Goal: Task Accomplishment & Management: Use online tool/utility

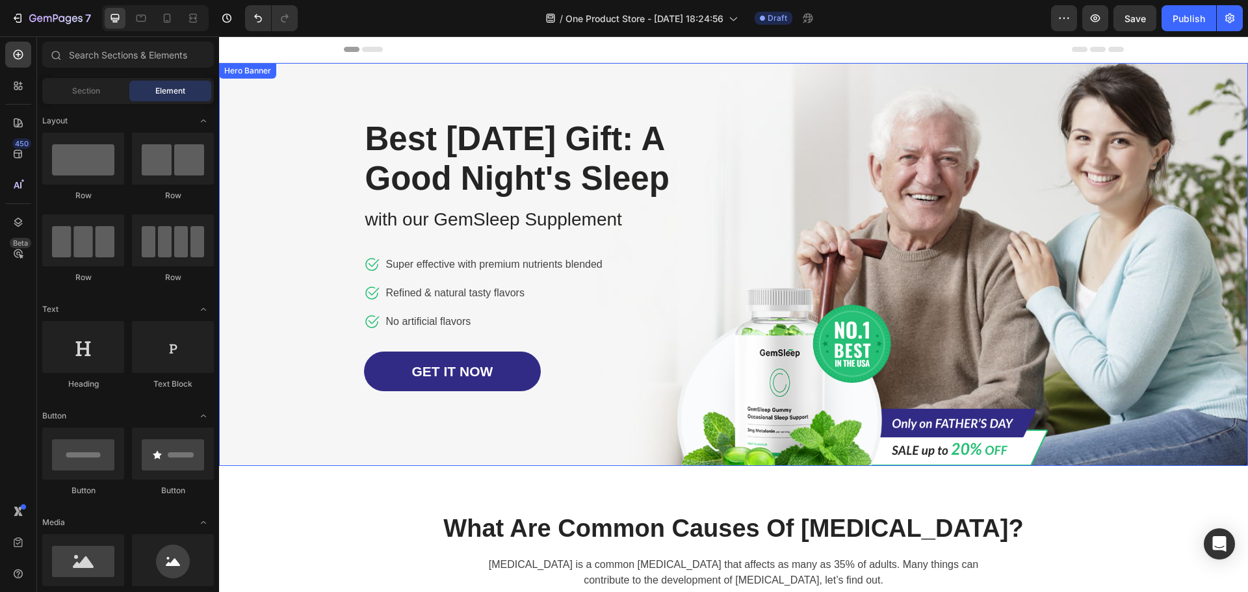
click at [843, 140] on div "Image Row Best Father's Day Gift: A Good Night's Sleep Heading with our GemSlee…" at bounding box center [734, 264] width 761 height 403
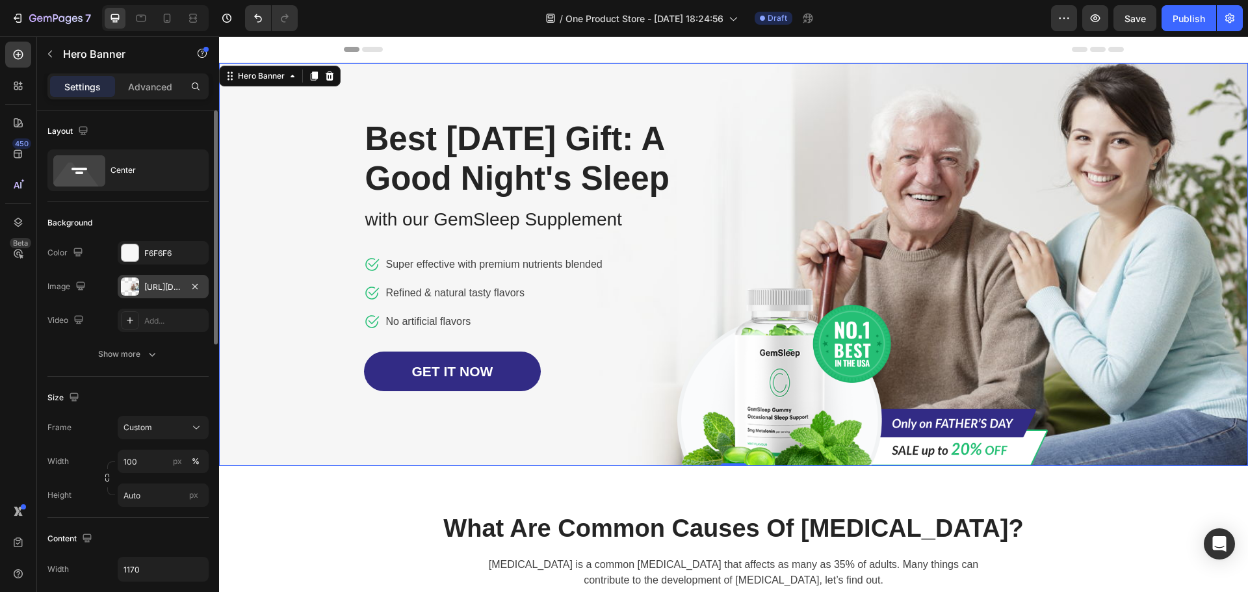
click at [160, 290] on div "https://cdn.shopify.com/s/files/1/0782/3284/6646/files/432750572815254551-242af…" at bounding box center [163, 288] width 38 height 12
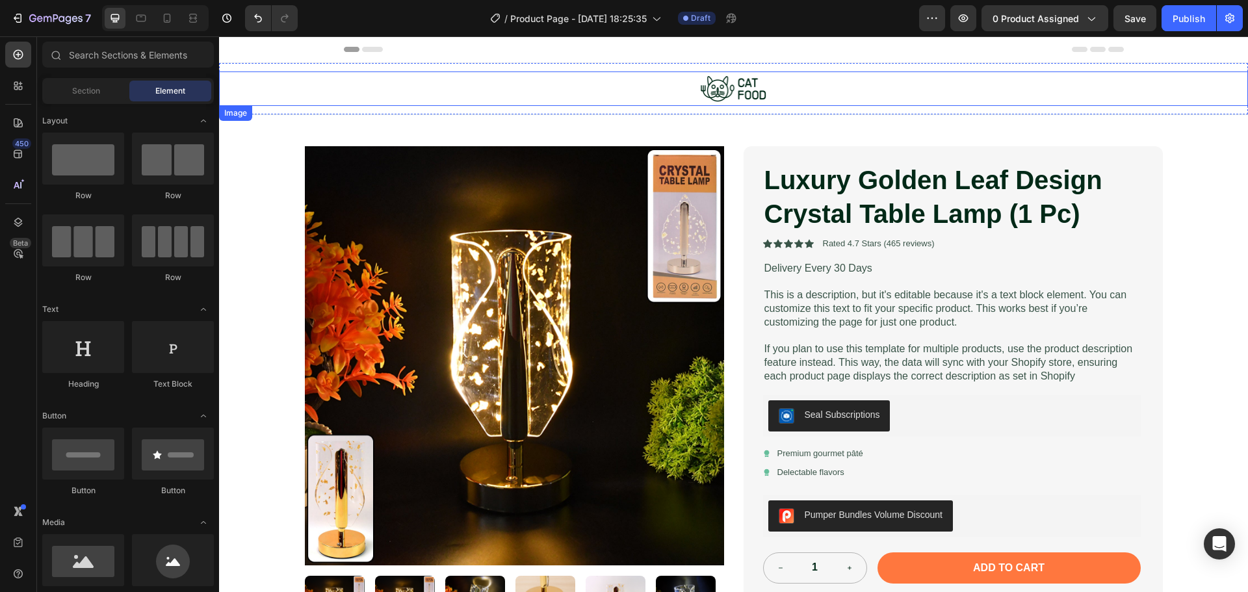
click at [761, 94] on img at bounding box center [734, 89] width 72 height 34
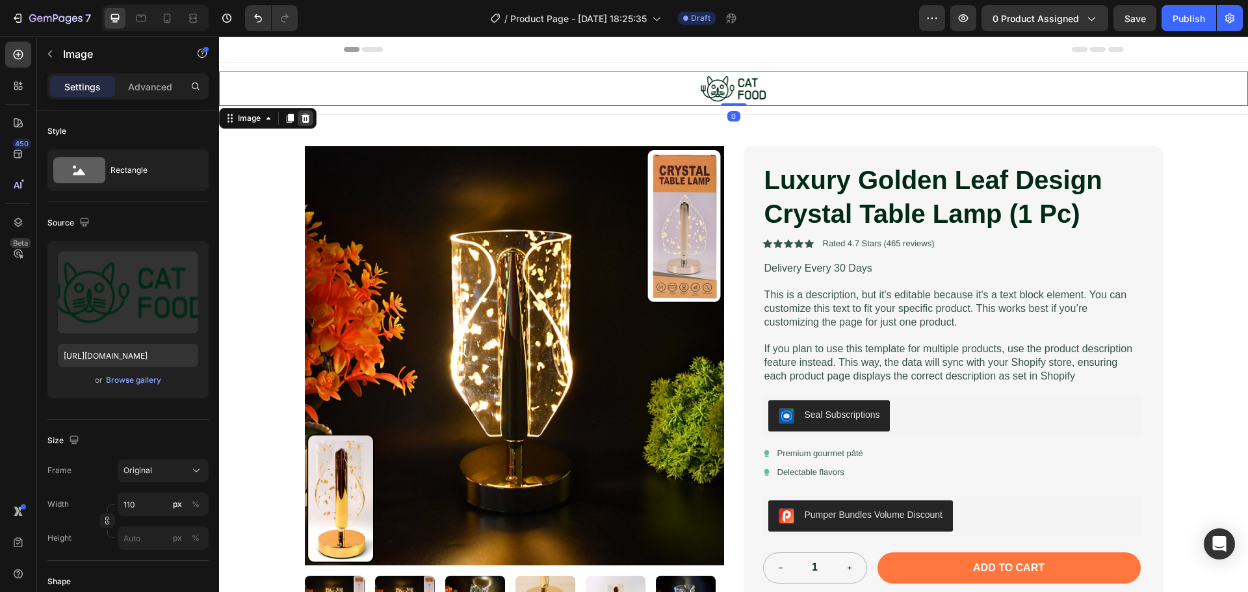
click at [308, 115] on icon at bounding box center [306, 117] width 8 height 9
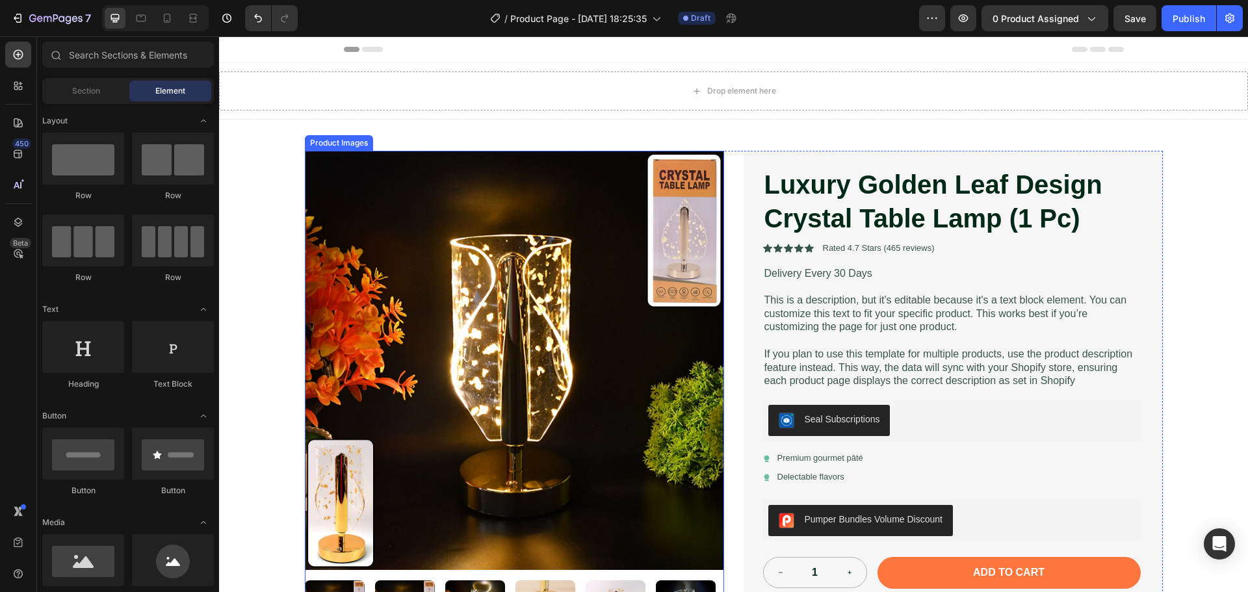
click at [540, 261] on img at bounding box center [514, 360] width 419 height 419
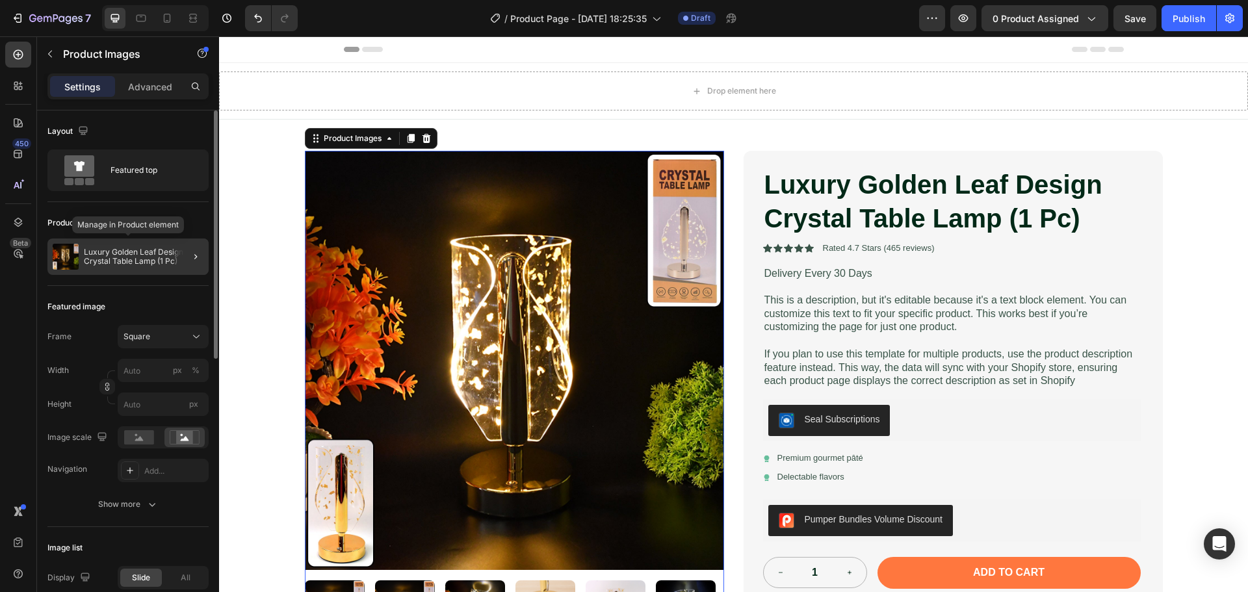
click at [162, 256] on p "Luxury Golden Leaf Design Crystal Table Lamp (1 Pc)" at bounding box center [144, 257] width 120 height 18
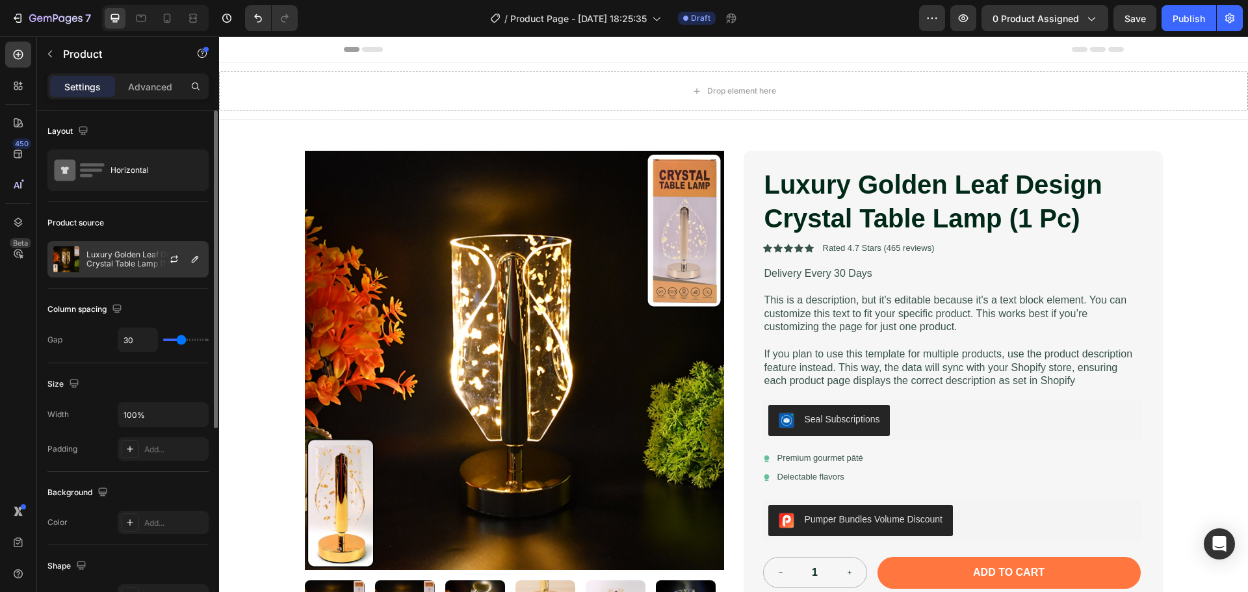
click at [124, 256] on p "Luxury Golden Leaf Design Crystal Table Lamp (1 Pc)" at bounding box center [144, 259] width 116 height 18
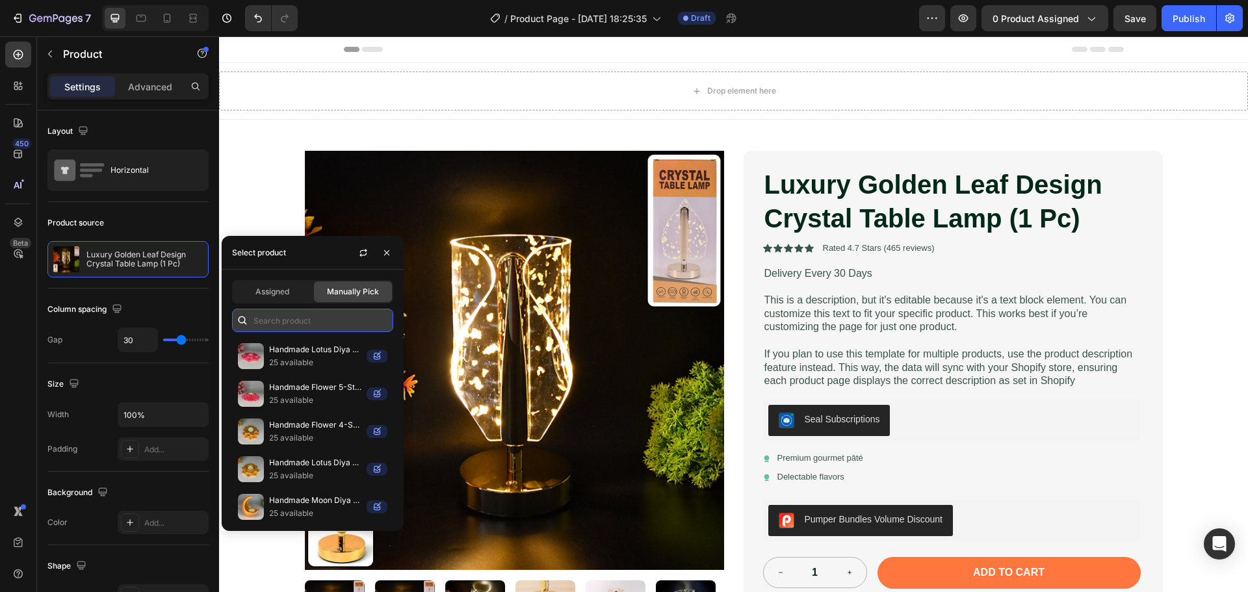
click at [302, 322] on input "text" at bounding box center [312, 320] width 161 height 23
paste input "30 Minutes Dropshipping Masterclass Call – 1-on-1 With an Expert - Dropshipping…"
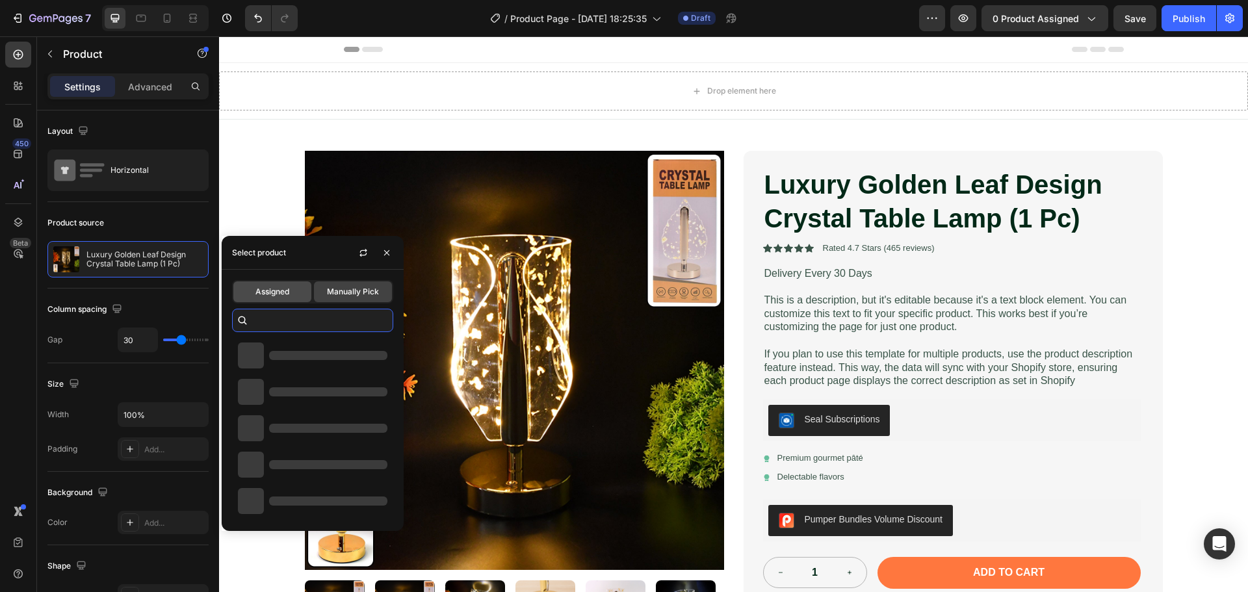
type input "30 Minutes Dropshipping Masterclass Call – 1-on-1 With an Expert - Dropshipping…"
drag, startPoint x: 266, startPoint y: 283, endPoint x: 803, endPoint y: 105, distance: 565.8
click at [266, 283] on div "Assigned" at bounding box center [272, 292] width 78 height 21
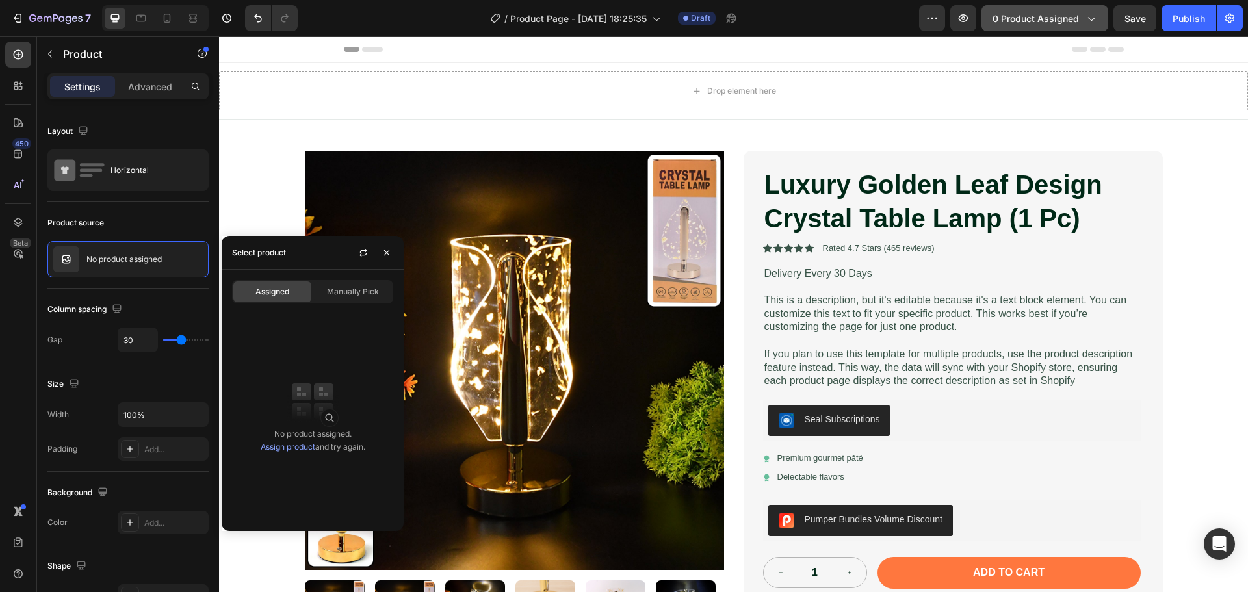
click at [1047, 26] on button "0 product assigned" at bounding box center [1045, 18] width 127 height 26
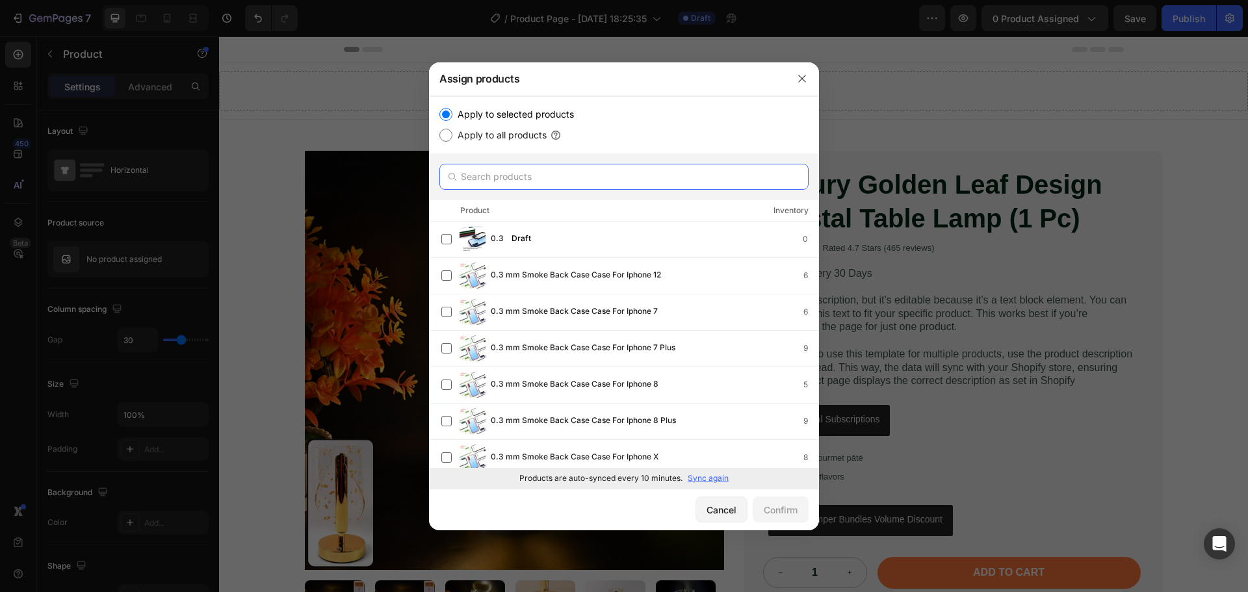
click at [536, 180] on input "text" at bounding box center [623, 177] width 369 height 26
paste input "30 Minutes Dropshipping Masterclass Call – 1-on-1 With an Expert - Dropshipping…"
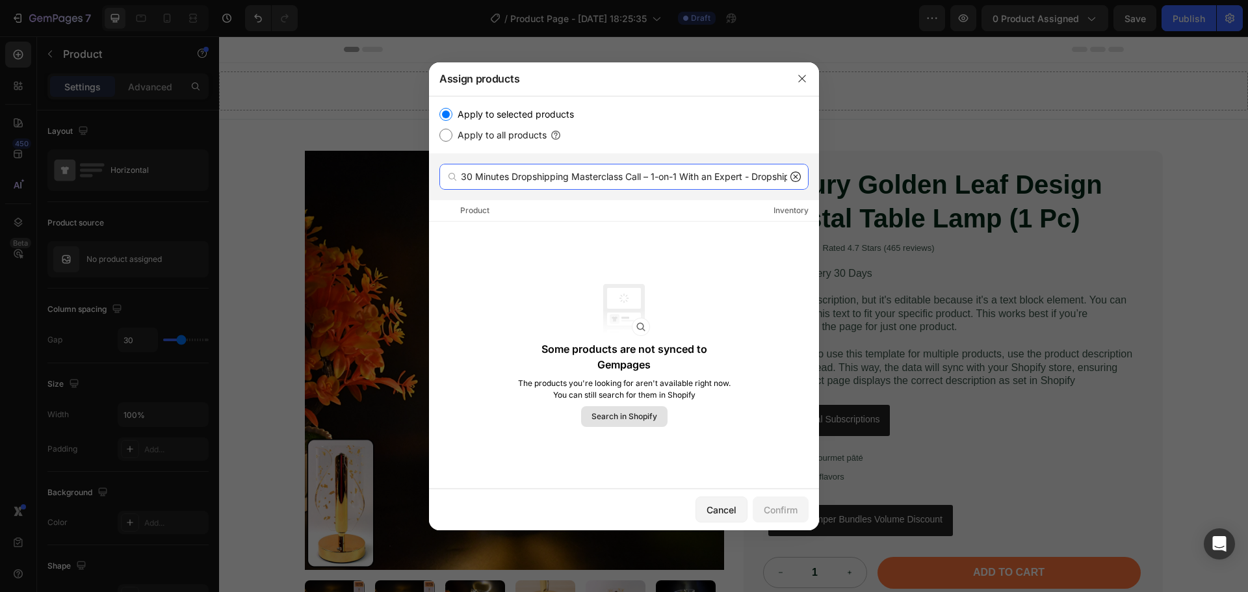
type input "30 Minutes Dropshipping Masterclass Call – 1-on-1 With an Expert - Dropshipping…"
click at [621, 411] on span "Search in Shopify" at bounding box center [625, 417] width 66 height 12
click at [652, 420] on span "Search in Shopify" at bounding box center [625, 417] width 66 height 12
click at [810, 81] on button "button" at bounding box center [802, 78] width 21 height 21
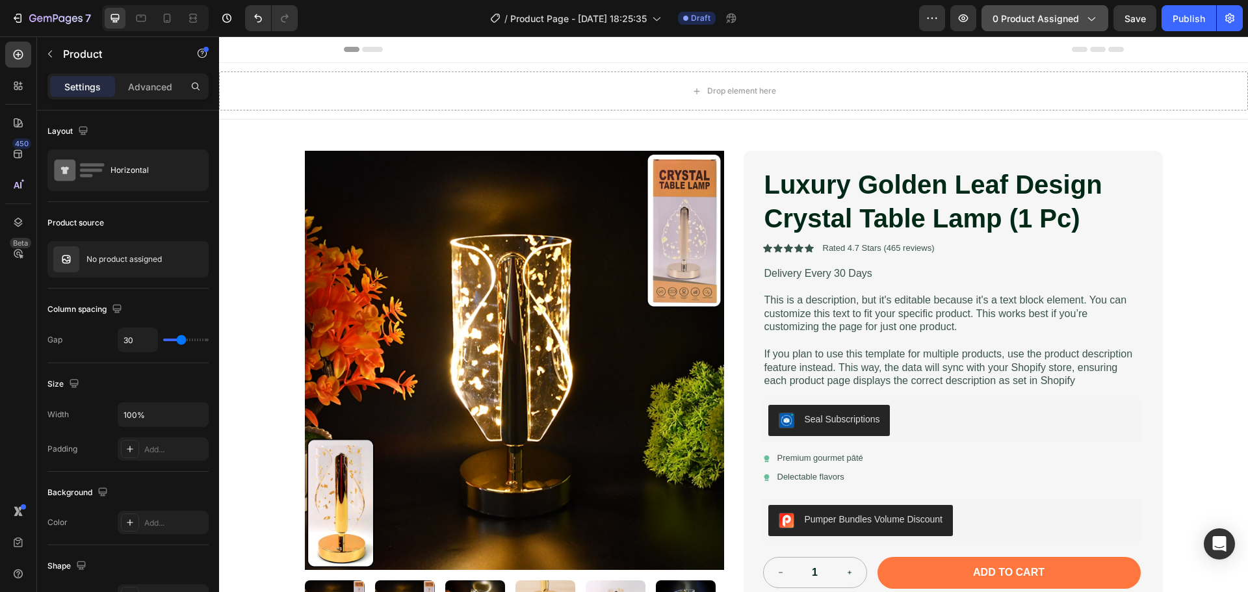
click at [1043, 23] on span "0 product assigned" at bounding box center [1036, 19] width 86 height 14
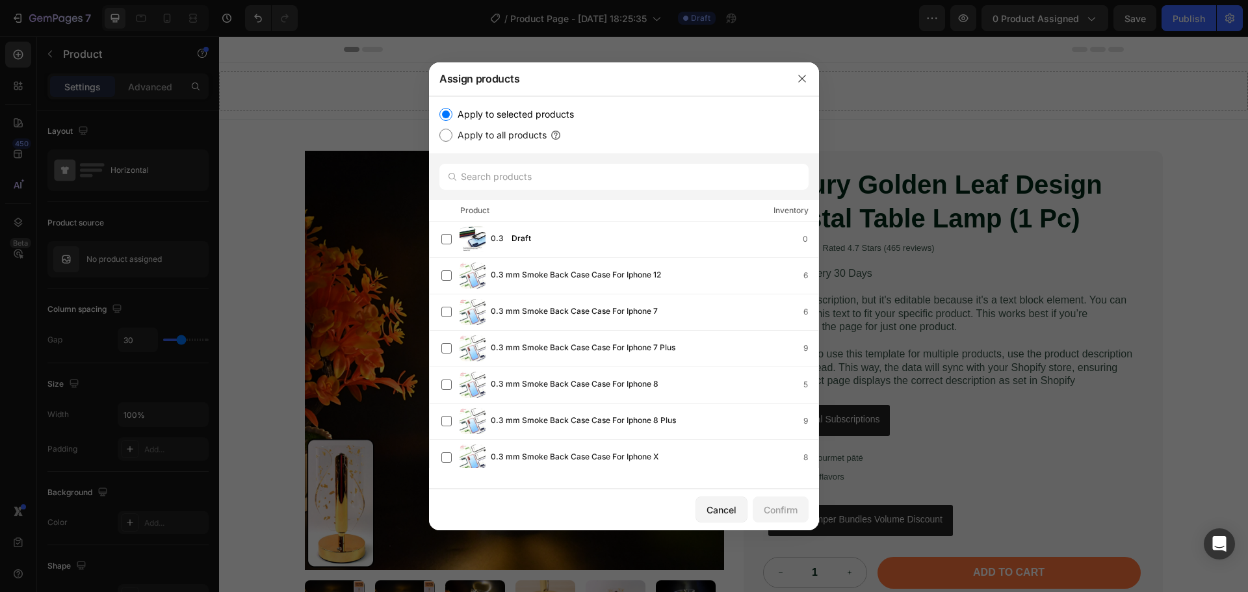
click at [547, 157] on div at bounding box center [624, 176] width 390 height 47
click at [548, 168] on input "text" at bounding box center [623, 177] width 369 height 26
paste input "sr001_dropshipping_masterclass_call"
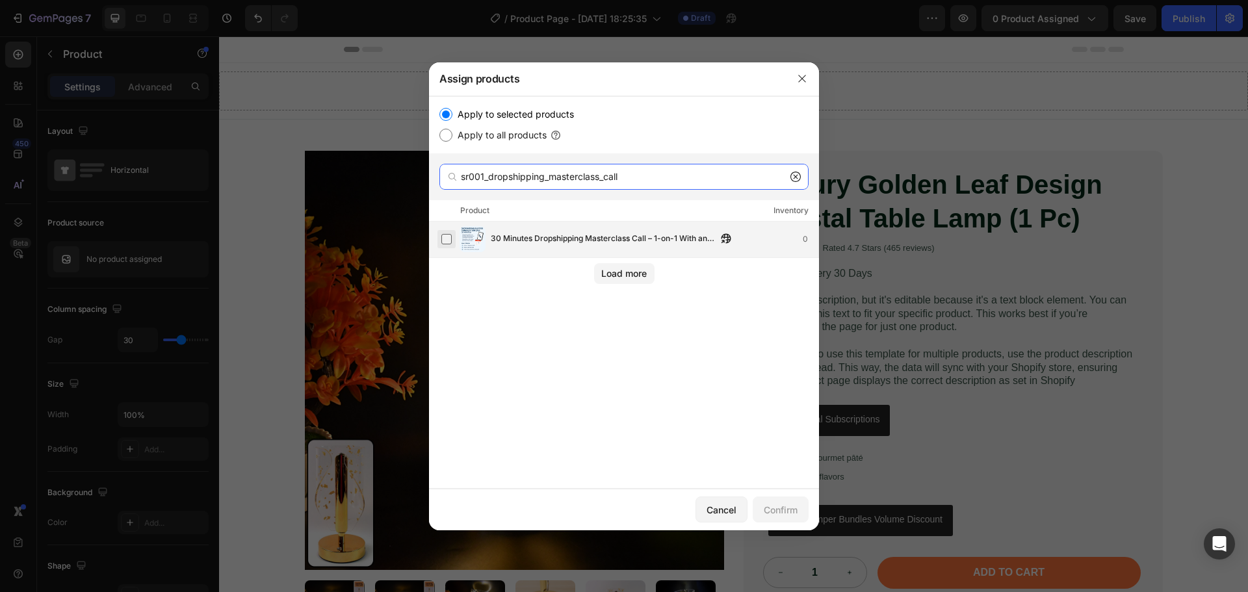
type input "sr001_dropshipping_masterclass_call"
click at [445, 242] on label at bounding box center [446, 239] width 10 height 10
click at [776, 506] on div "Confirm" at bounding box center [781, 510] width 34 height 14
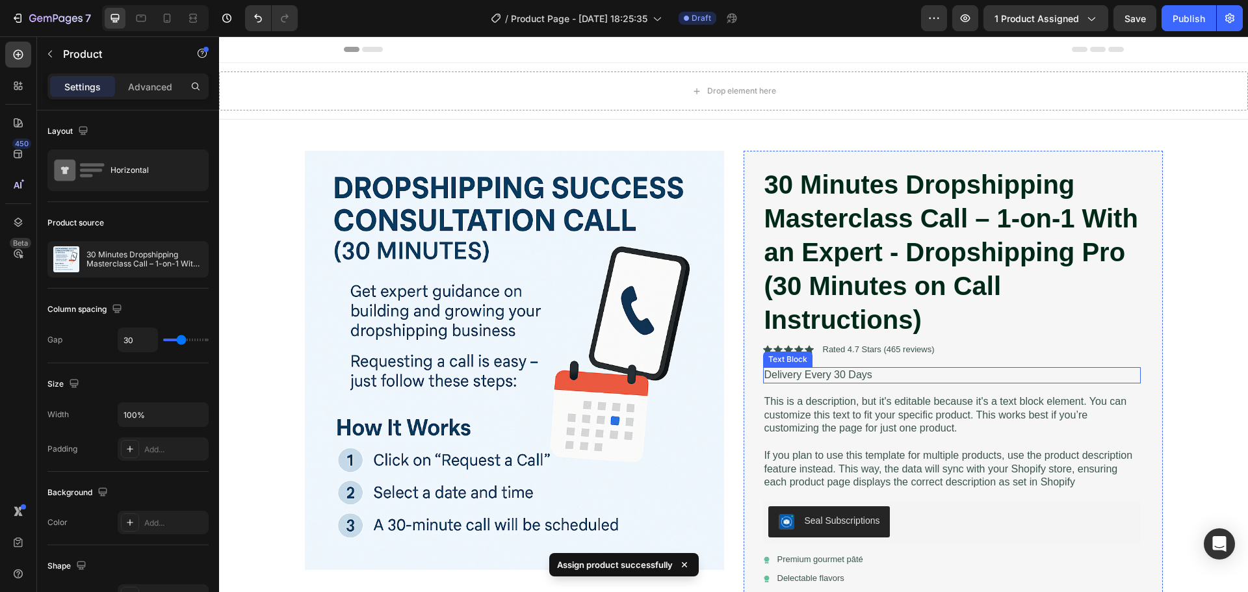
scroll to position [65, 0]
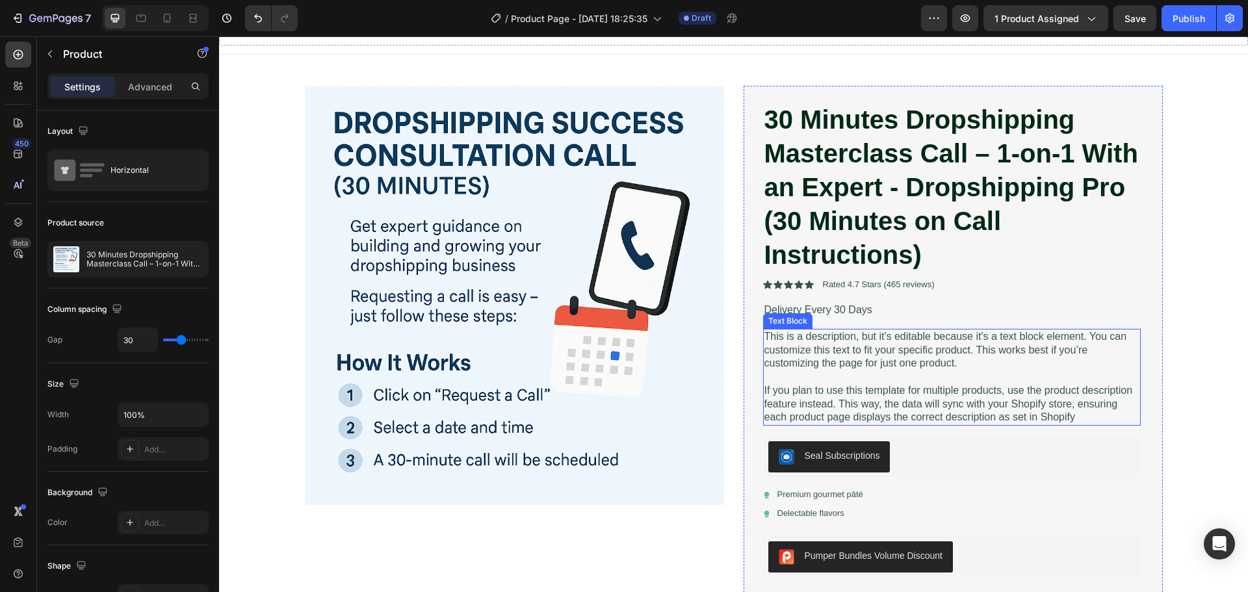
click at [905, 345] on p "This is a description, but it's editable because it's a text block element. You…" at bounding box center [952, 350] width 375 height 40
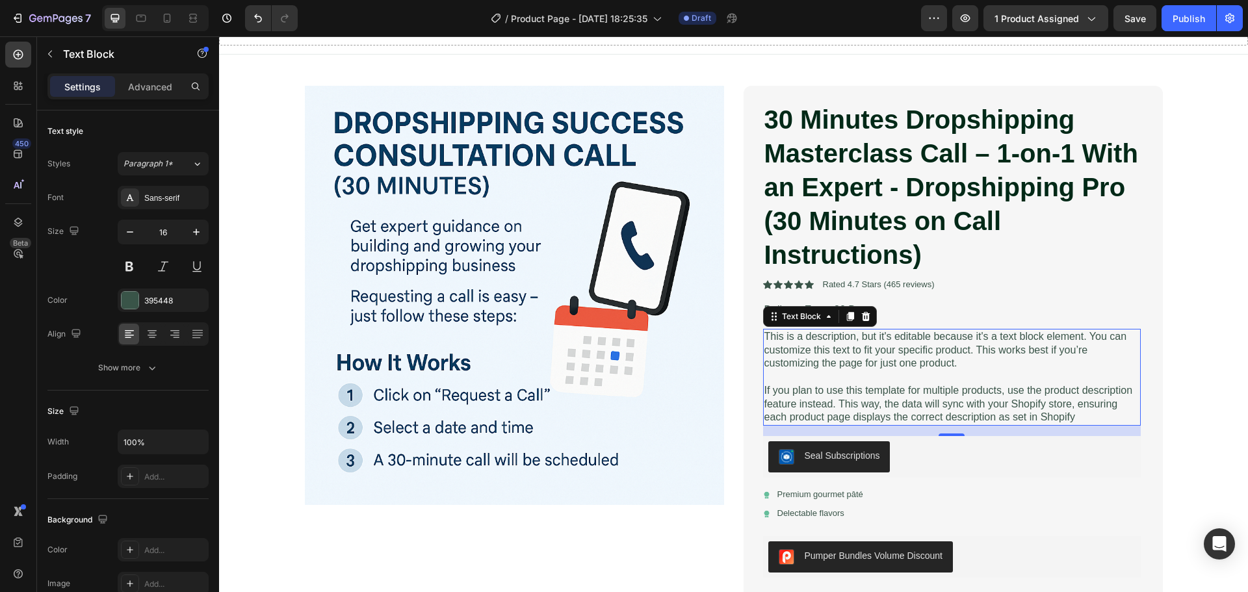
click at [855, 373] on p at bounding box center [952, 378] width 375 height 14
click at [855, 373] on p "Rich Text Editor. Editing area: main" at bounding box center [952, 378] width 375 height 14
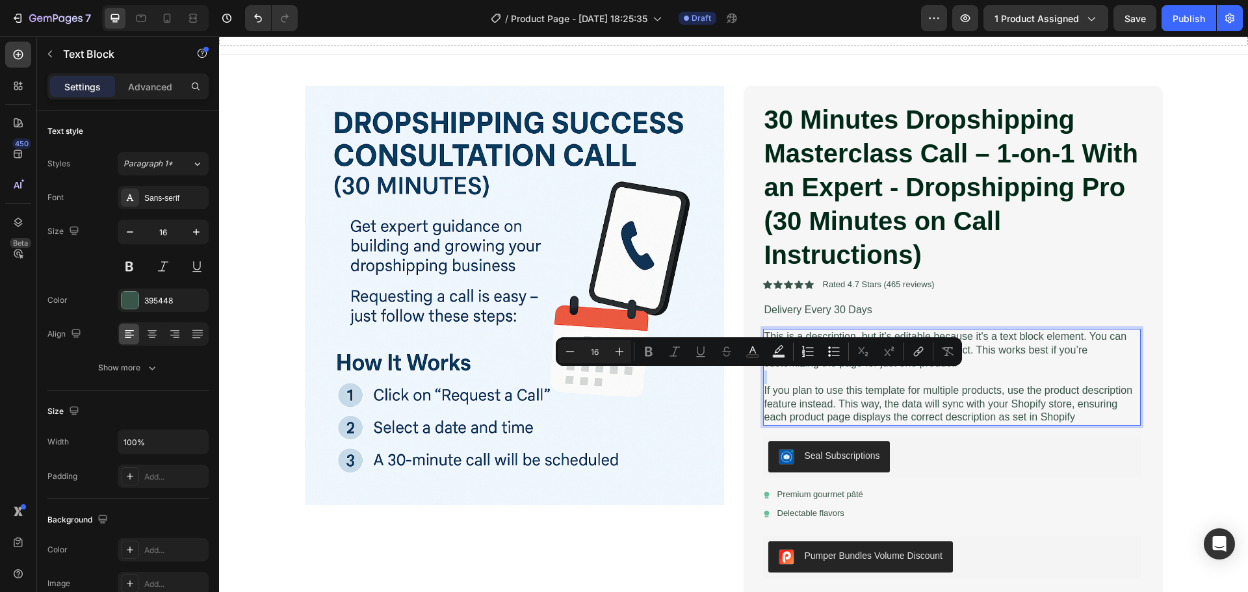
click at [855, 373] on p "Rich Text Editor. Editing area: main" at bounding box center [952, 378] width 375 height 14
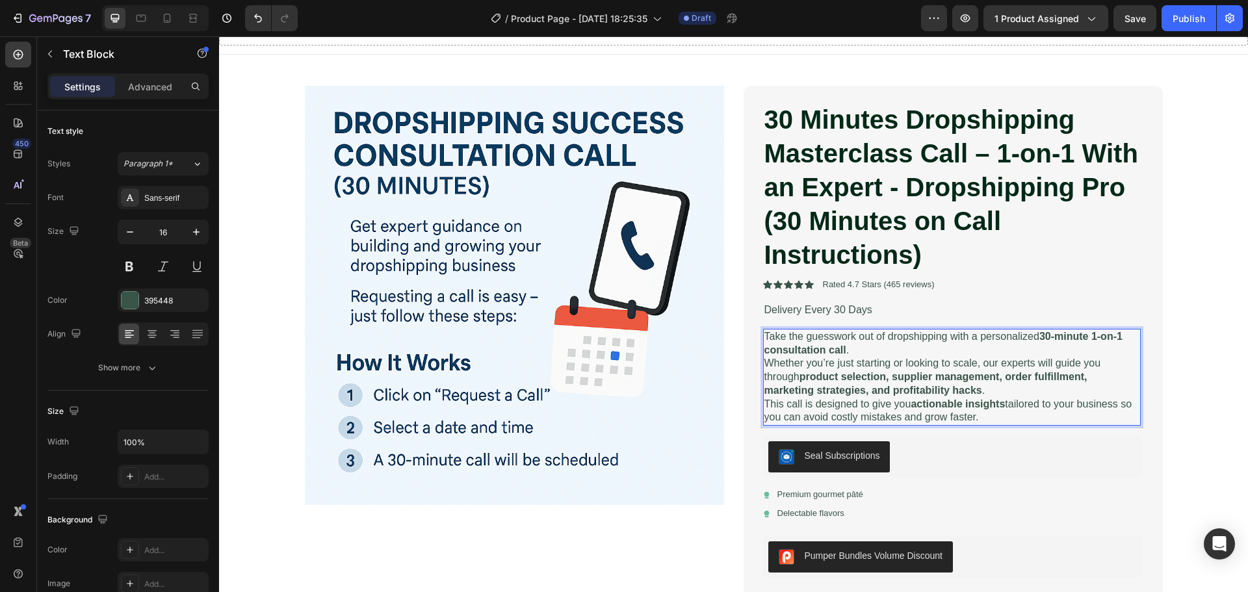
click at [984, 417] on p "This call is designed to give you actionable insights tailored to your business…" at bounding box center [952, 411] width 375 height 27
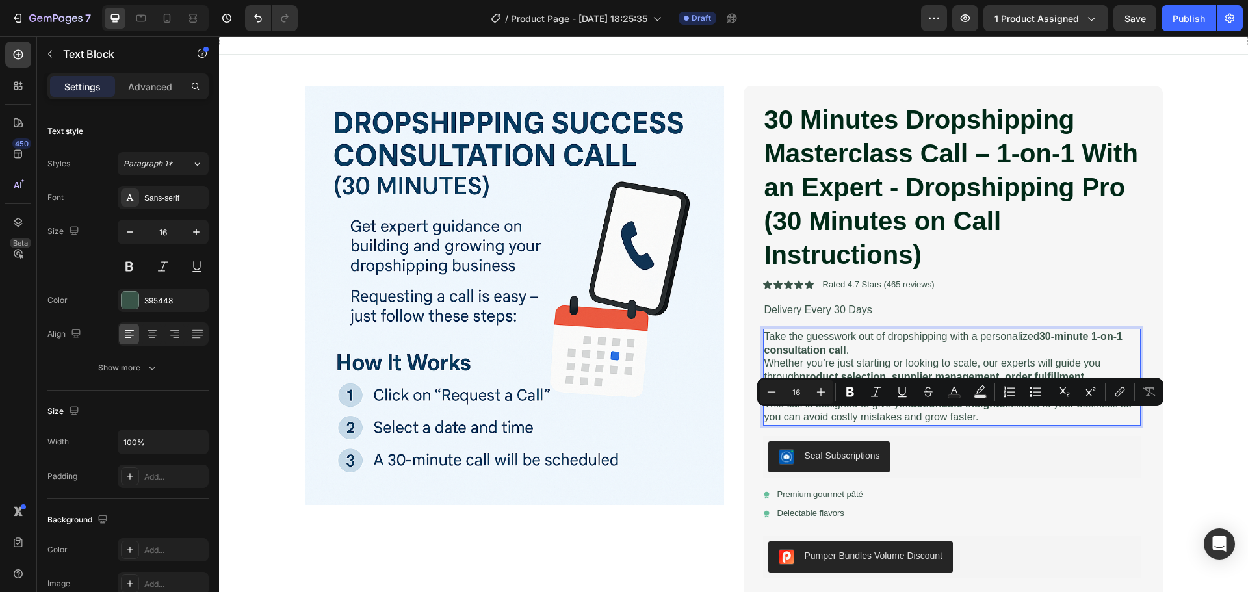
drag, startPoint x: 987, startPoint y: 417, endPoint x: 949, endPoint y: 419, distance: 38.4
click at [949, 419] on p "This call is designed to give you actionable insights tailored to your business…" at bounding box center [952, 411] width 375 height 27
click at [997, 419] on p "This call is designed to give you actionable insights tailored to your business…" at bounding box center [952, 411] width 375 height 27
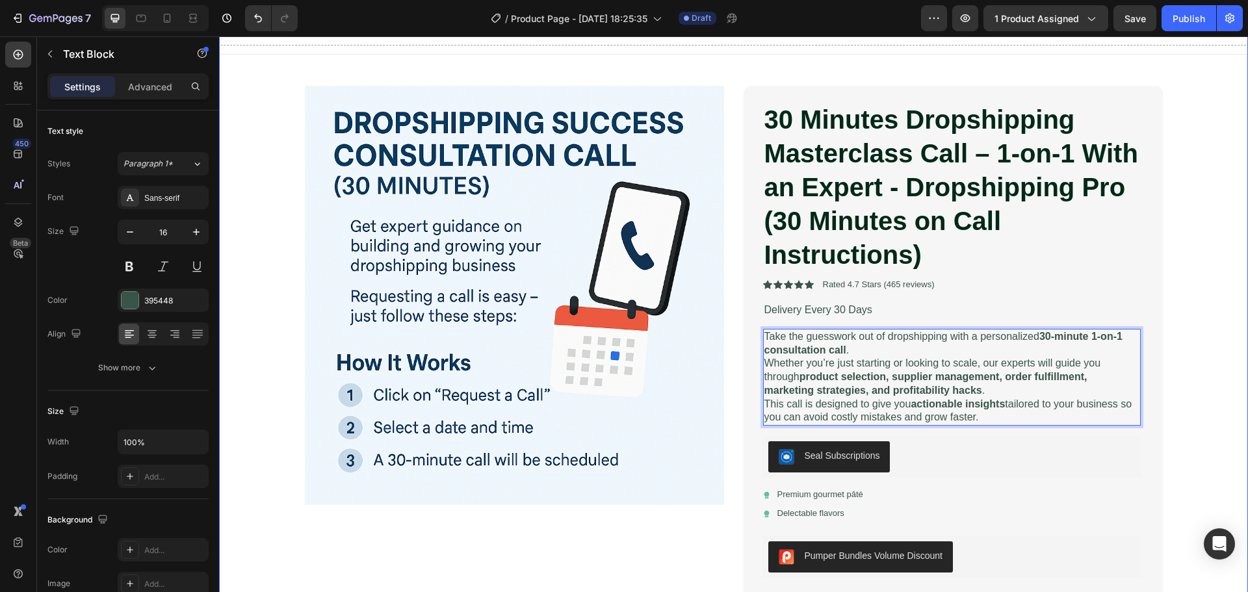
click at [1204, 394] on div "Drop element here Row Product Images 30 Minutes Dropshipping Masterclass Call –…" at bounding box center [733, 454] width 1029 height 912
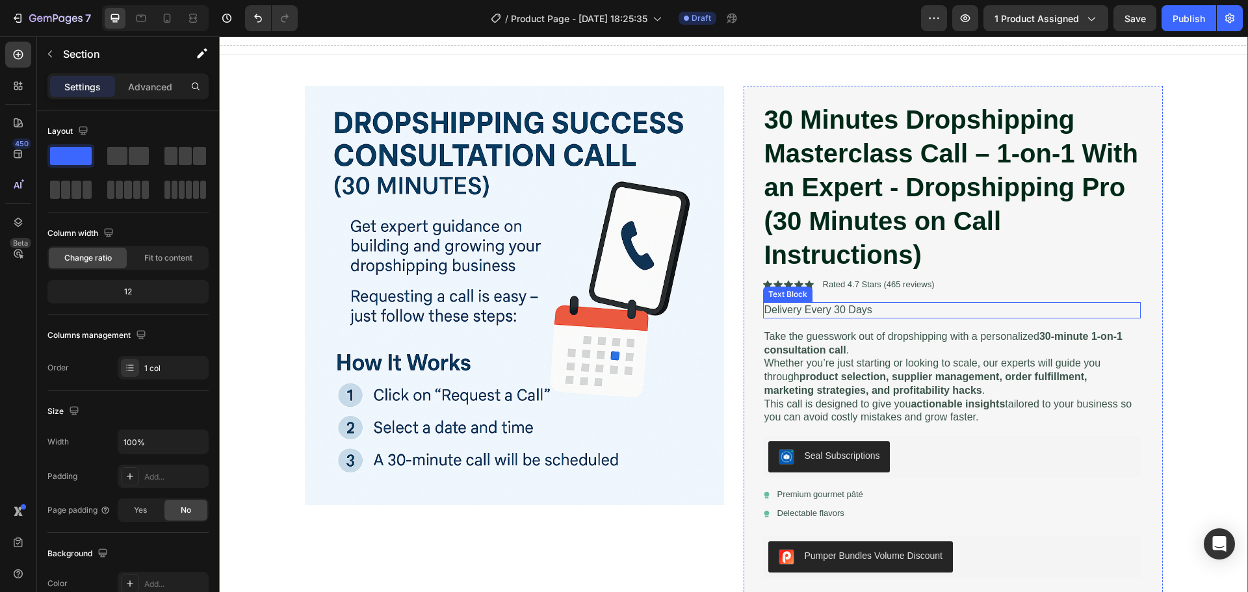
click at [837, 309] on p "Delivery Every 30 Days" at bounding box center [952, 311] width 375 height 14
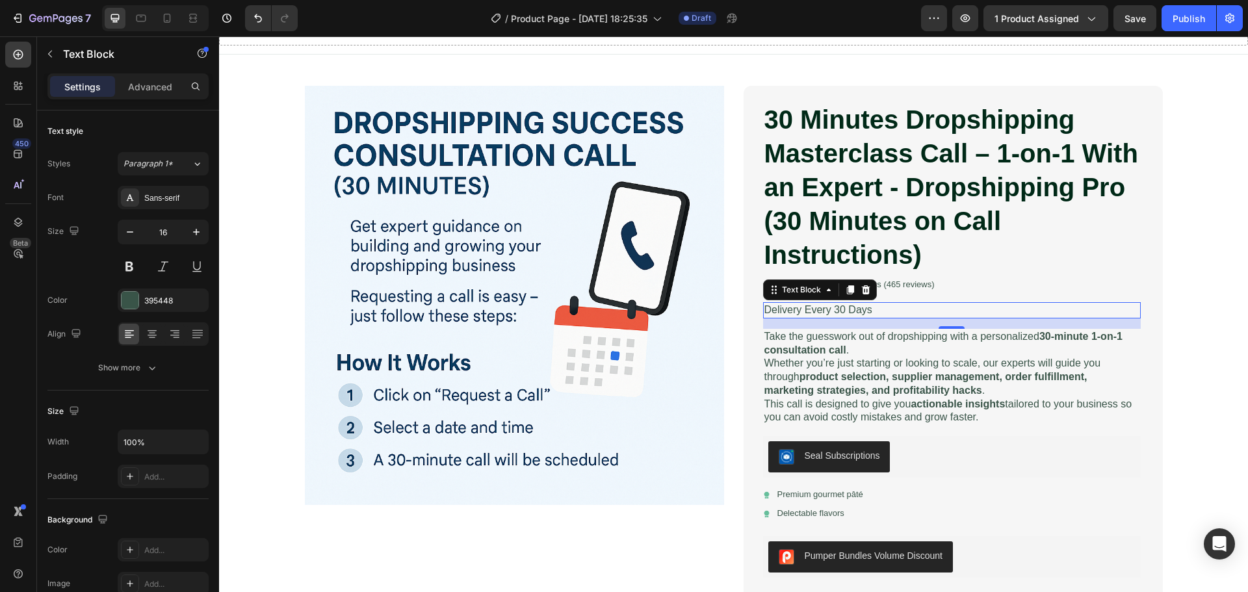
click at [864, 309] on p "Delivery Every 30 Days" at bounding box center [952, 311] width 375 height 14
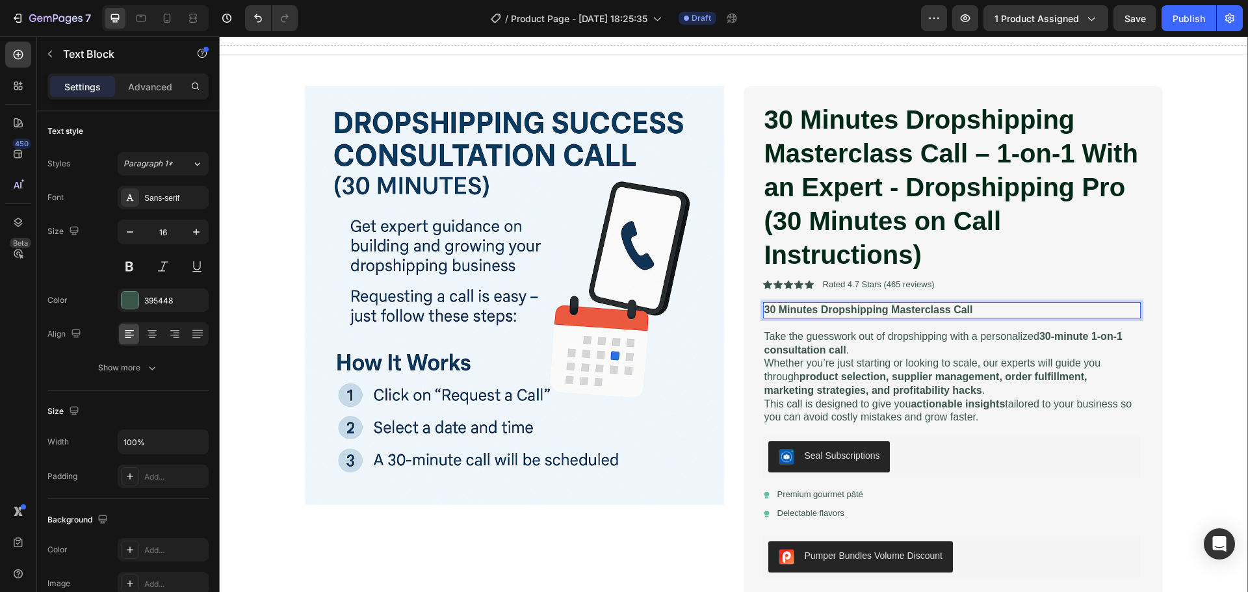
click at [1209, 379] on div "Drop element here Row Product Images 30 Minutes Dropshipping Masterclass Call –…" at bounding box center [733, 454] width 1029 height 912
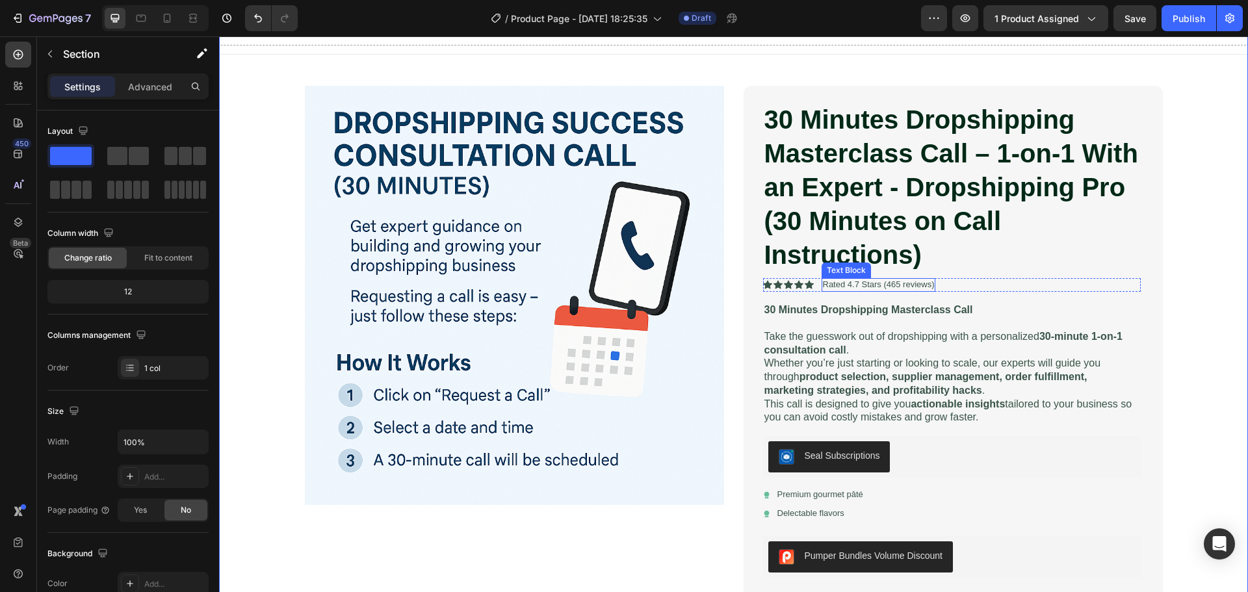
click at [893, 284] on p "Rated 4.7 Stars (465 reviews)" at bounding box center [879, 285] width 112 height 11
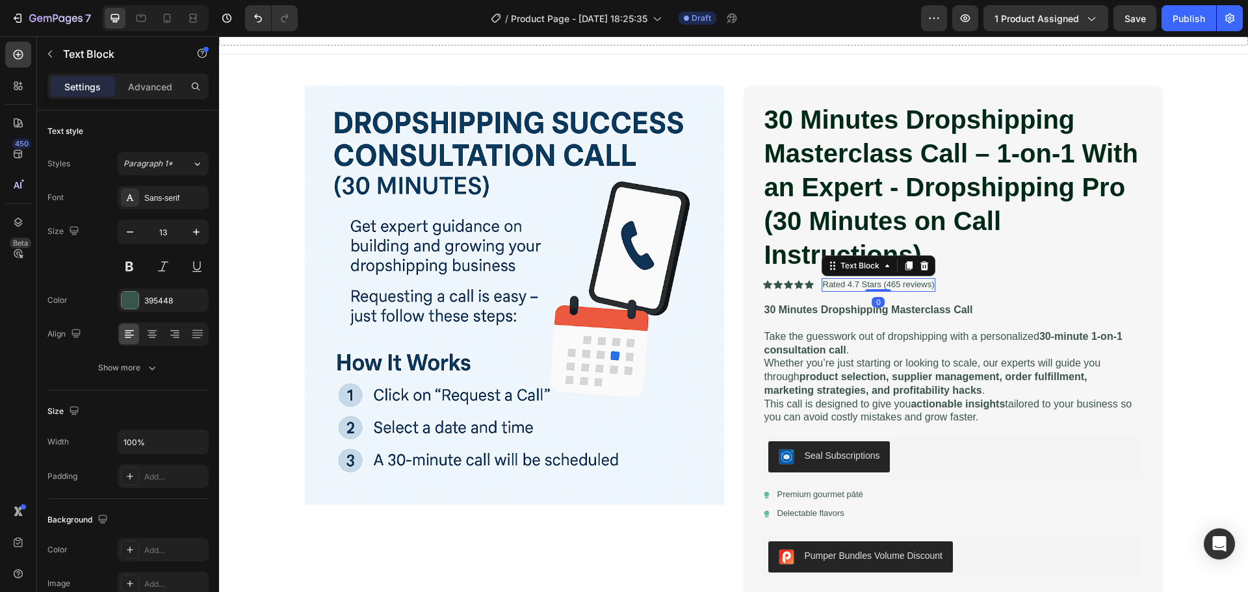
click at [891, 285] on p "Rated 4.7 Stars (465 reviews)" at bounding box center [879, 285] width 112 height 11
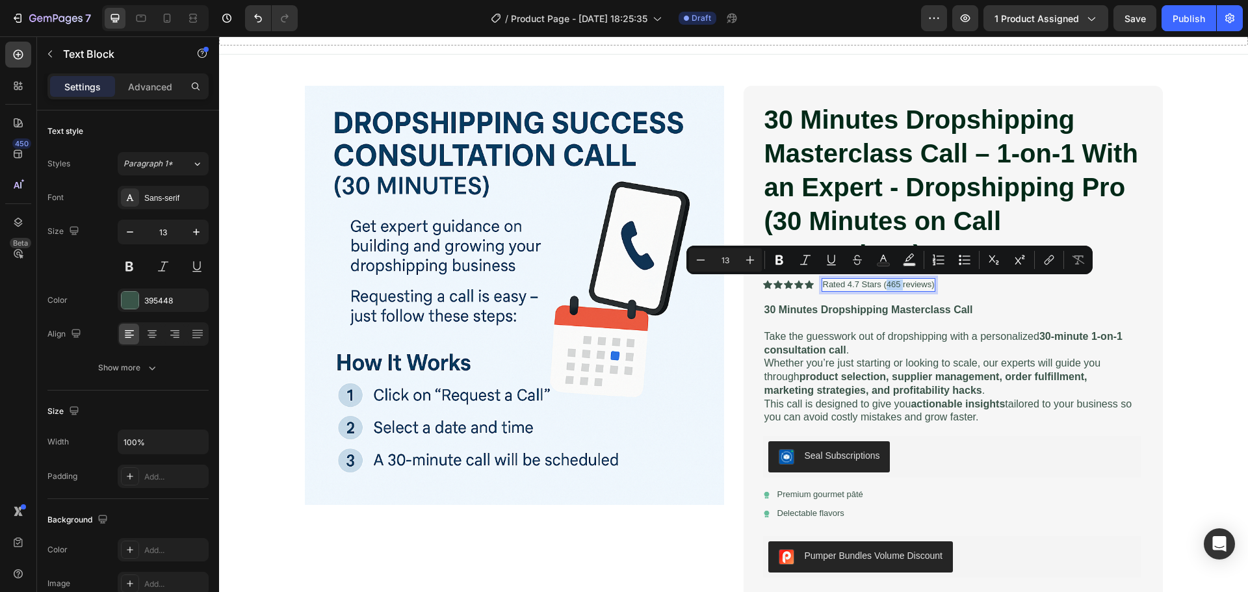
click at [891, 287] on p "Rated 4.7 Stars (465 reviews)" at bounding box center [879, 285] width 112 height 11
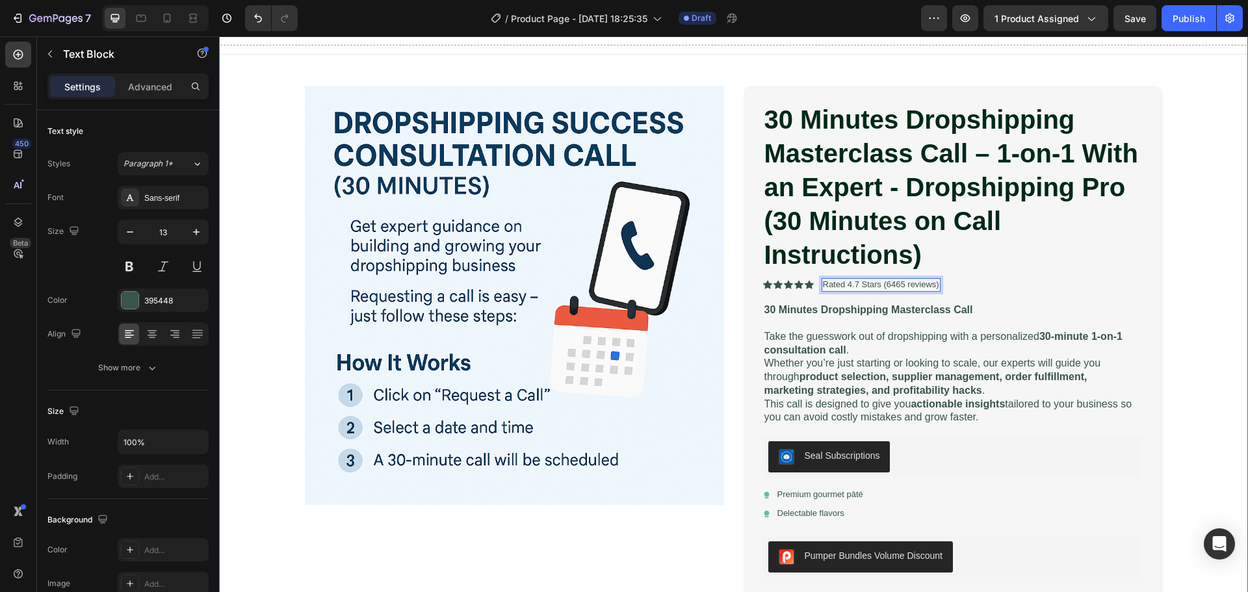
click at [1197, 328] on div "Drop element here Row Product Images 30 Minutes Dropshipping Masterclass Call –…" at bounding box center [733, 454] width 1029 height 912
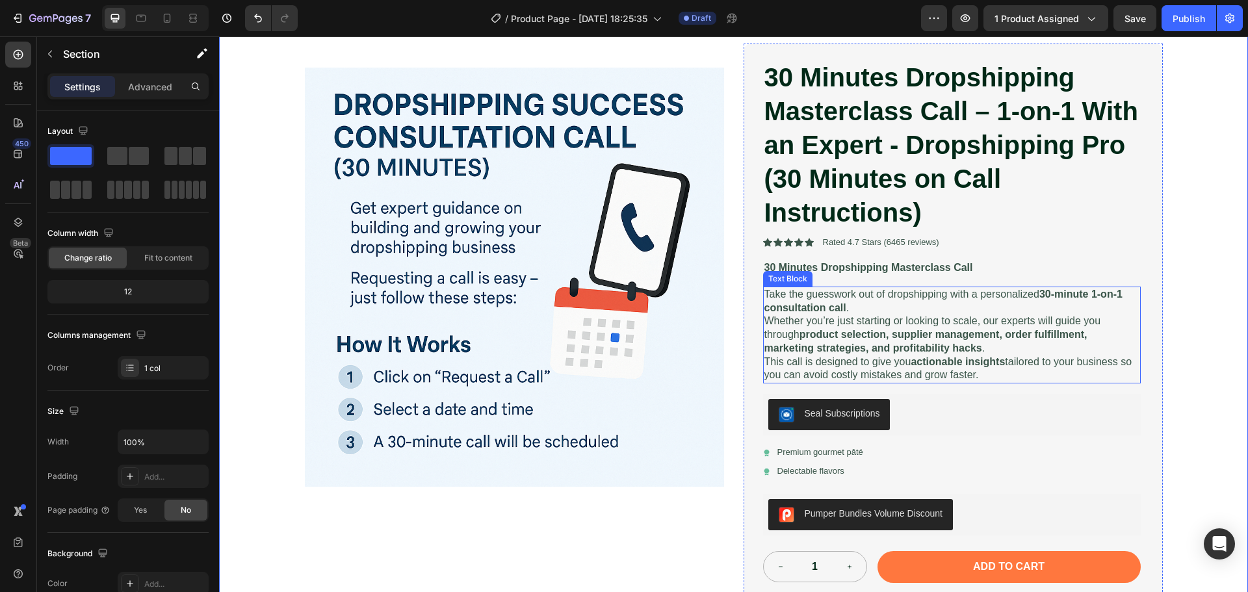
scroll to position [130, 0]
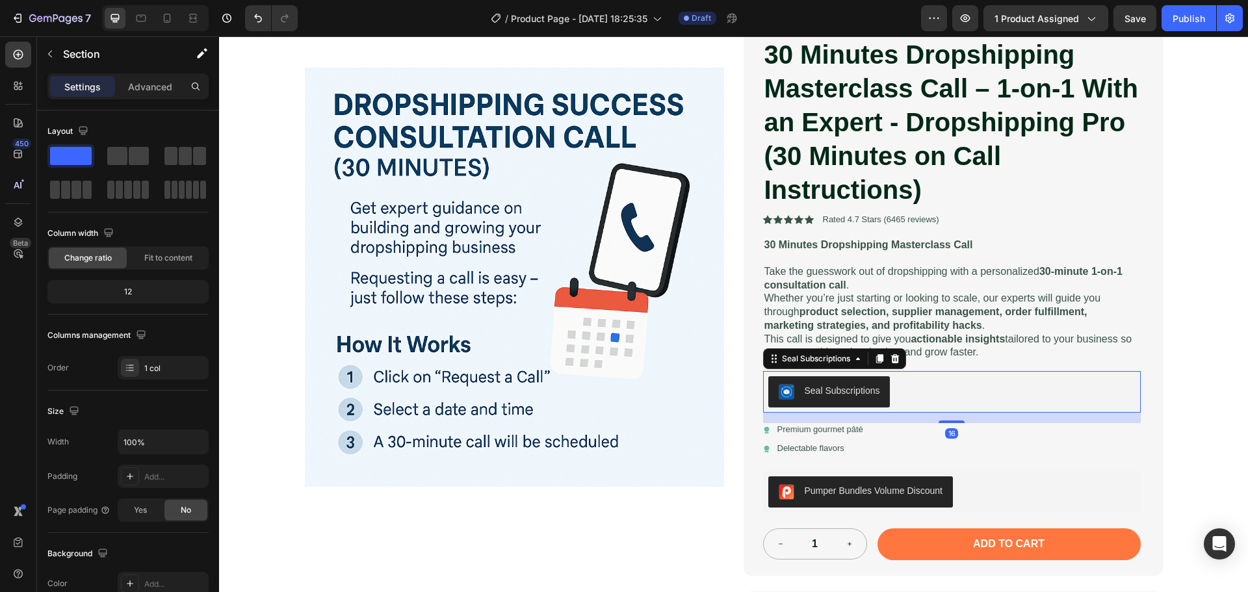
click at [960, 391] on div "Seal Subscriptions" at bounding box center [951, 391] width 367 height 31
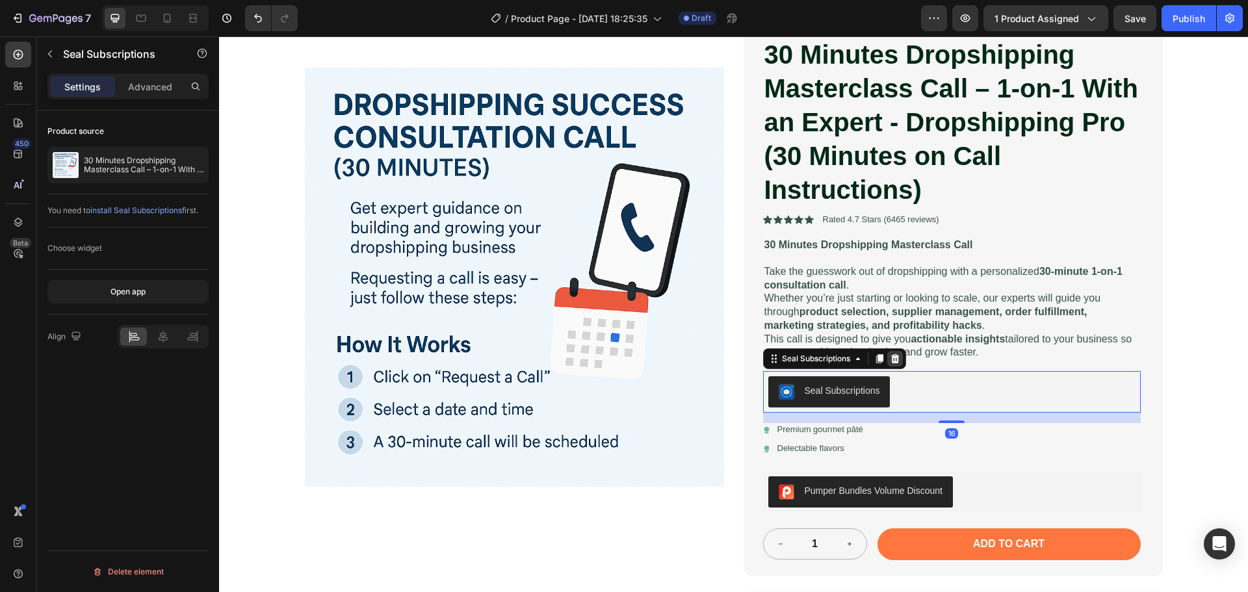
click at [893, 360] on icon at bounding box center [895, 358] width 8 height 9
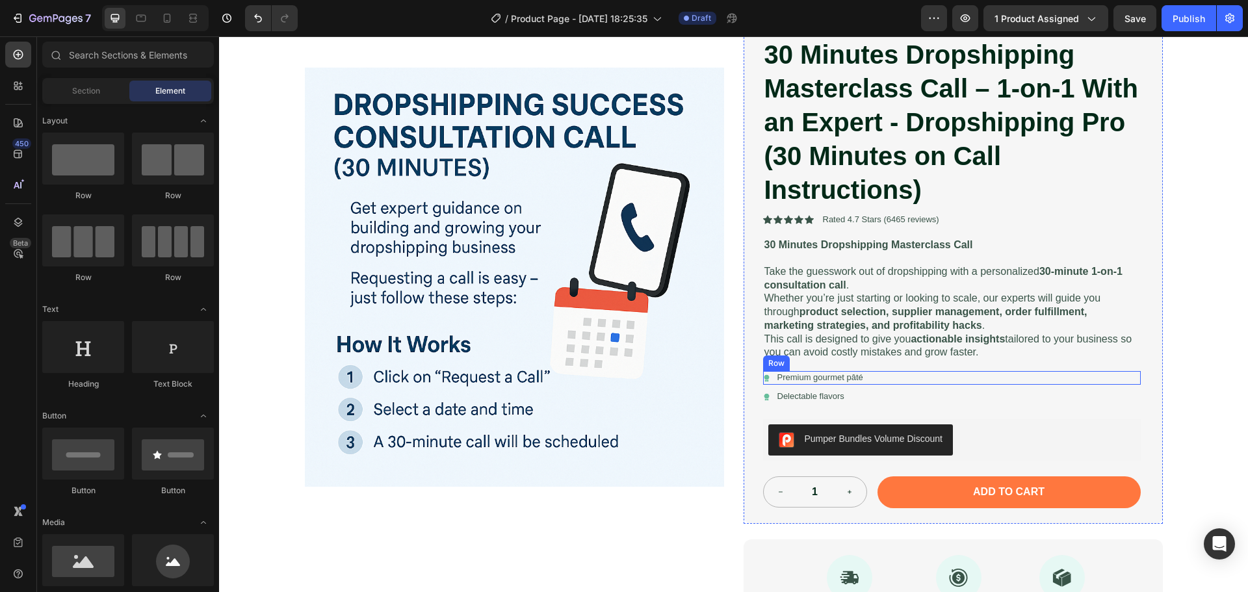
click at [865, 376] on div "Icon Premium gourmet [PERSON_NAME] Text Block Row" at bounding box center [952, 378] width 378 height 14
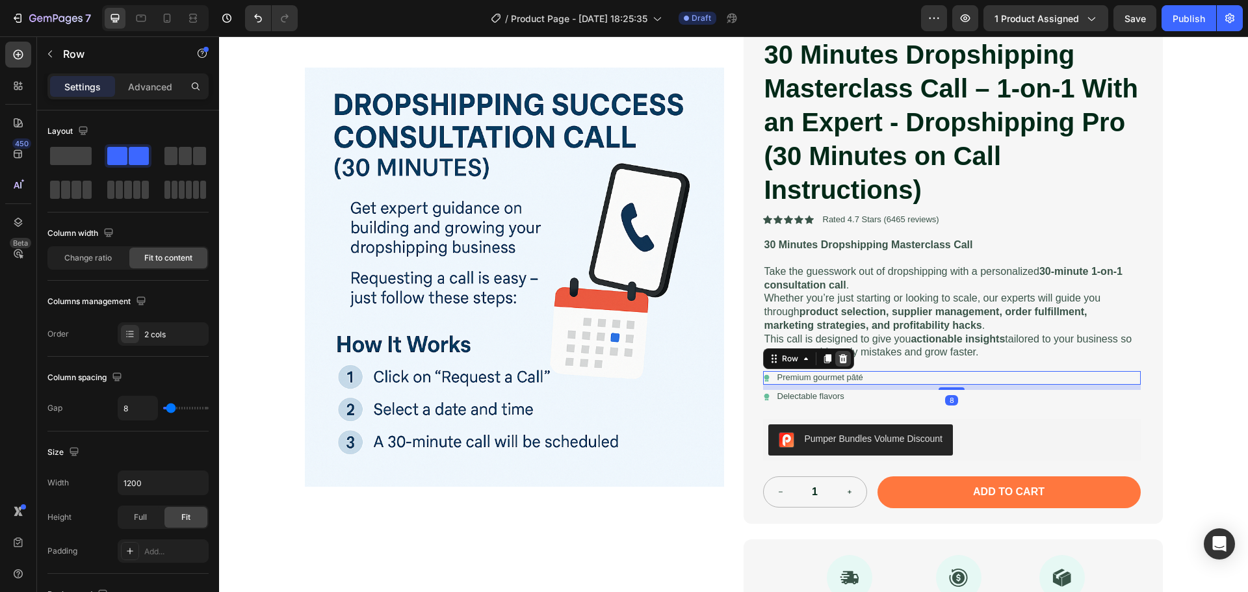
click at [841, 361] on icon at bounding box center [843, 359] width 10 height 10
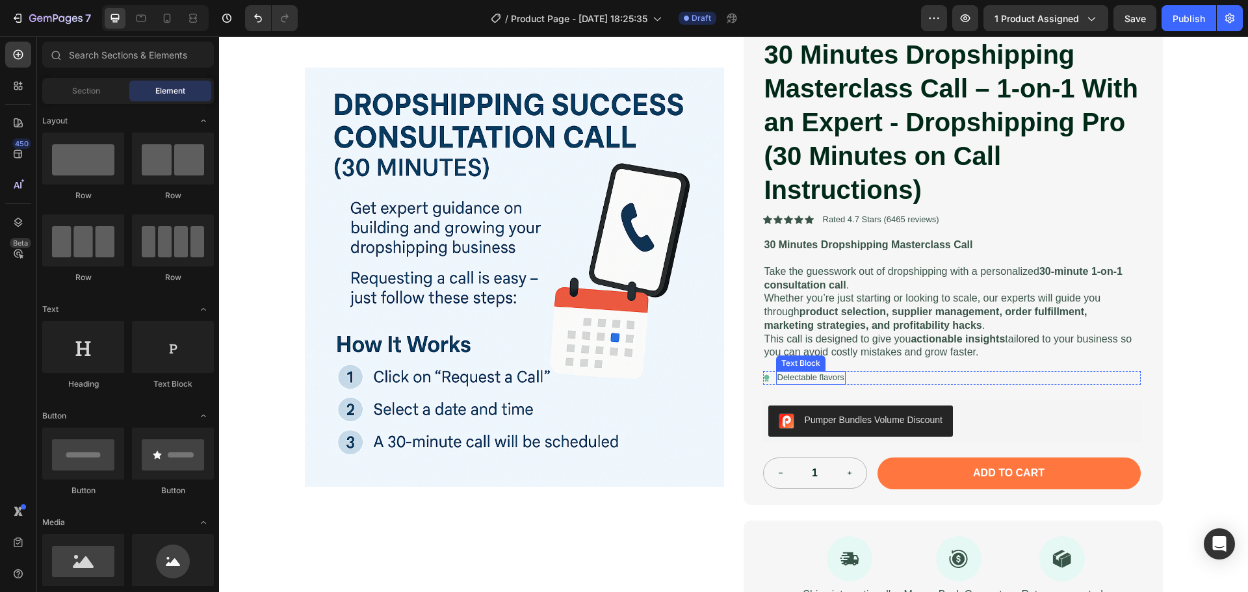
click at [837, 376] on p "Delectable flavors" at bounding box center [811, 378] width 67 height 11
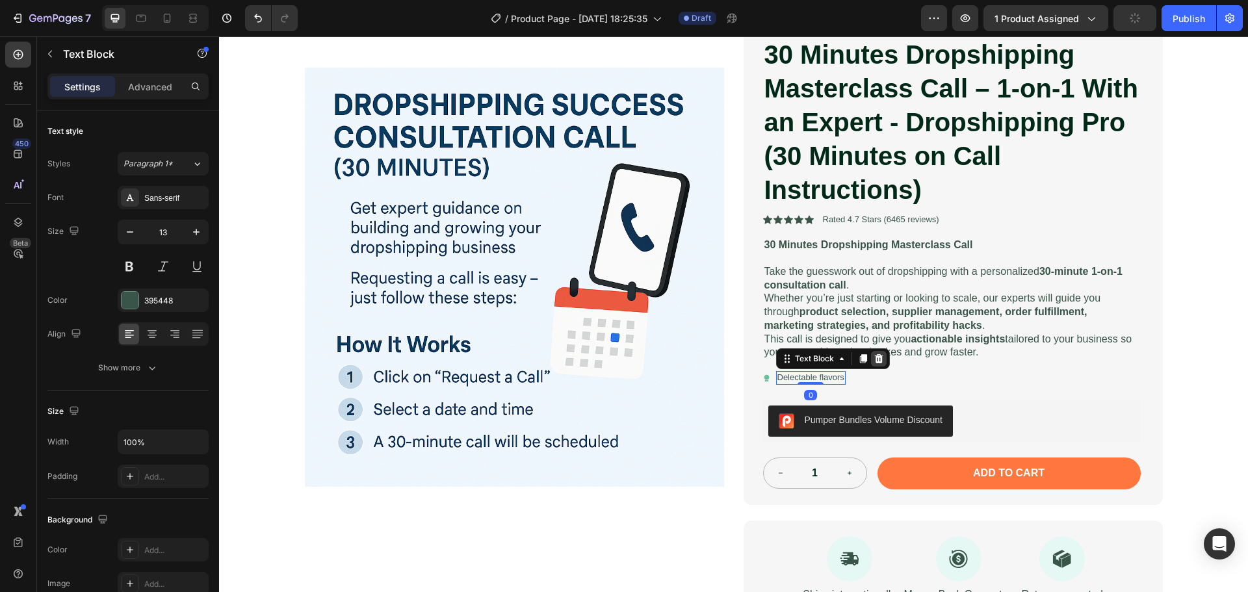
click at [874, 360] on icon at bounding box center [879, 359] width 10 height 10
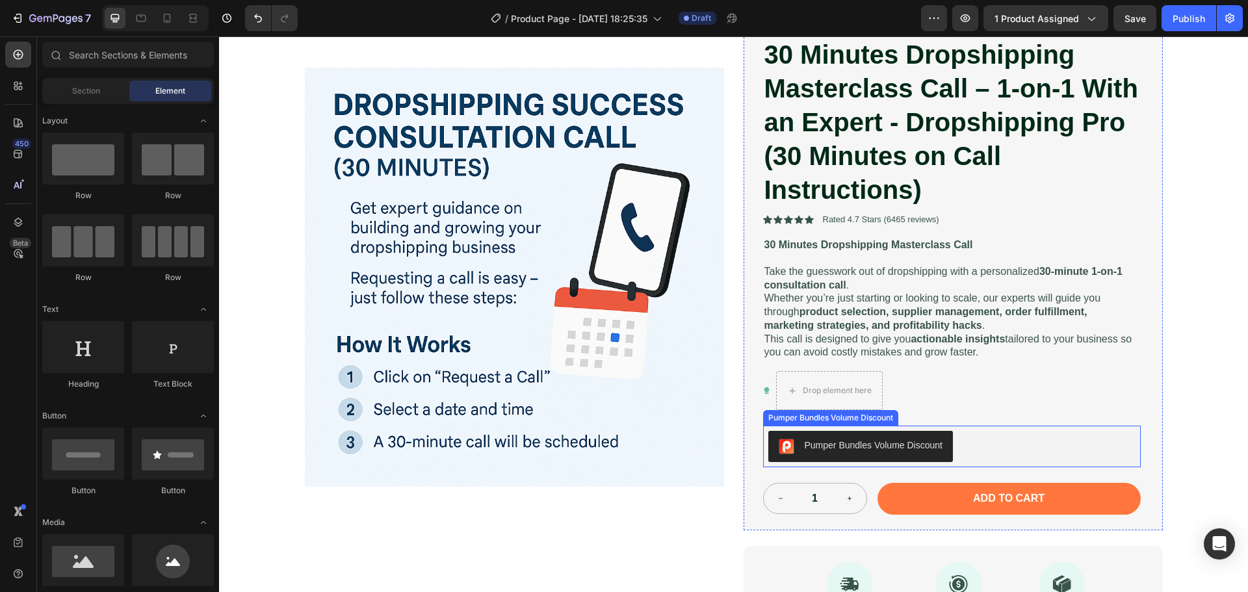
click at [991, 452] on div "Pumper Bundles Volume Discount" at bounding box center [951, 446] width 367 height 31
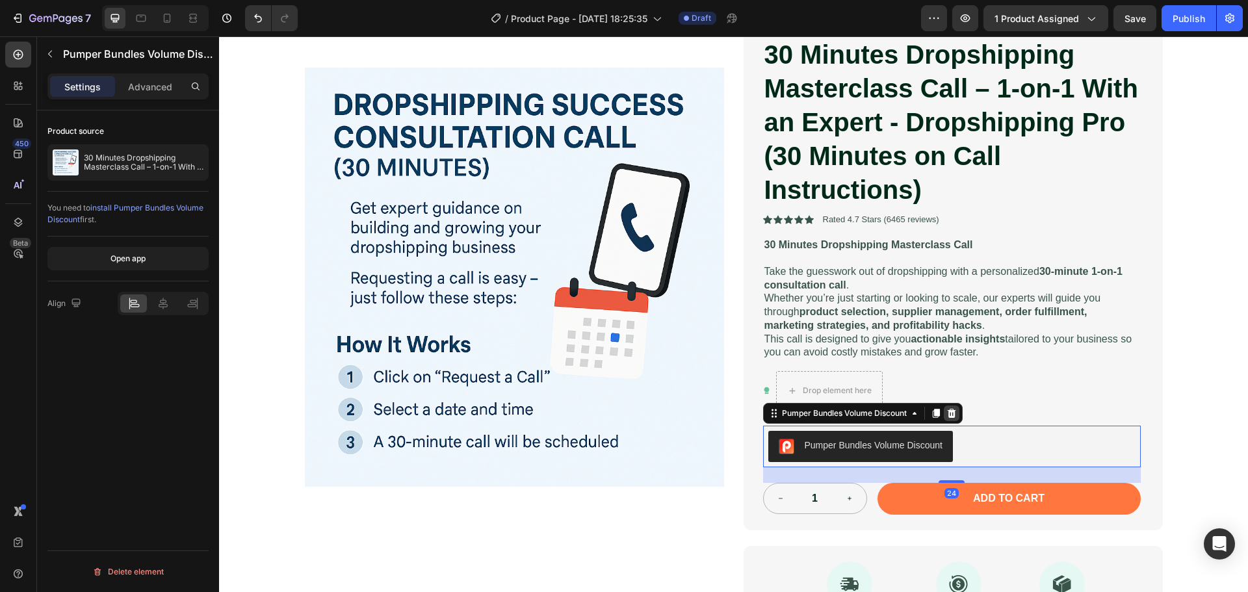
click at [951, 417] on icon at bounding box center [951, 413] width 8 height 9
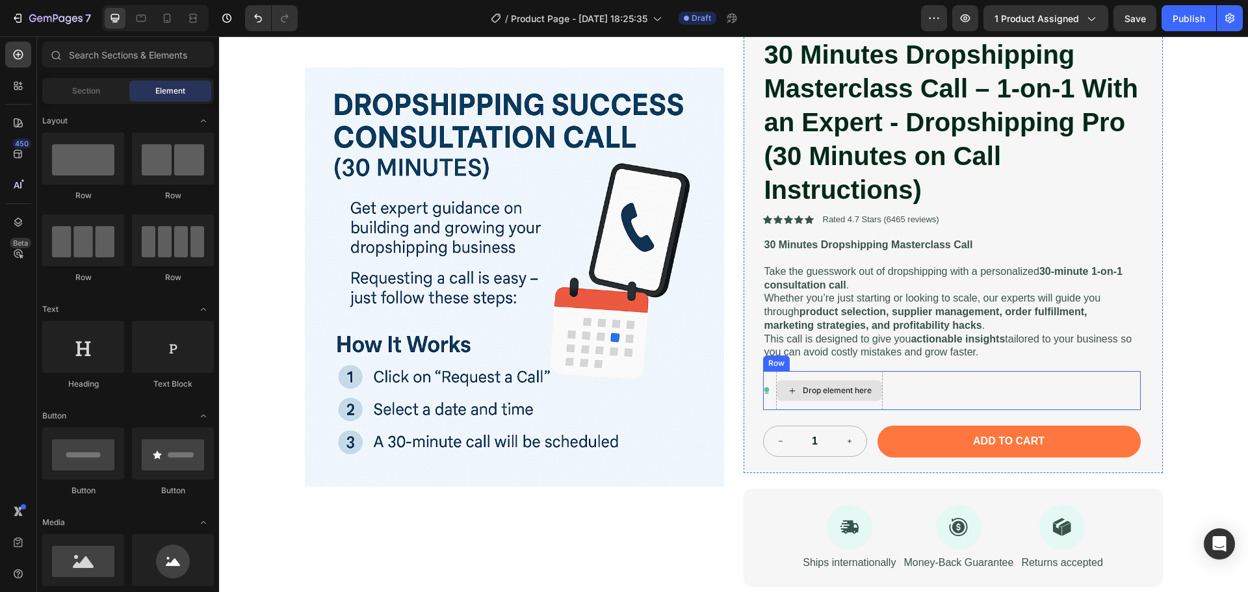
click at [843, 396] on div "Drop element here" at bounding box center [837, 391] width 69 height 10
click at [8, 86] on div at bounding box center [18, 86] width 26 height 26
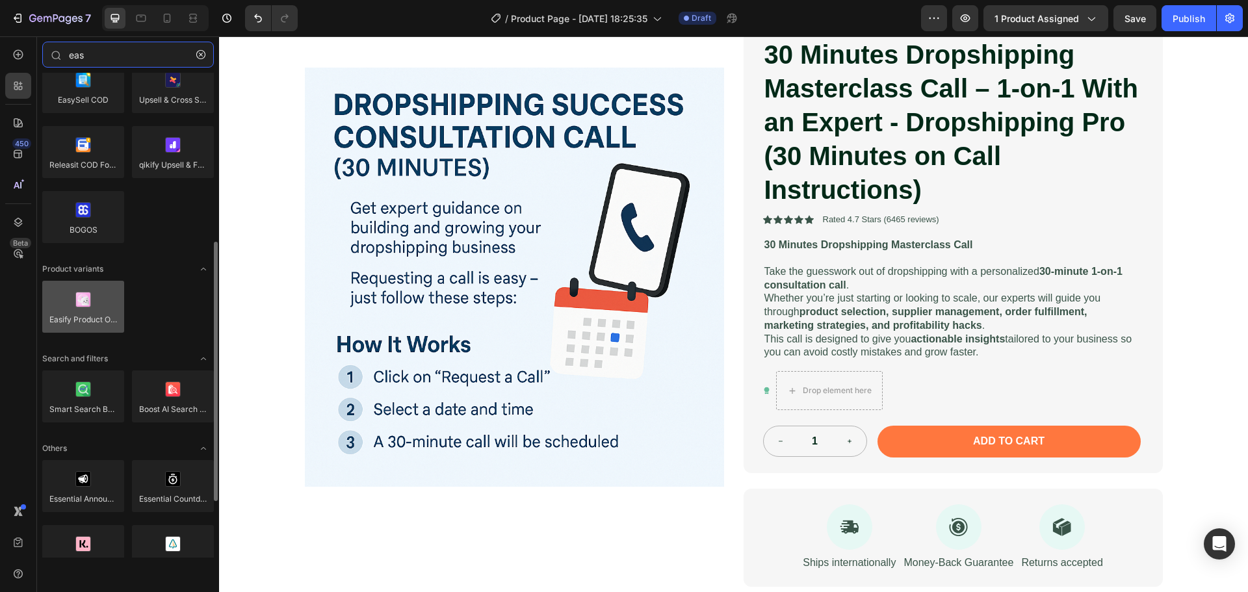
scroll to position [195, 0]
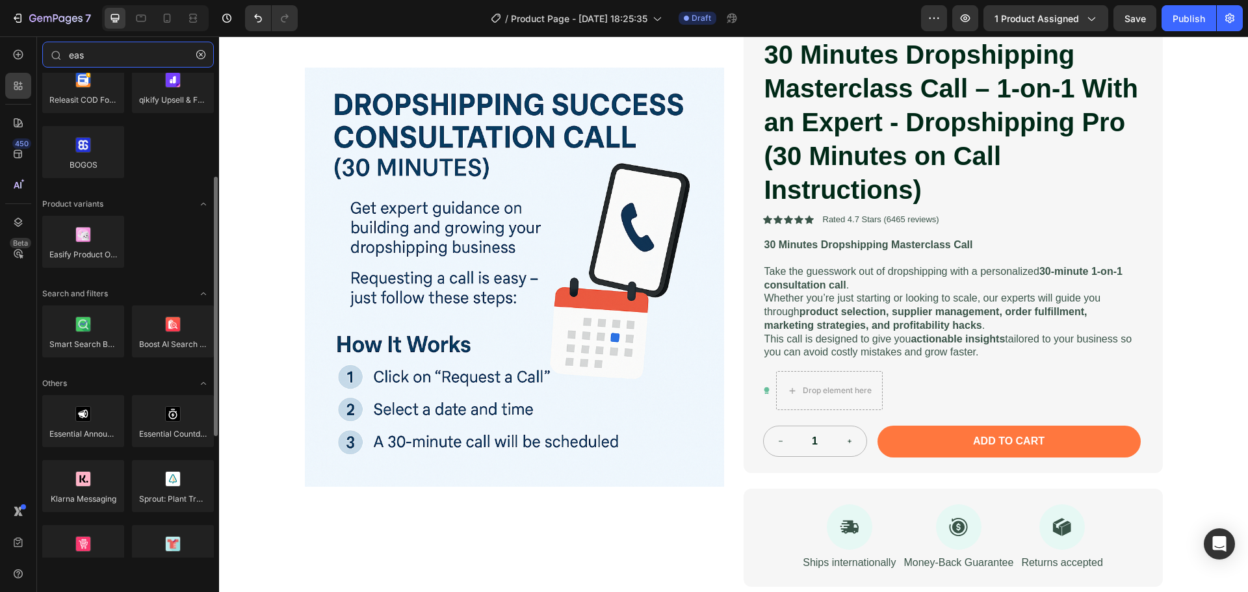
type input "eas"
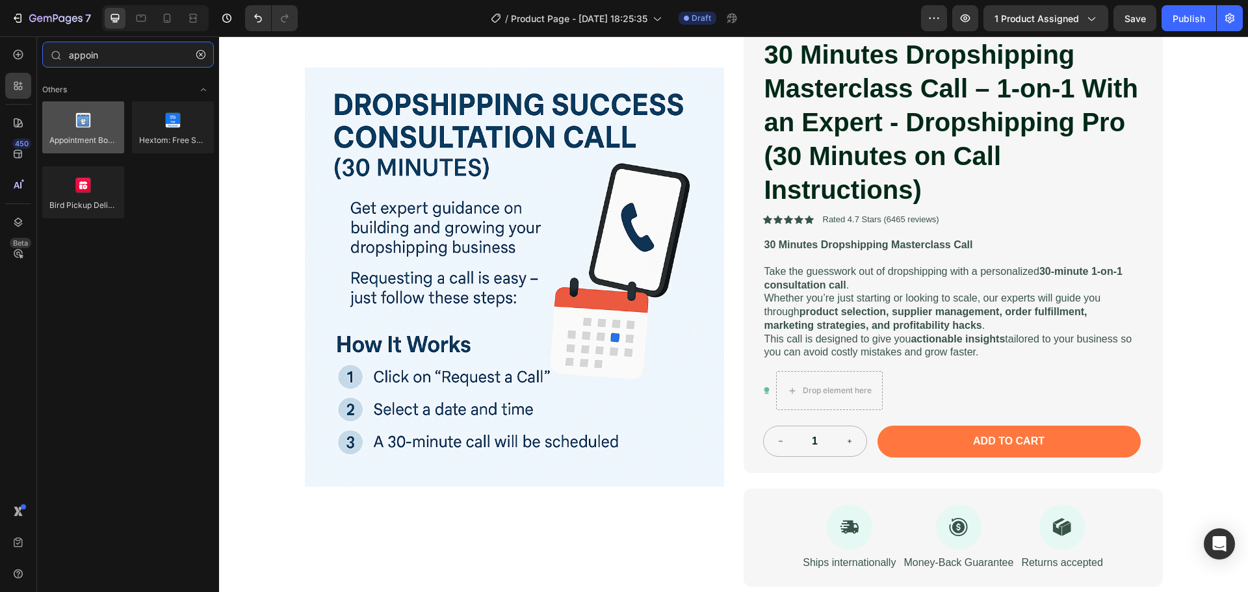
type input "appoin"
drag, startPoint x: 92, startPoint y: 144, endPoint x: 64, endPoint y: 134, distance: 29.6
click at [64, 134] on div at bounding box center [83, 127] width 82 height 52
click at [103, 59] on input "appoin" at bounding box center [128, 55] width 172 height 26
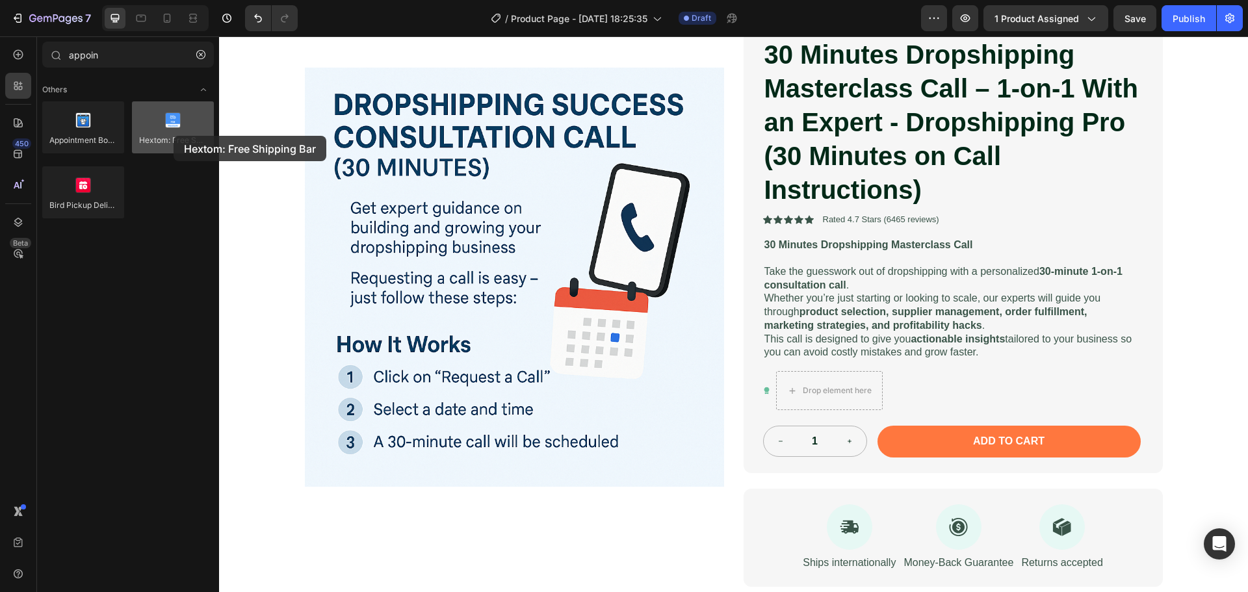
click at [174, 136] on div at bounding box center [173, 127] width 82 height 52
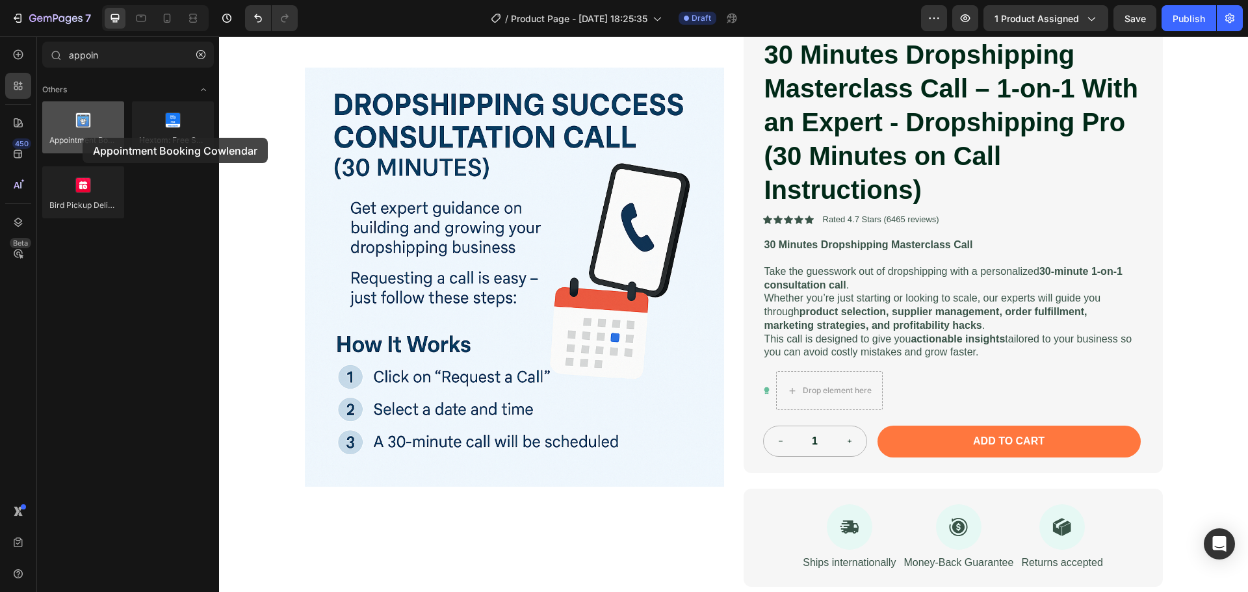
click at [83, 138] on div at bounding box center [83, 127] width 82 height 52
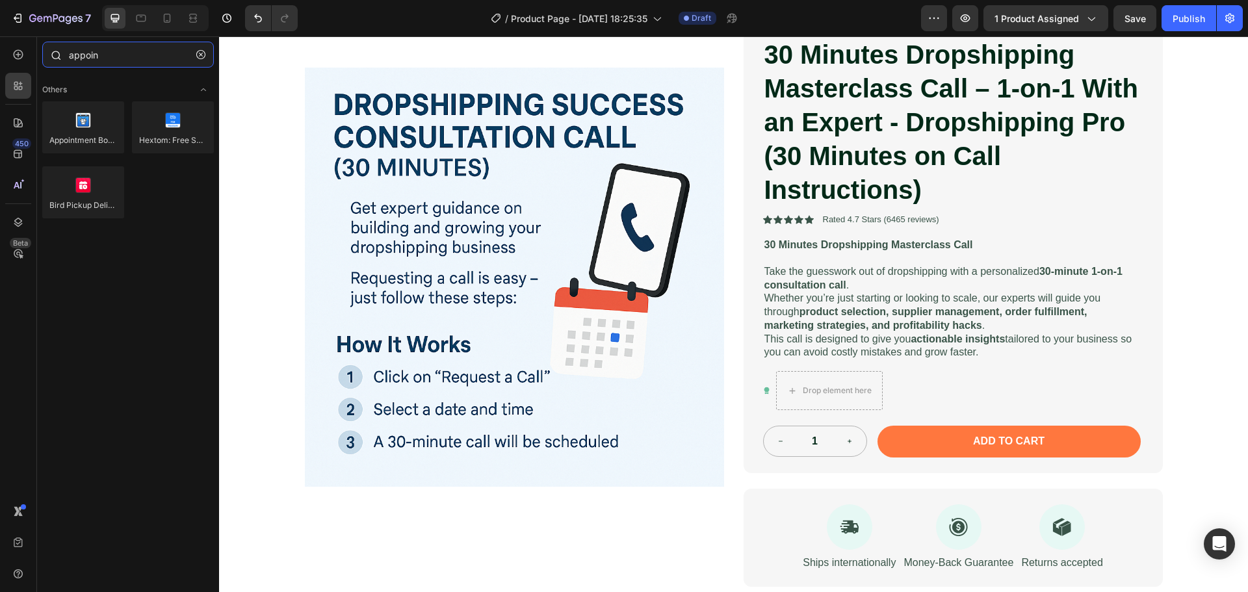
drag, startPoint x: 111, startPoint y: 53, endPoint x: 68, endPoint y: 53, distance: 42.3
click at [68, 53] on input "appoin" at bounding box center [128, 55] width 172 height 26
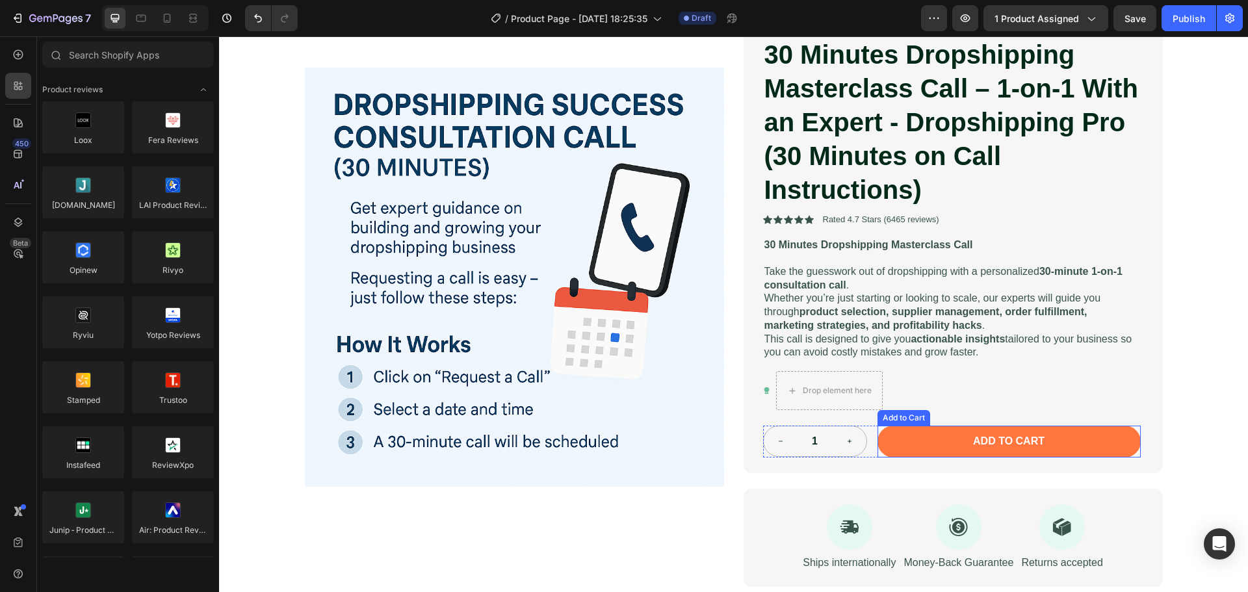
click at [1071, 449] on button "Add to cart" at bounding box center [1009, 442] width 263 height 32
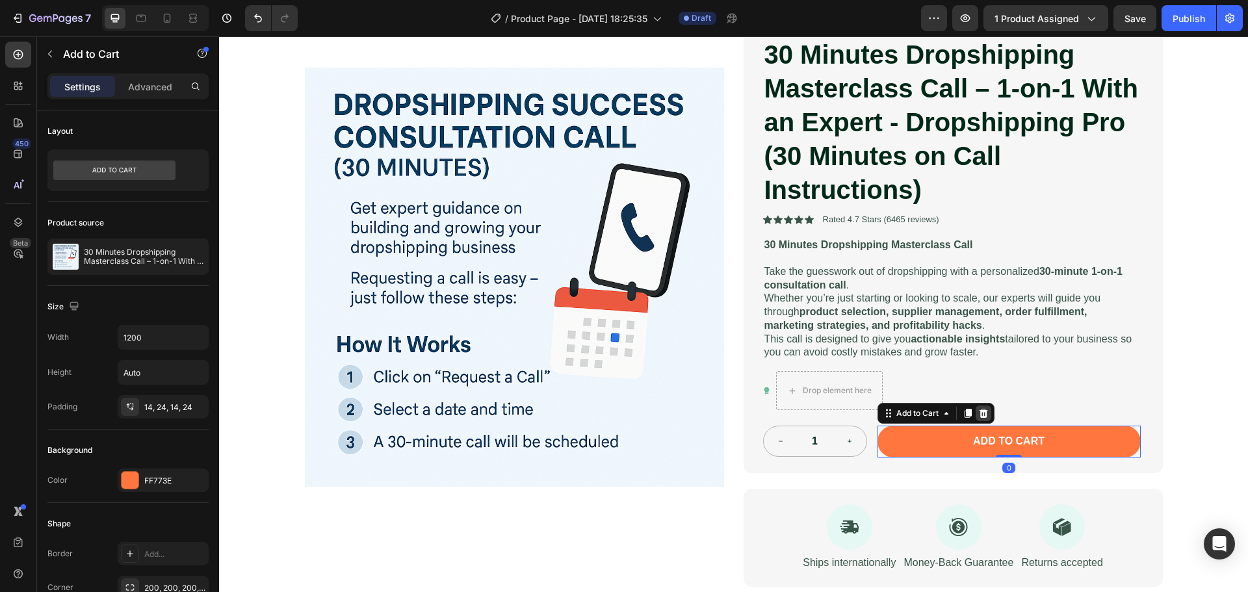
click at [979, 408] on div at bounding box center [984, 414] width 16 height 16
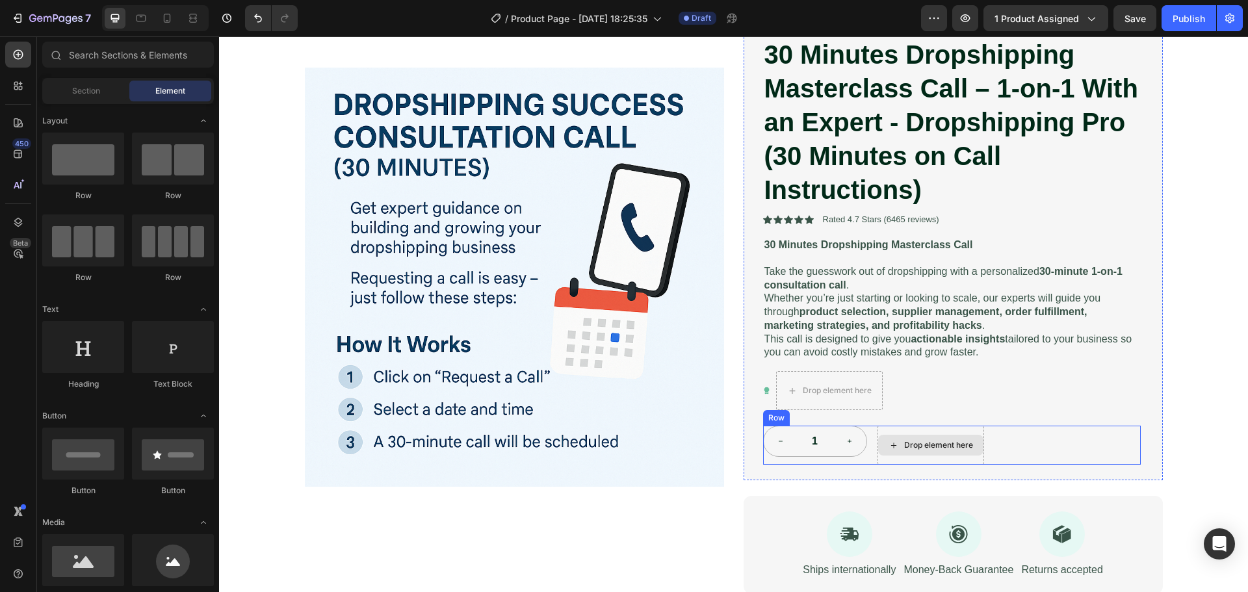
click at [932, 447] on div "Drop element here" at bounding box center [938, 445] width 69 height 10
click at [14, 92] on div at bounding box center [18, 86] width 26 height 26
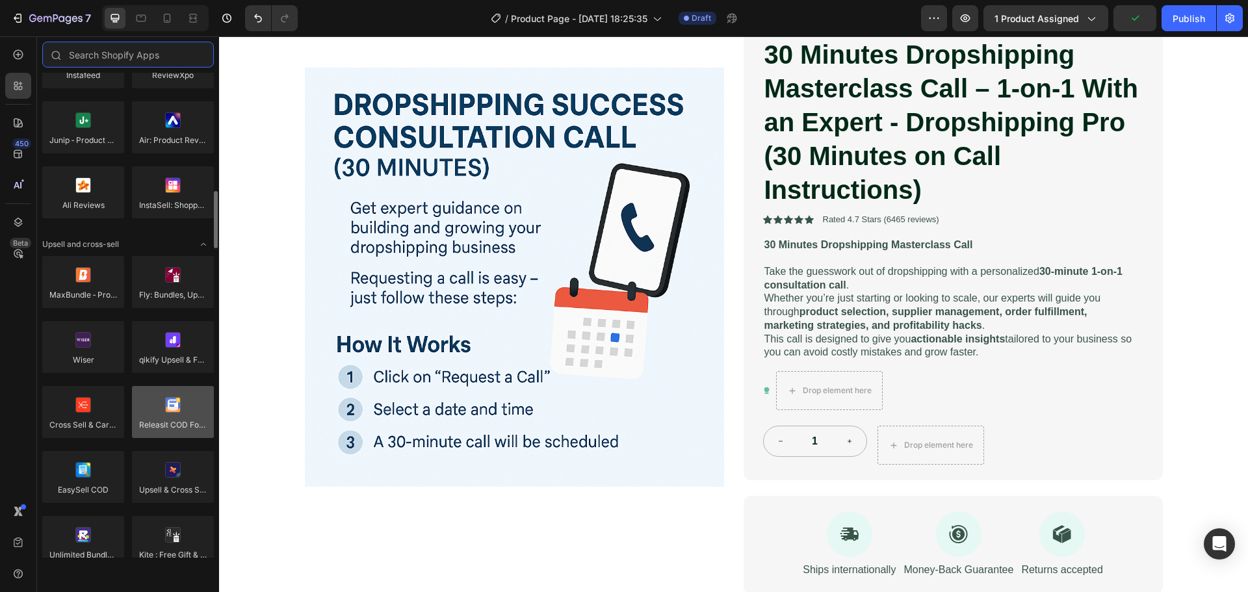
scroll to position [455, 0]
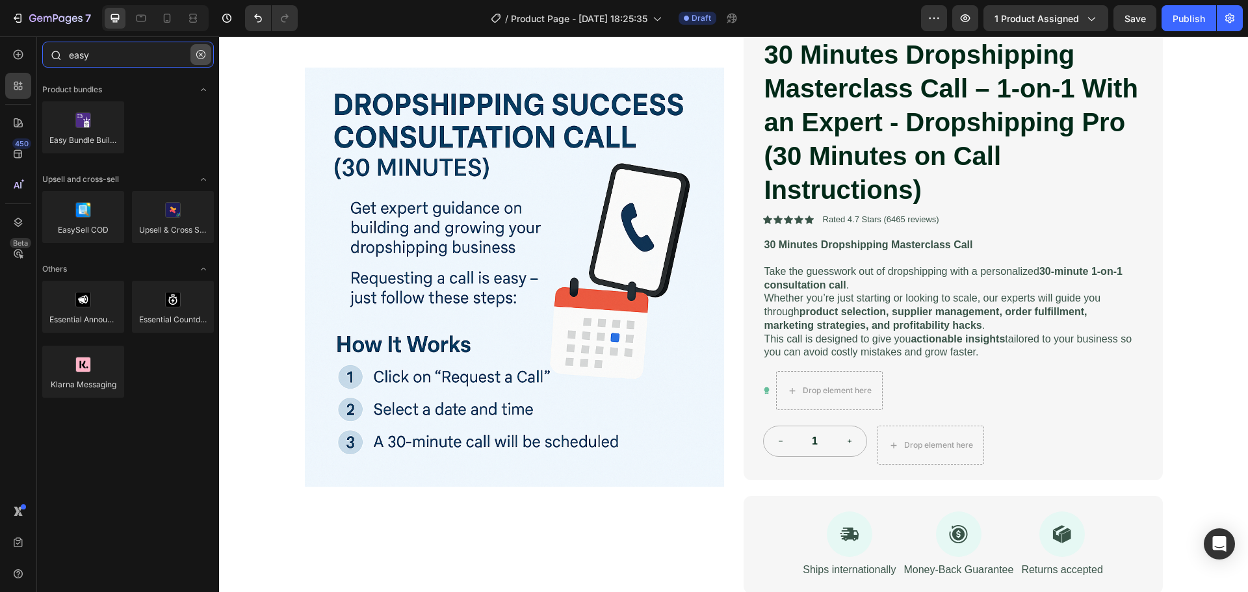
type input "easy"
click at [202, 53] on icon "button" at bounding box center [200, 54] width 9 height 9
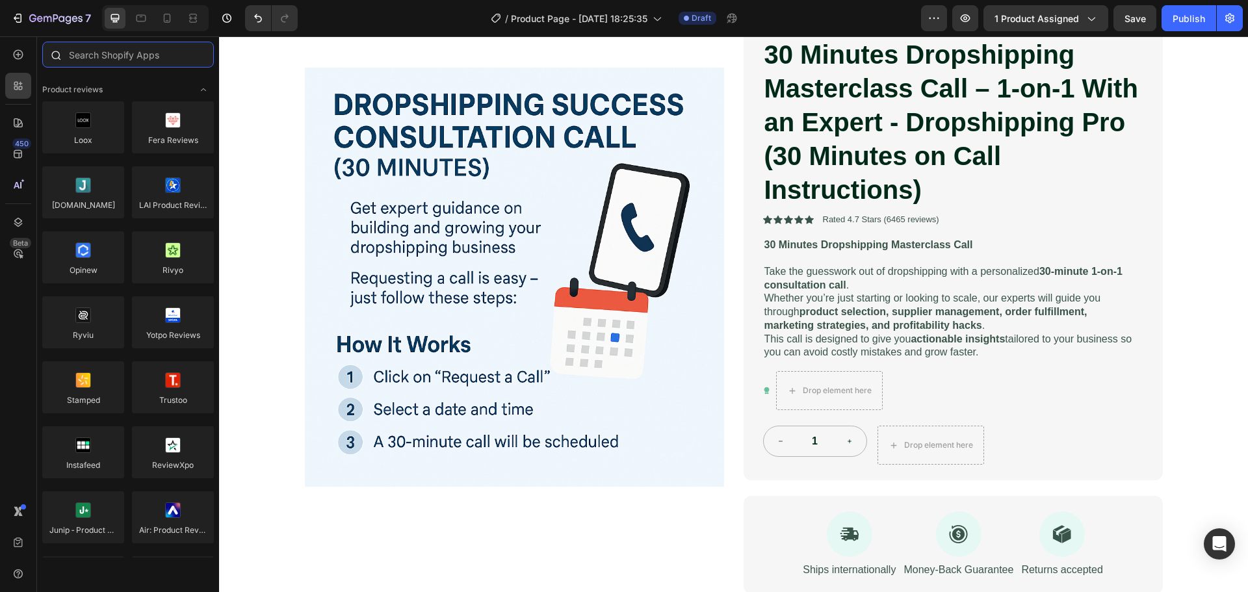
click at [170, 55] on input "text" at bounding box center [128, 55] width 172 height 26
click at [23, 153] on icon at bounding box center [18, 154] width 13 height 13
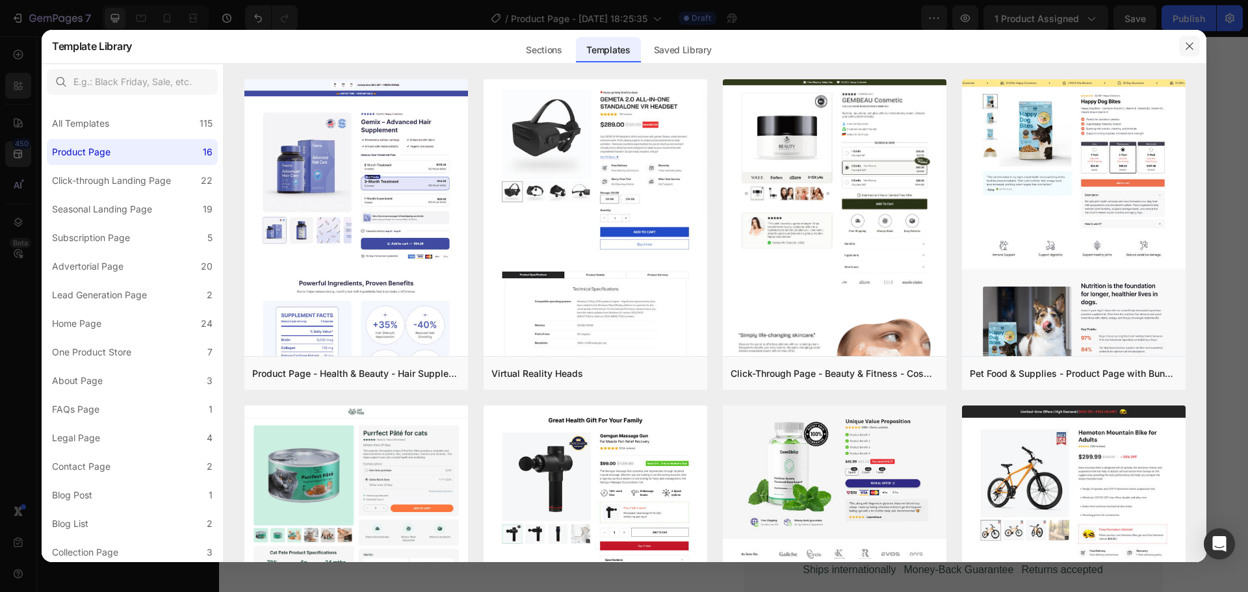
drag, startPoint x: 1195, startPoint y: 42, endPoint x: 906, endPoint y: 23, distance: 289.9
click at [1195, 42] on button "button" at bounding box center [1189, 46] width 21 height 21
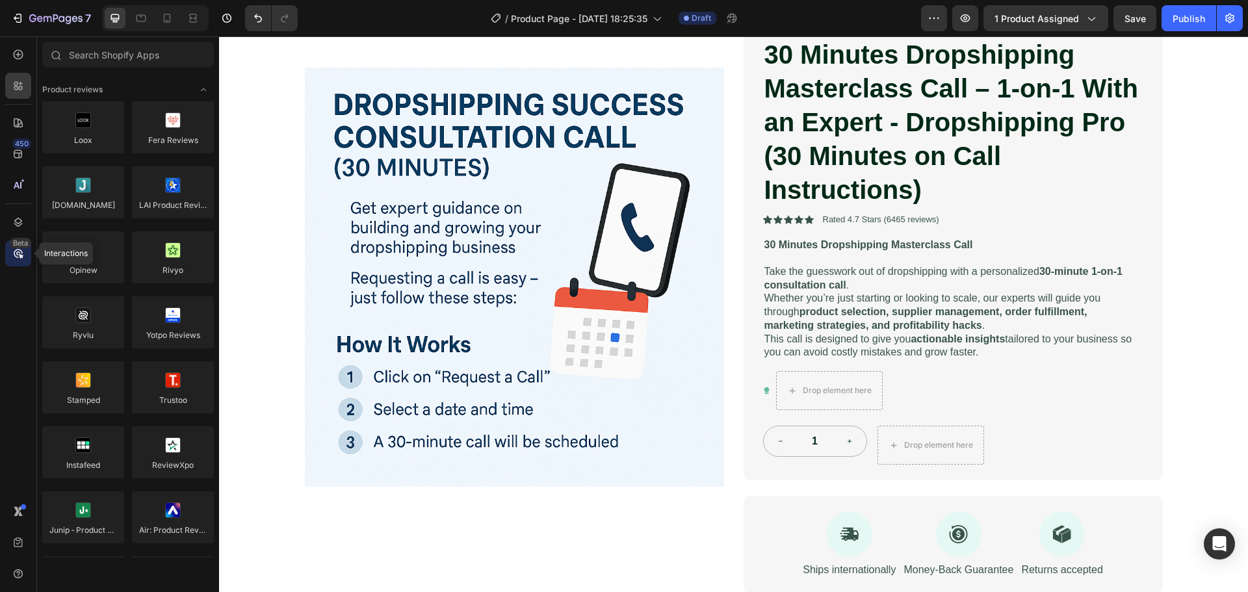
click at [16, 250] on icon at bounding box center [18, 253] width 13 height 13
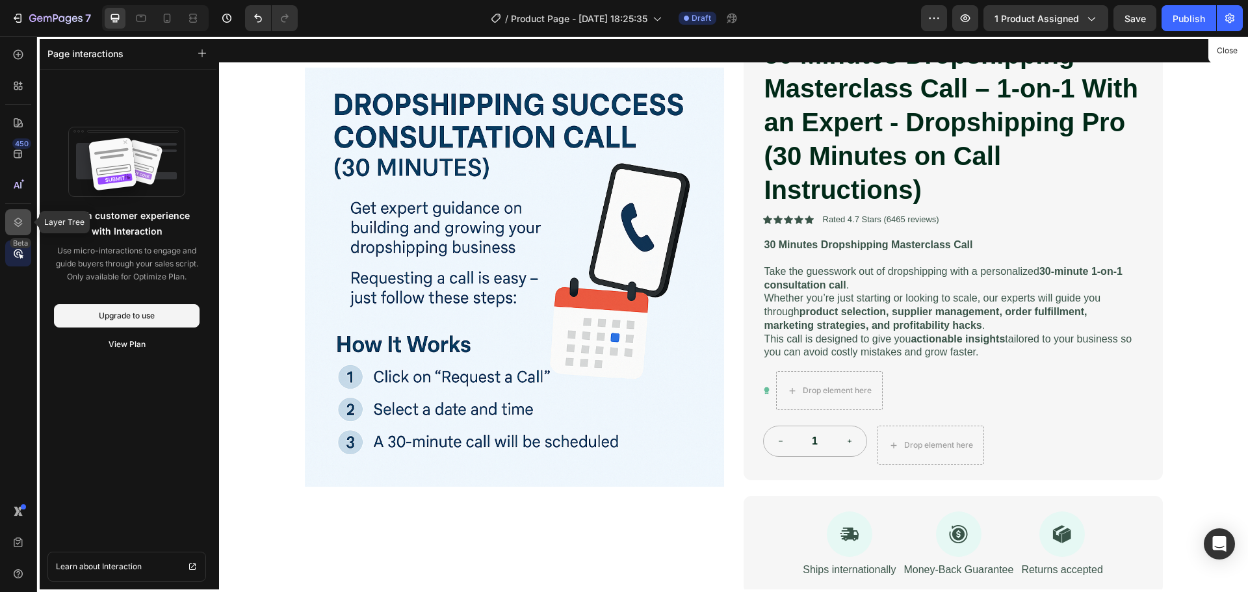
click at [19, 218] on icon at bounding box center [18, 222] width 8 height 9
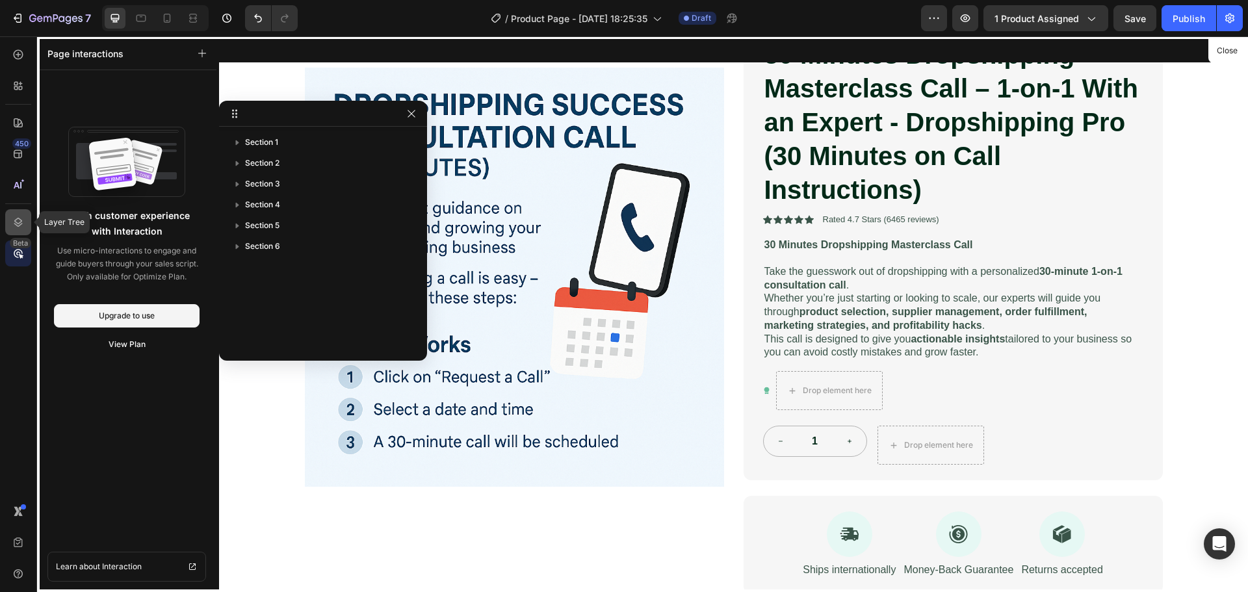
click at [19, 218] on icon at bounding box center [18, 222] width 8 height 9
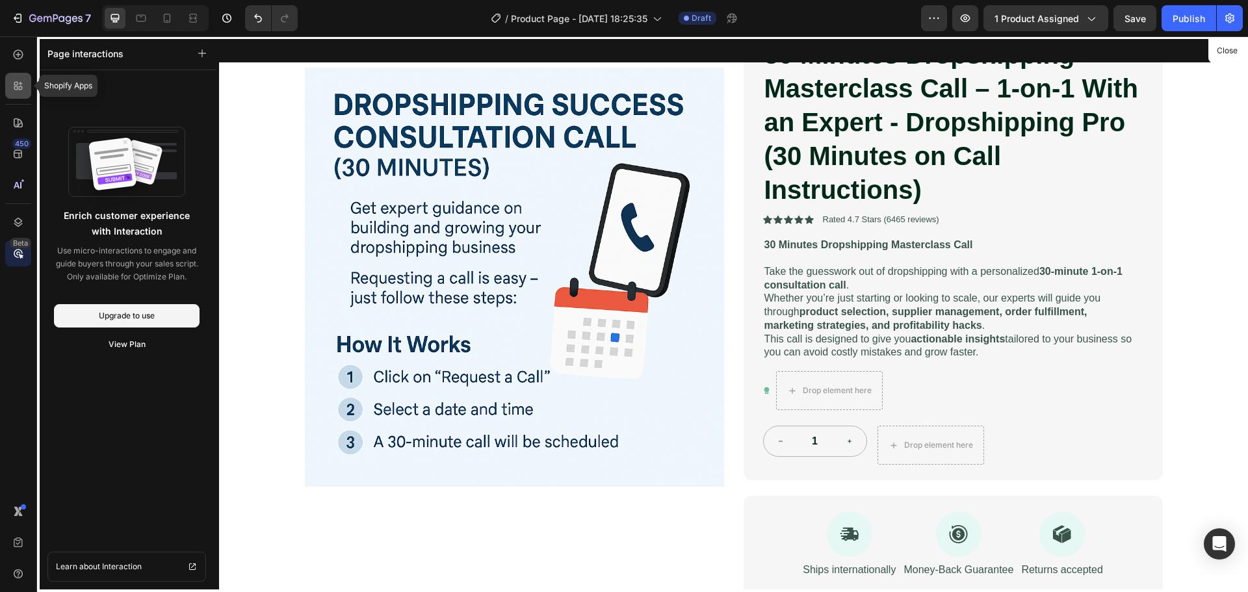
click at [29, 91] on div at bounding box center [18, 86] width 26 height 26
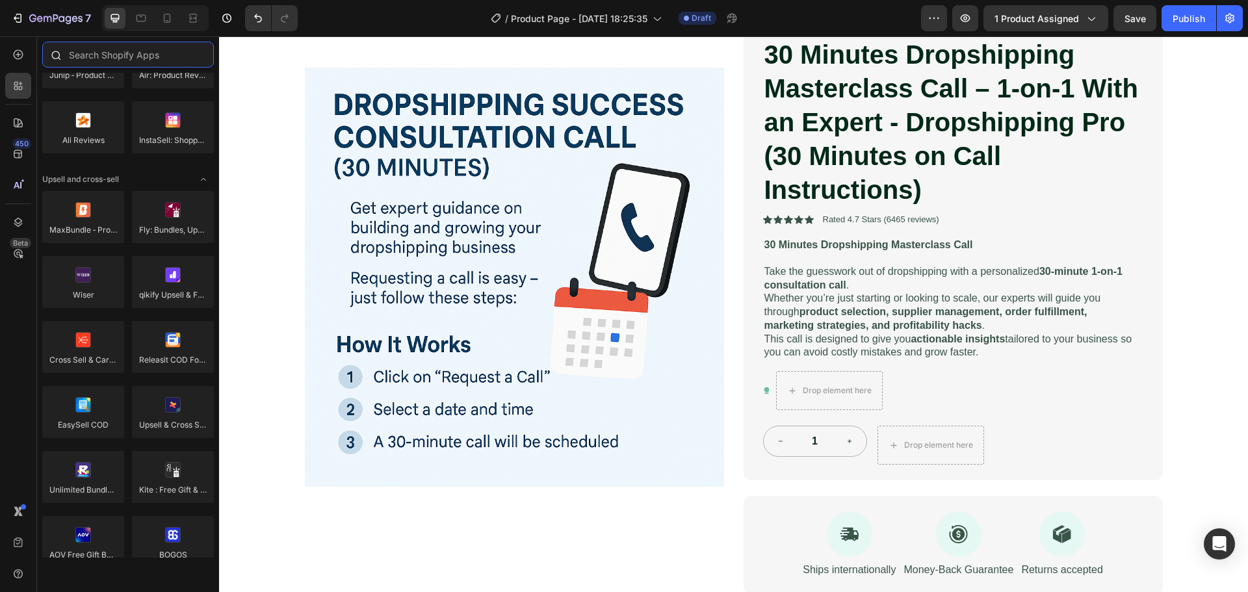
click at [120, 66] on input "text" at bounding box center [128, 55] width 172 height 26
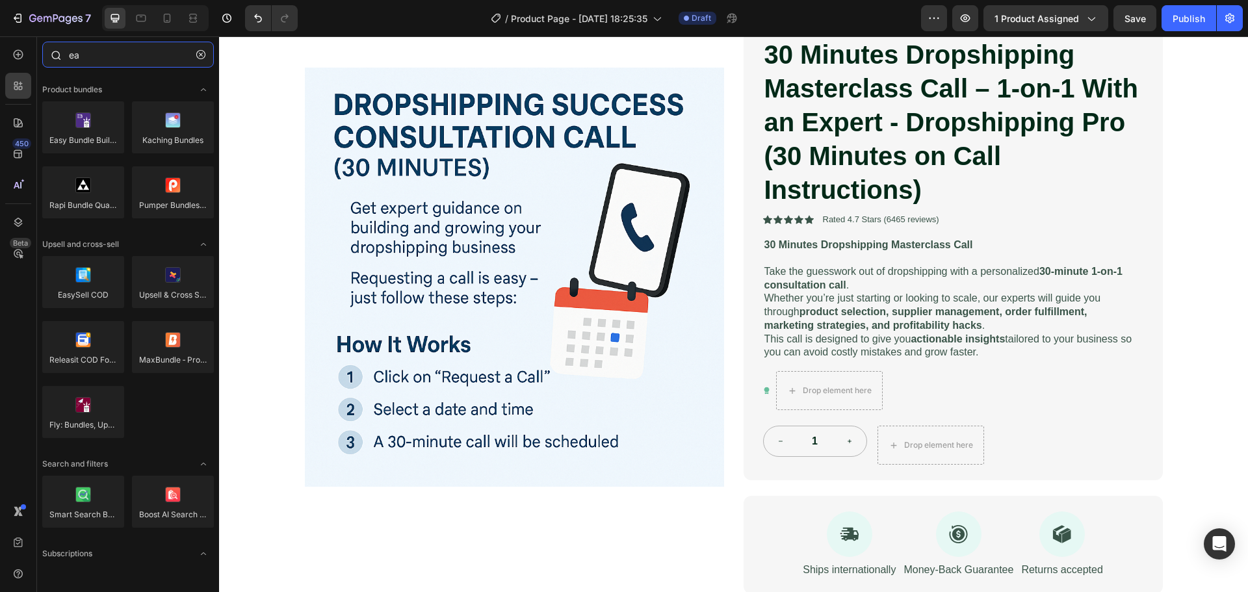
type input "eas"
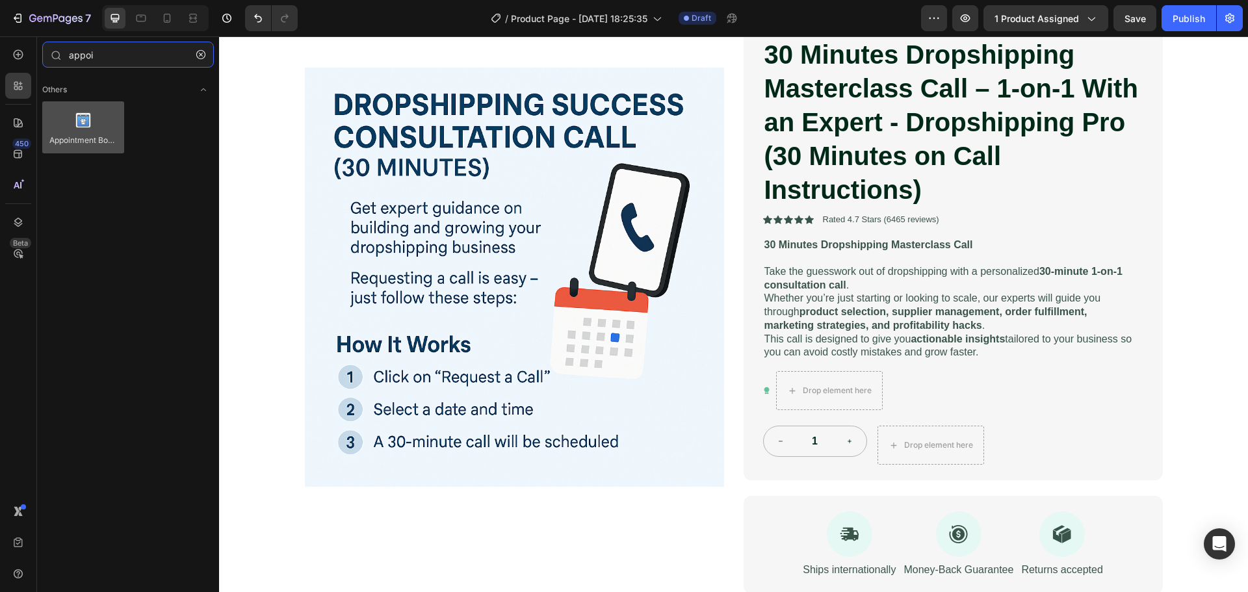
type input "appoi"
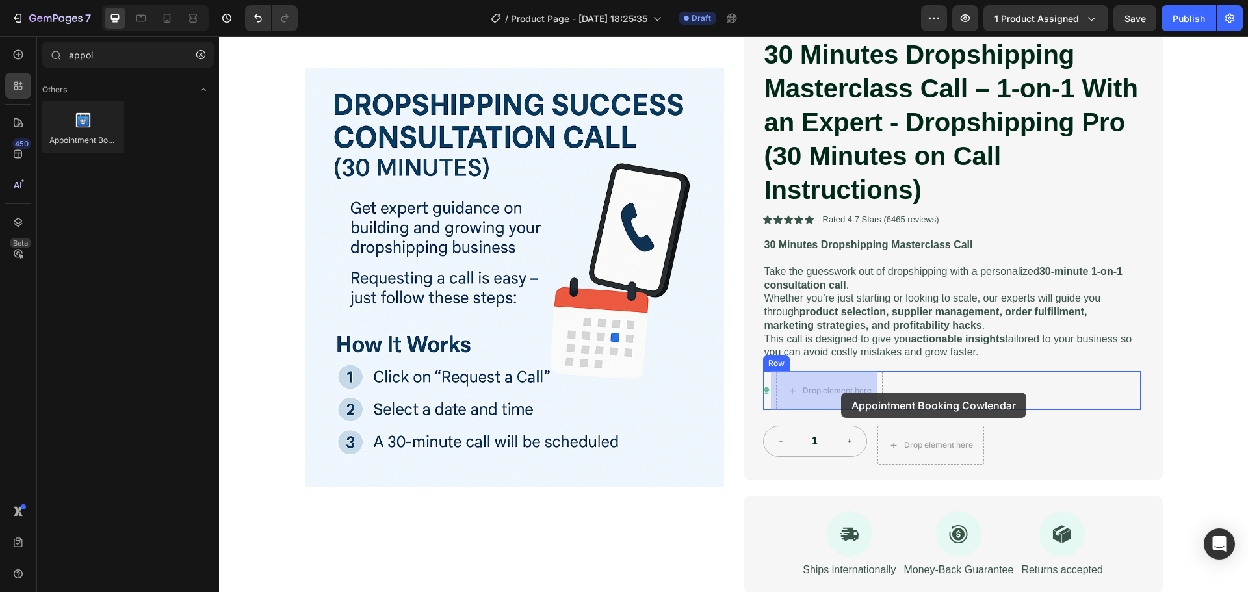
drag, startPoint x: 307, startPoint y: 172, endPoint x: 841, endPoint y: 393, distance: 578.3
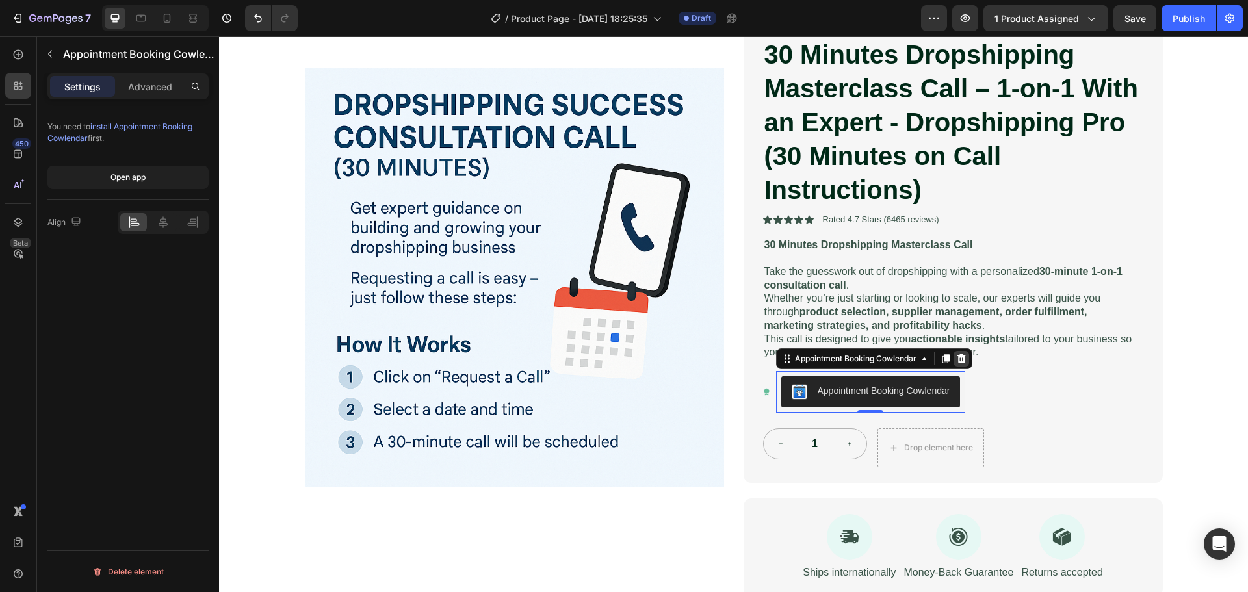
click at [958, 361] on icon at bounding box center [961, 358] width 8 height 9
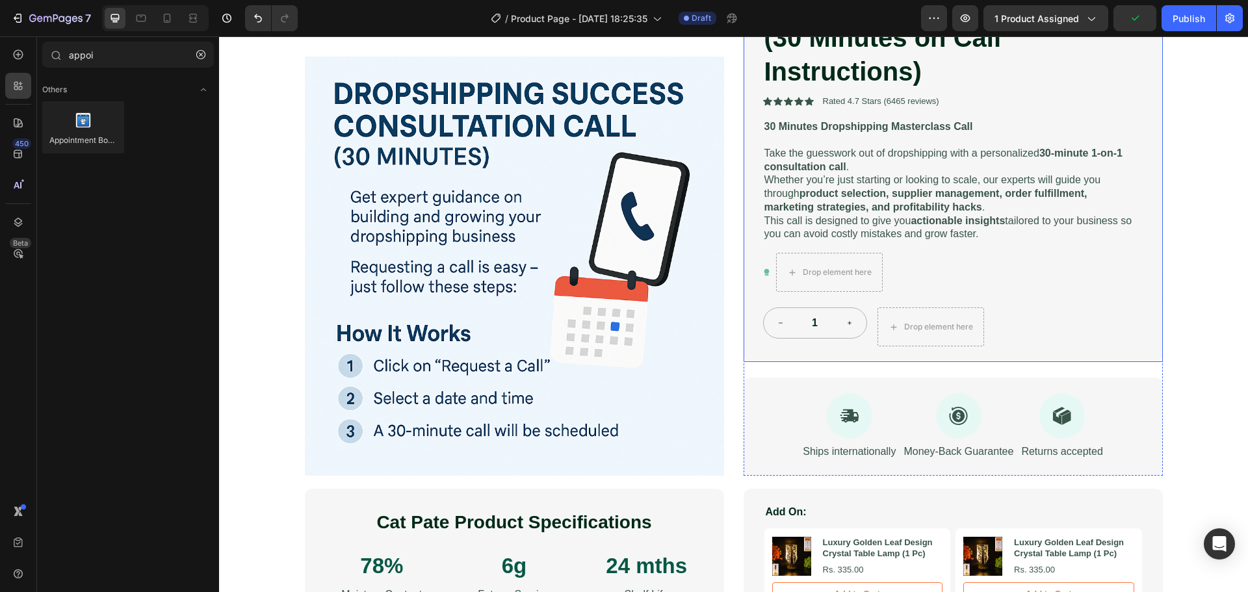
scroll to position [325, 0]
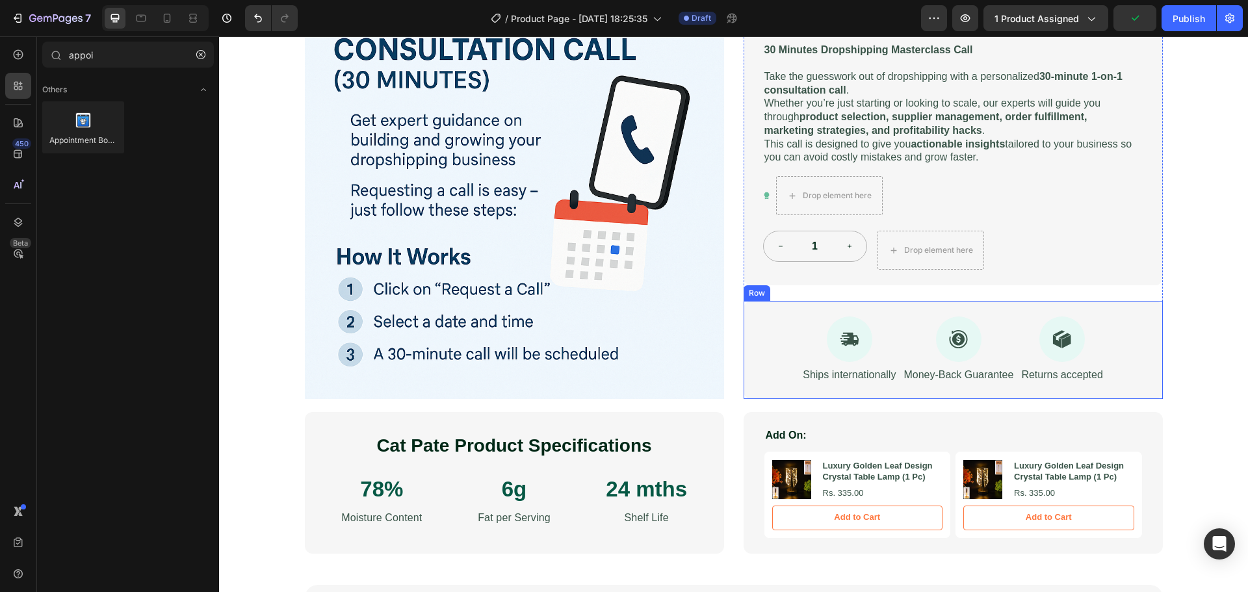
click at [1115, 365] on div "Icon Ships internationally Text Block Icon Money-Back Guarantee Text Block Icon…" at bounding box center [953, 350] width 419 height 98
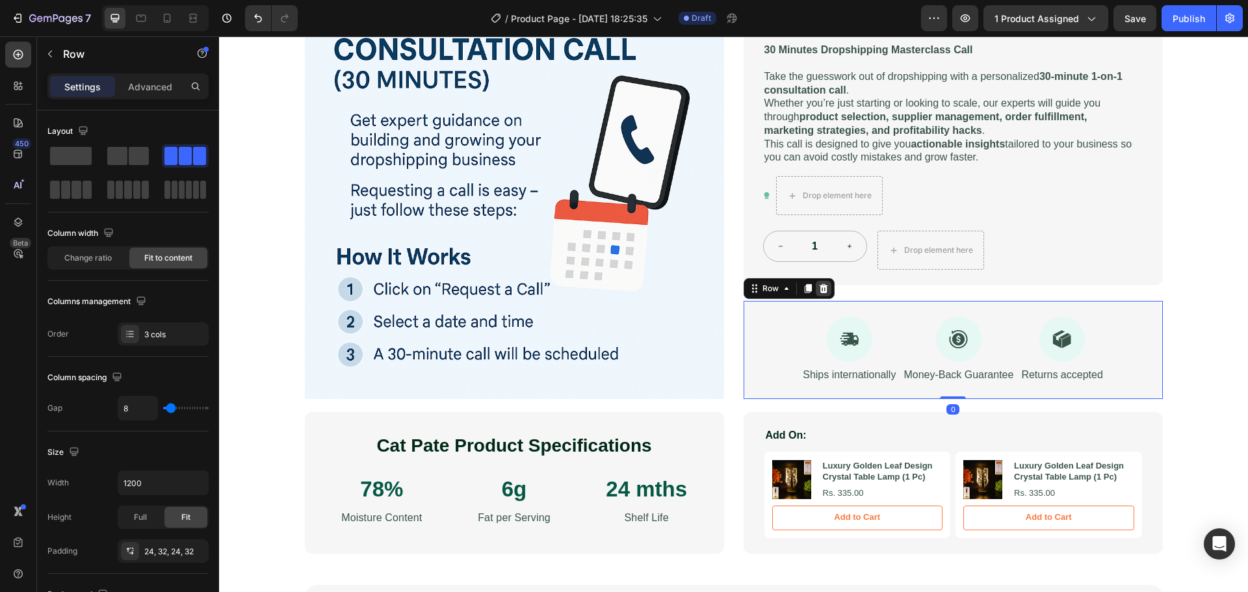
click at [826, 286] on div at bounding box center [824, 289] width 16 height 16
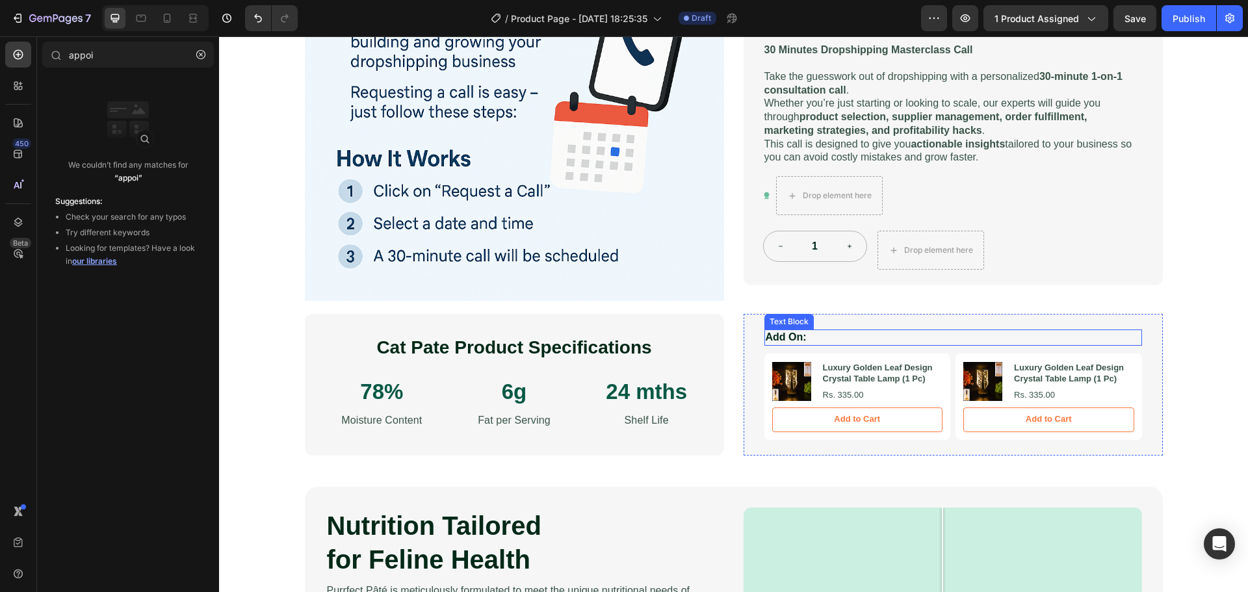
click at [851, 339] on p "Add On:" at bounding box center [953, 338] width 375 height 14
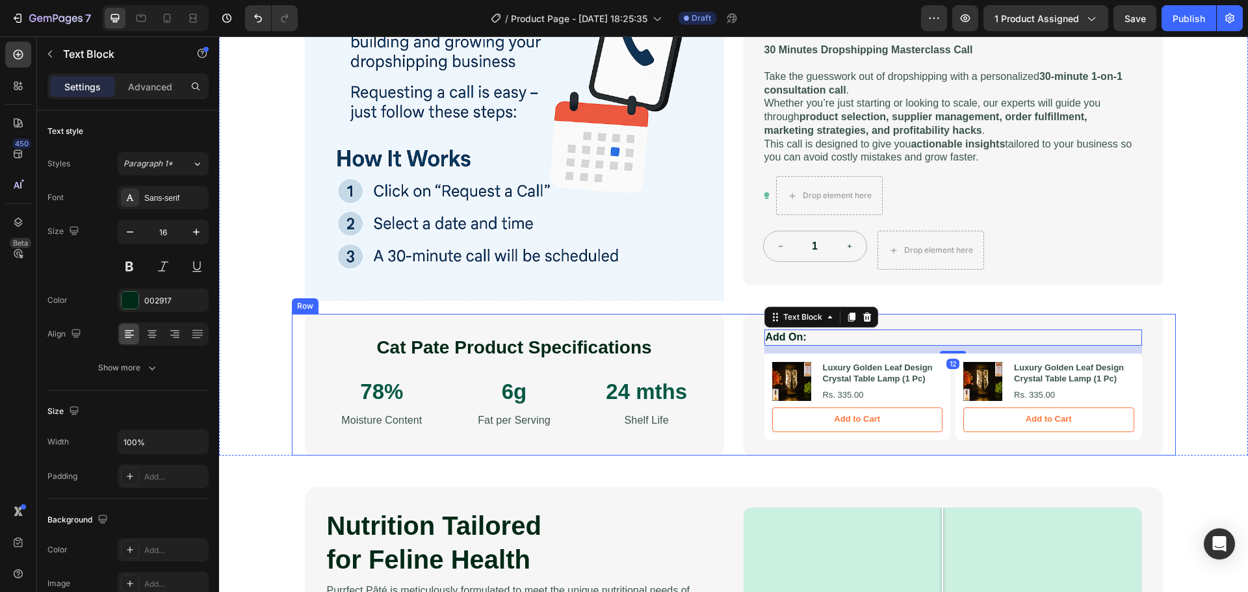
click at [1166, 361] on div "Cat [PERSON_NAME] Product Specifications Heading 78% Text Block Moisture Conten…" at bounding box center [734, 385] width 884 height 142
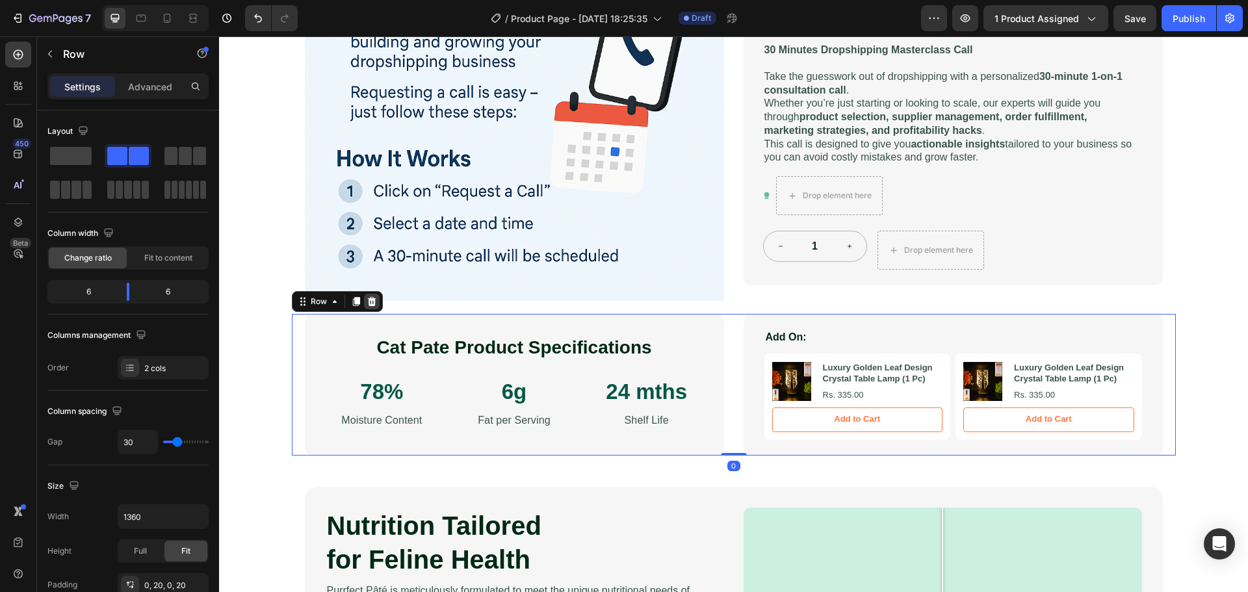
click at [367, 299] on icon at bounding box center [371, 301] width 8 height 9
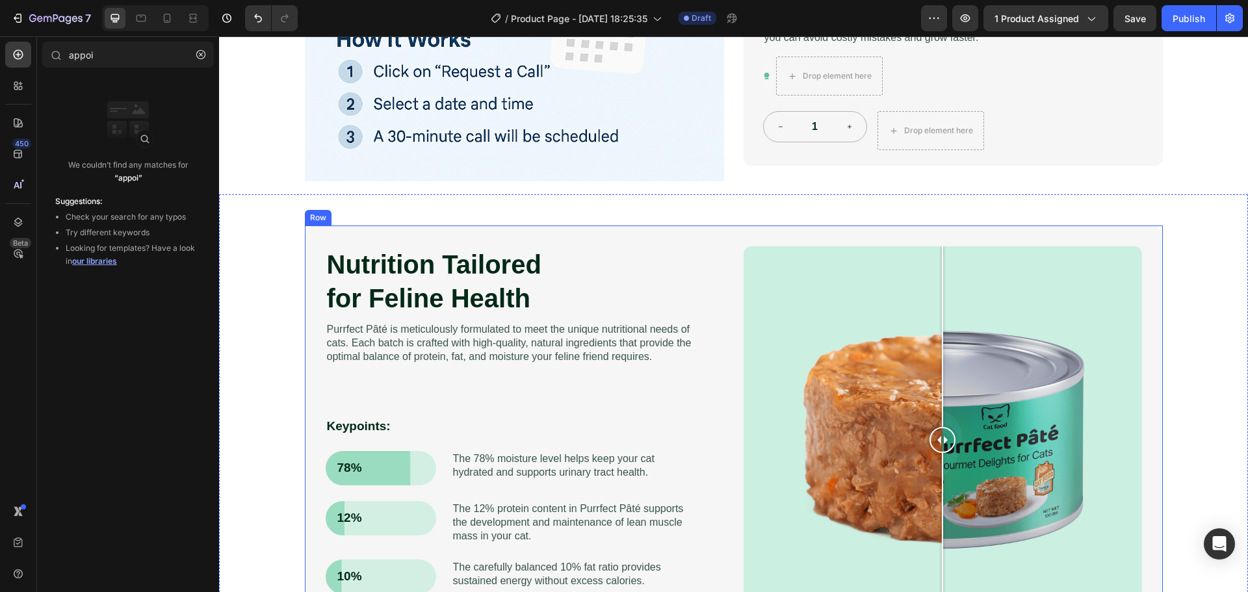
scroll to position [455, 0]
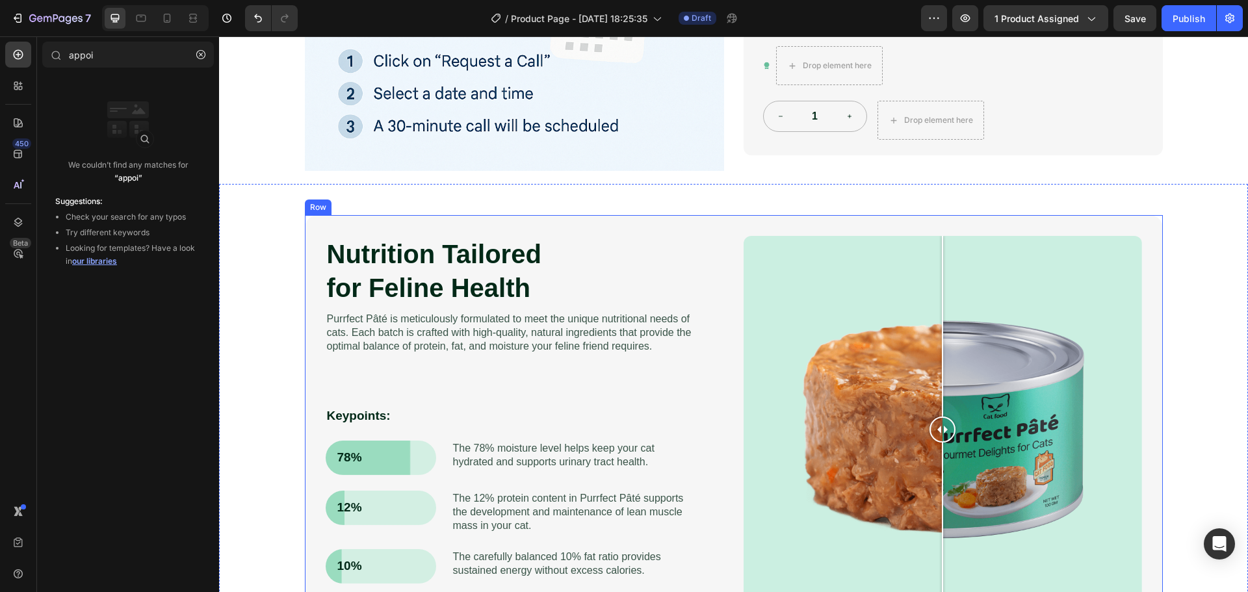
click at [1152, 360] on div "Nutrition Tailored for Feline Health Heading Purrfect [PERSON_NAME] is meticulo…" at bounding box center [734, 429] width 858 height 429
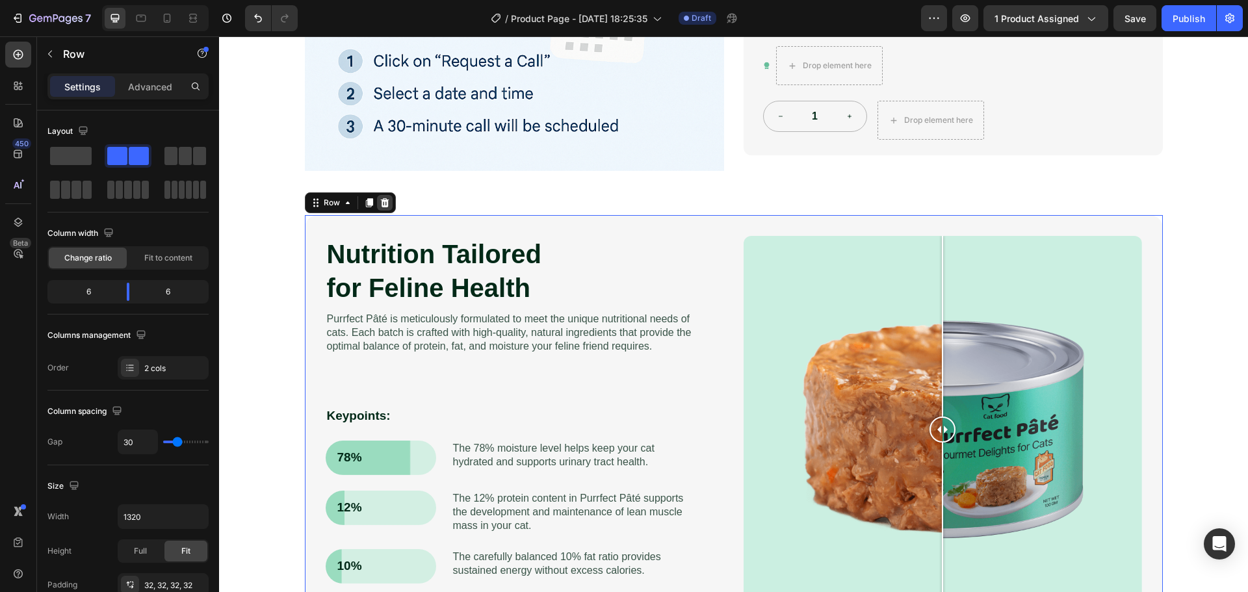
click at [380, 204] on icon at bounding box center [385, 203] width 10 height 10
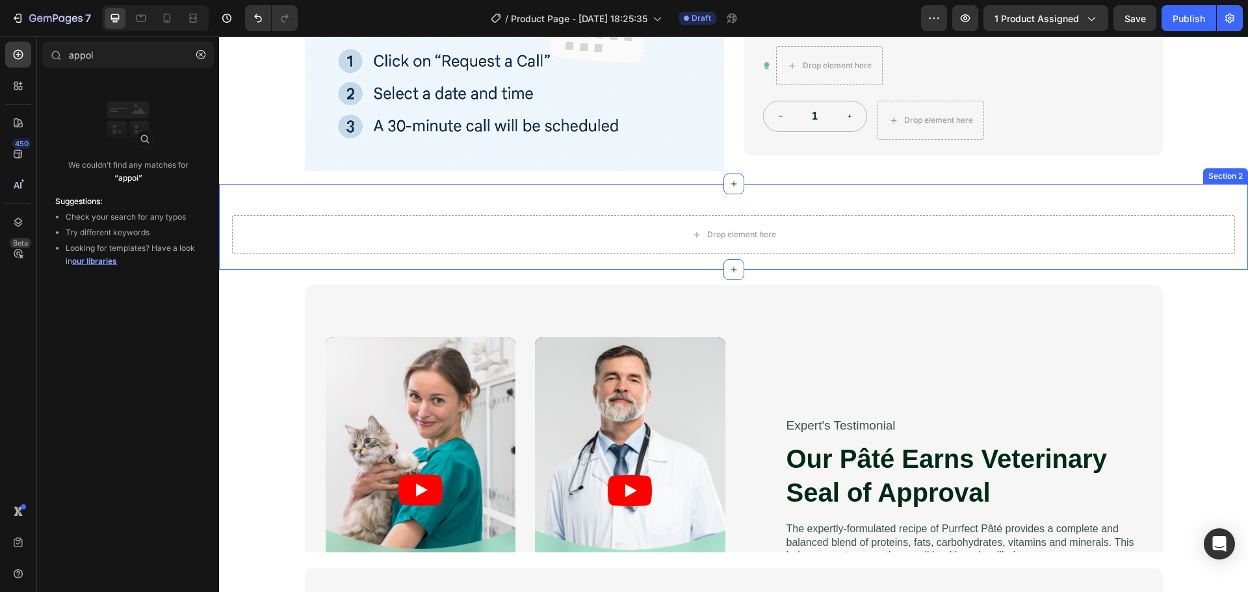
scroll to position [715, 0]
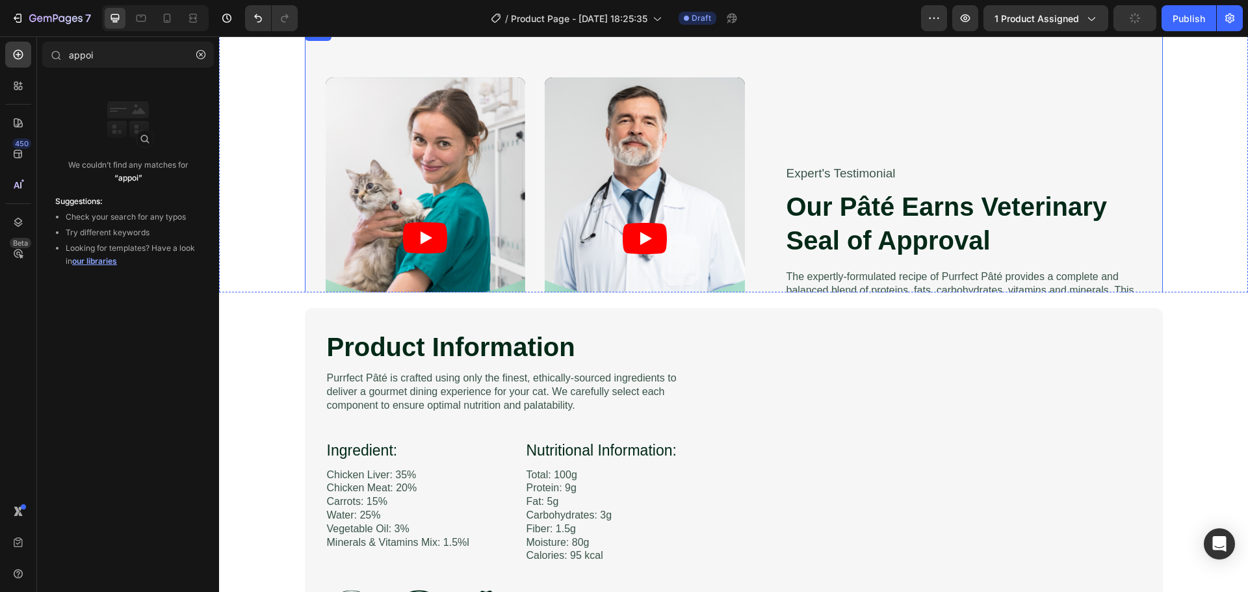
click at [1143, 255] on div "Video Video Video Video Carousel Expert's Testimonial Text Block Our [PERSON_NA…" at bounding box center [734, 238] width 858 height 426
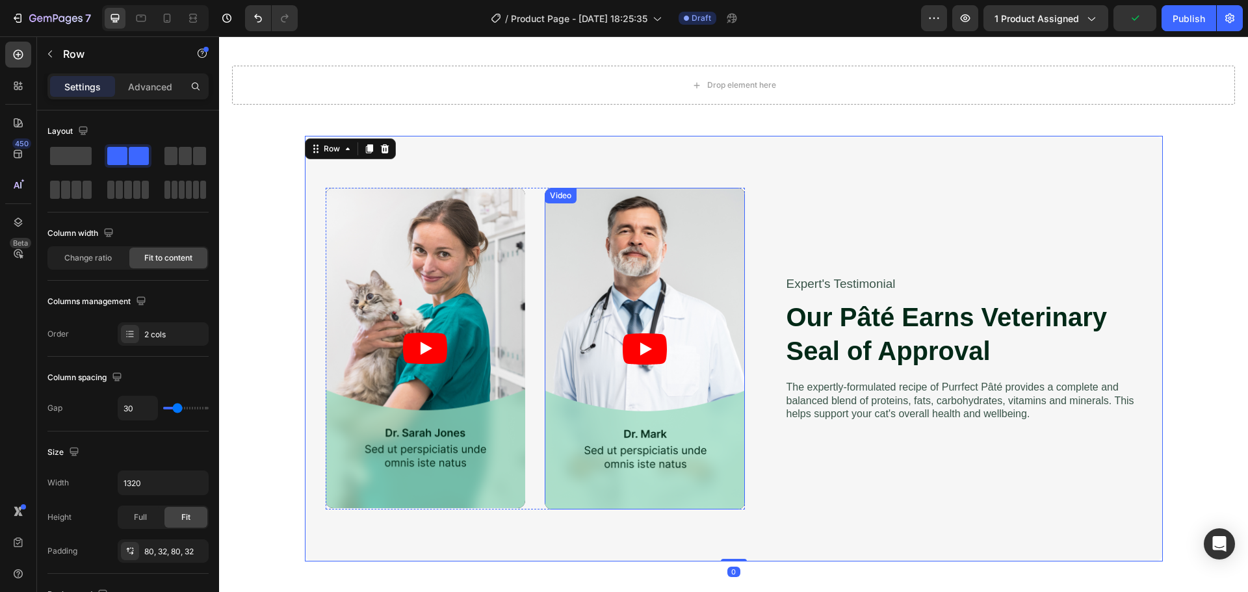
scroll to position [585, 0]
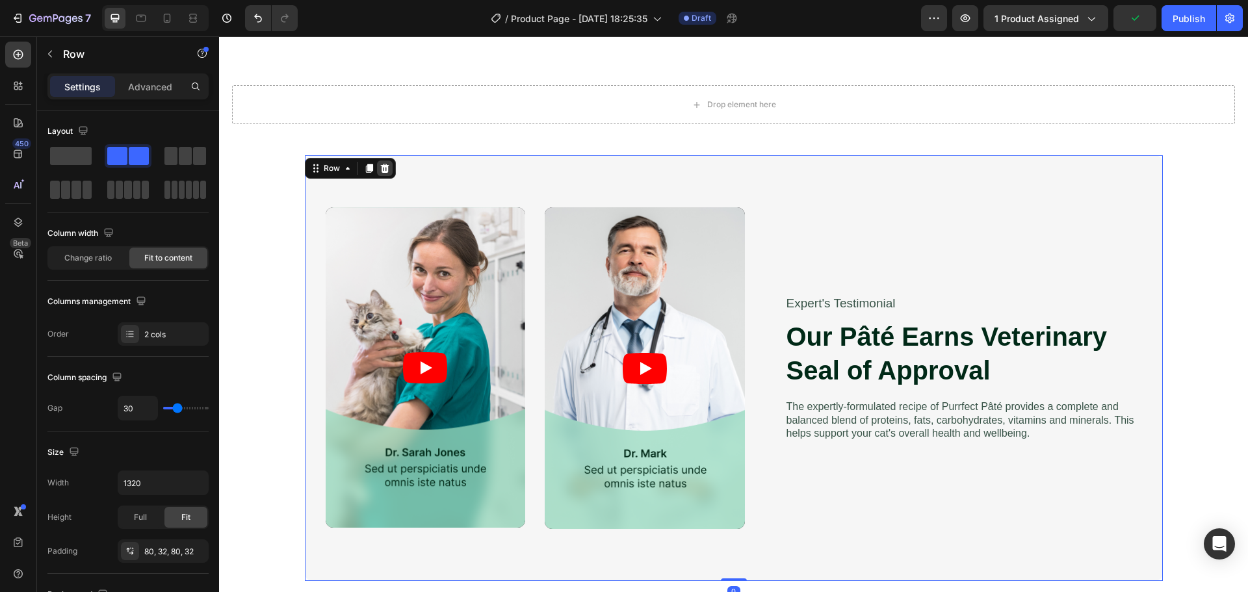
click at [384, 168] on icon at bounding box center [385, 168] width 10 height 10
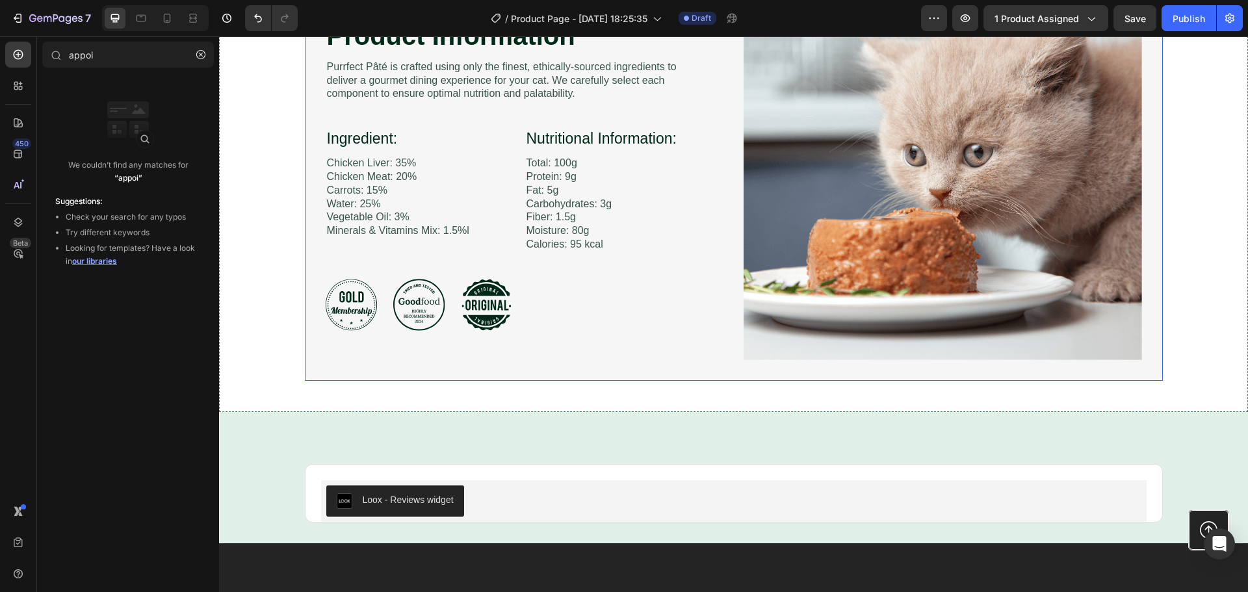
scroll to position [845, 0]
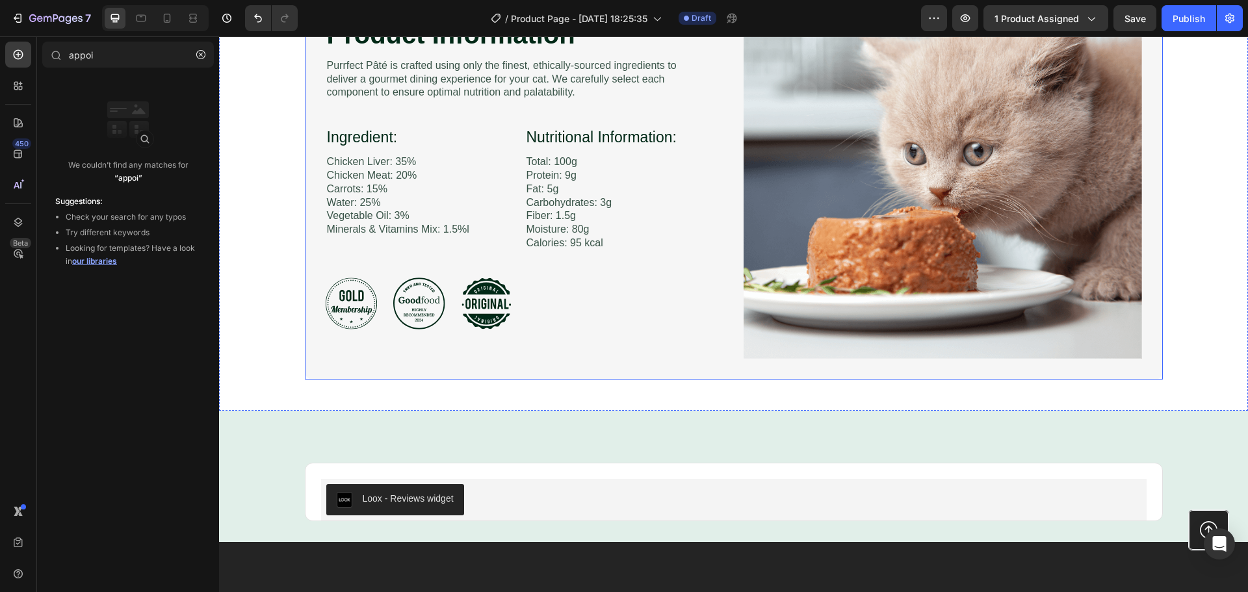
click at [744, 325] on img at bounding box center [943, 172] width 399 height 373
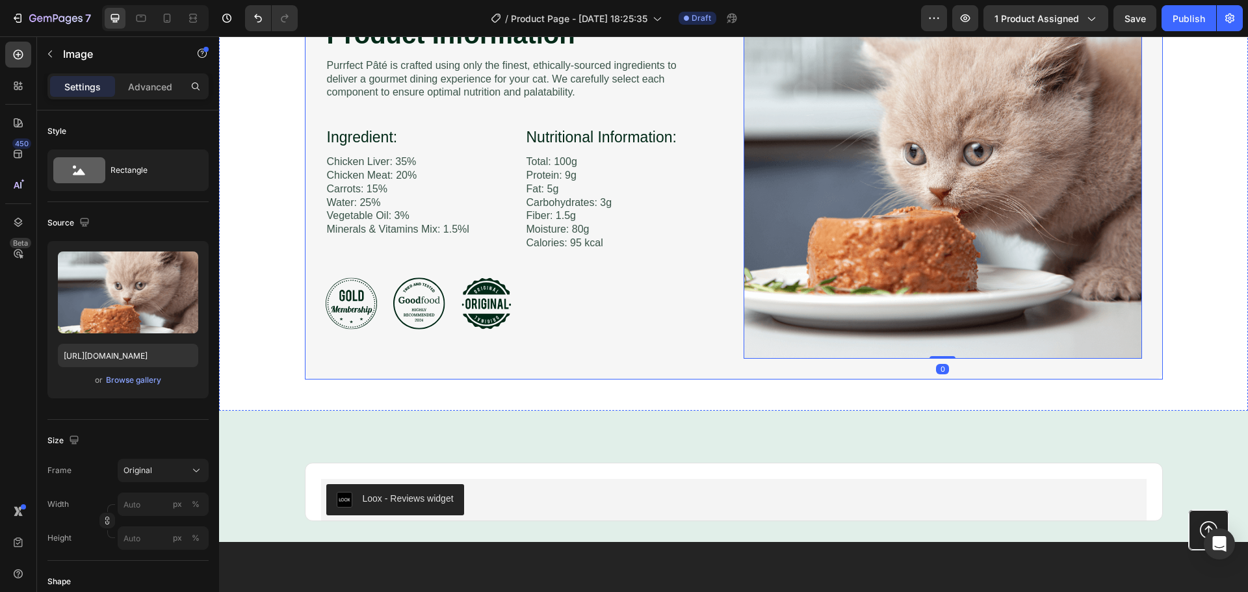
click at [729, 327] on div "Product Information Heading Image Purrfect [PERSON_NAME] is crafted using only …" at bounding box center [734, 173] width 858 height 414
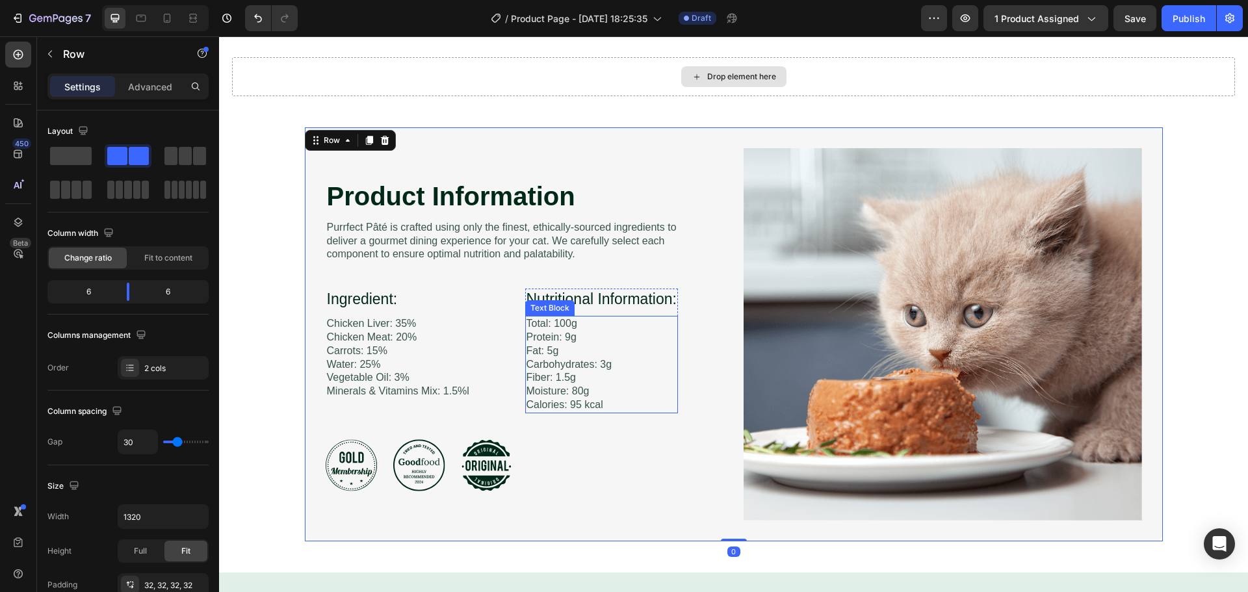
scroll to position [520, 0]
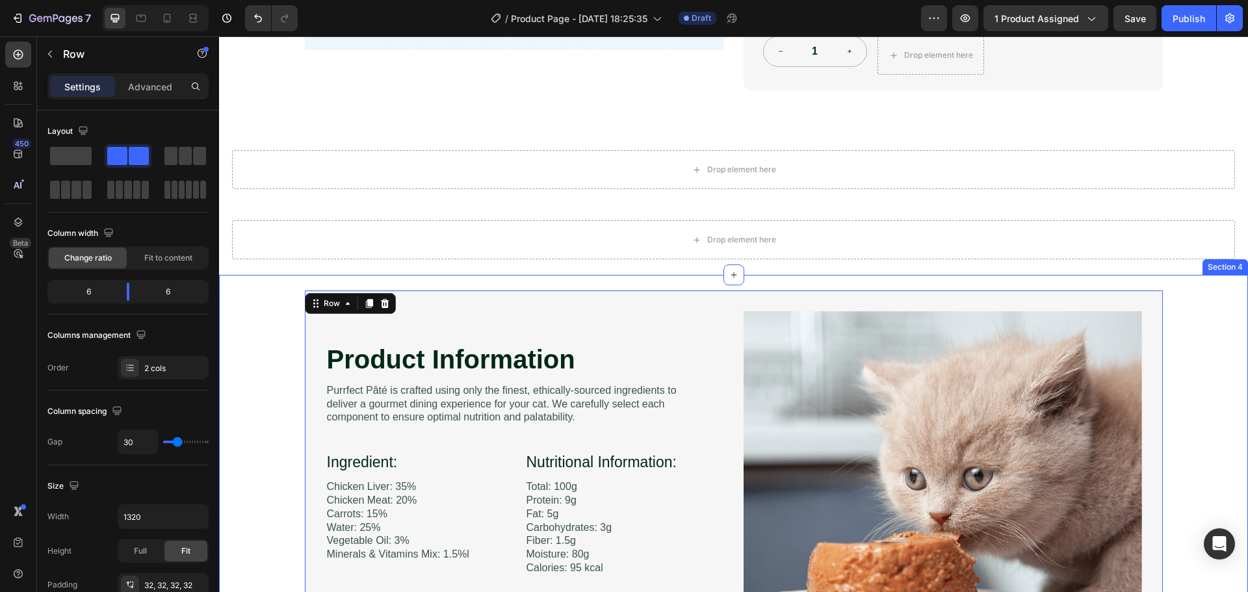
click at [281, 350] on div "Product Information Heading Image Purrfect [PERSON_NAME] is crafted using only …" at bounding box center [733, 498] width 1003 height 414
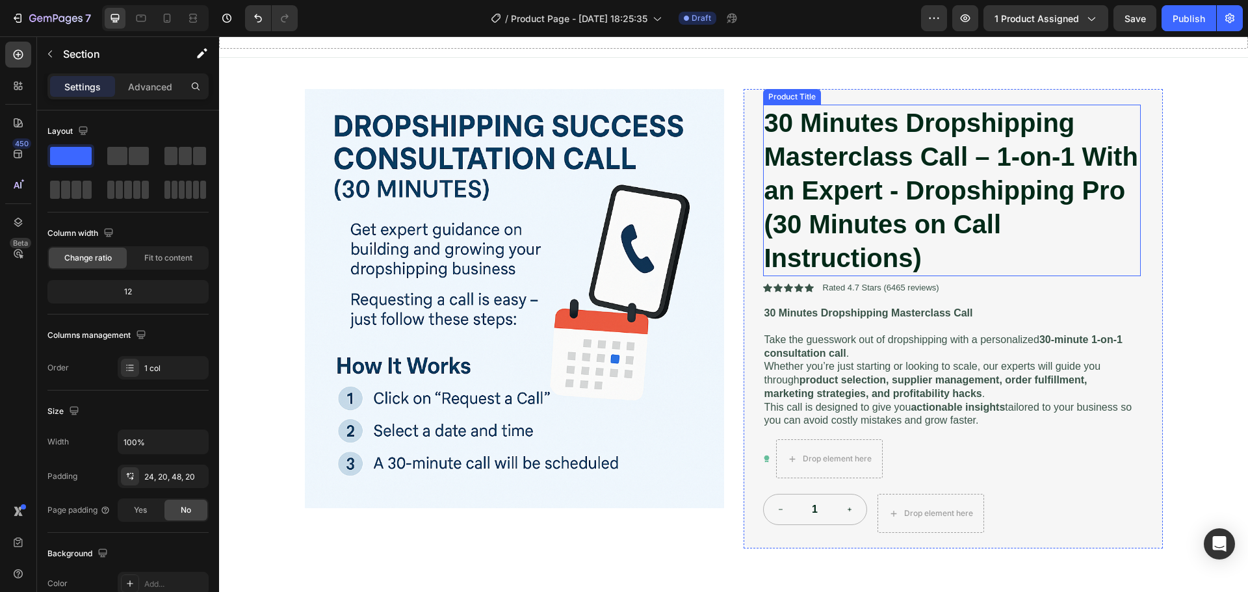
scroll to position [130, 0]
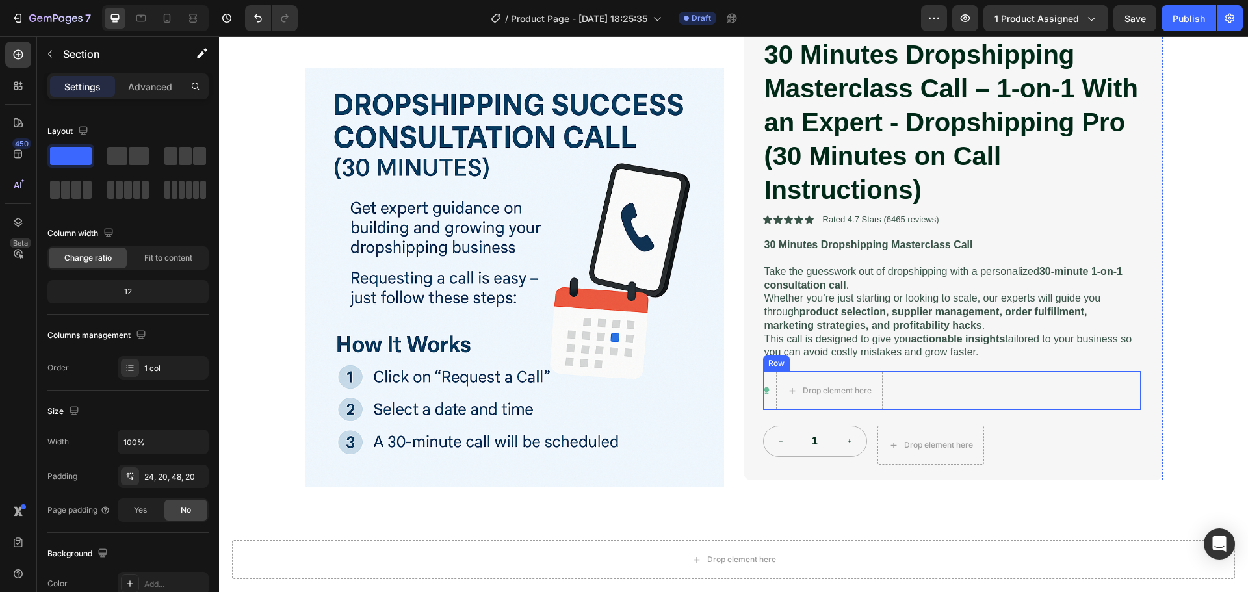
click at [892, 386] on div "Icon Drop element here Row" at bounding box center [952, 390] width 378 height 39
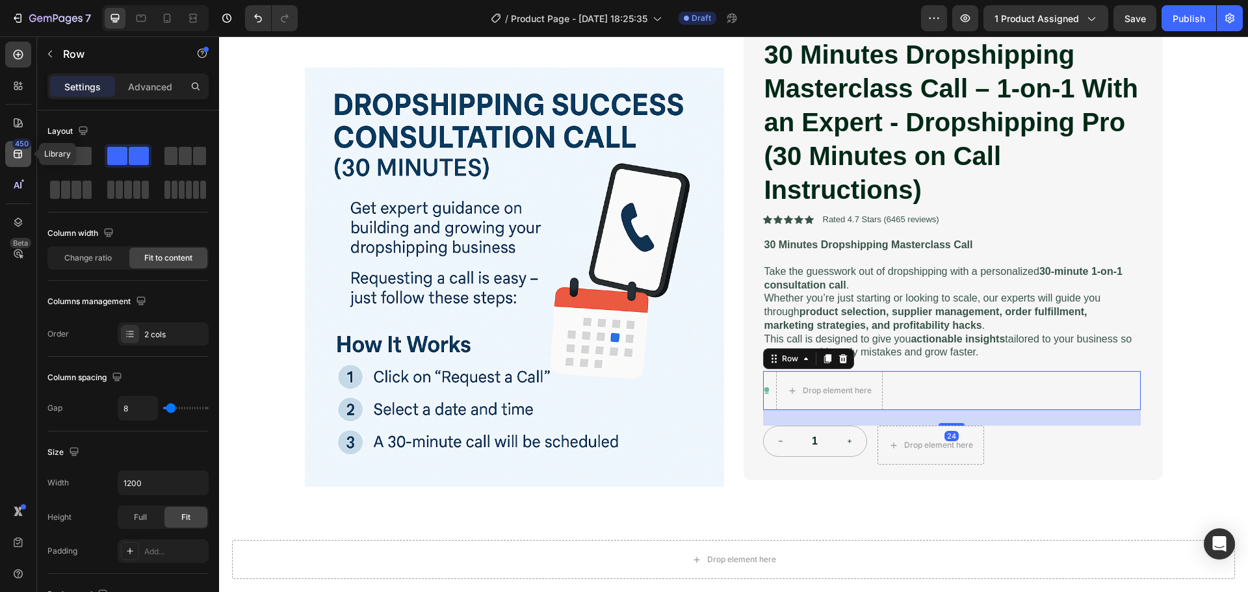
click at [17, 140] on div "450" at bounding box center [21, 143] width 19 height 10
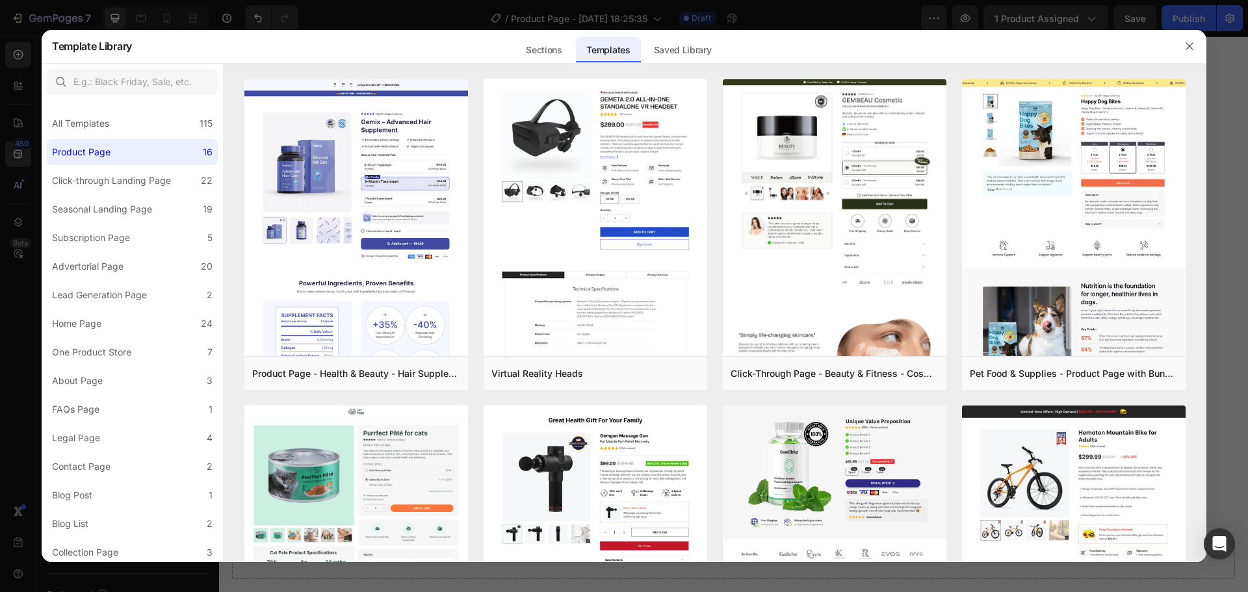
click at [16, 132] on div at bounding box center [624, 296] width 1248 height 592
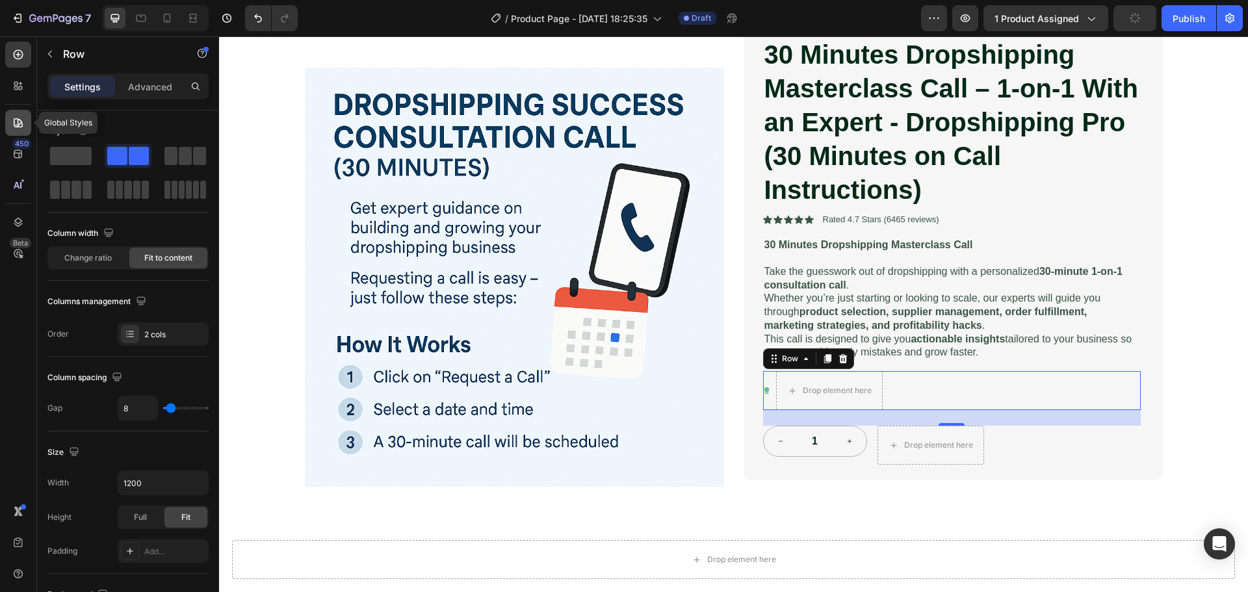
click at [16, 129] on div at bounding box center [18, 123] width 26 height 26
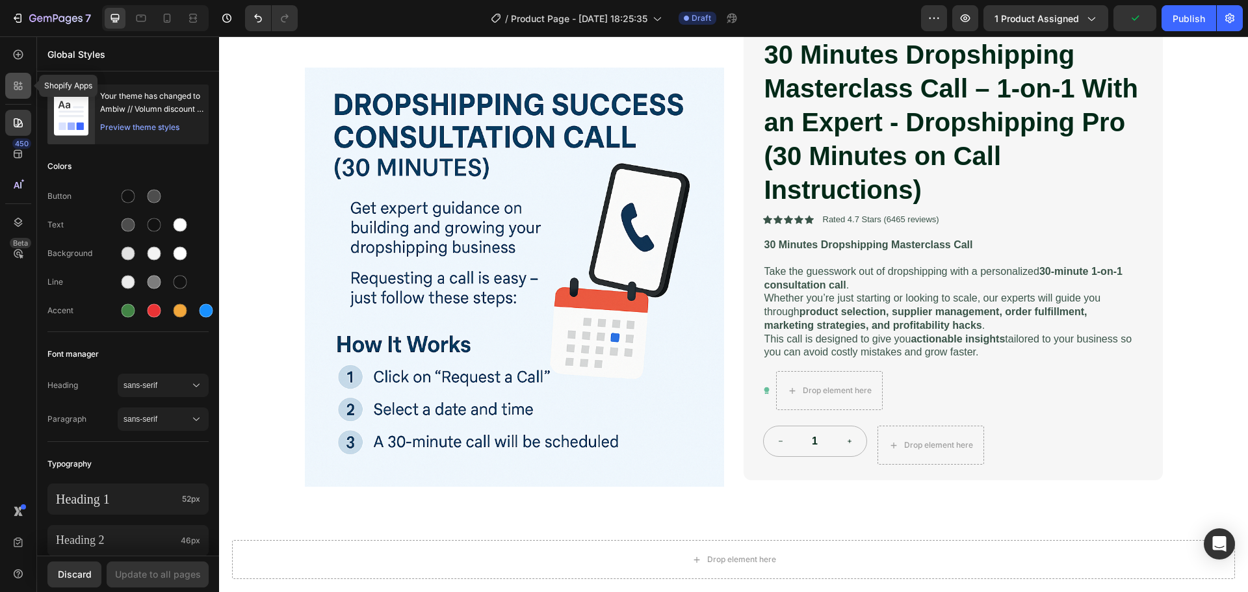
click at [12, 84] on icon at bounding box center [18, 85] width 13 height 13
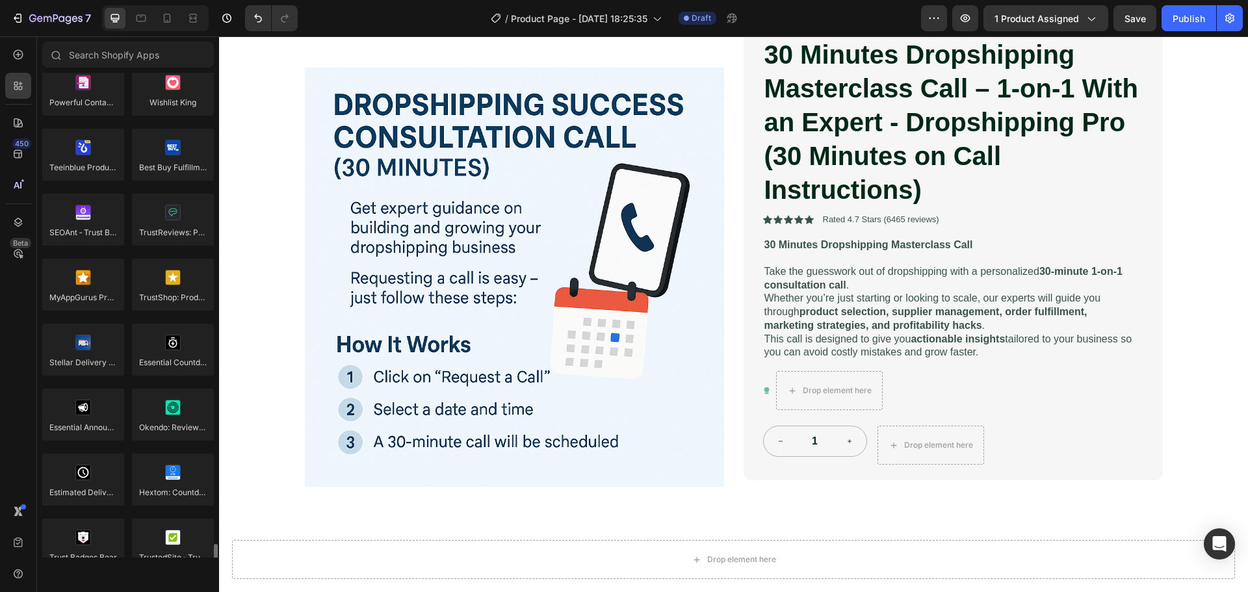
scroll to position [3446, 0]
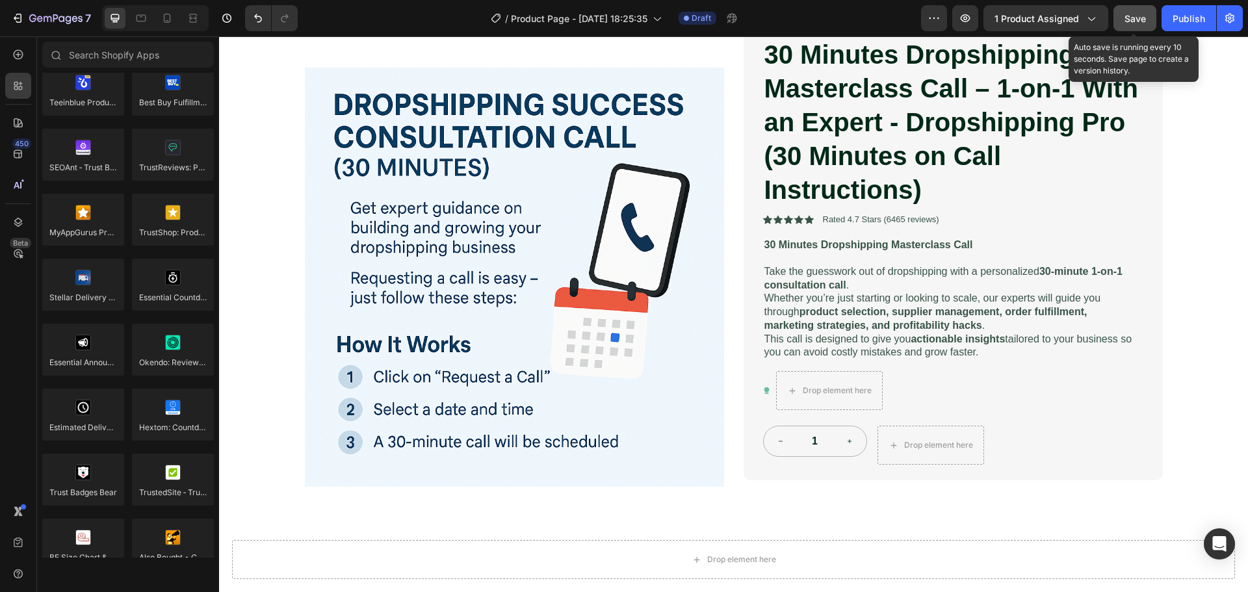
click at [1144, 12] on div "Save" at bounding box center [1135, 19] width 21 height 14
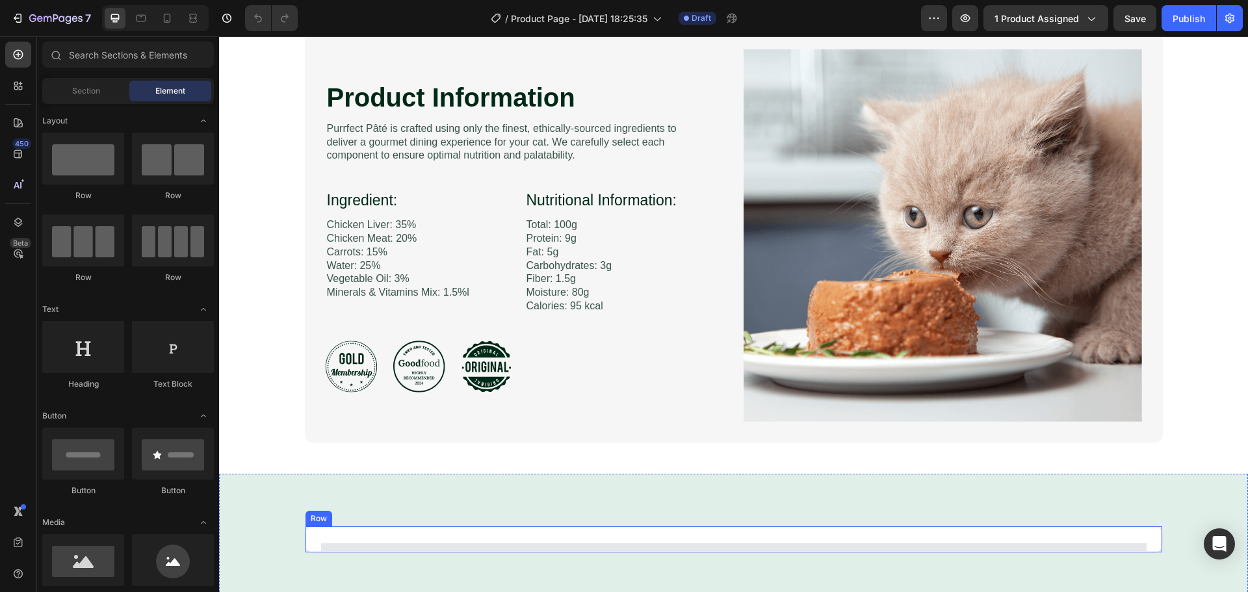
scroll to position [650, 0]
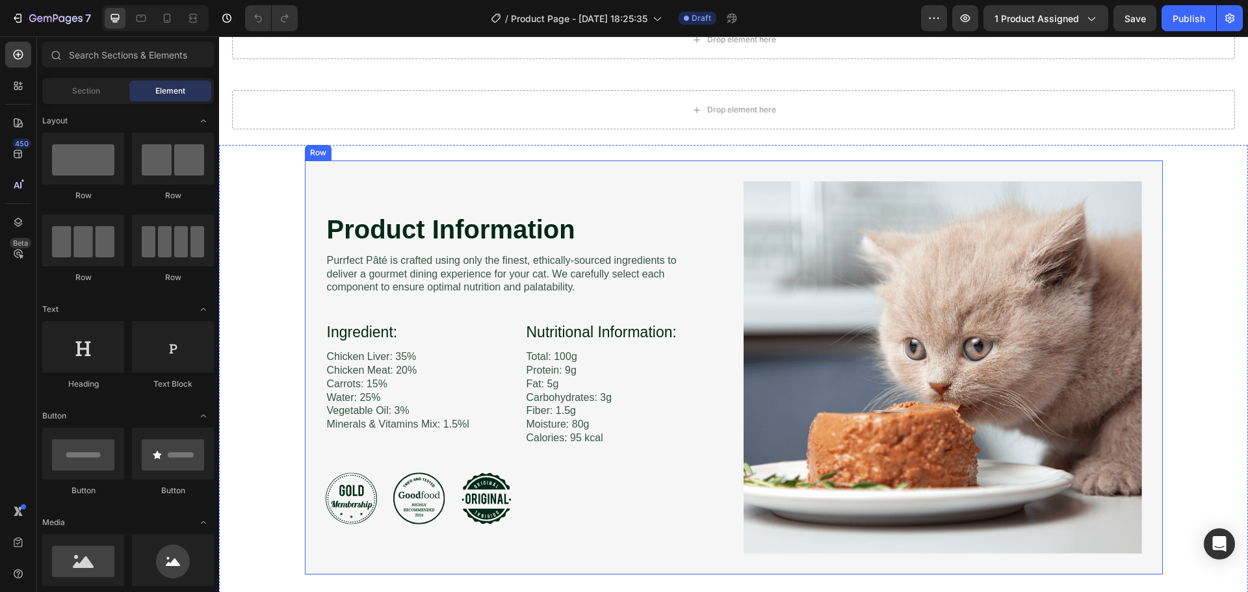
click at [721, 374] on div "Product Information Heading Image Purrfect Pâté is crafted using only the fines…" at bounding box center [734, 368] width 858 height 414
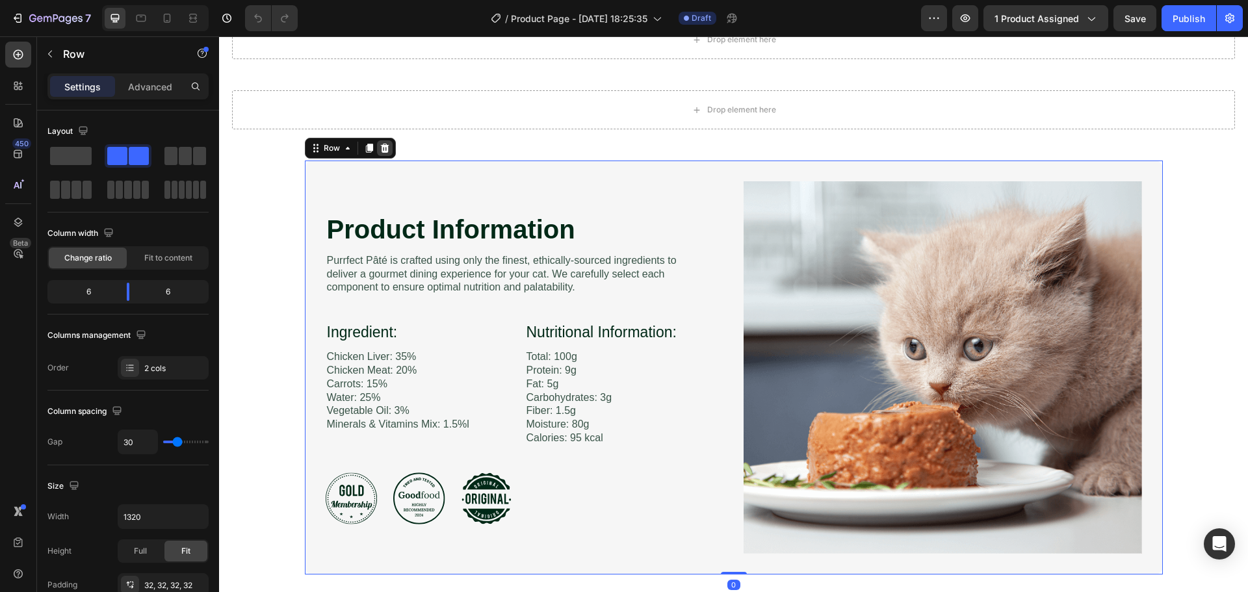
click at [380, 143] on icon at bounding box center [385, 148] width 10 height 10
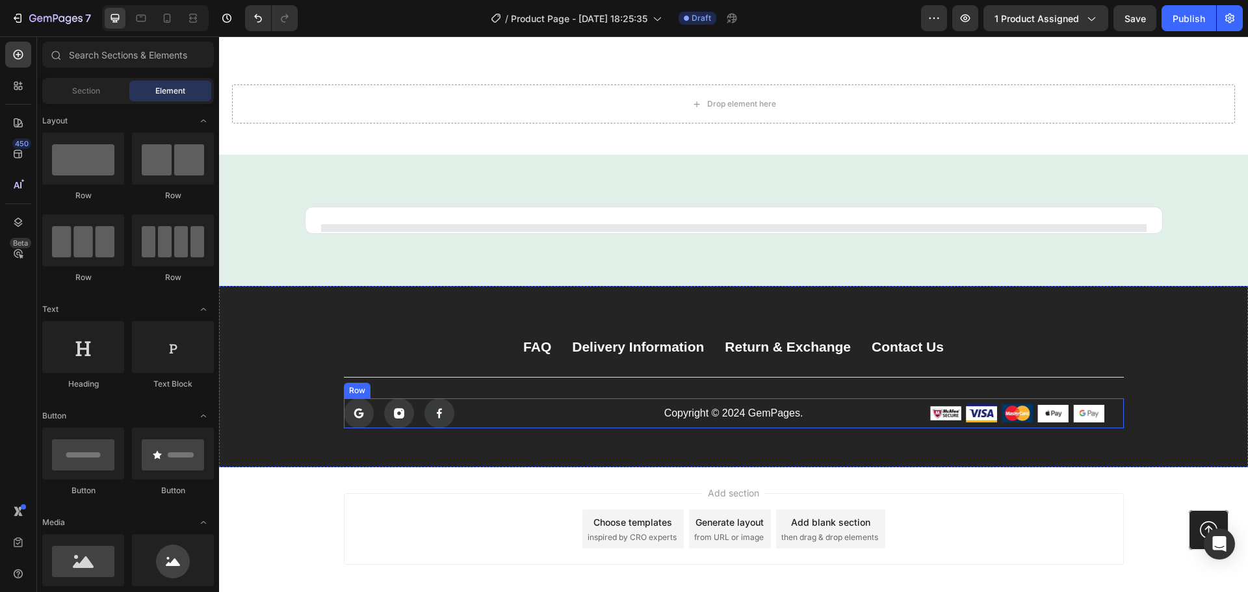
scroll to position [789, 0]
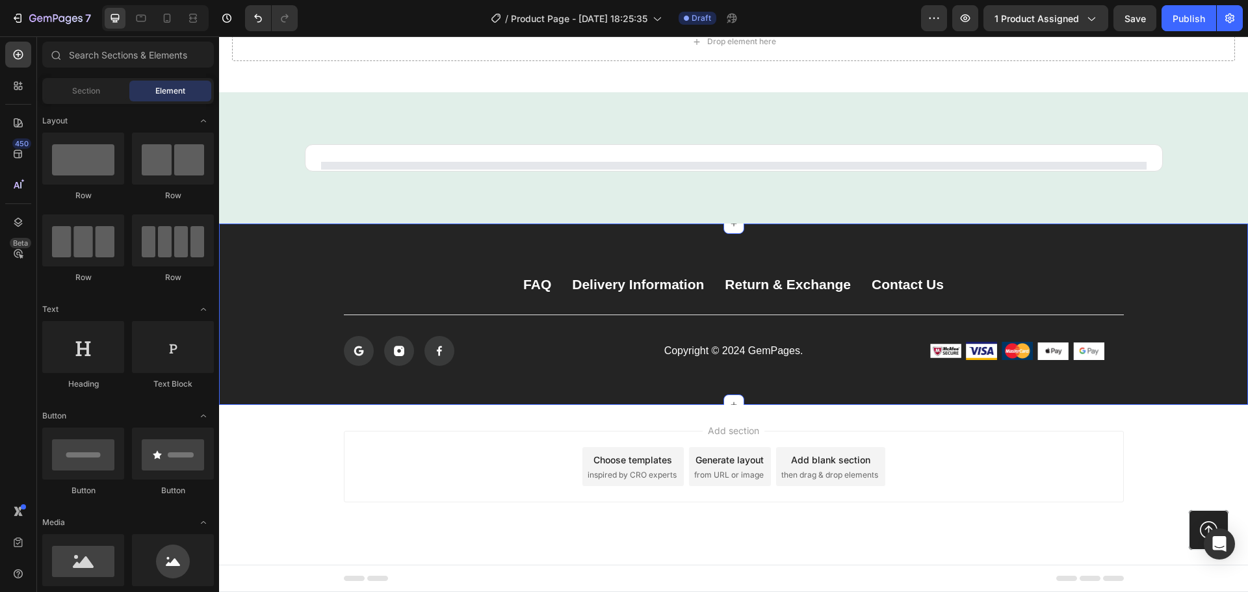
click at [889, 392] on div "FAQ Button Delivery Information Button Return & Exchange Button Contact Us Butt…" at bounding box center [733, 314] width 1029 height 181
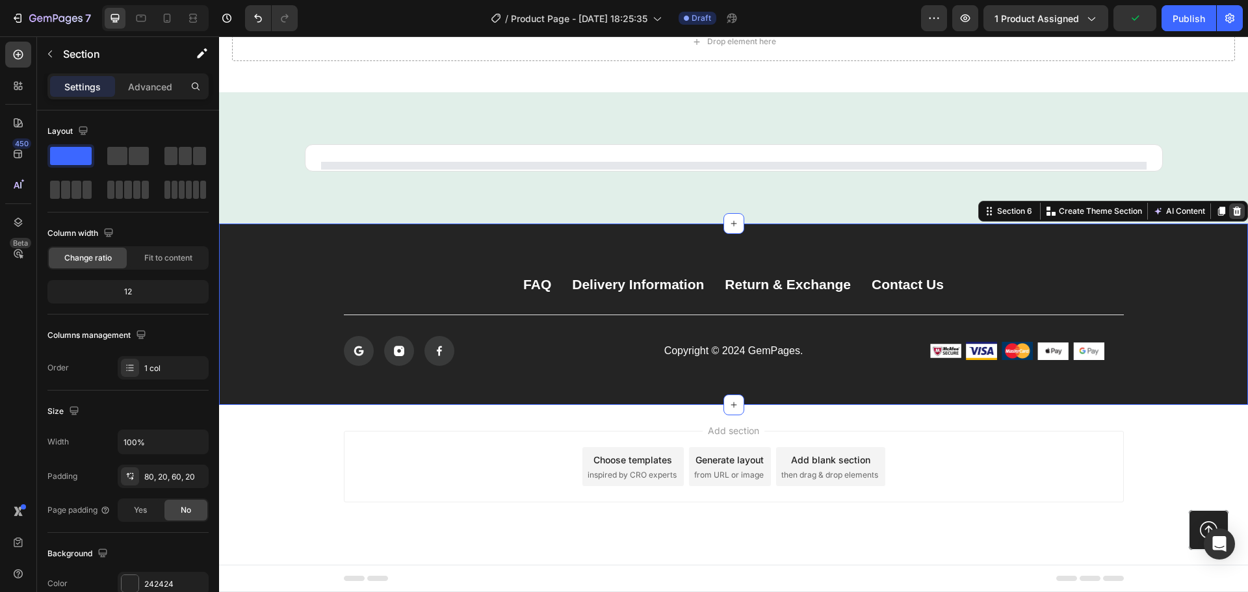
click at [1232, 211] on icon at bounding box center [1237, 211] width 10 height 10
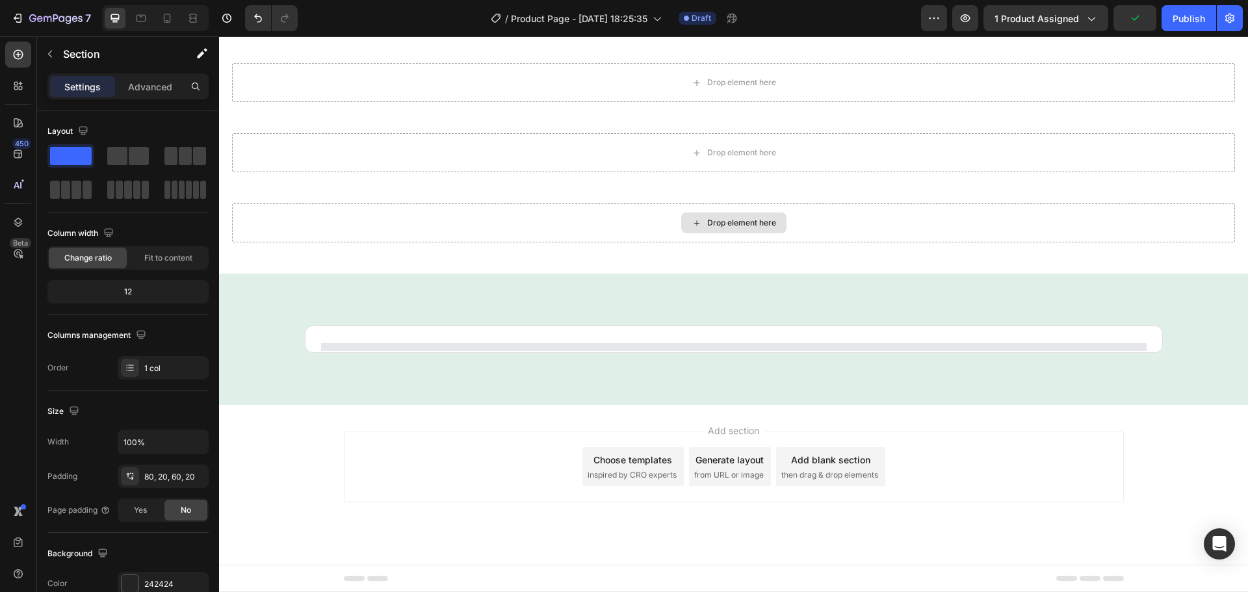
scroll to position [607, 0]
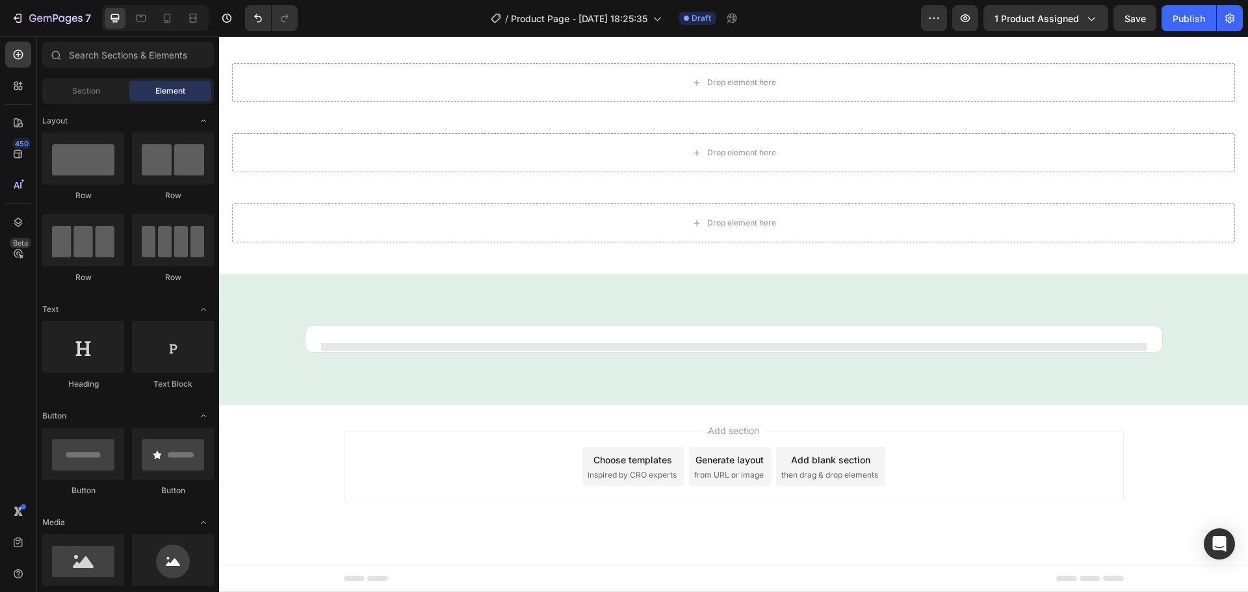
click at [949, 480] on div "Add section Choose templates inspired by CRO experts Generate layout from URL o…" at bounding box center [734, 467] width 780 height 72
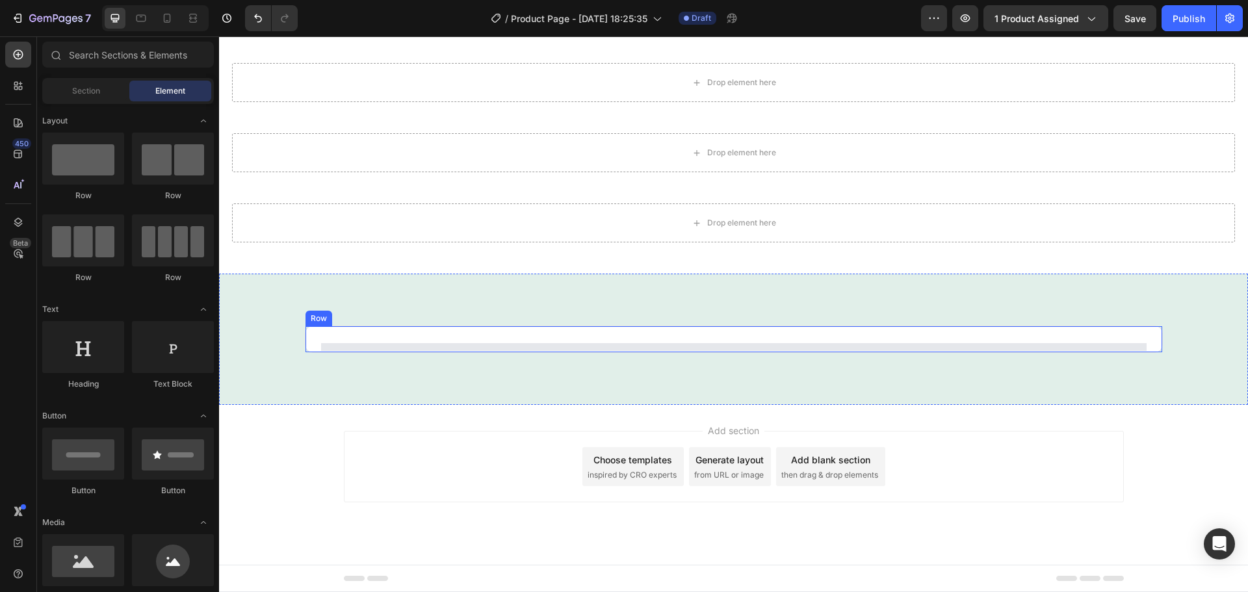
click at [701, 335] on div "Row" at bounding box center [734, 339] width 858 height 27
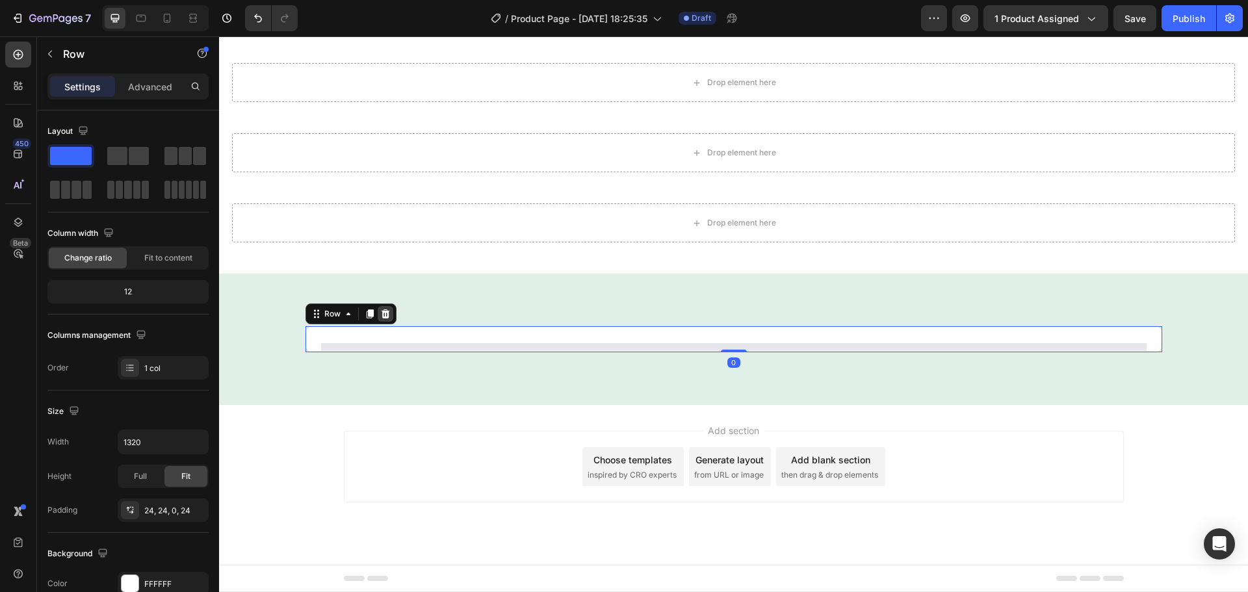
click at [382, 311] on icon at bounding box center [385, 313] width 8 height 9
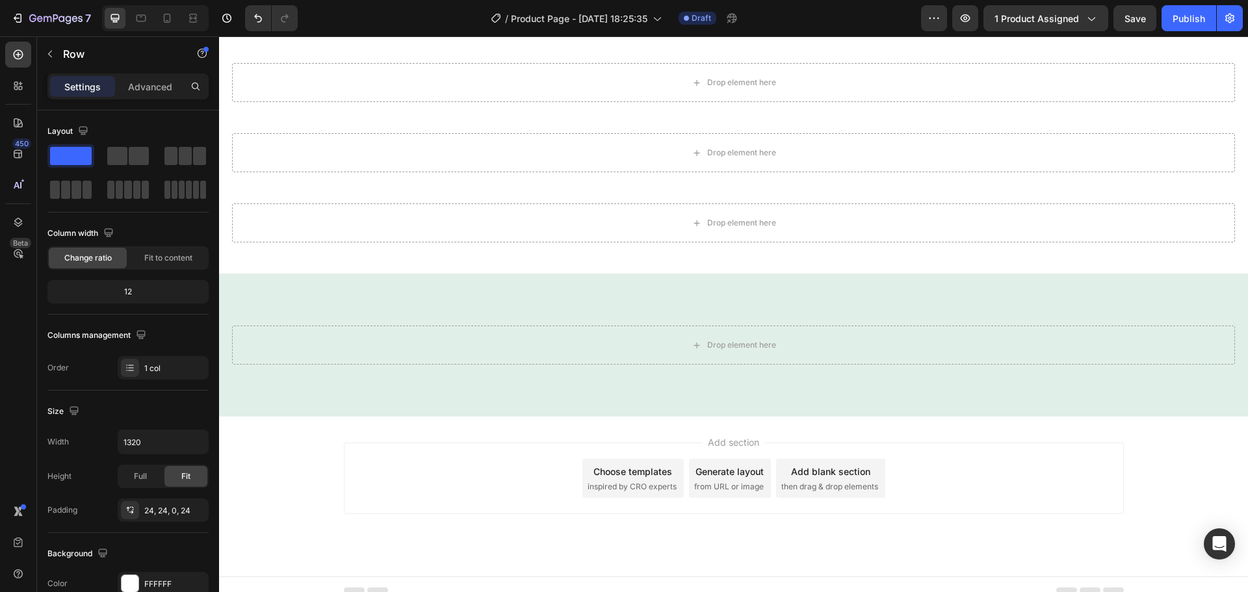
scroll to position [619, 0]
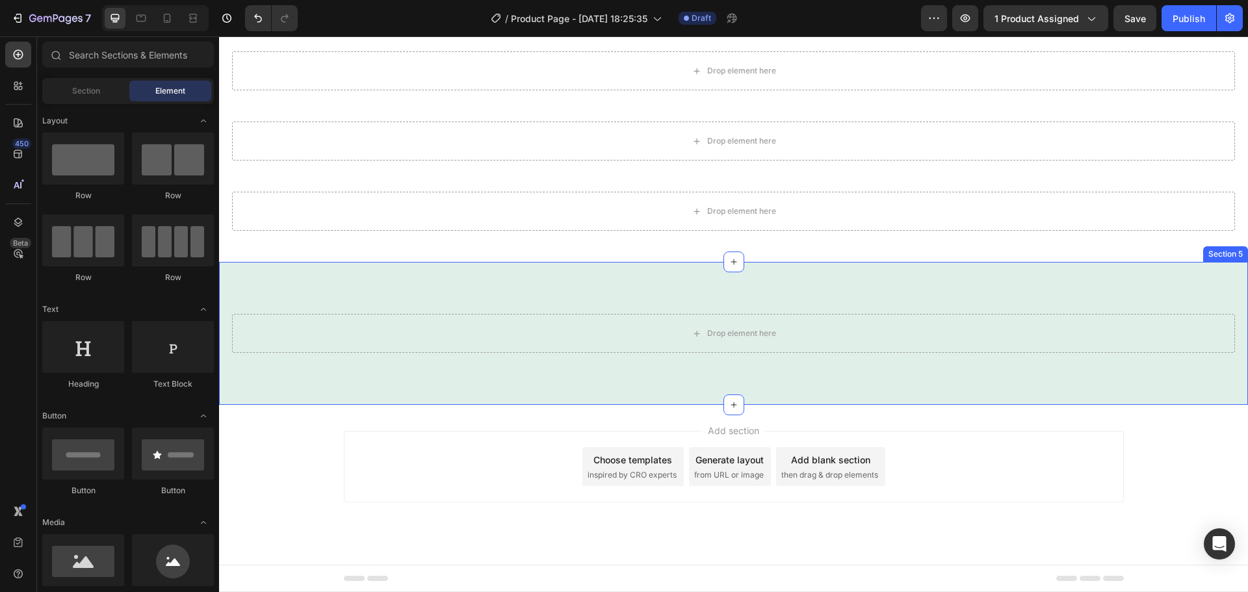
click at [835, 397] on div "Drop element here Section 5" at bounding box center [733, 333] width 1029 height 143
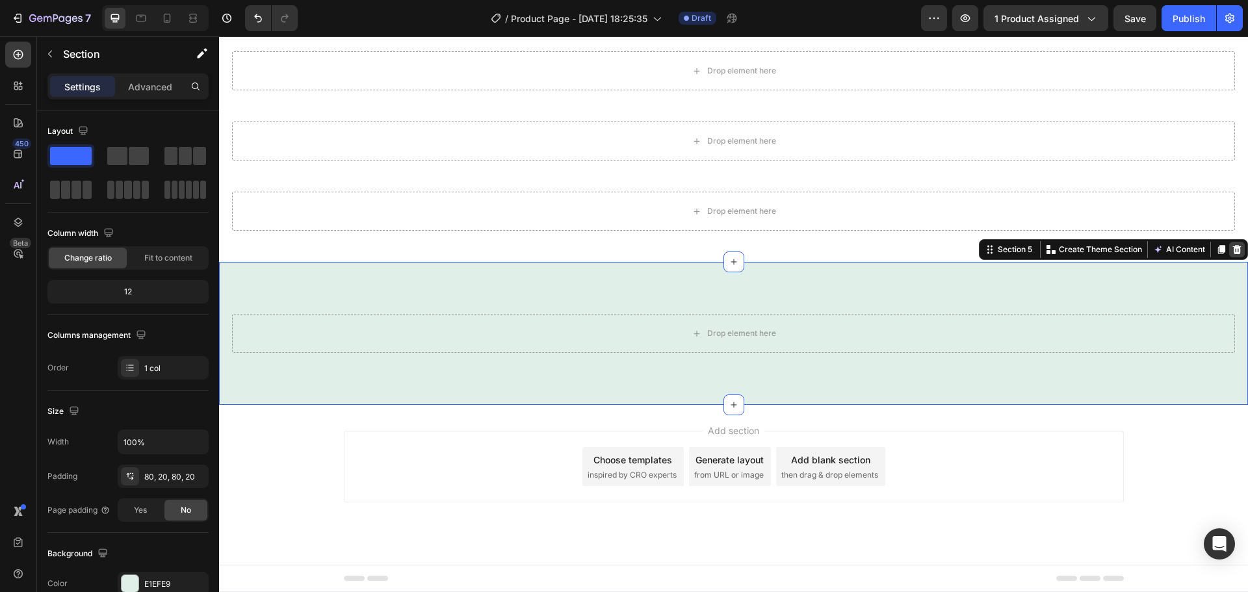
click at [1233, 247] on icon at bounding box center [1237, 249] width 8 height 9
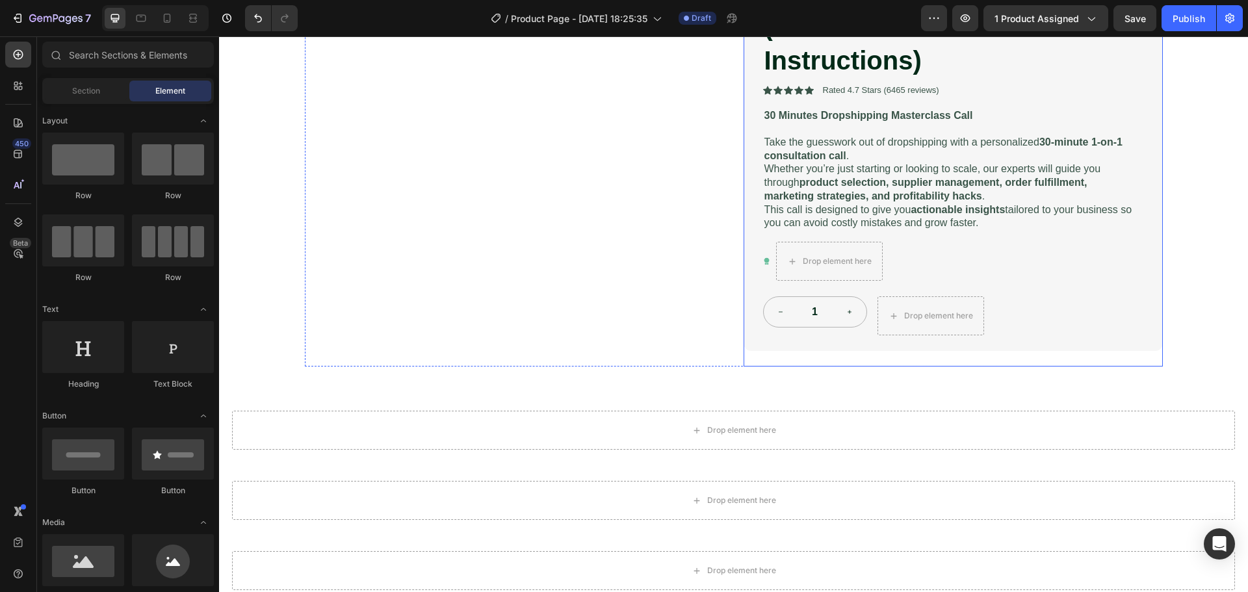
scroll to position [260, 0]
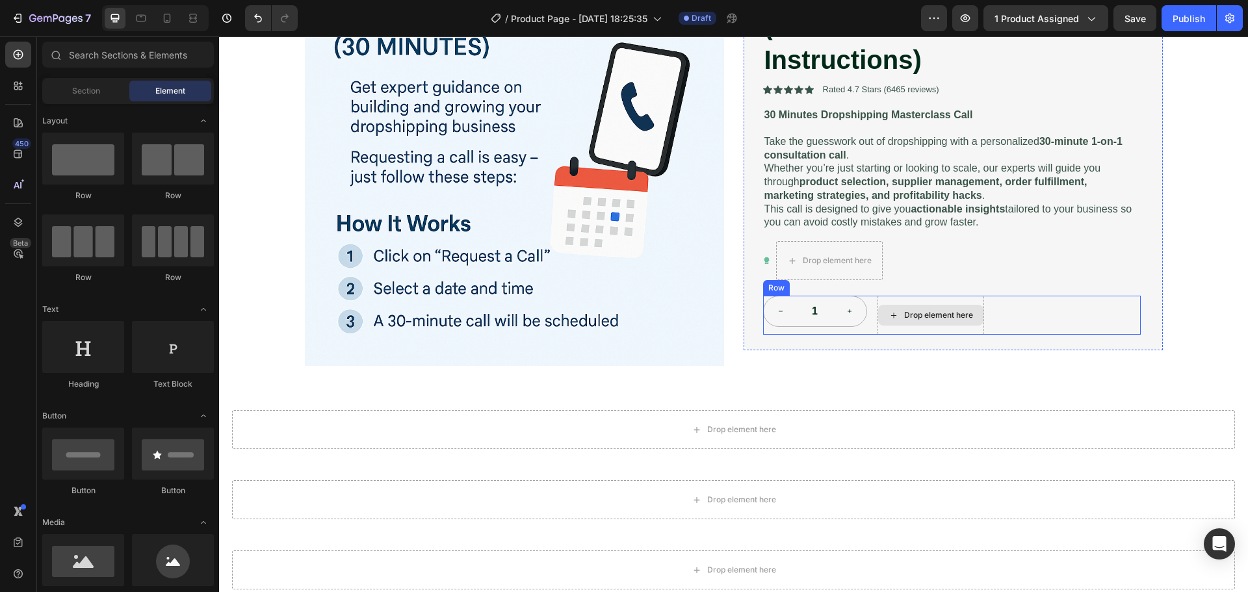
click at [927, 303] on div "Drop element here" at bounding box center [931, 315] width 107 height 39
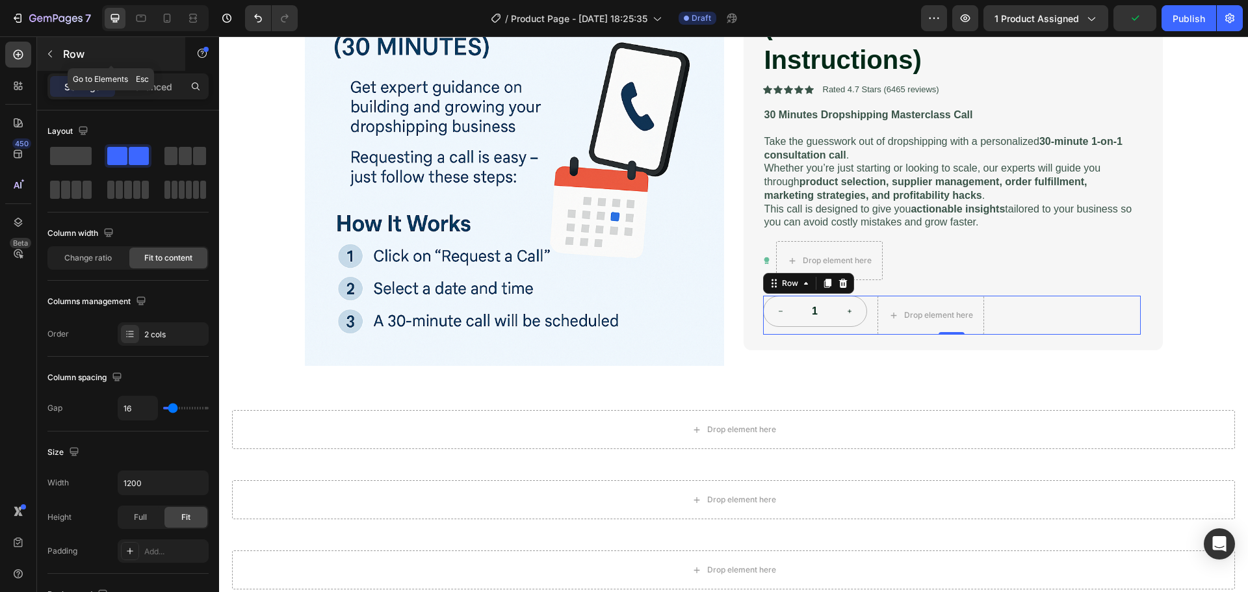
click at [52, 59] on button "button" at bounding box center [50, 54] width 21 height 21
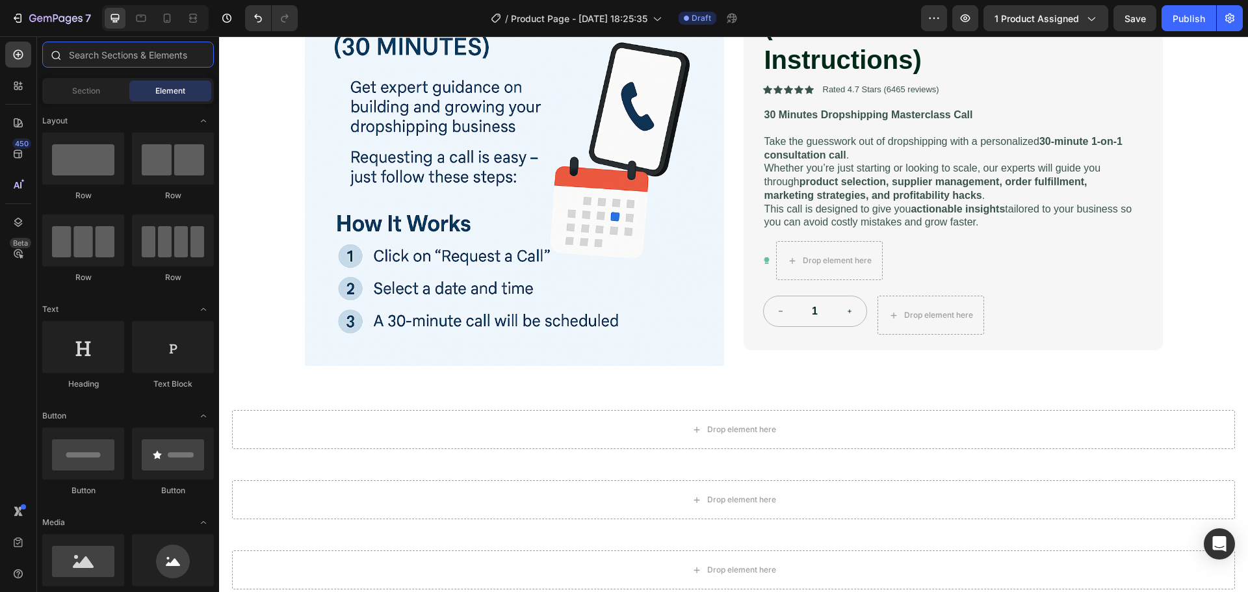
click at [91, 57] on input "text" at bounding box center [128, 55] width 172 height 26
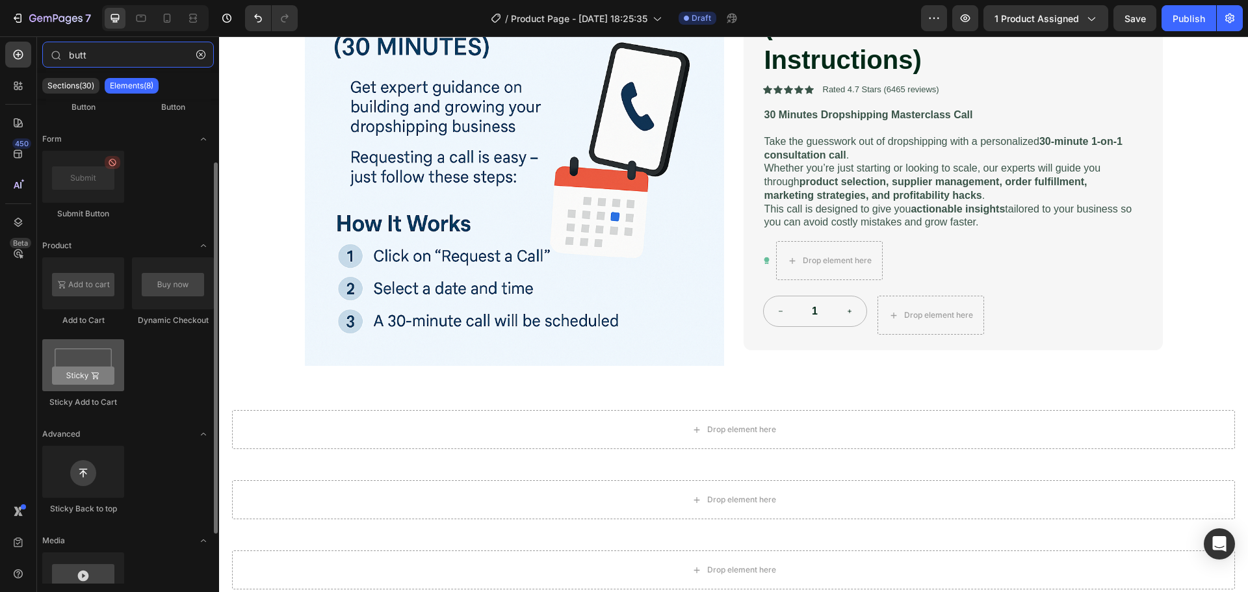
scroll to position [0, 0]
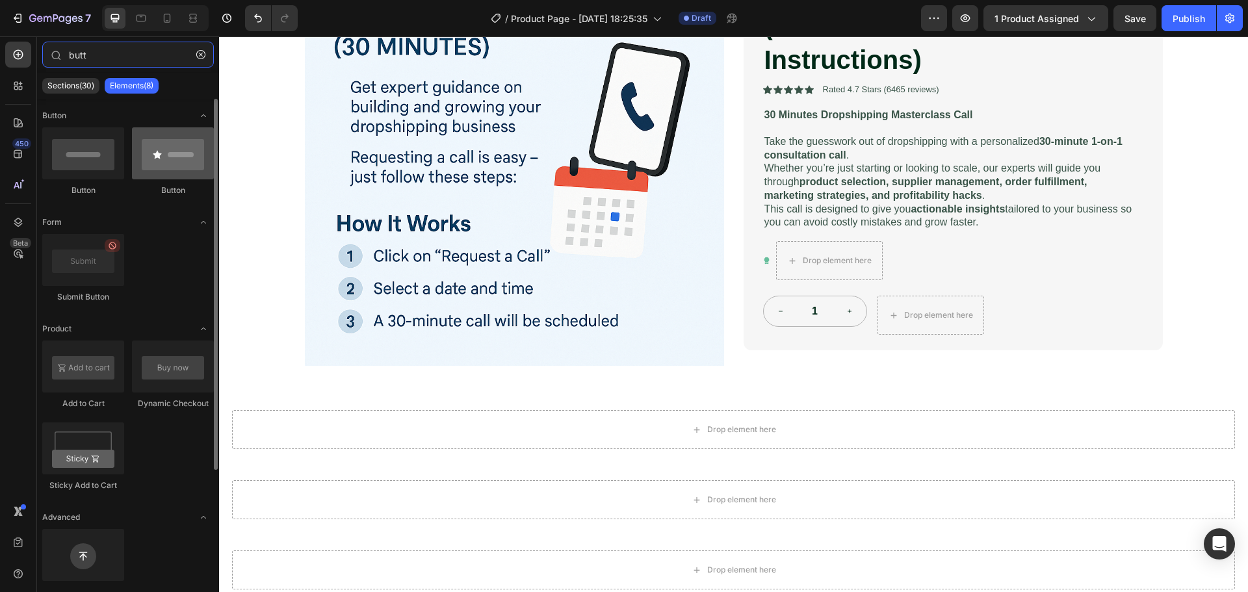
type input "butt"
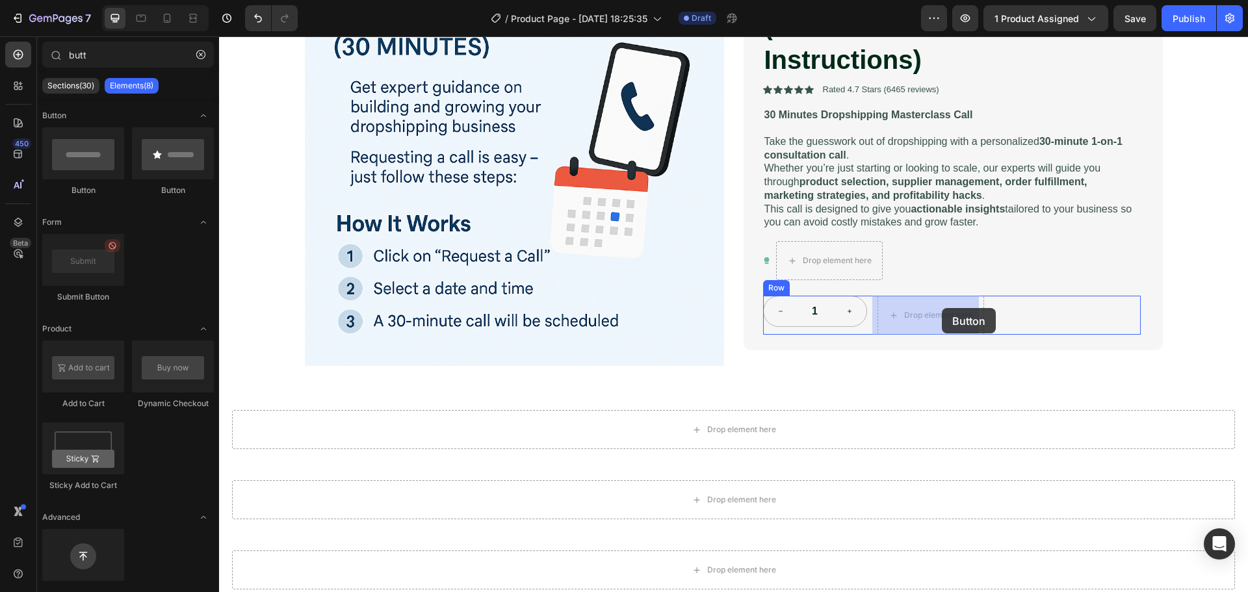
drag, startPoint x: 382, startPoint y: 195, endPoint x: 942, endPoint y: 308, distance: 571.7
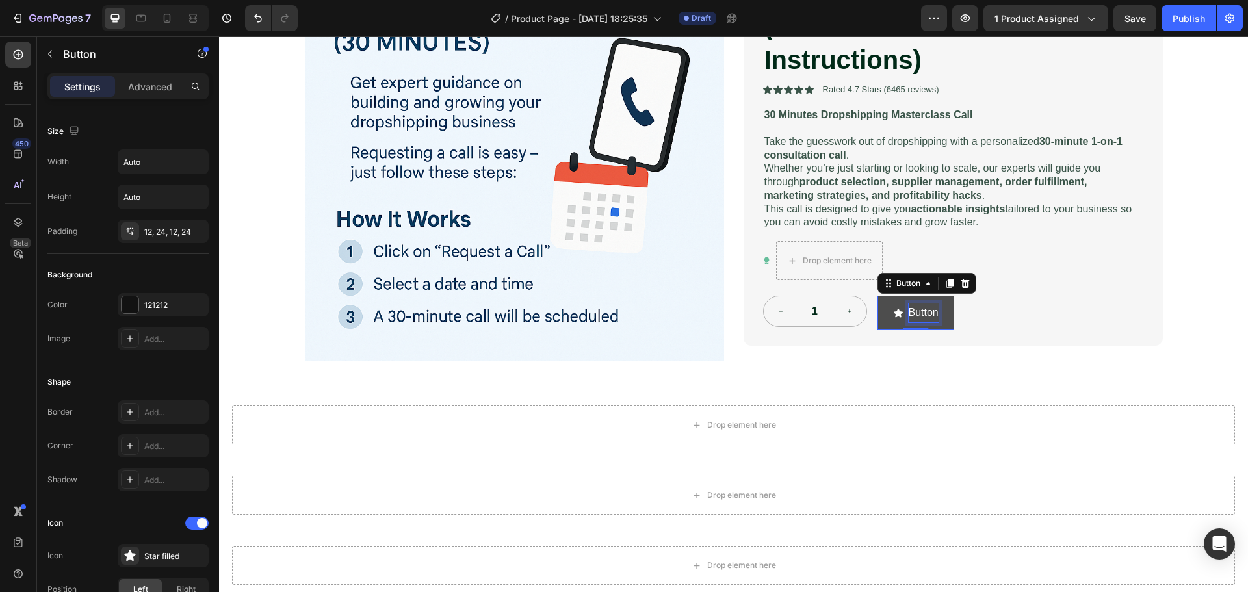
click at [913, 311] on p "Button" at bounding box center [924, 313] width 30 height 19
click at [925, 312] on p "Button" at bounding box center [924, 313] width 30 height 19
click at [878, 296] on button "Schedule" at bounding box center [923, 313] width 90 height 34
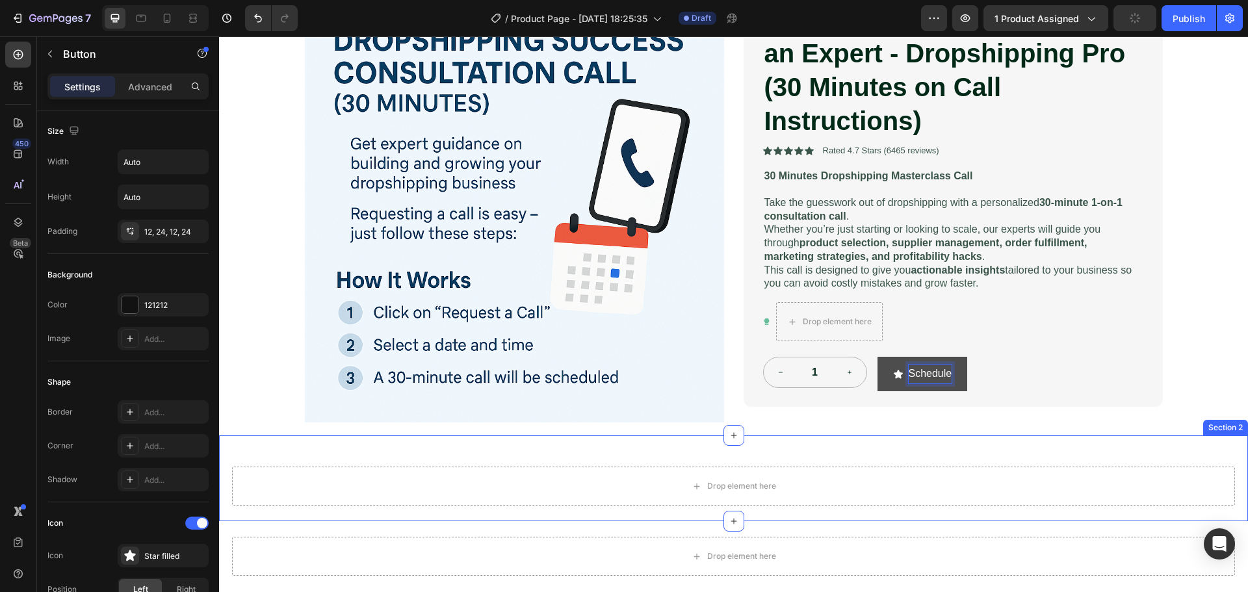
scroll to position [130, 0]
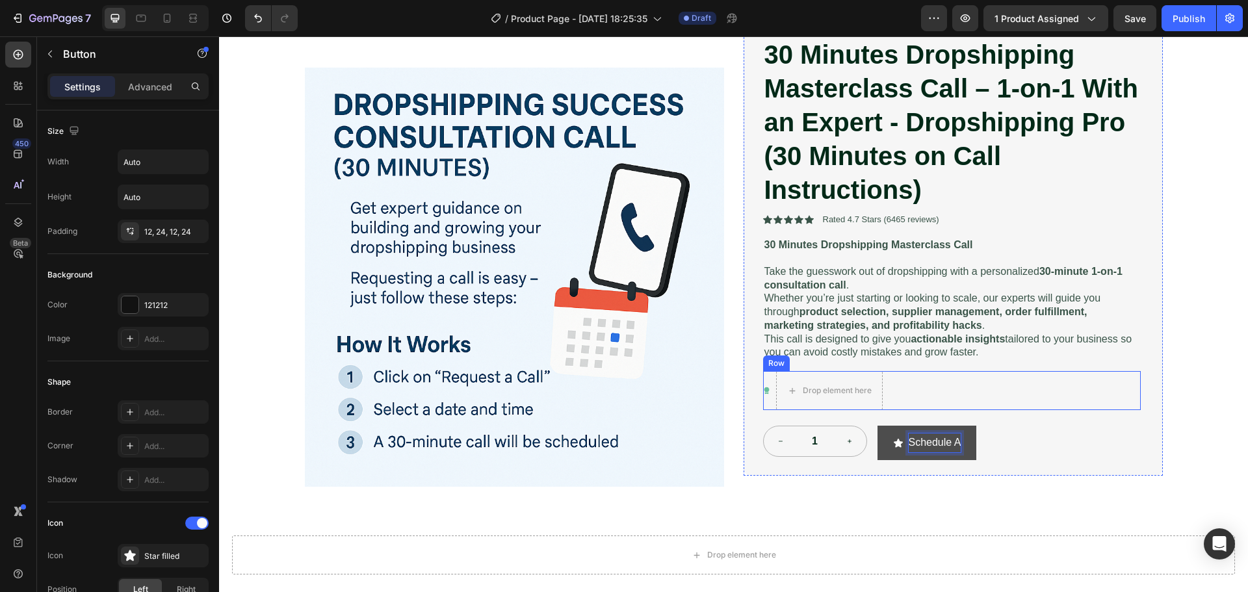
click at [878, 426] on button "Schedule A" at bounding box center [927, 443] width 99 height 34
click at [926, 443] on p "Schedule A Call" at bounding box center [945, 443] width 73 height 19
click at [930, 442] on p "Schedule A Call" at bounding box center [945, 443] width 73 height 19
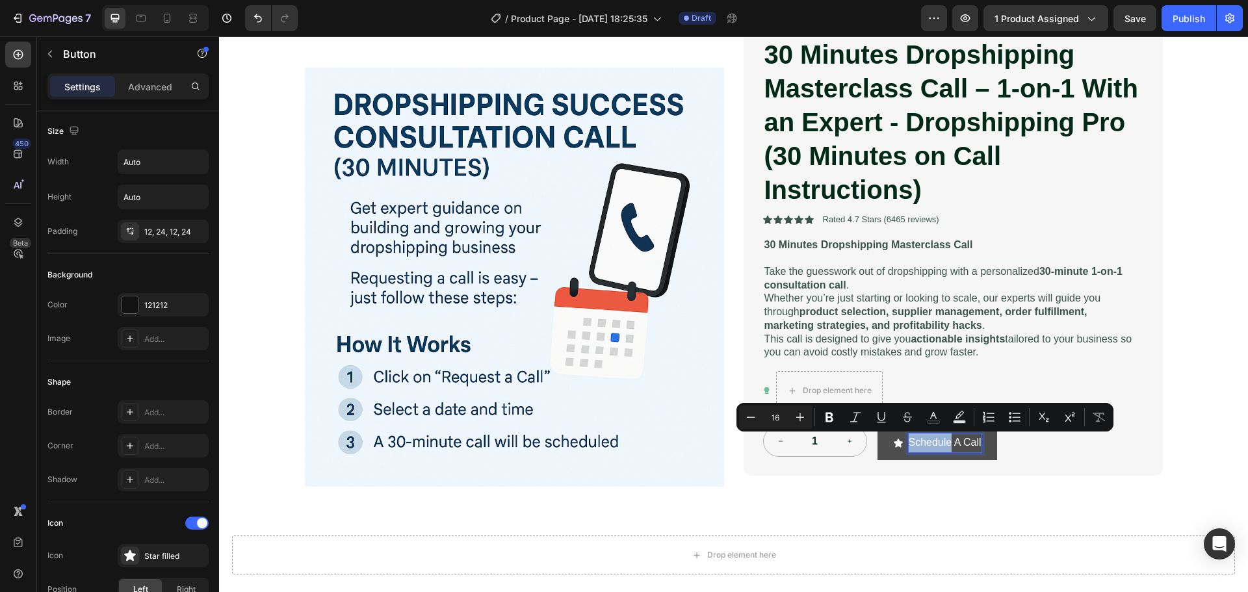
copy p "Schedule"
click at [894, 445] on icon "<p>Schedule A Call</p>" at bounding box center [898, 443] width 9 height 8
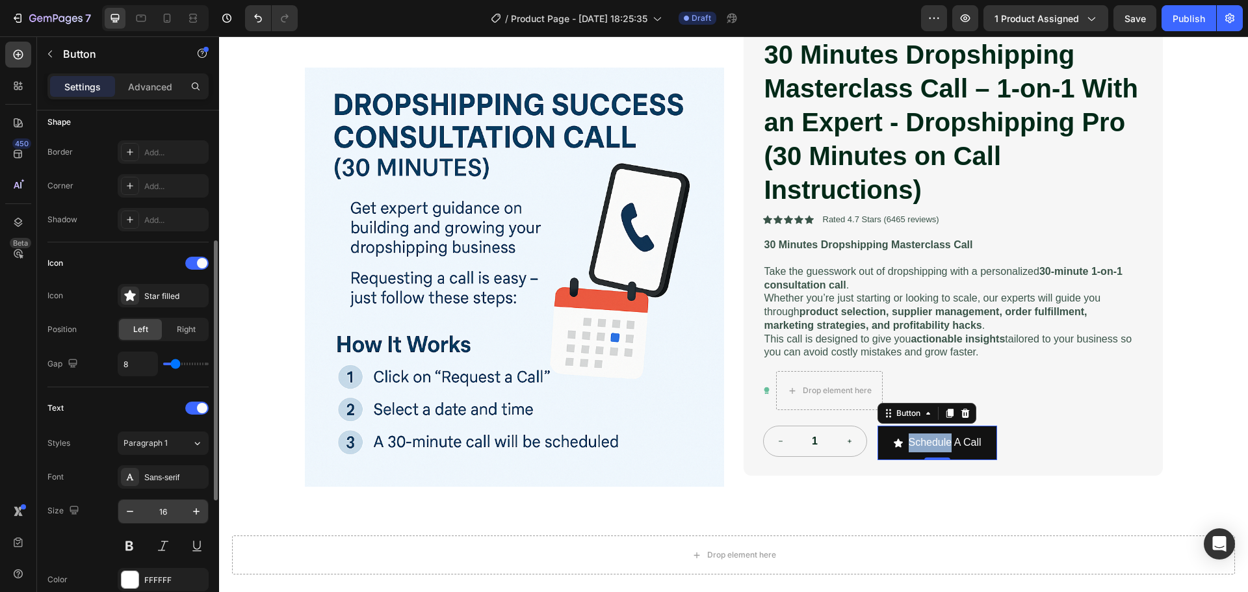
scroll to position [0, 0]
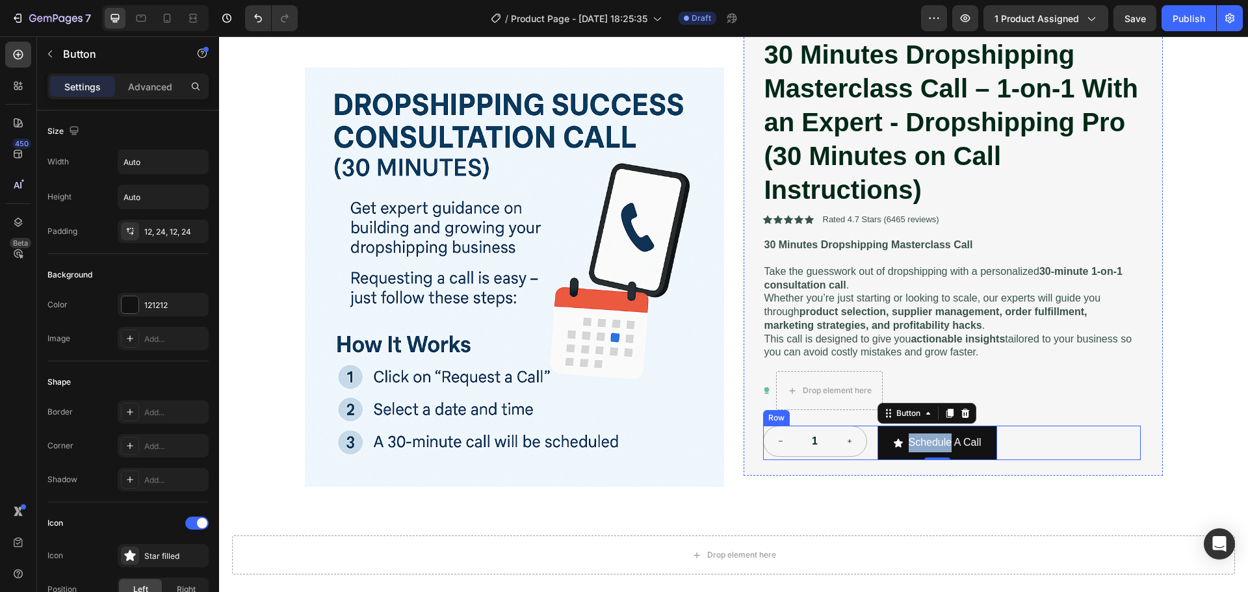
click at [1051, 448] on div "1 Product Quantity Schedule A Call Button 0 Row" at bounding box center [952, 443] width 378 height 34
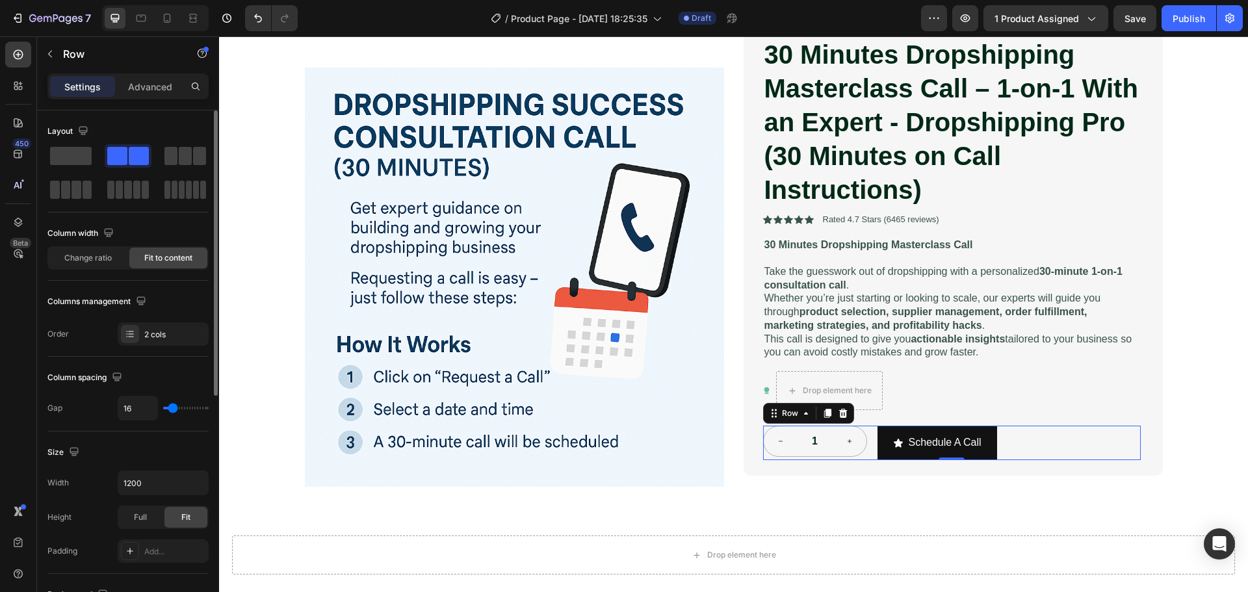
type input "22"
type input "24"
type input "27"
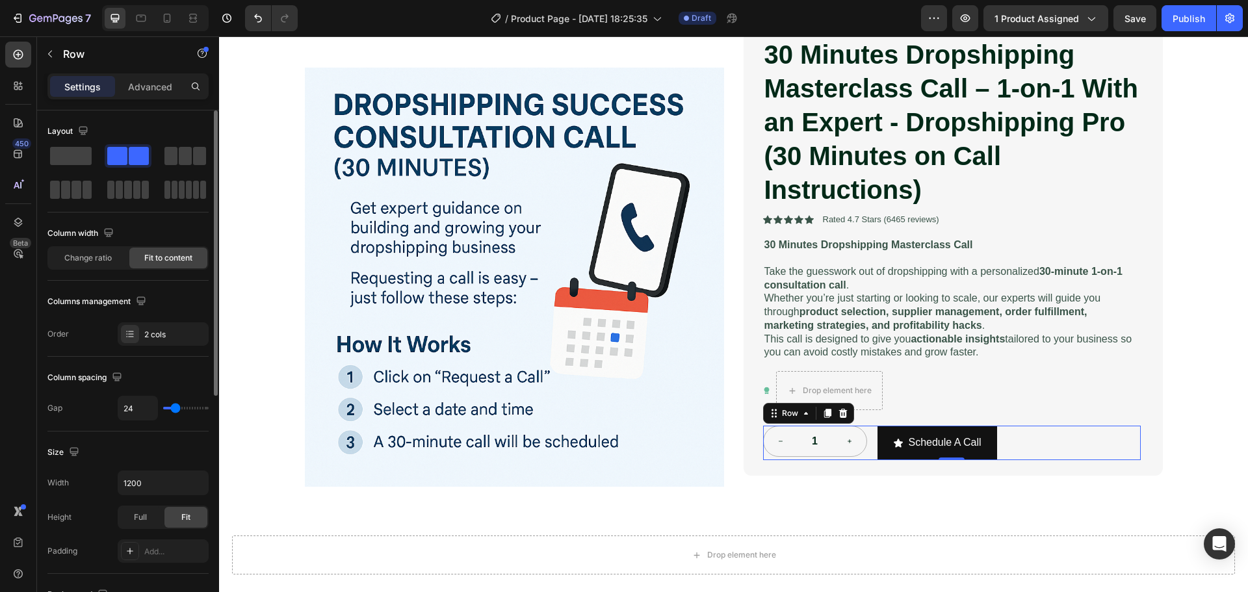
type input "27"
type input "29"
type input "31"
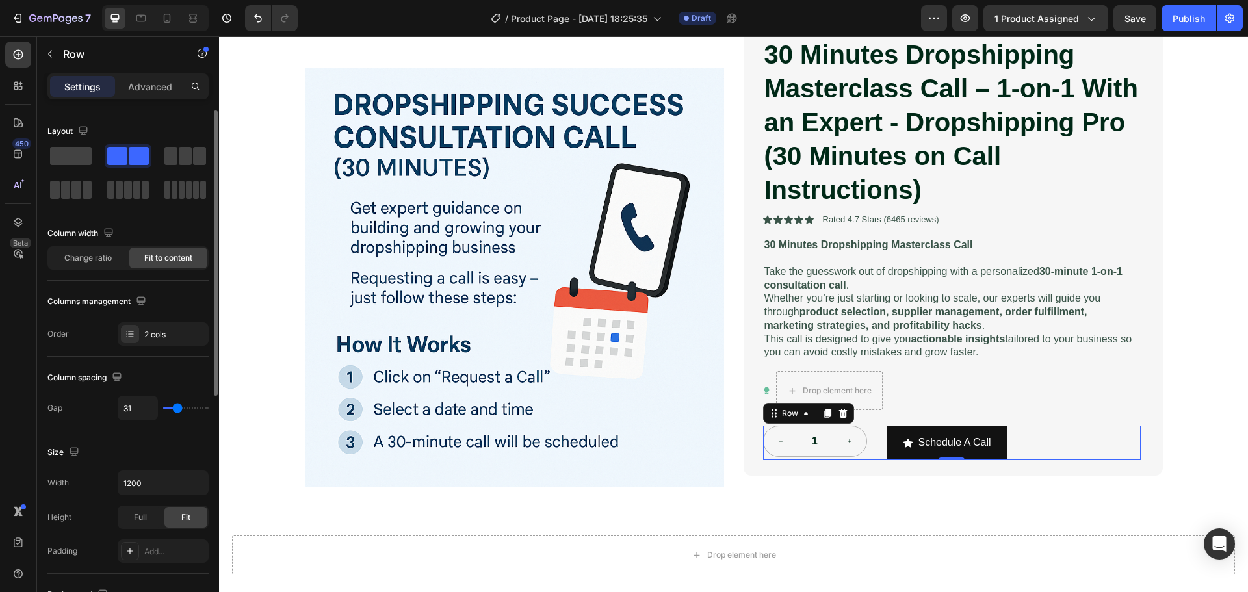
type input "33"
type input "36"
type input "38"
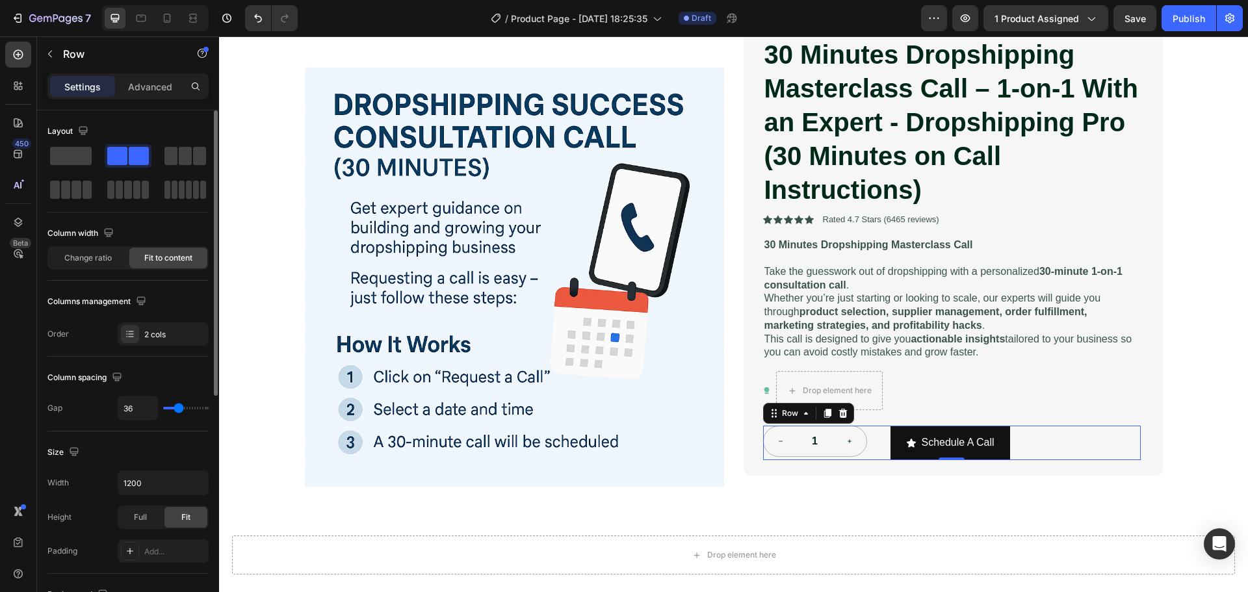
type input "38"
type input "40"
type input "42"
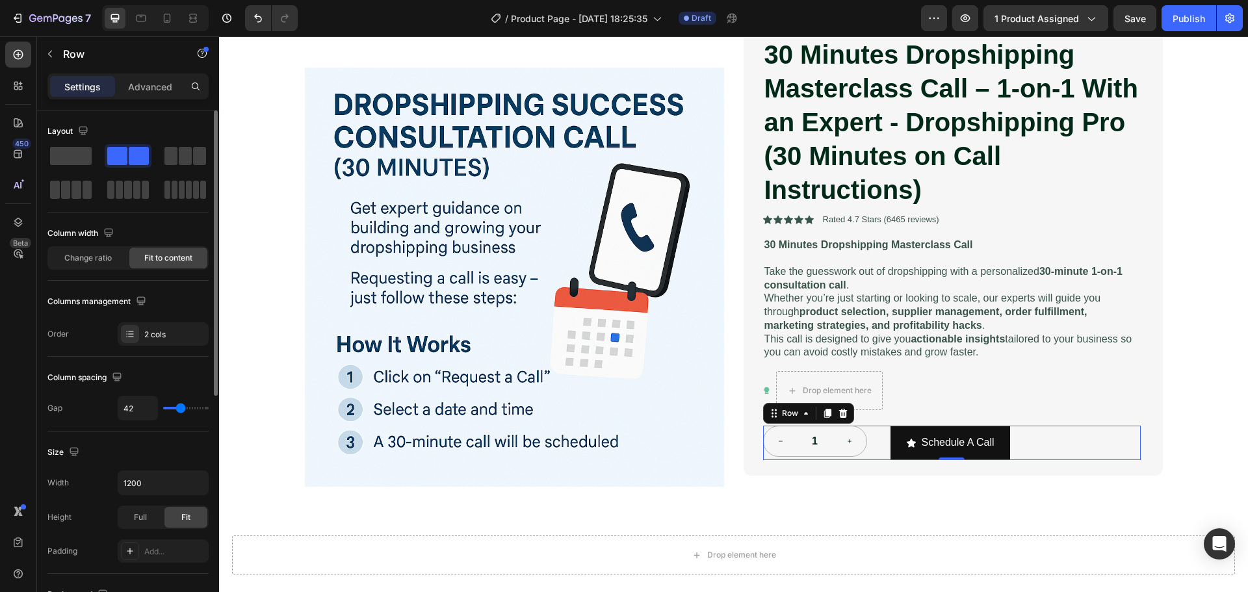
type input "44"
type input "47"
type input "51"
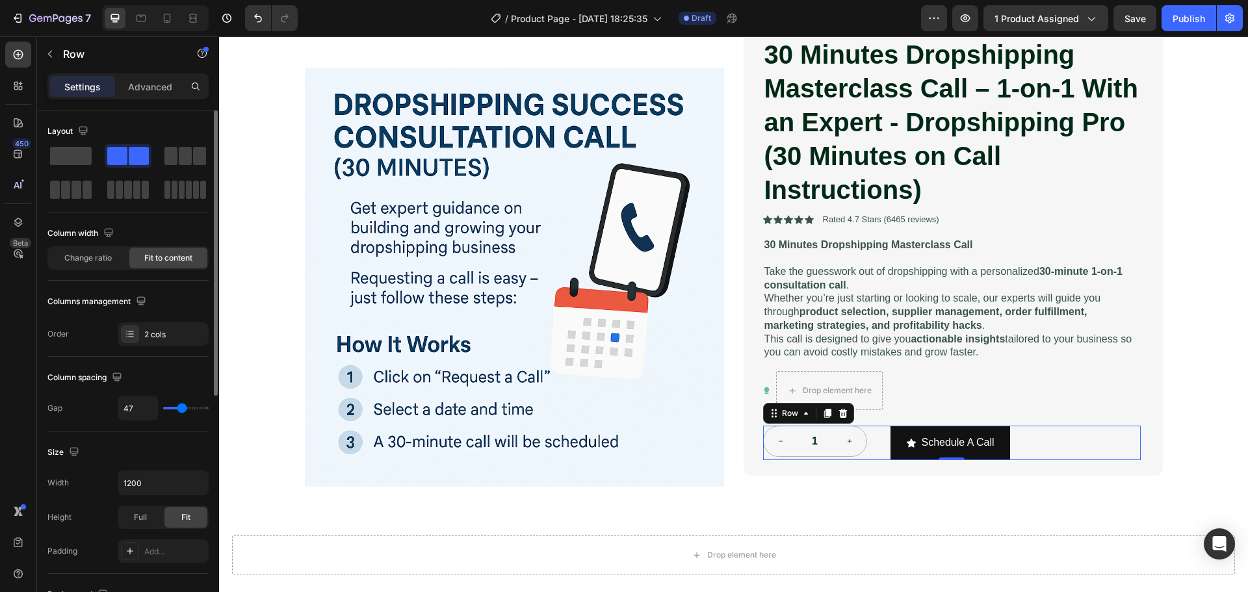
type input "51"
type input "53"
type input "56"
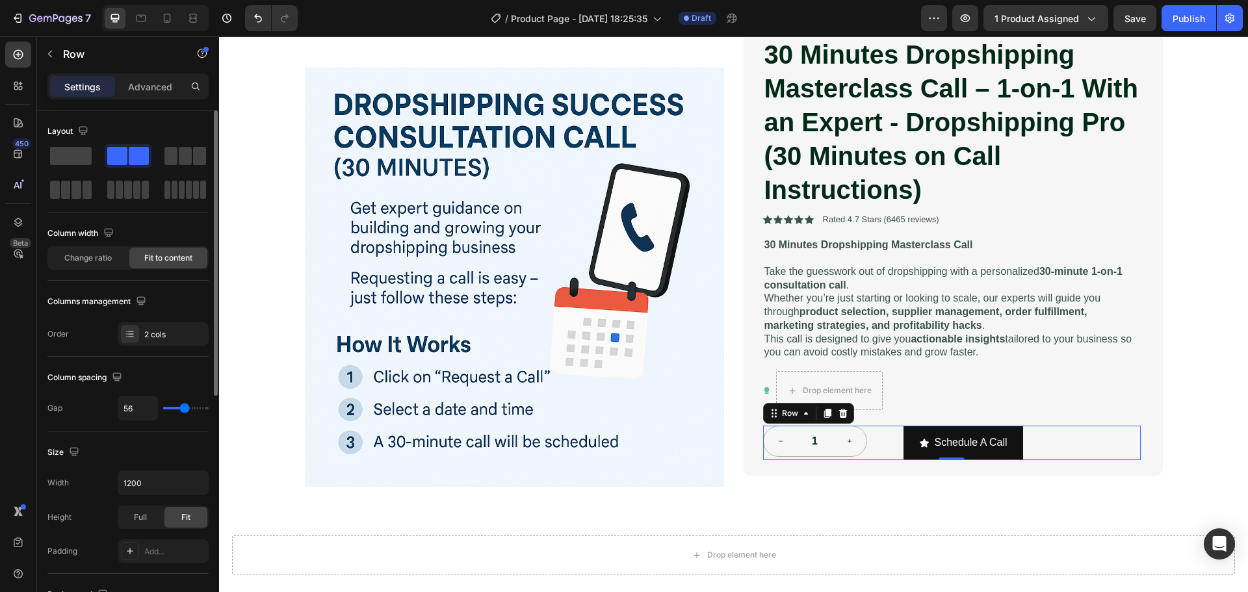
type input "58"
type input "62"
type input "64"
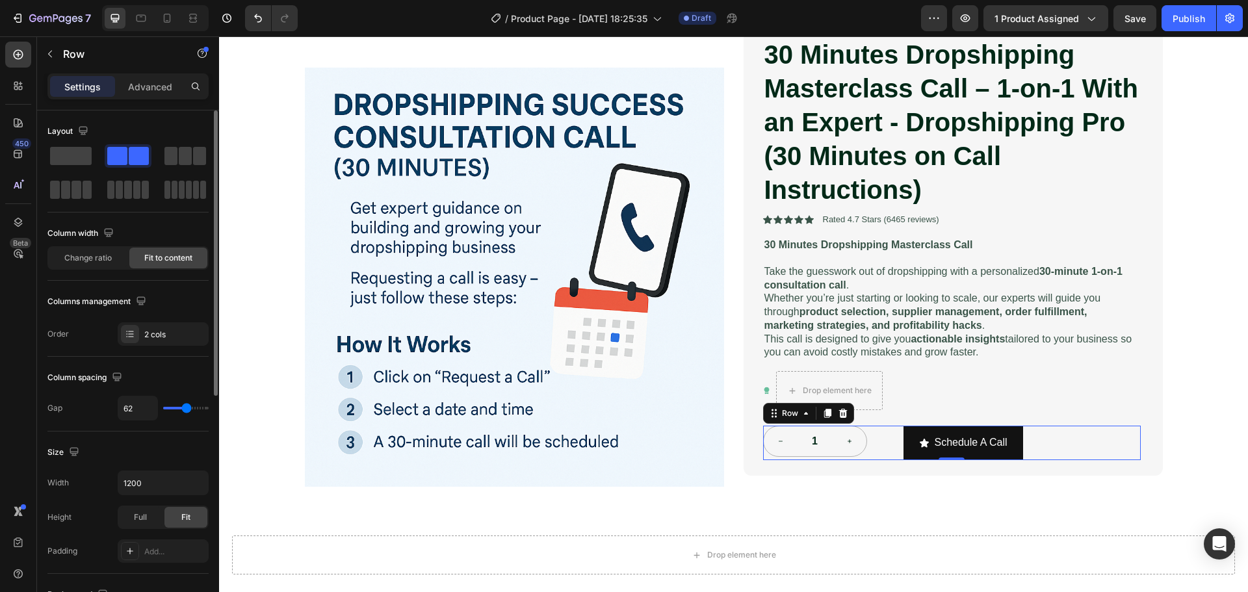
type input "64"
type input "67"
type input "69"
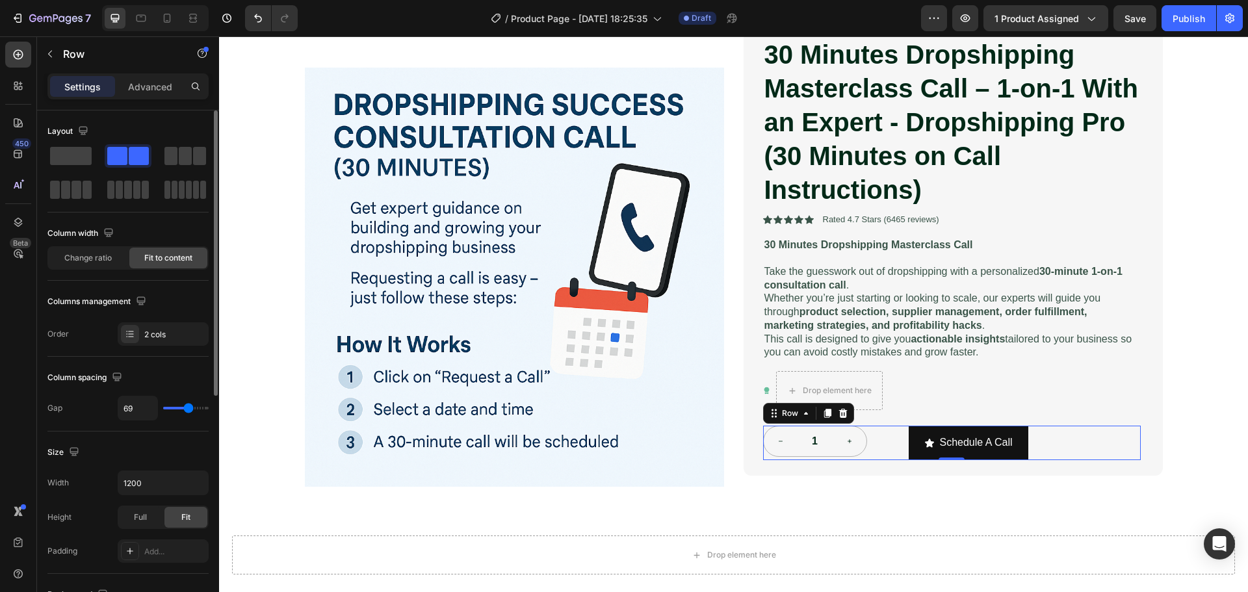
type input "71"
type input "73"
type input "76"
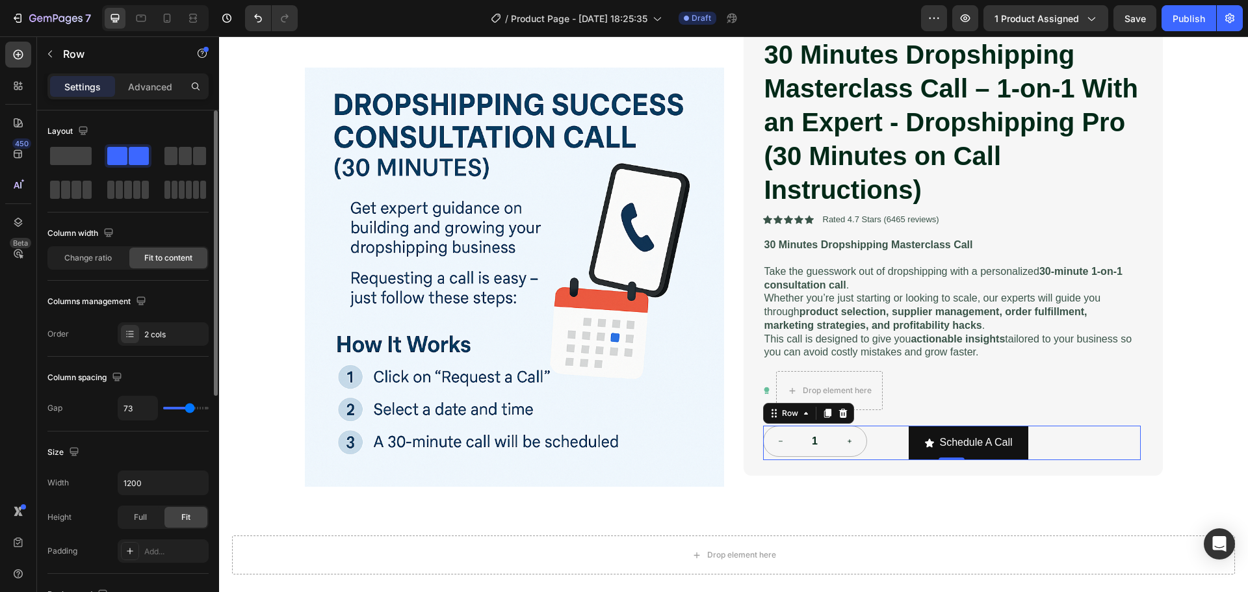
type input "76"
type input "78"
type input "80"
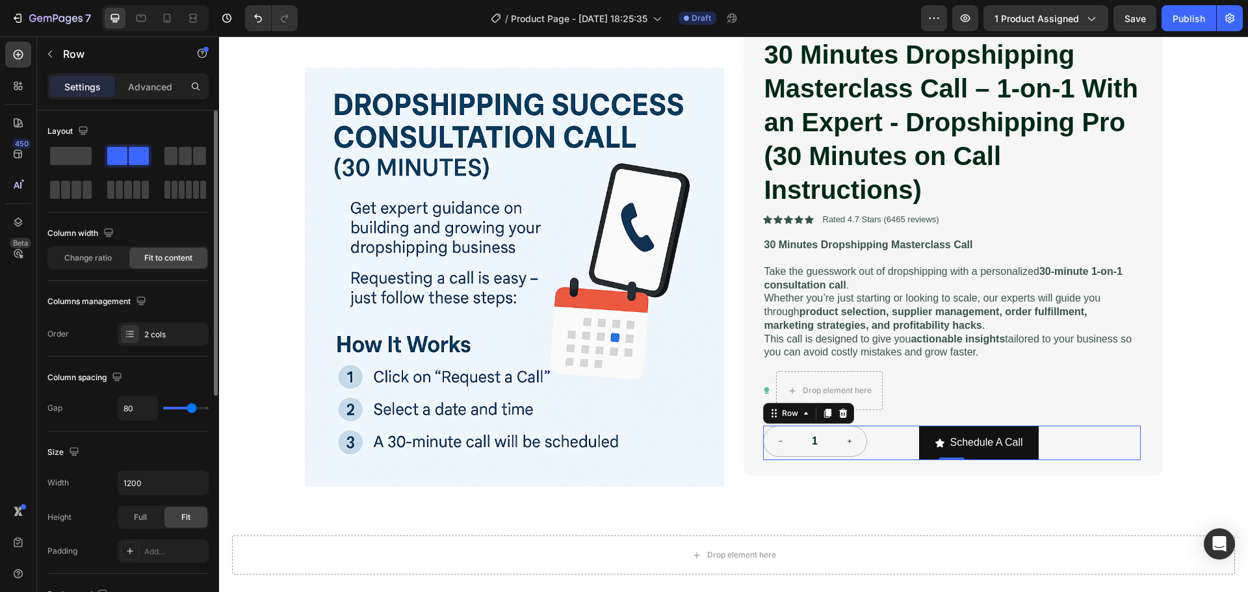
type input "82"
type input "84"
type input "87"
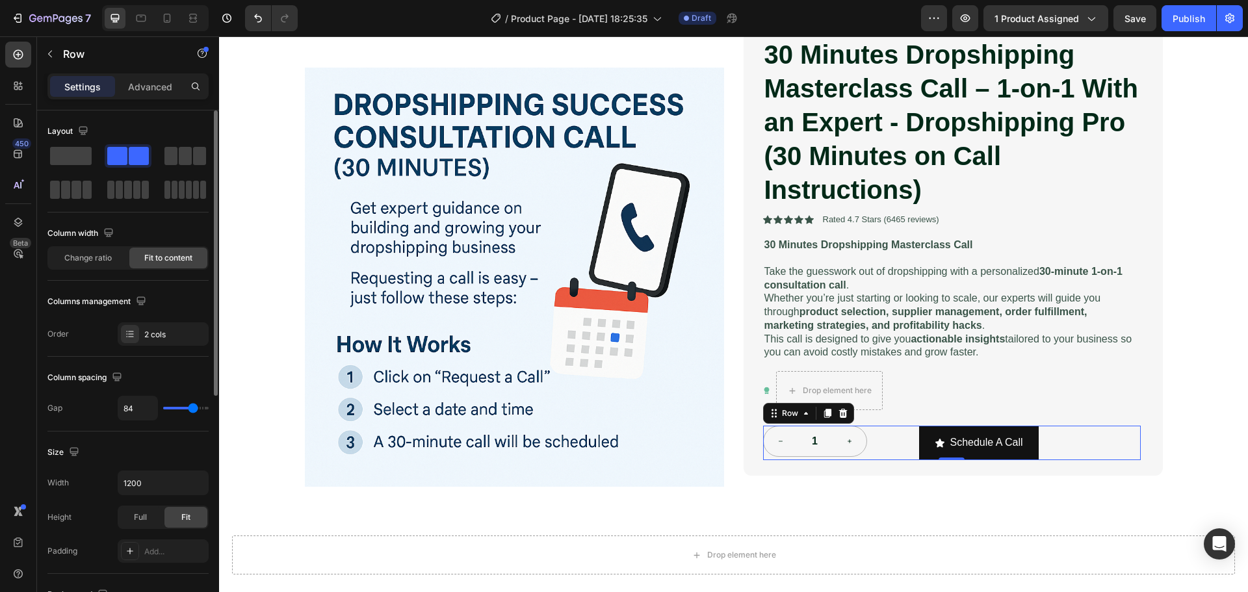
type input "87"
type input "89"
type input "91"
drag, startPoint x: 174, startPoint y: 408, endPoint x: 195, endPoint y: 406, distance: 21.0
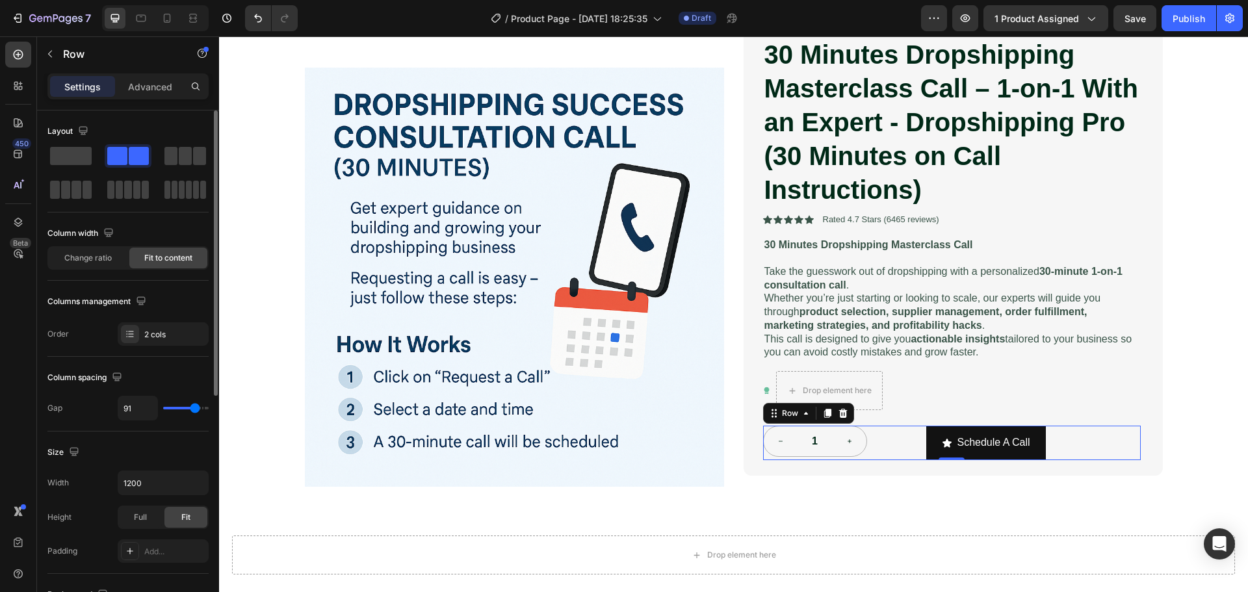
type input "91"
click at [195, 407] on input "range" at bounding box center [186, 408] width 46 height 3
click at [153, 340] on div "2 cols" at bounding box center [174, 335] width 61 height 12
click at [171, 308] on div "Columns management" at bounding box center [127, 301] width 161 height 21
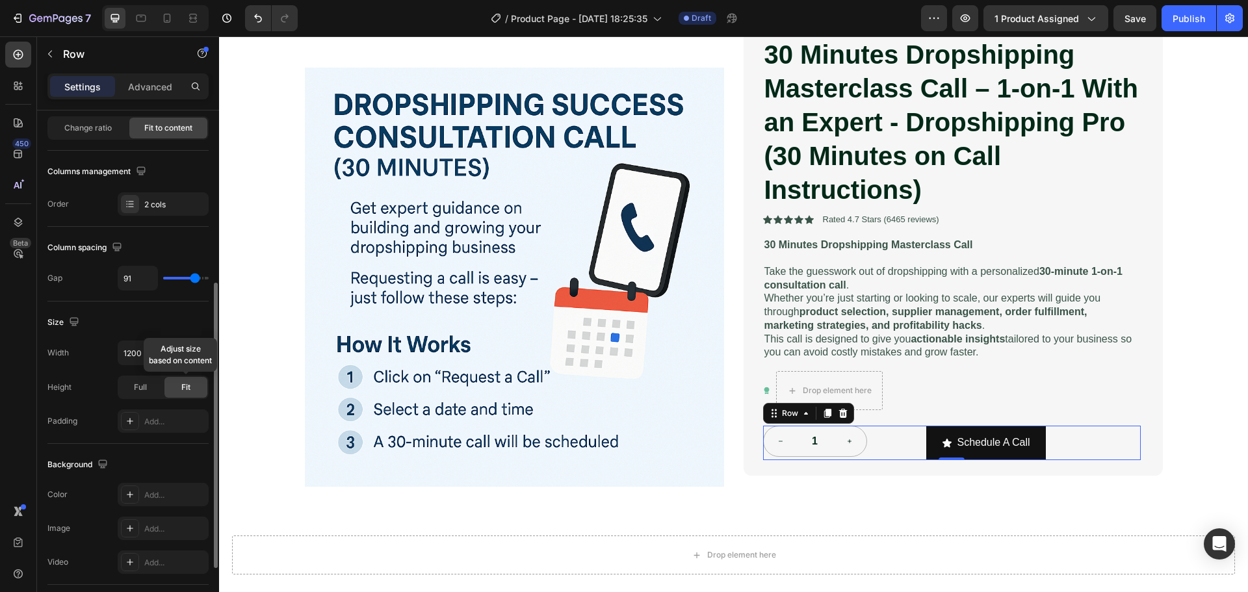
scroll to position [195, 0]
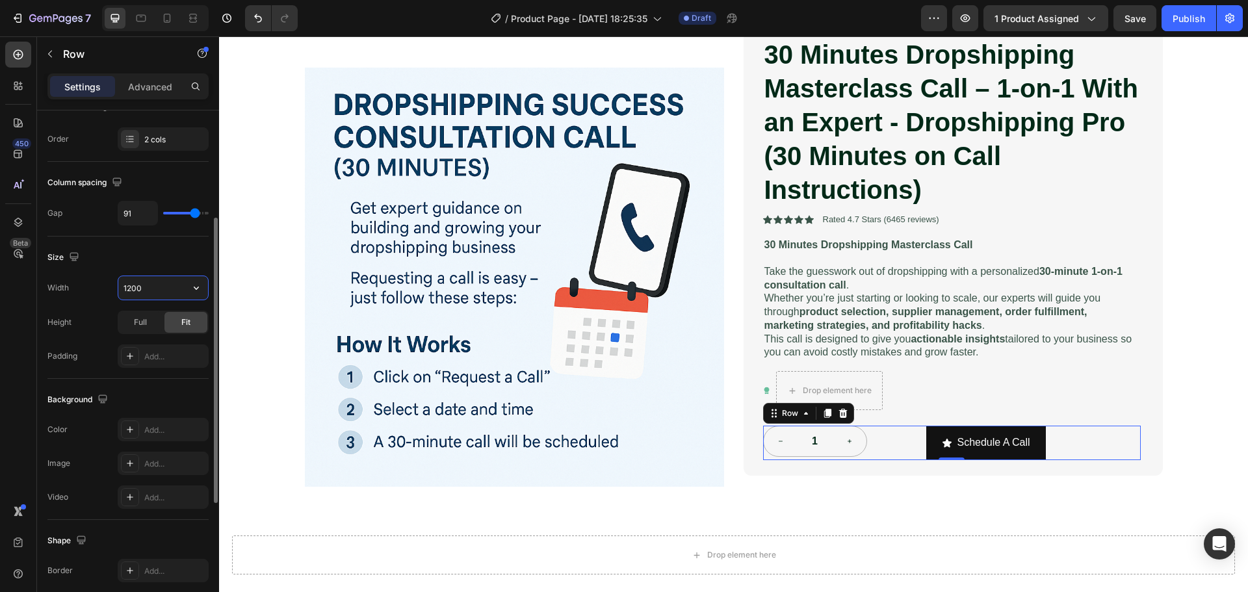
click at [159, 293] on input "1200" at bounding box center [163, 287] width 90 height 23
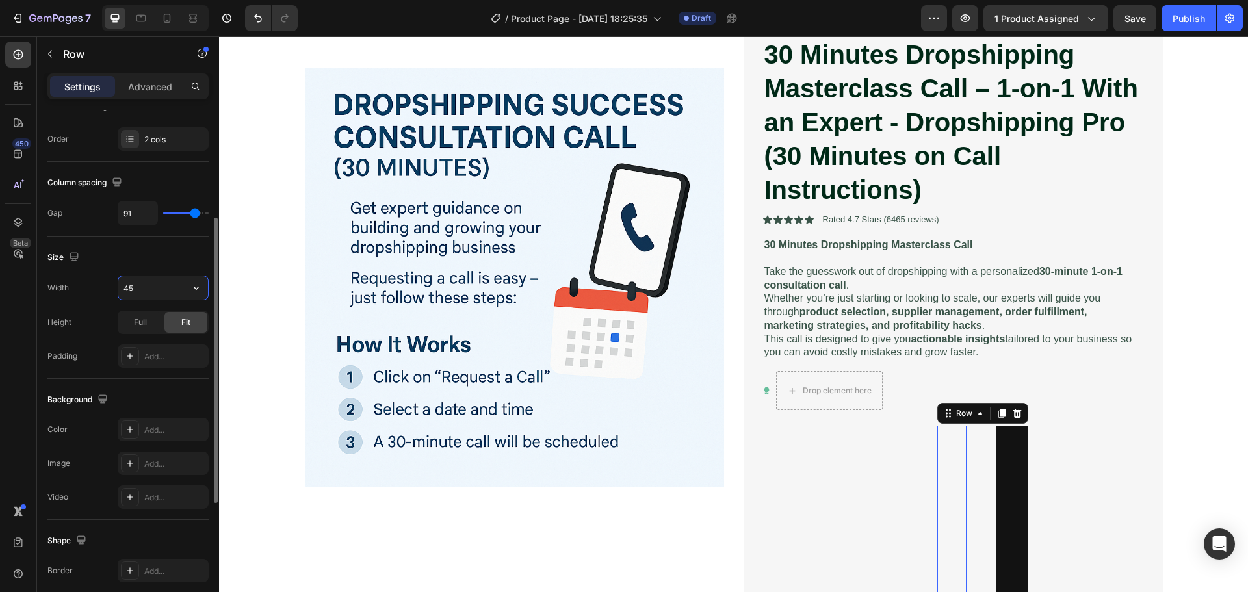
type input "4"
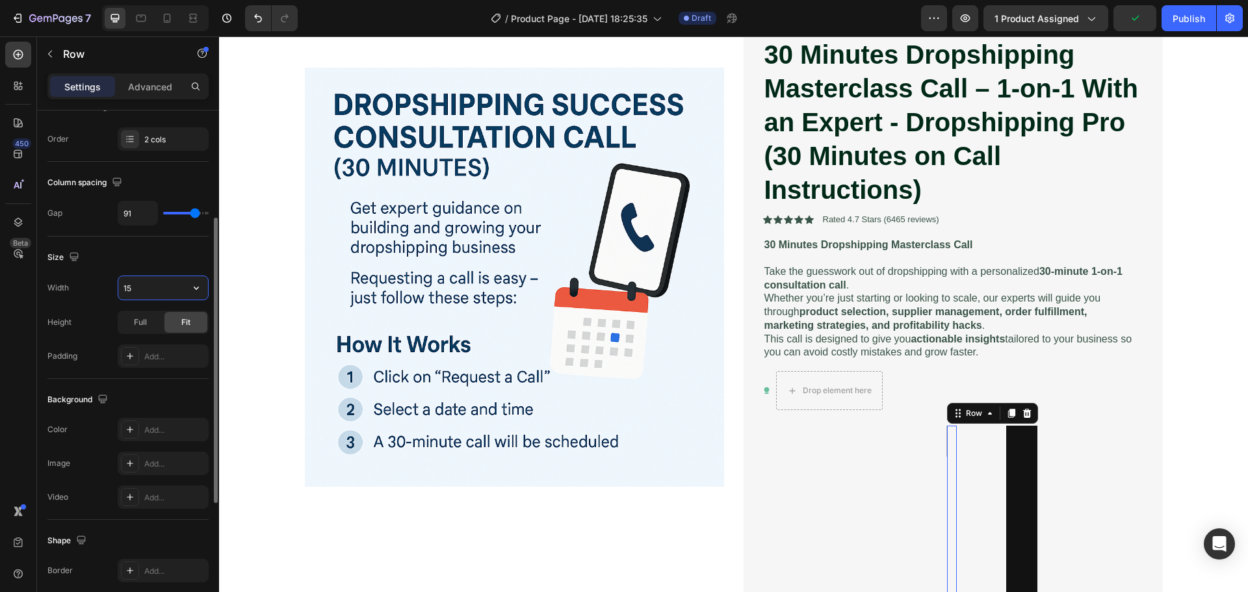
type input "1"
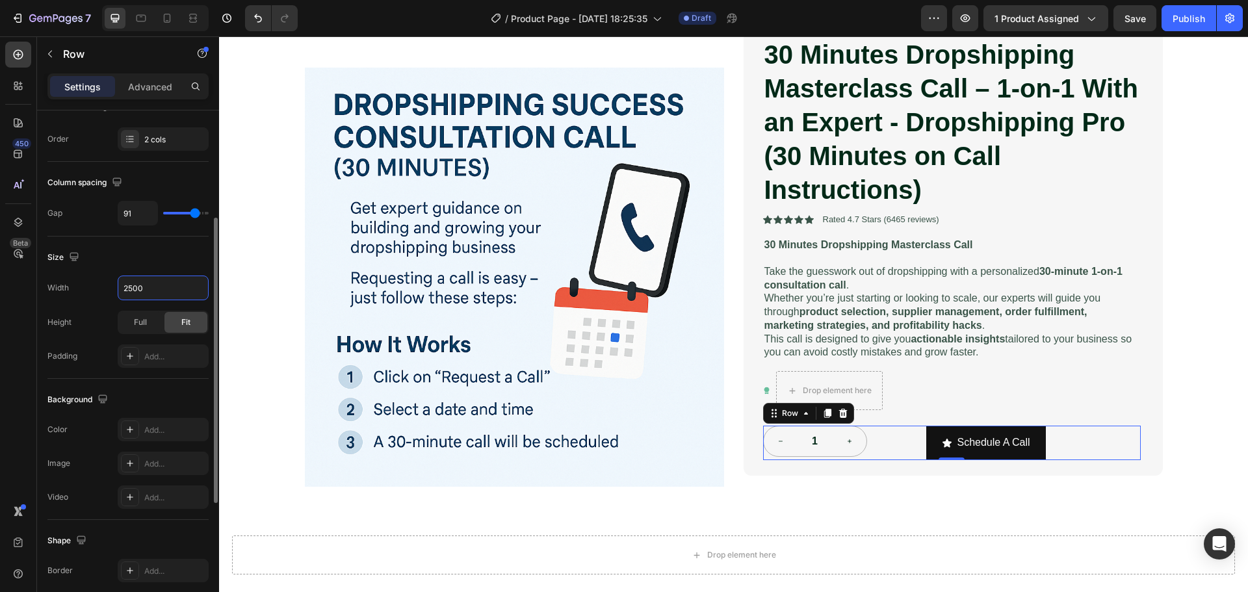
type input "2500"
click at [99, 305] on div "Width 2500 Height Full Fit Padding Add..." at bounding box center [127, 322] width 161 height 92
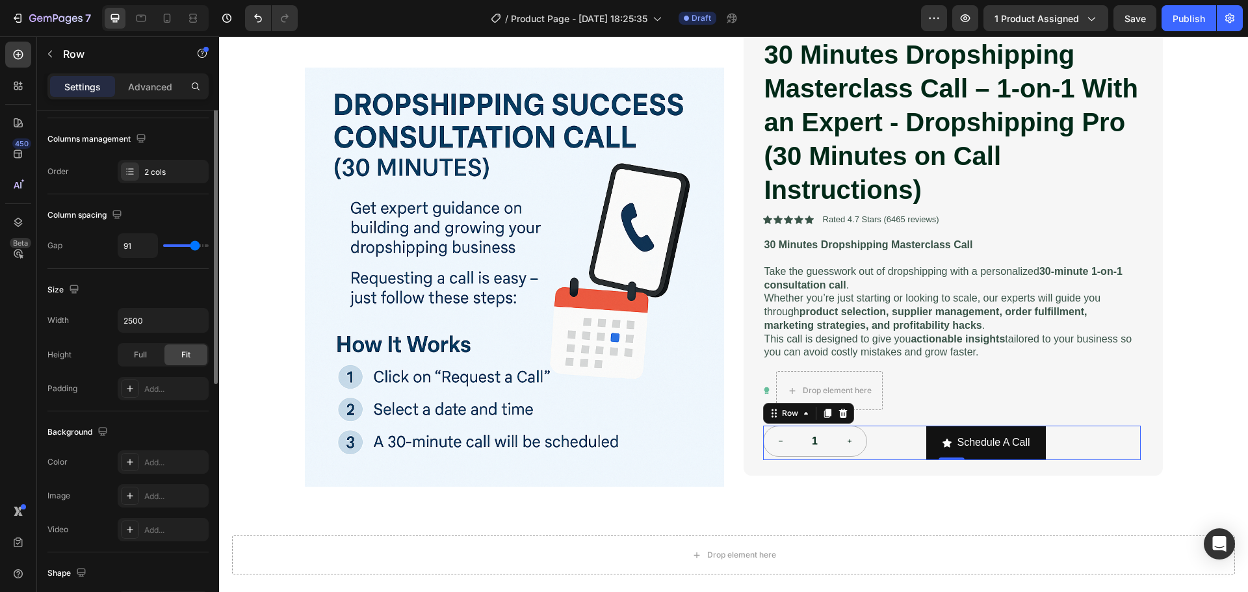
scroll to position [0, 0]
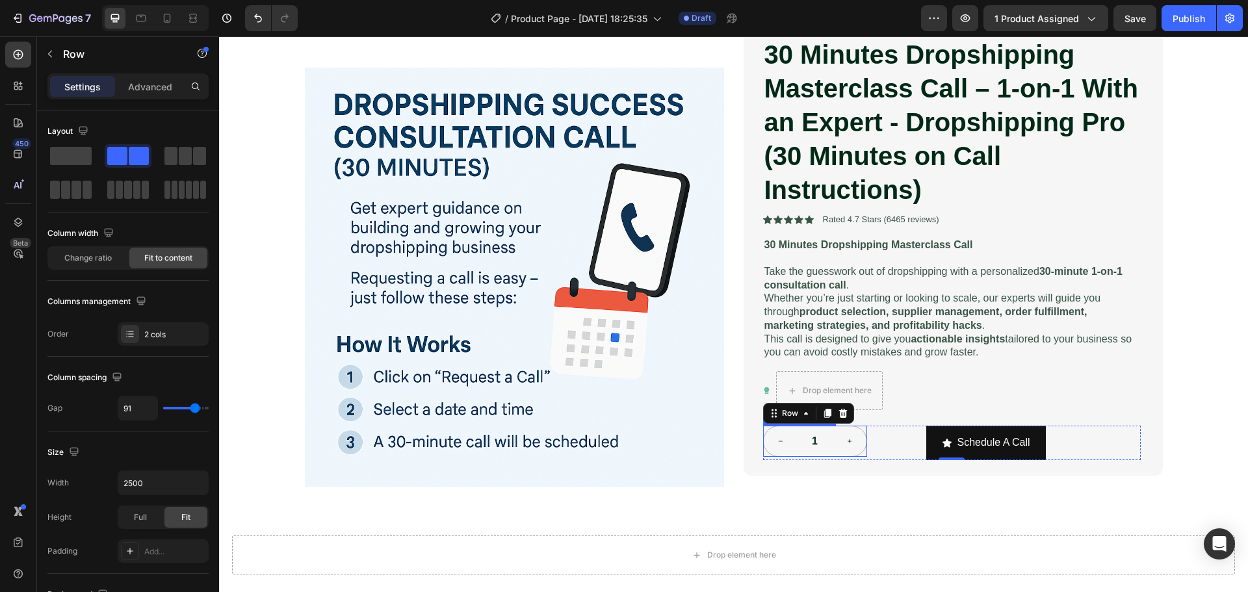
click at [858, 450] on button "increment" at bounding box center [850, 441] width 34 height 30
type input "2"
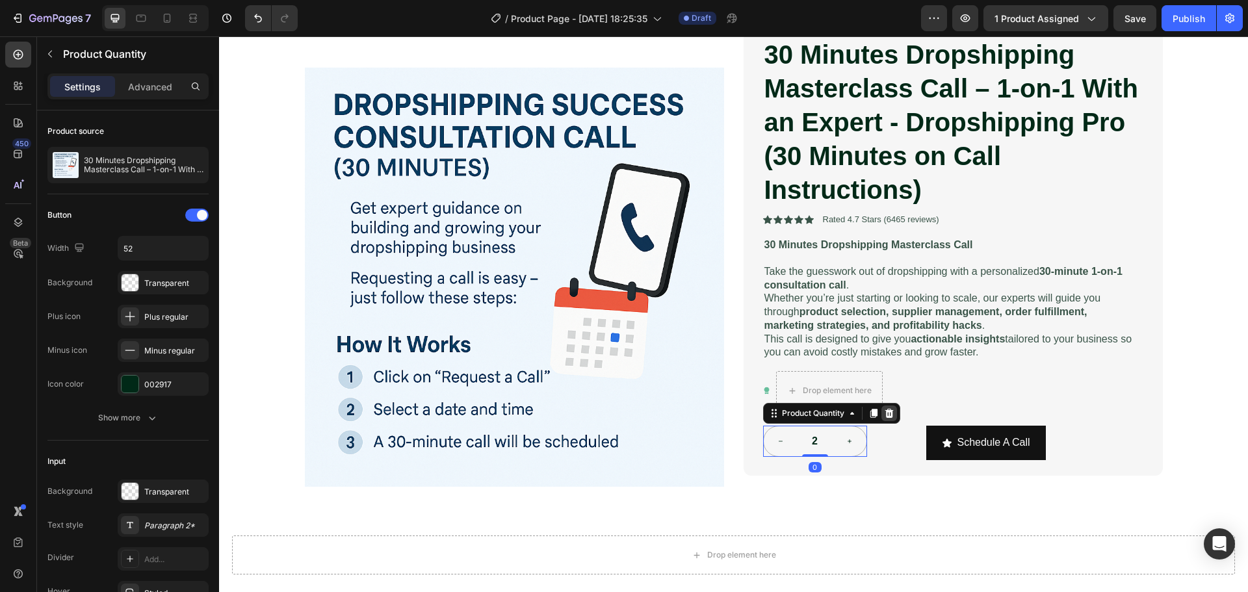
click at [884, 419] on icon at bounding box center [889, 413] width 10 height 10
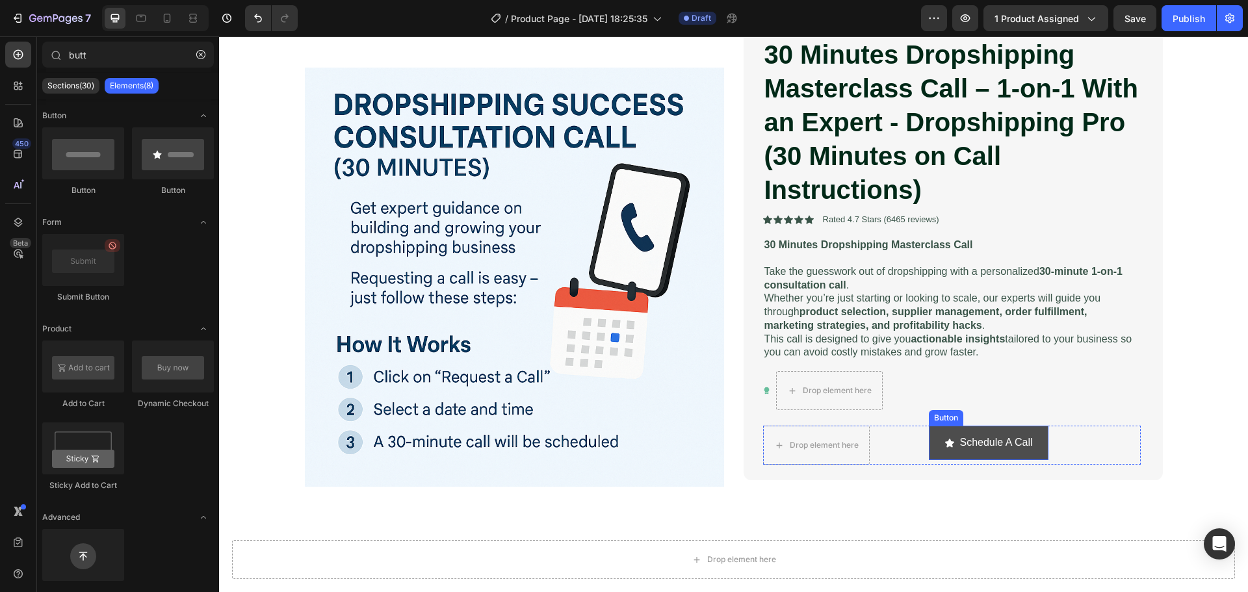
click at [965, 454] on button "Schedule A Call" at bounding box center [989, 443] width 120 height 34
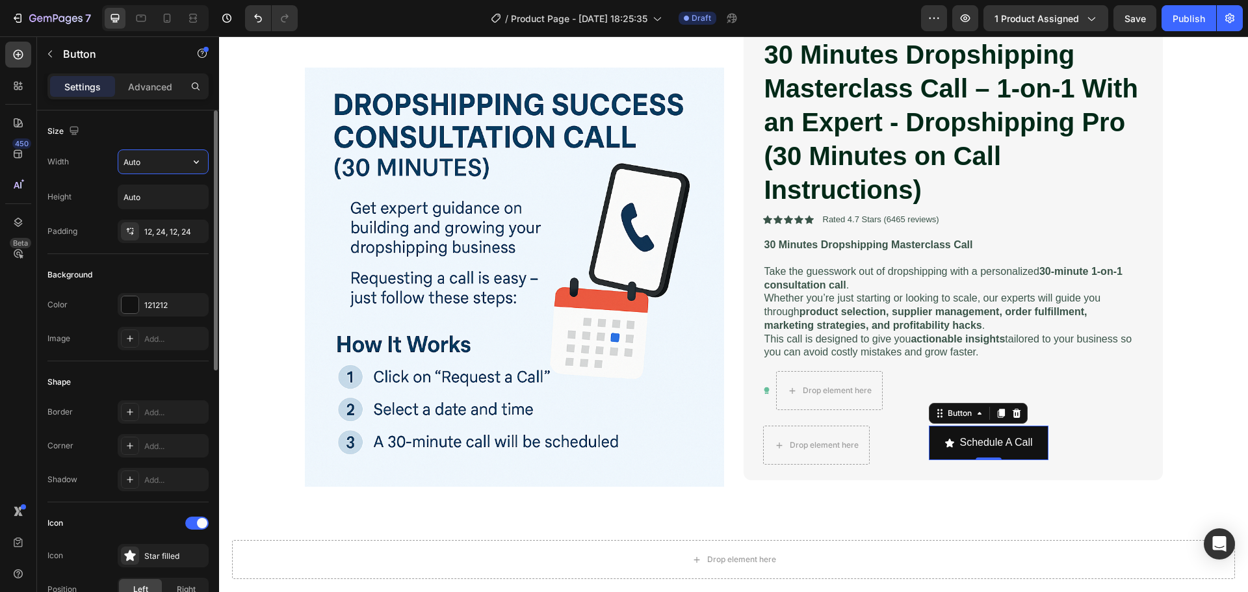
click at [155, 170] on input "Auto" at bounding box center [163, 161] width 90 height 23
click at [194, 165] on icon "button" at bounding box center [196, 161] width 13 height 13
click at [146, 214] on p "Full 100%" at bounding box center [160, 220] width 74 height 12
click at [198, 202] on icon "button" at bounding box center [196, 196] width 13 height 13
click at [166, 231] on p "Fit content Auto" at bounding box center [160, 230] width 74 height 12
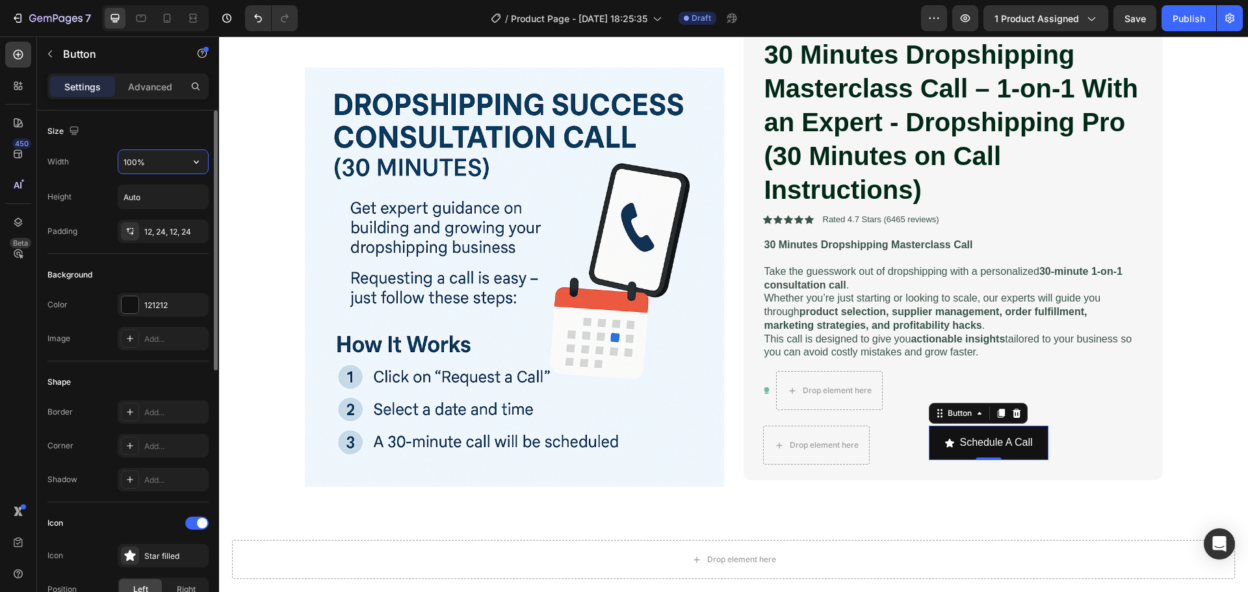
click at [151, 159] on input "100%" at bounding box center [163, 161] width 90 height 23
type input "500"
click at [101, 189] on div "Height Auto" at bounding box center [127, 197] width 161 height 25
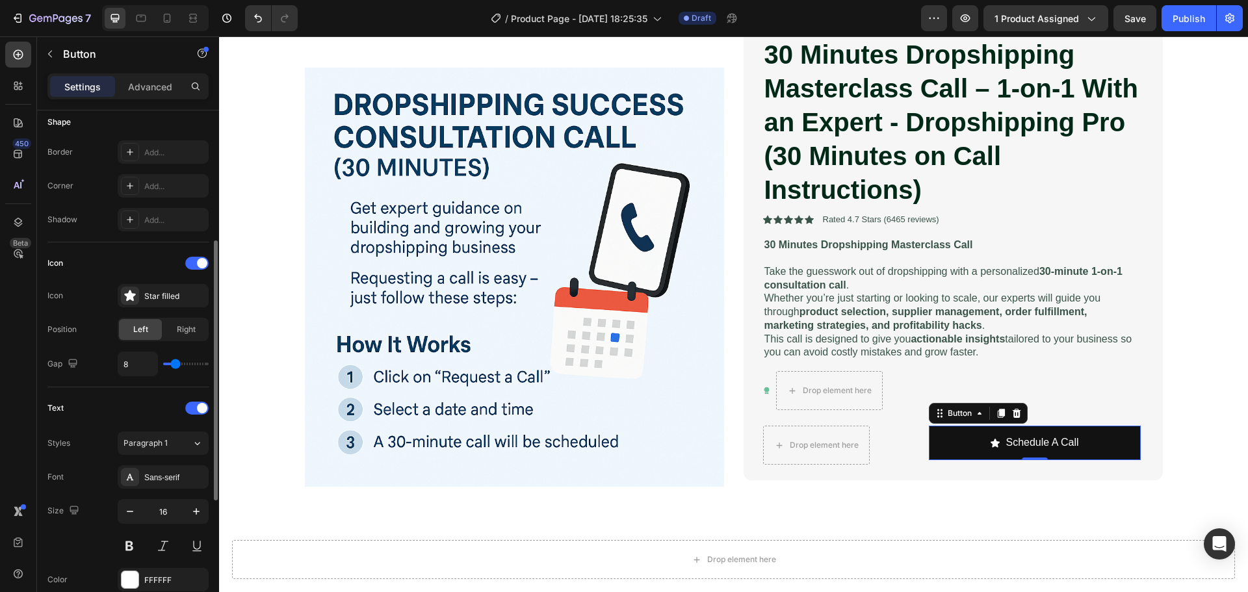
scroll to position [325, 0]
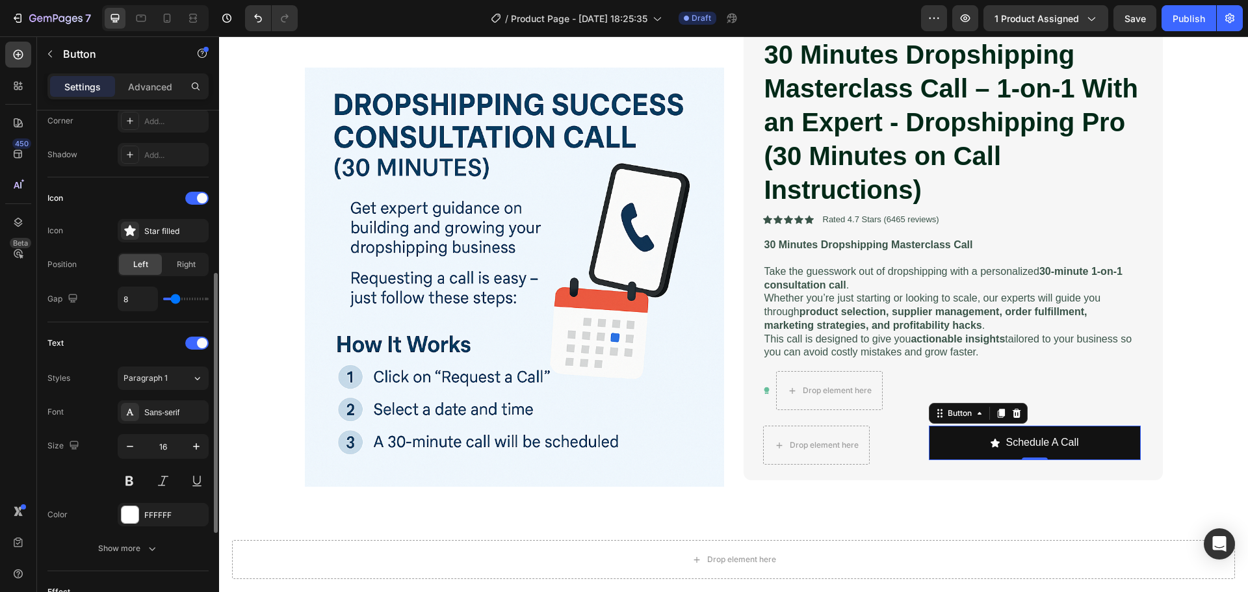
type input "10"
type input "11"
type input "13"
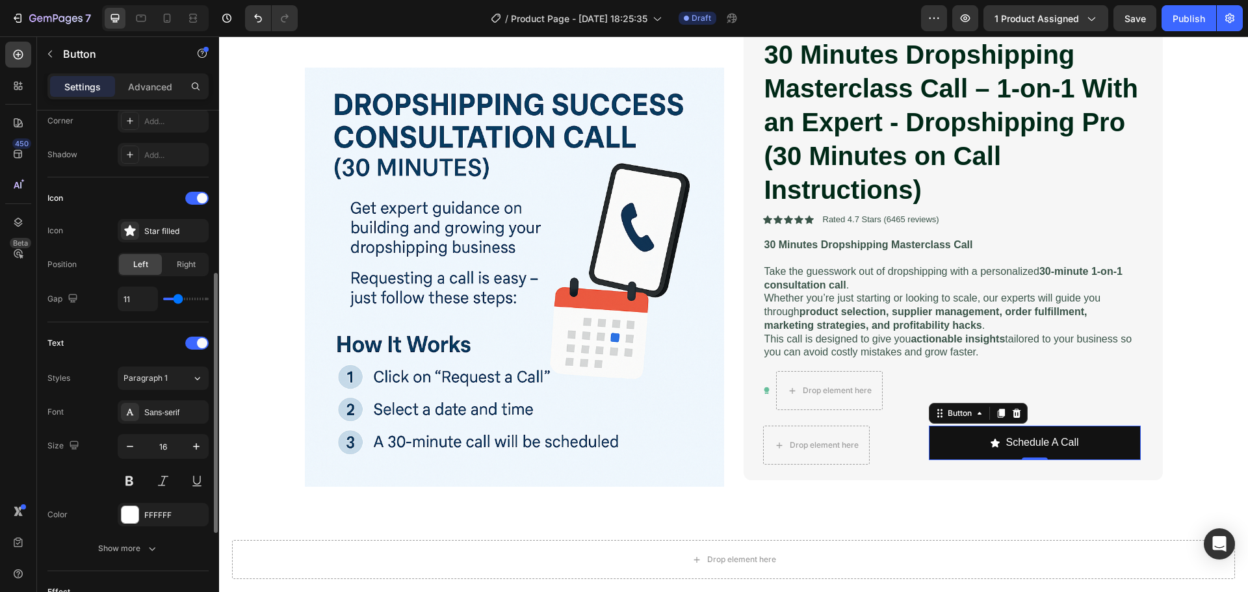
type input "13"
type input "14"
type input "16"
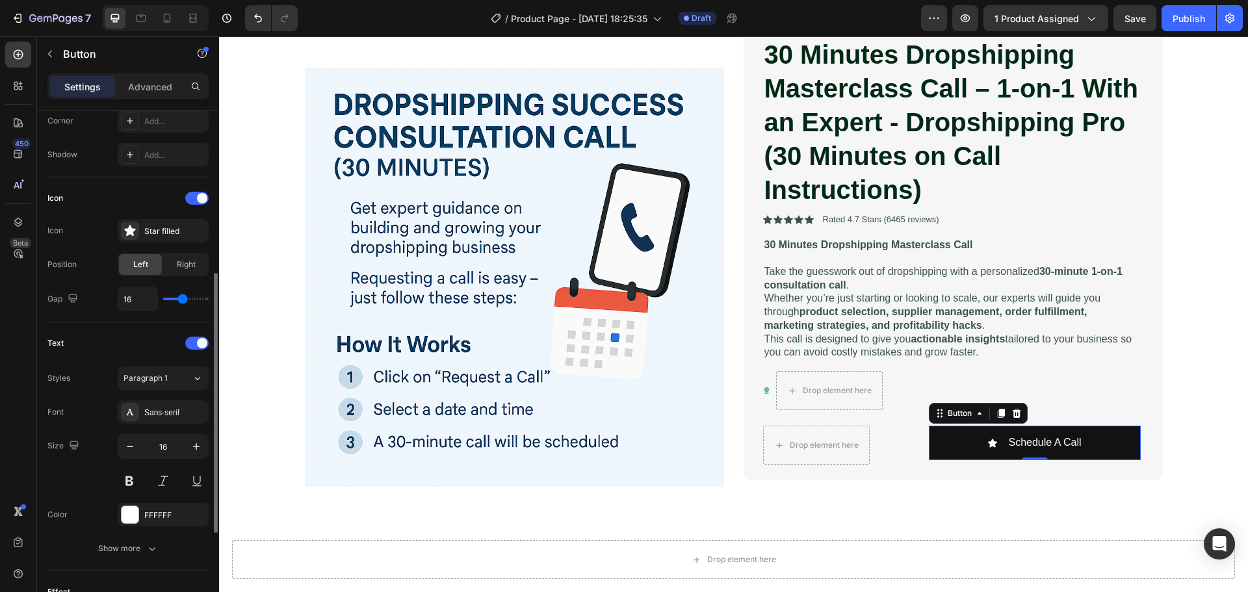
type input "17"
type input "18"
type input "19"
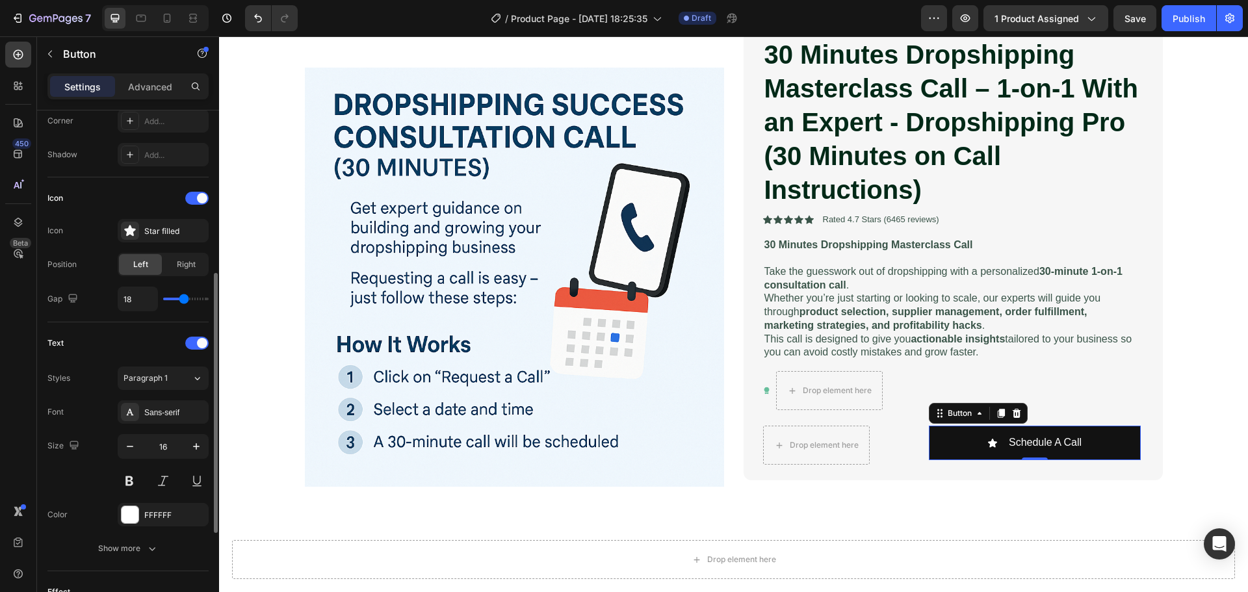
type input "19"
type input "20"
type input "21"
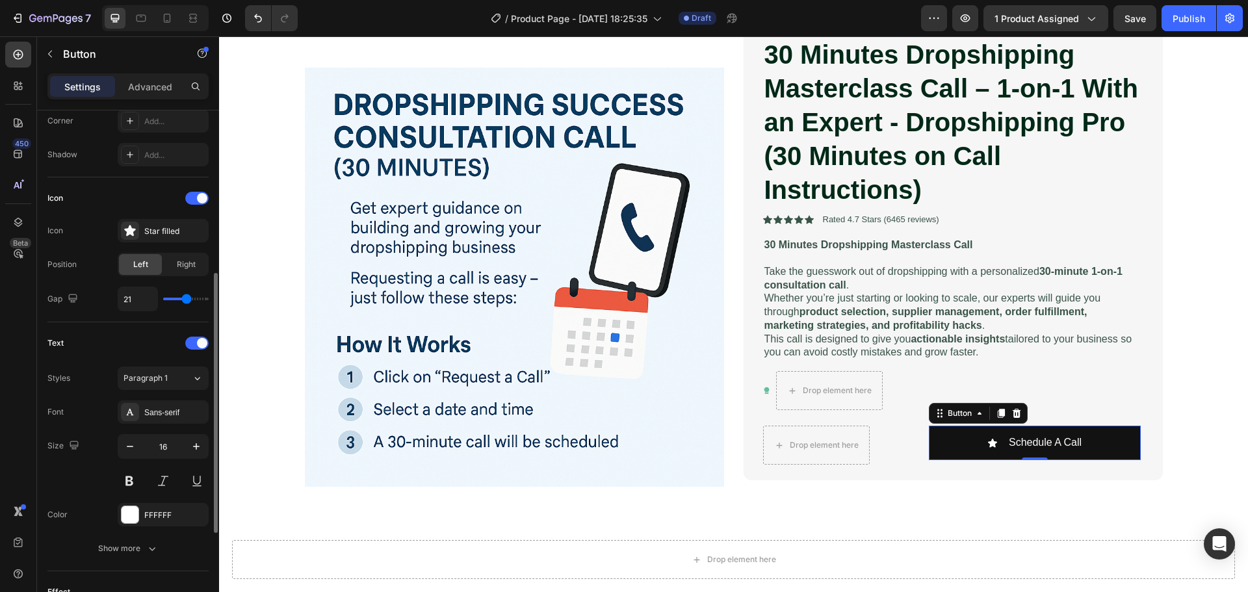
type input "22"
type input "21"
type input "20"
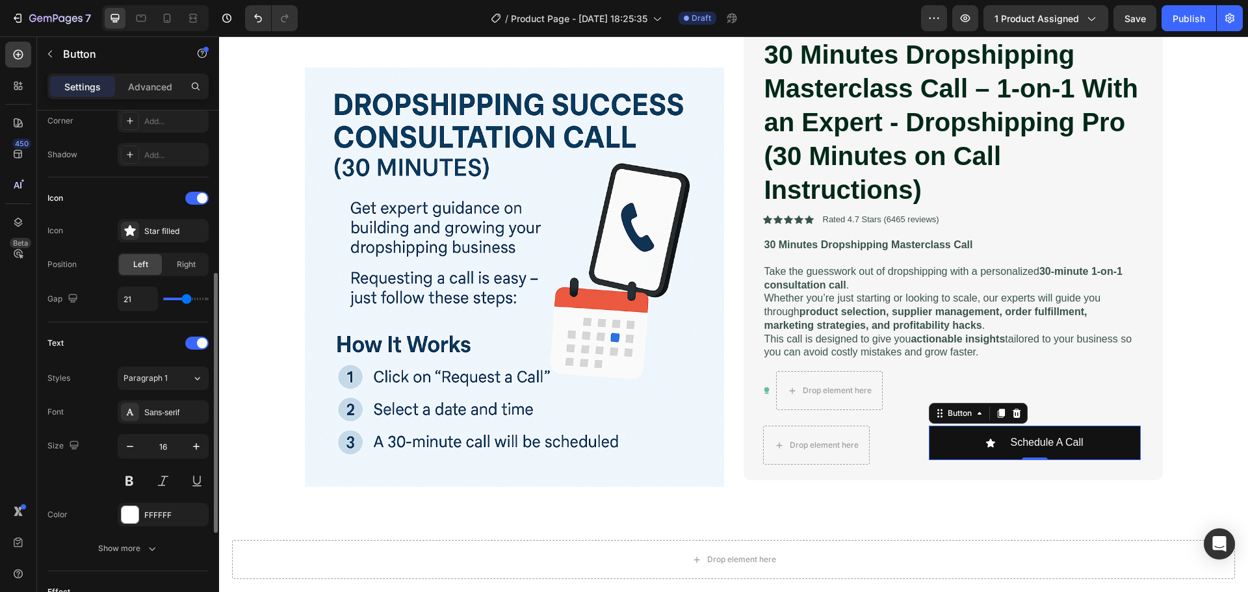
type input "20"
type input "19"
type input "18"
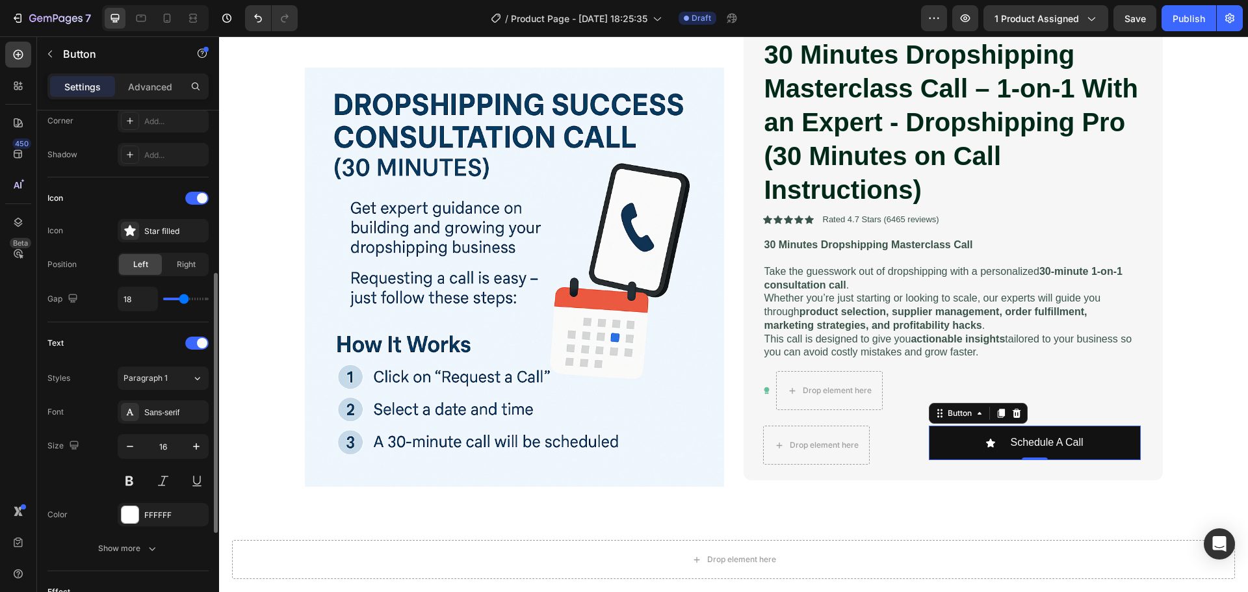
type input "17"
type input "16"
type input "15"
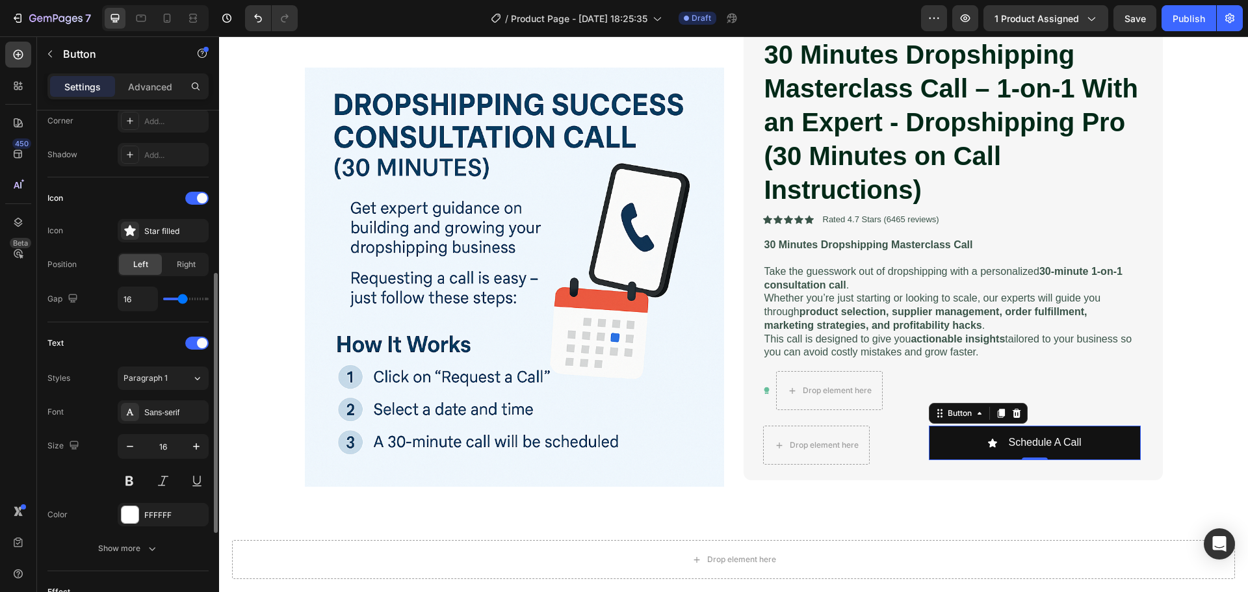
type input "15"
type input "14"
type input "13"
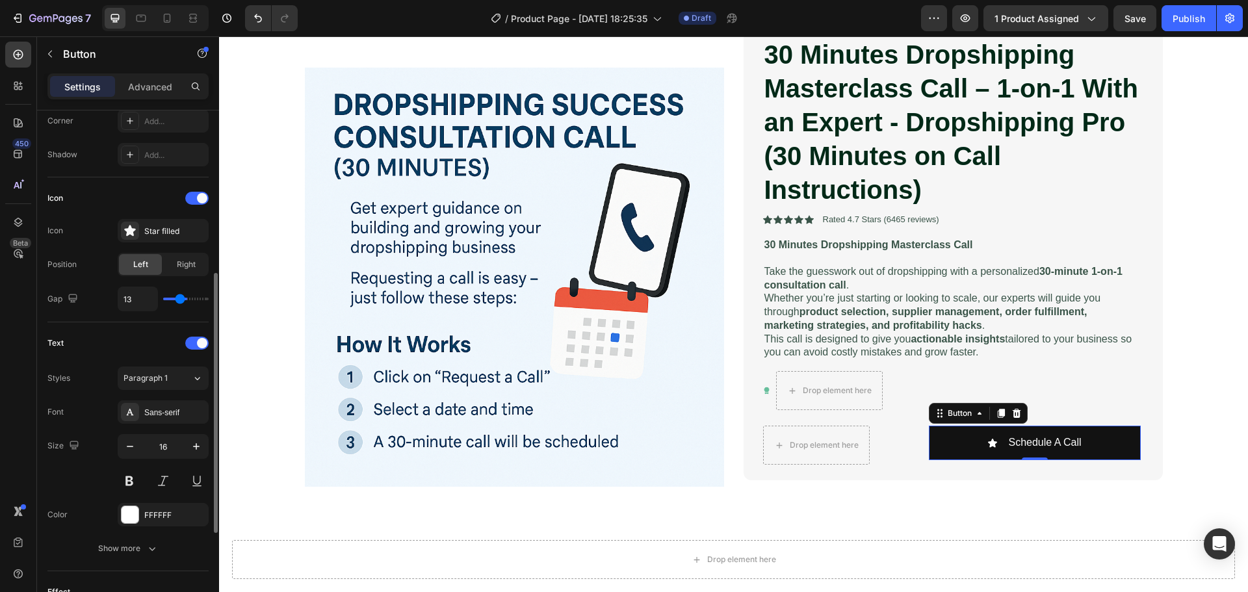
type input "12"
type input "11"
type input "10"
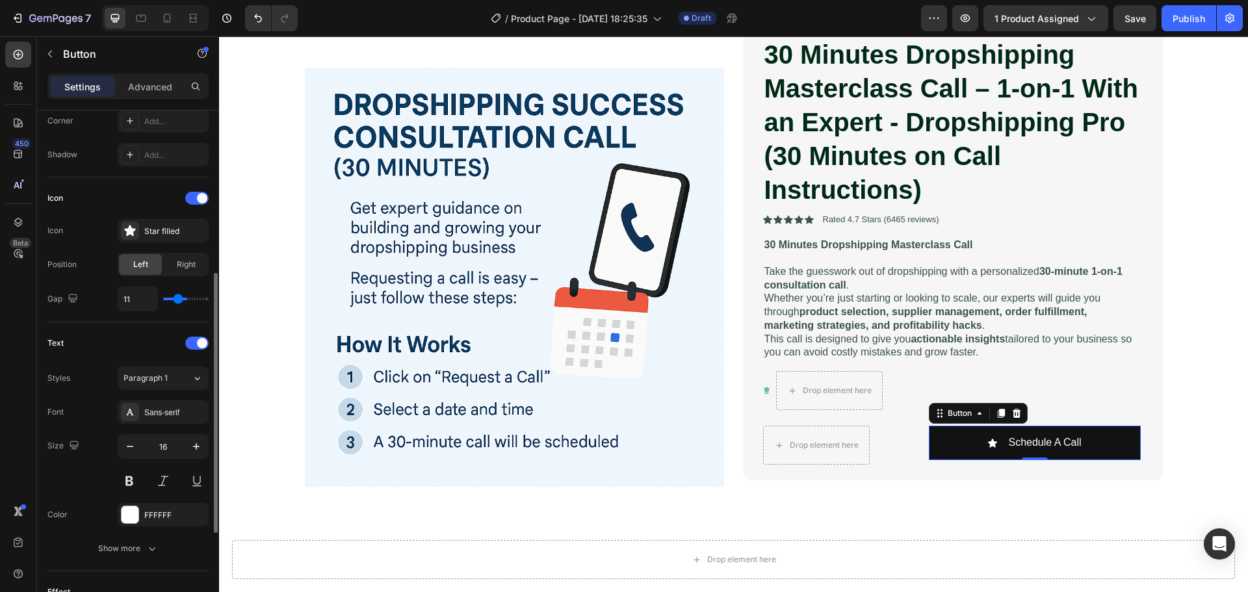
type input "10"
type input "9"
type input "8"
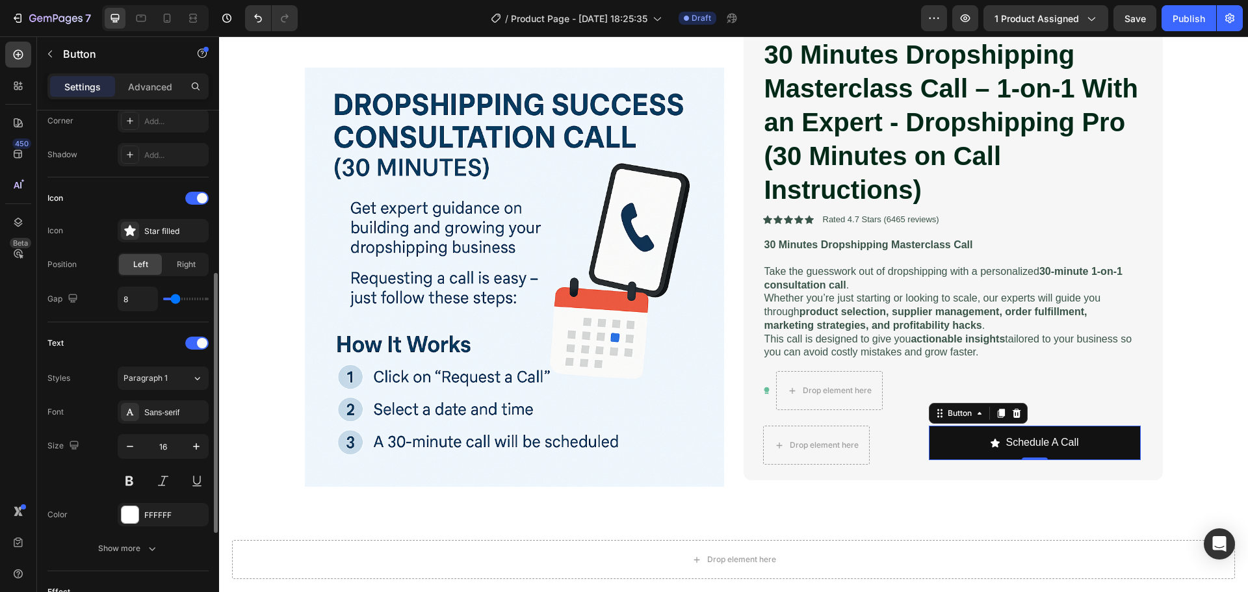
type input "7"
type input "5"
click at [173, 300] on input "range" at bounding box center [186, 299] width 46 height 3
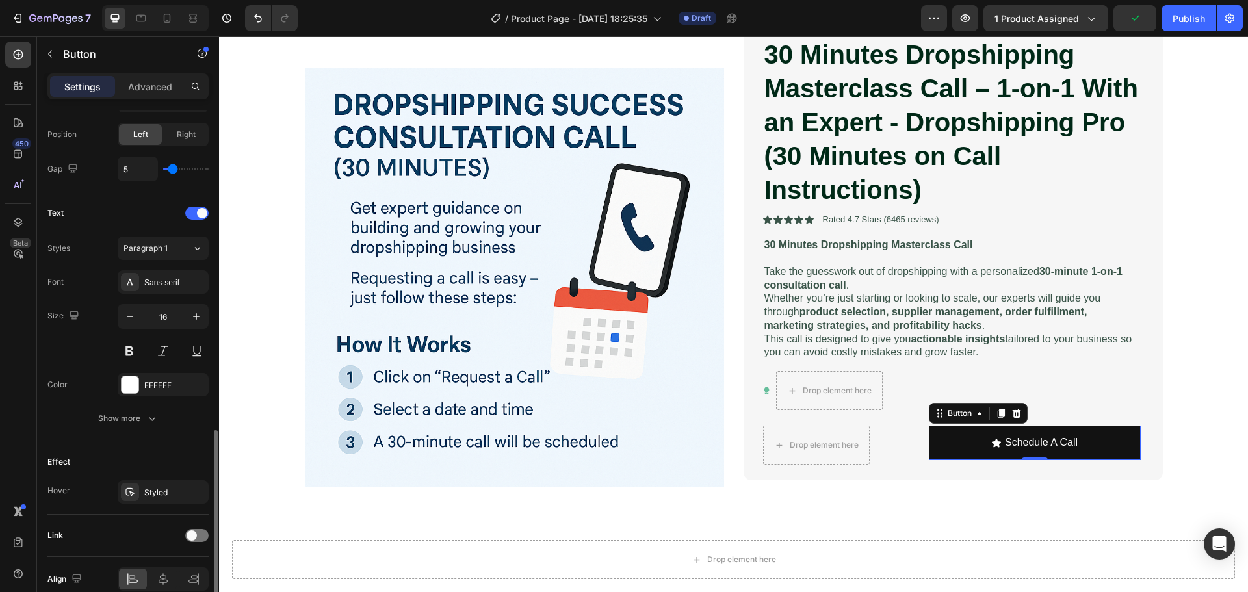
scroll to position [516, 0]
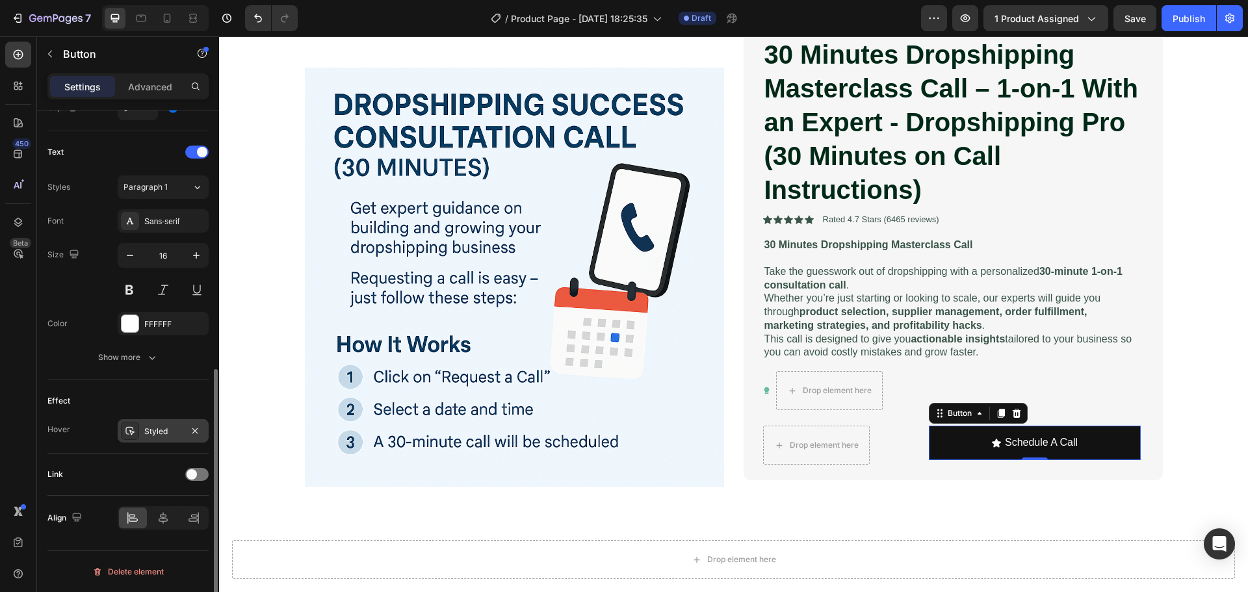
click at [135, 430] on div at bounding box center [130, 431] width 18 height 18
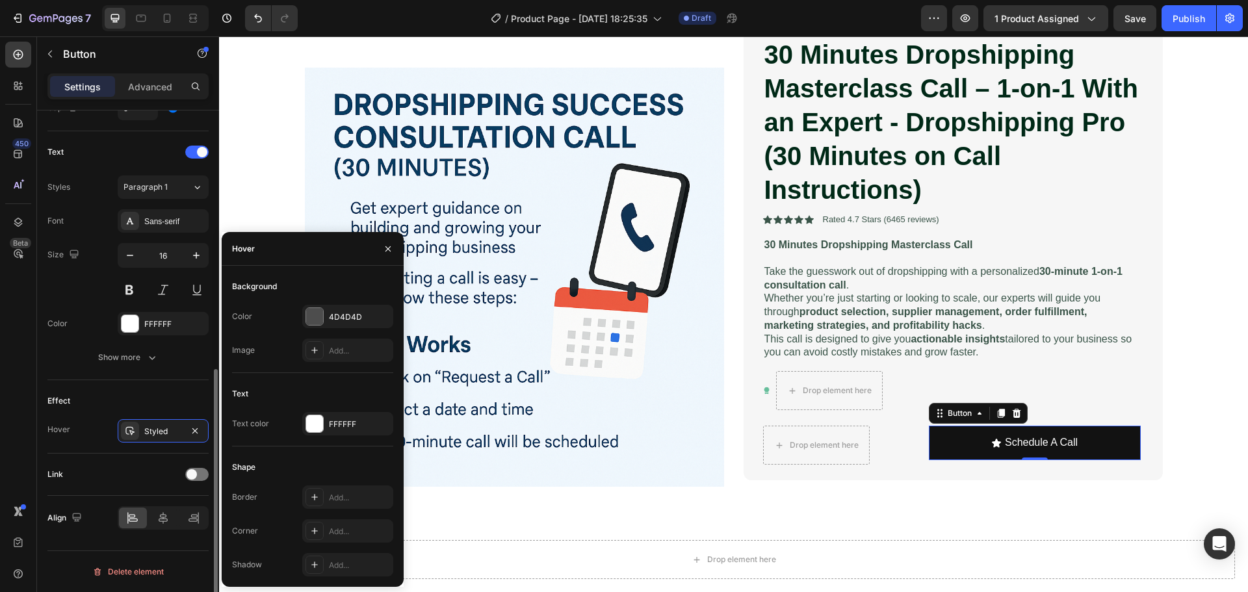
click at [91, 415] on div "Effect Hover Styled" at bounding box center [127, 416] width 161 height 73
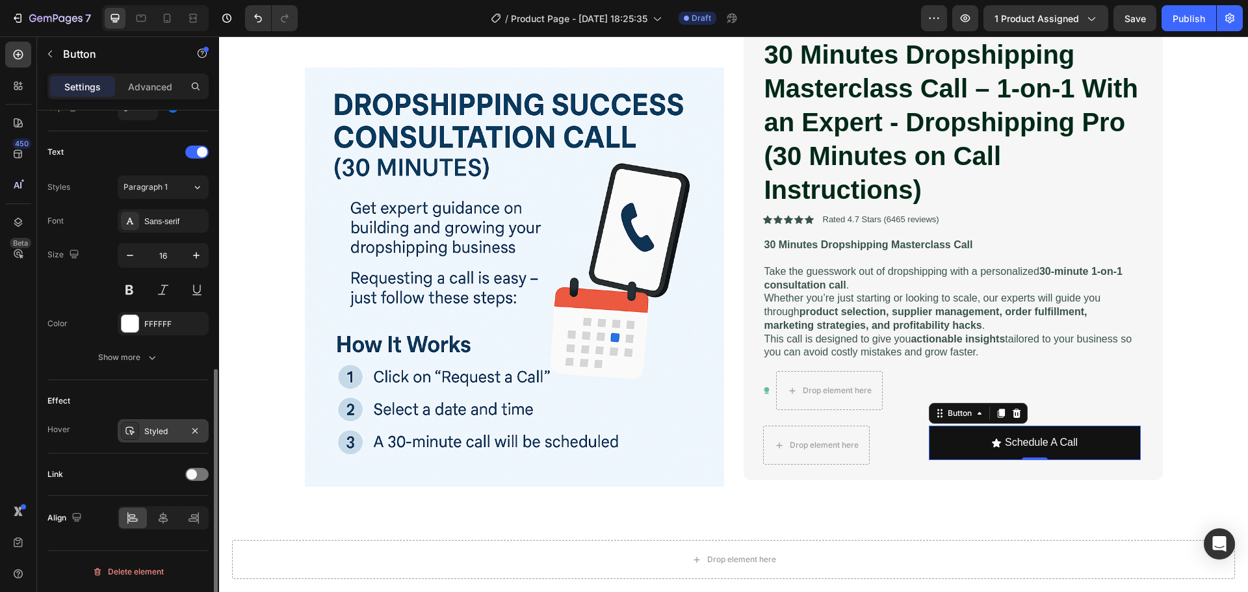
click at [118, 432] on div "Styled" at bounding box center [163, 430] width 91 height 23
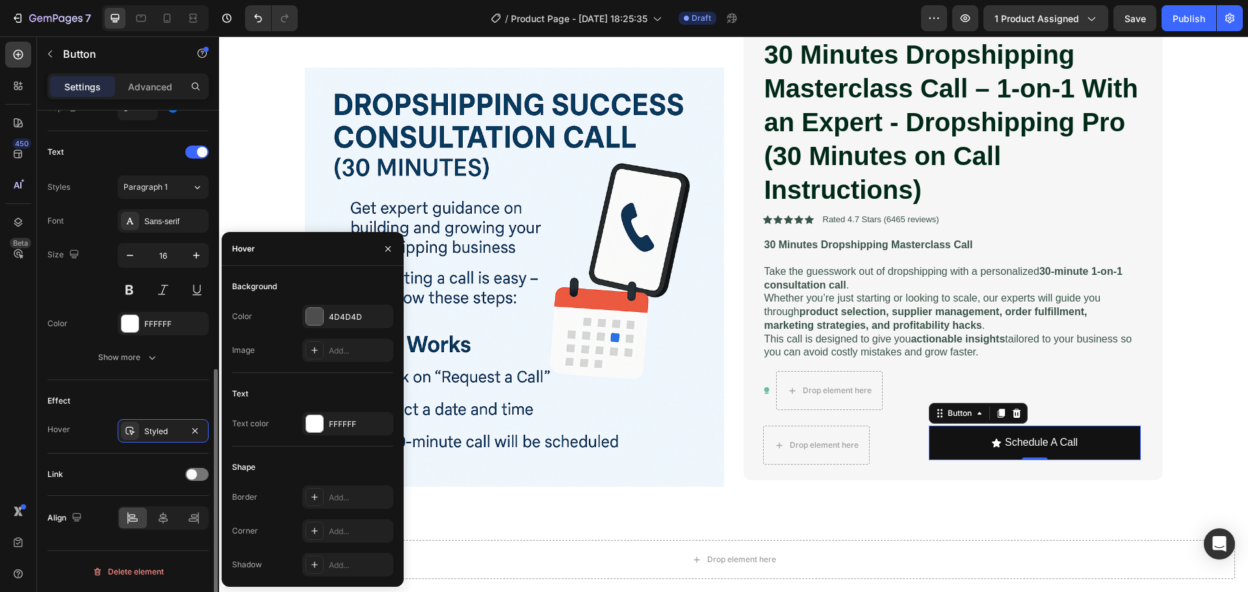
click at [111, 400] on div "Effect" at bounding box center [127, 401] width 161 height 21
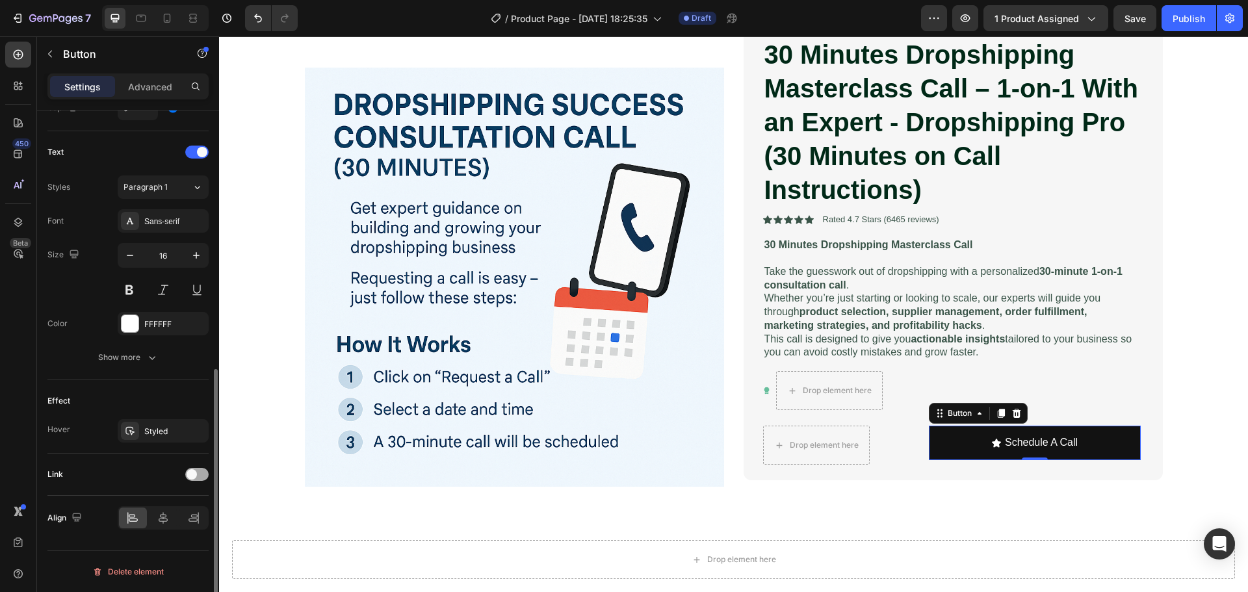
click at [202, 472] on div at bounding box center [196, 474] width 23 height 13
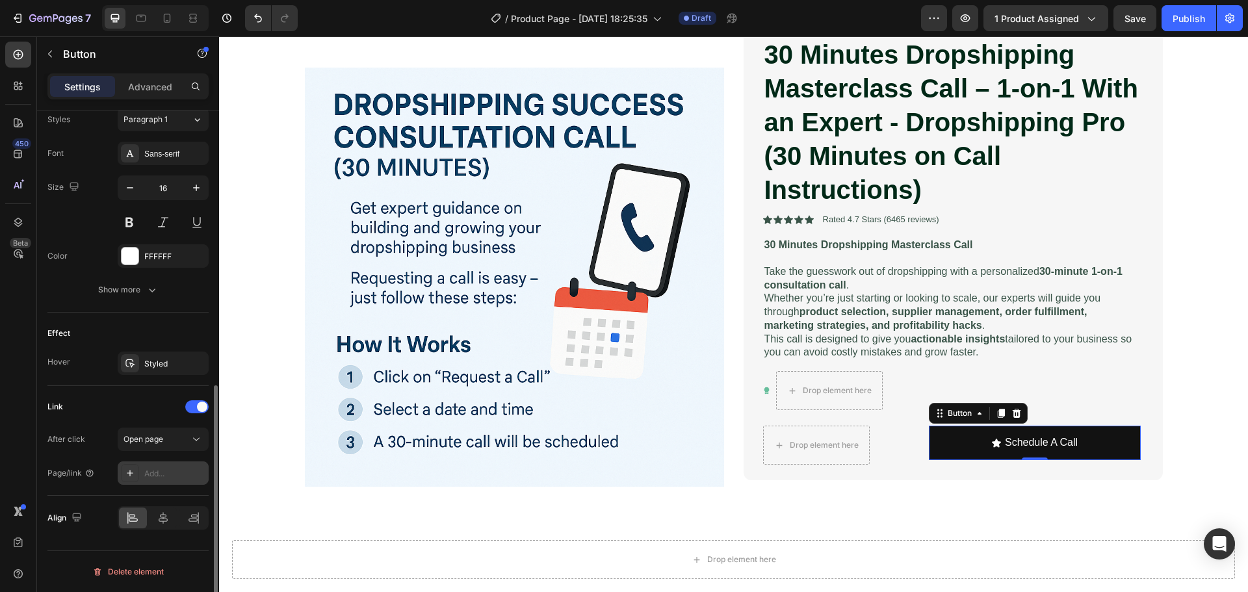
click at [172, 478] on div "Add..." at bounding box center [174, 474] width 61 height 12
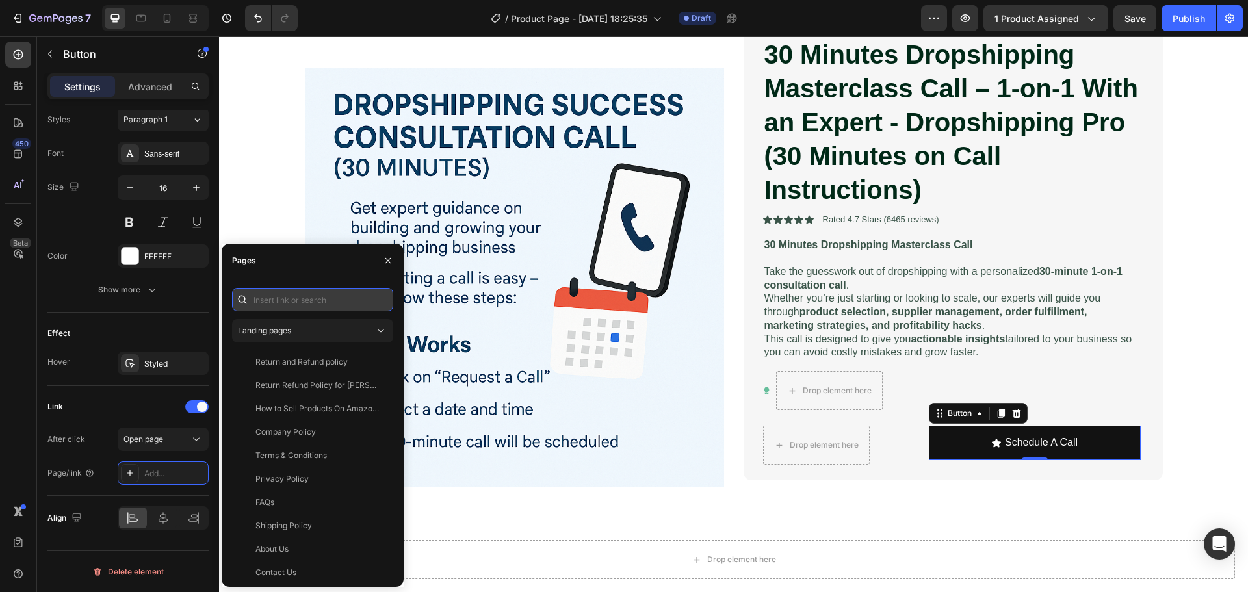
click at [313, 306] on input "text" at bounding box center [312, 299] width 161 height 23
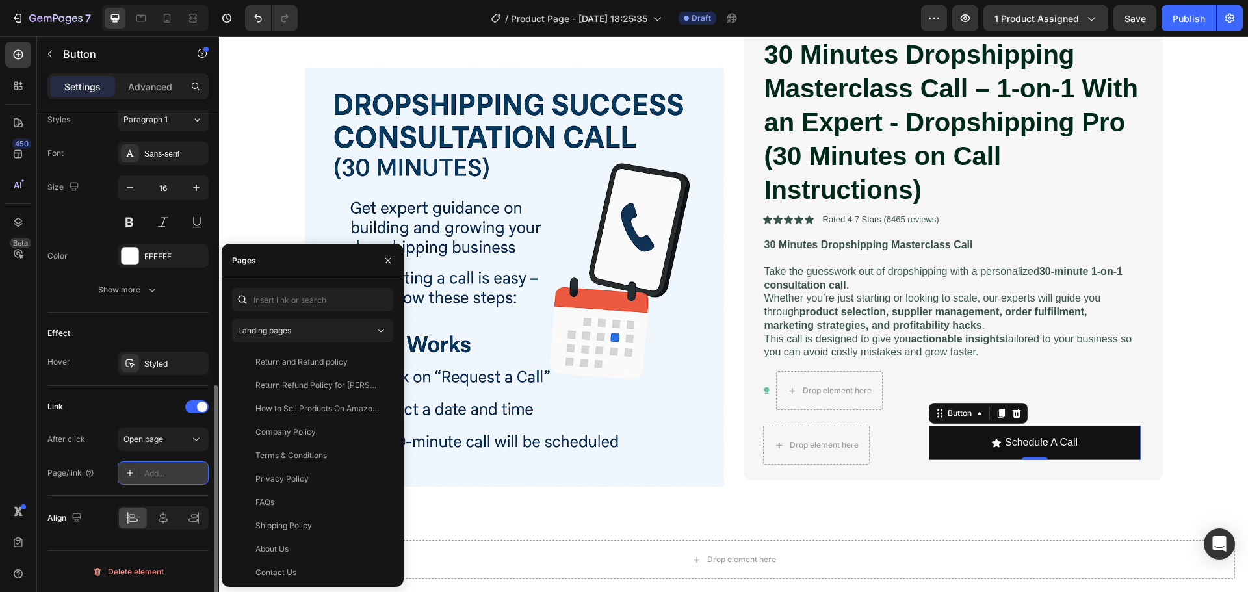
click at [133, 475] on icon at bounding box center [130, 473] width 10 height 10
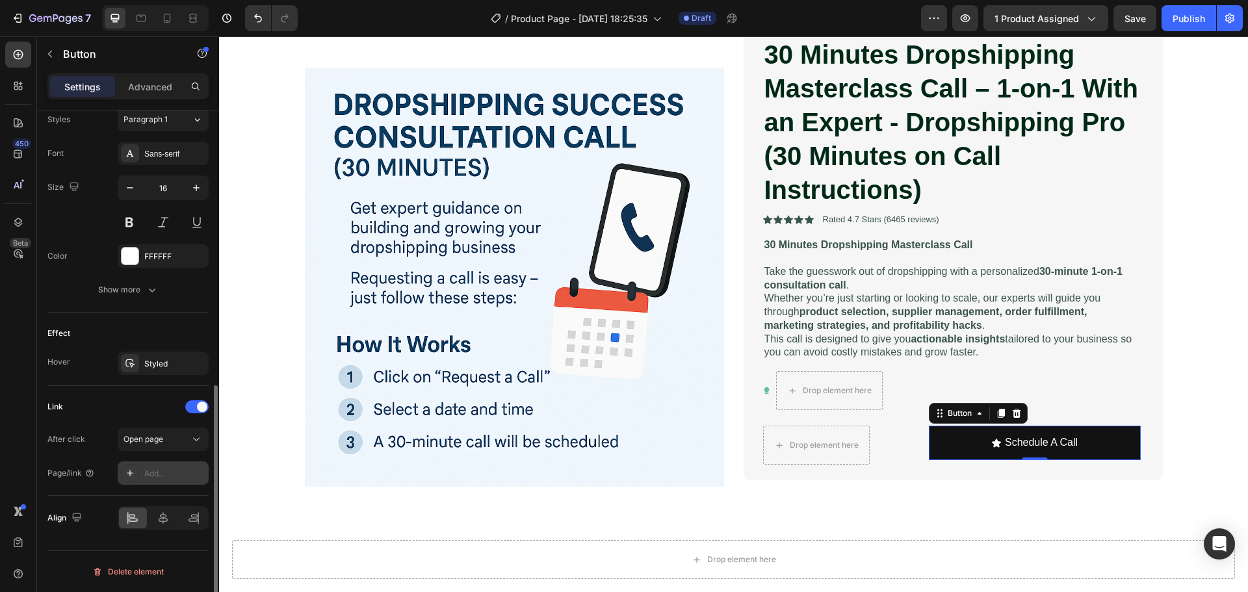
click at [133, 475] on icon at bounding box center [130, 473] width 10 height 10
click at [161, 438] on span "Open page" at bounding box center [144, 439] width 40 height 10
click at [112, 410] on div "Link" at bounding box center [127, 407] width 161 height 21
click at [149, 472] on div "Add..." at bounding box center [174, 474] width 61 height 12
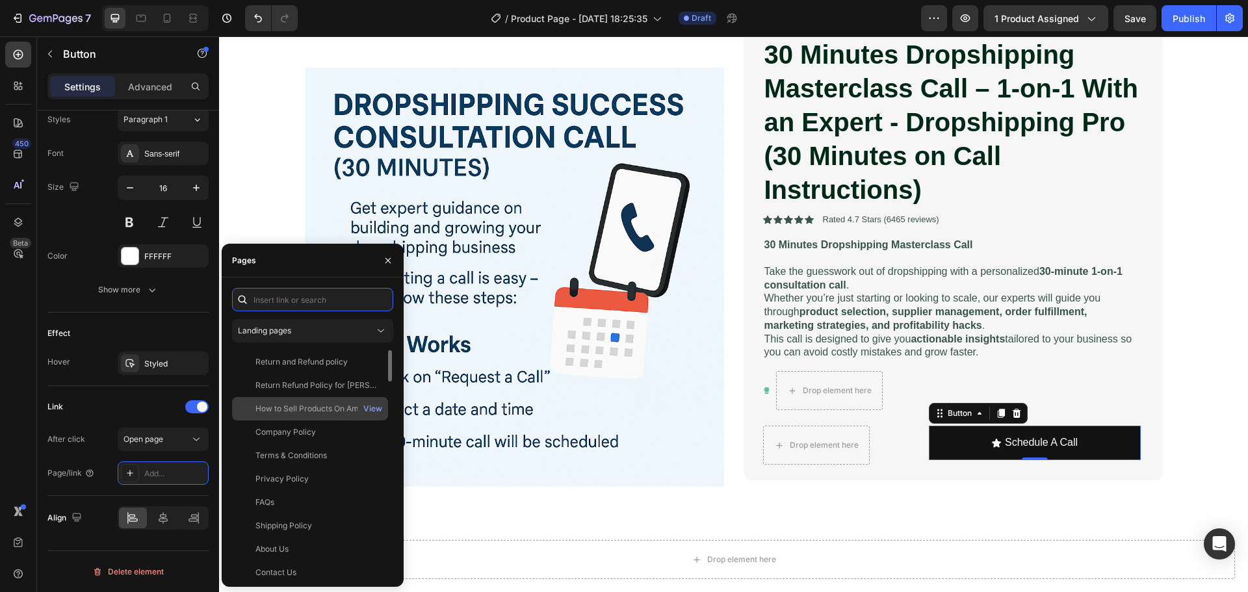
paste input "https://deodap.in?bookeasy-type=with-product&bookeasy-id=53046659940662"
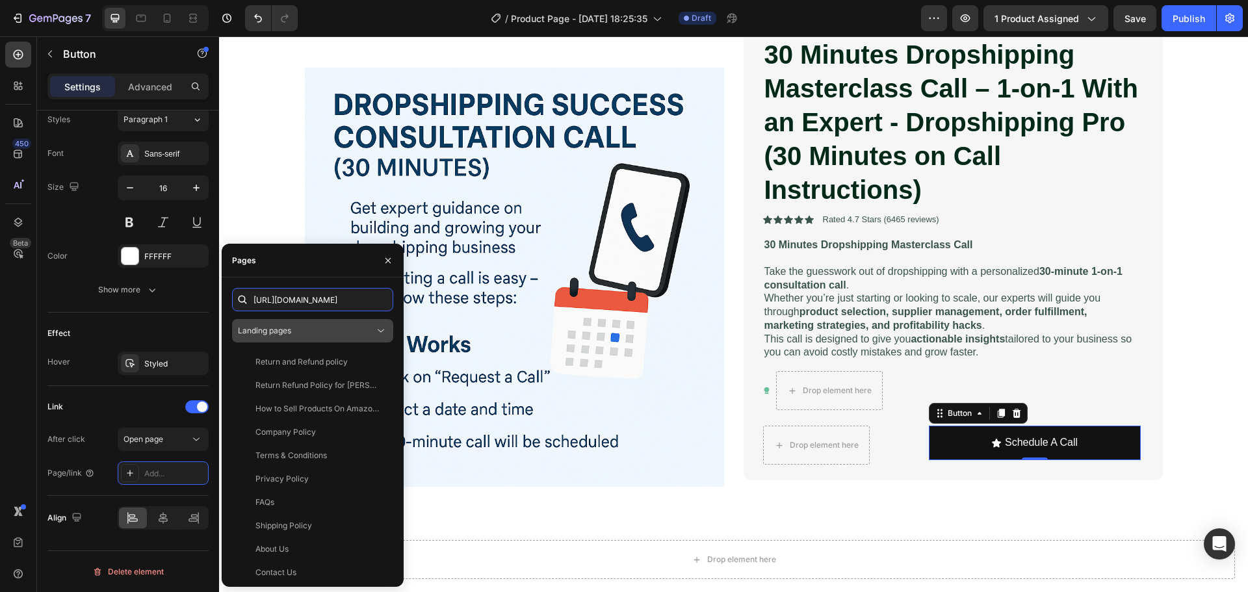
type input "https://deodap.in?bookeasy-type=with-product&bookeasy-id=53046659940662"
click at [376, 330] on icon at bounding box center [380, 330] width 13 height 13
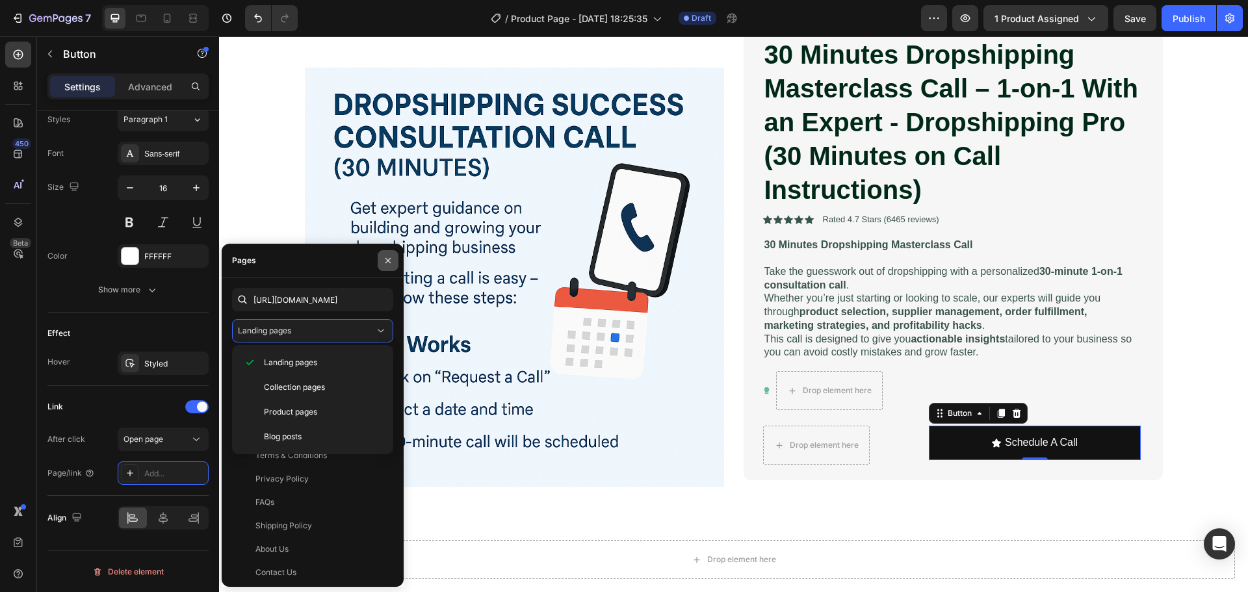
click at [385, 265] on icon "button" at bounding box center [388, 261] width 10 height 10
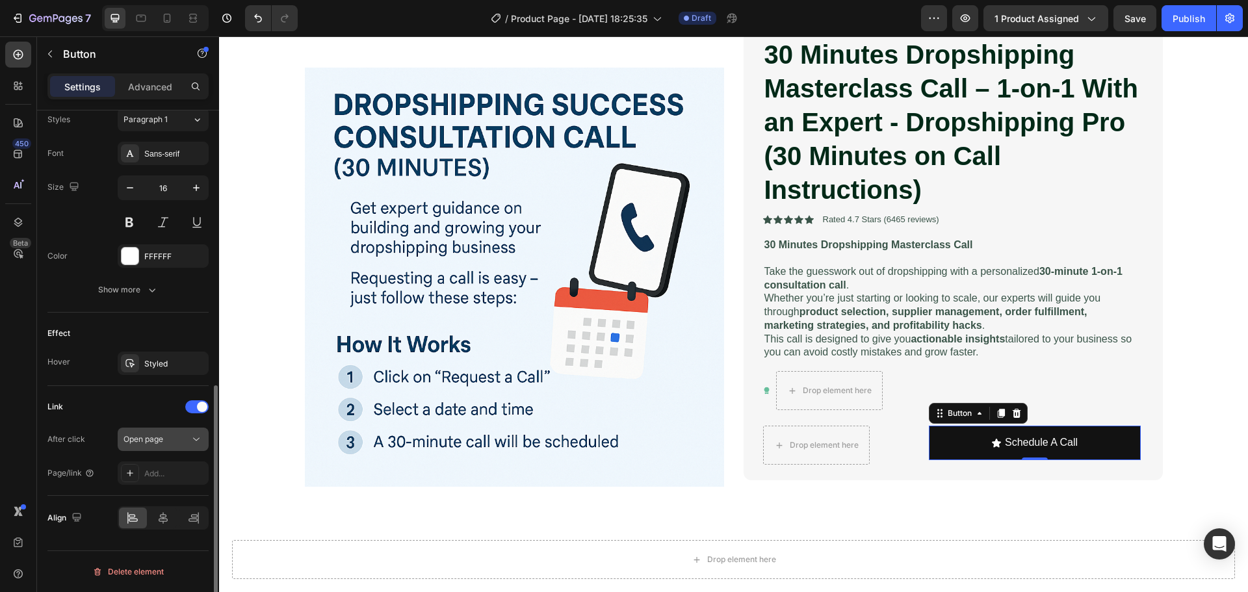
click at [153, 441] on span "Open page" at bounding box center [144, 439] width 40 height 10
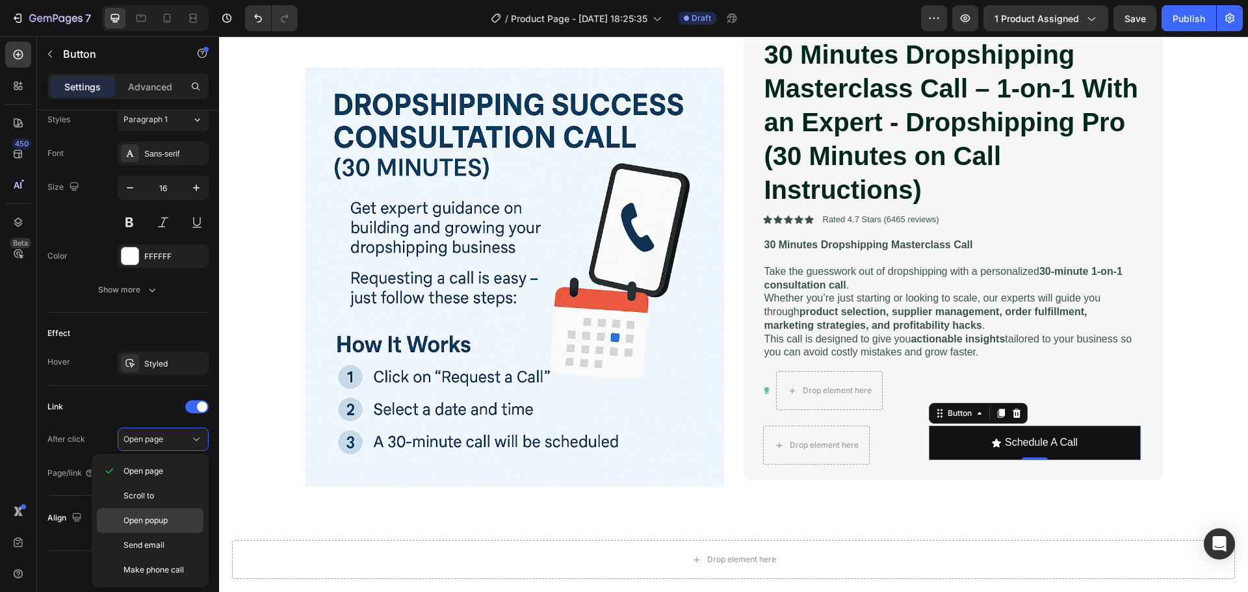
click at [176, 514] on div "Open popup" at bounding box center [150, 520] width 107 height 25
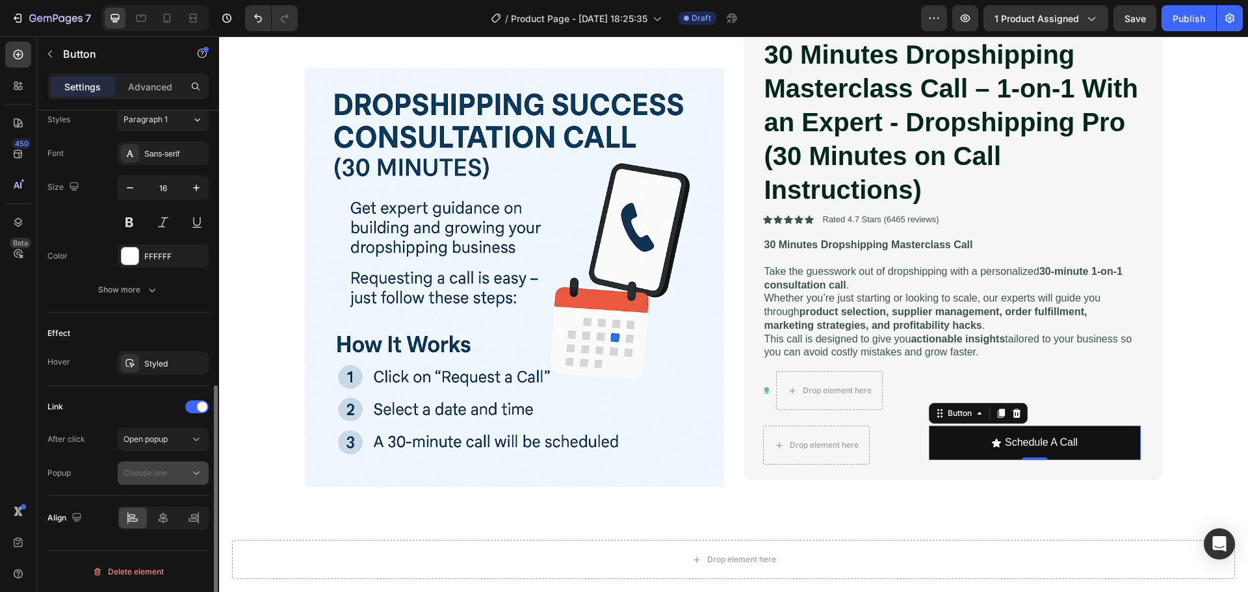
click at [148, 473] on span "Choose one" at bounding box center [146, 473] width 44 height 10
click at [151, 536] on div "Create a popup" at bounding box center [149, 535] width 57 height 12
click at [144, 506] on span "Popup 1" at bounding box center [138, 505] width 29 height 12
click at [166, 441] on span "Open popup" at bounding box center [146, 439] width 44 height 10
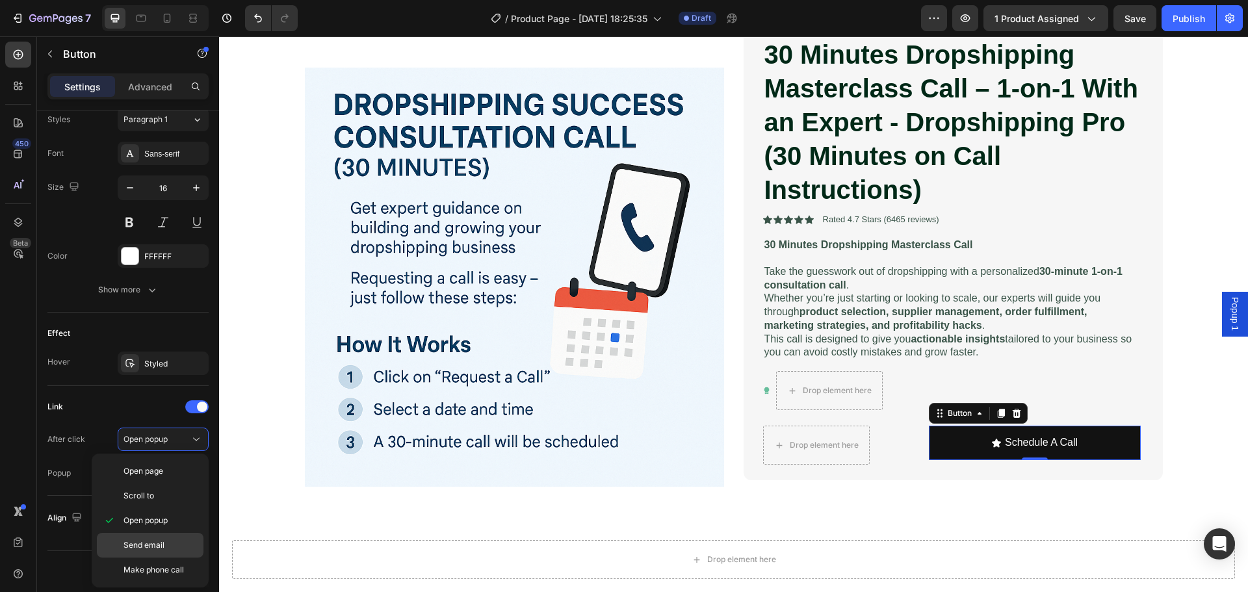
click at [166, 549] on p "Send email" at bounding box center [161, 546] width 74 height 12
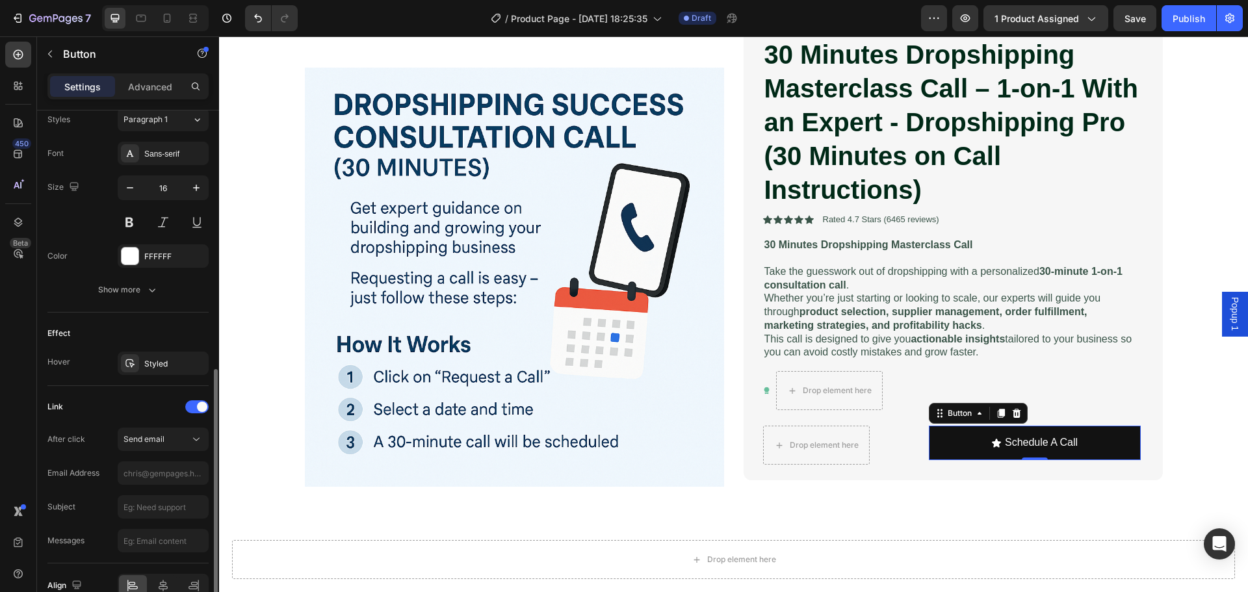
click at [167, 454] on div "After click Send email Email Address Subject Messages" at bounding box center [127, 490] width 161 height 125
click at [169, 443] on div "Send email" at bounding box center [157, 440] width 66 height 12
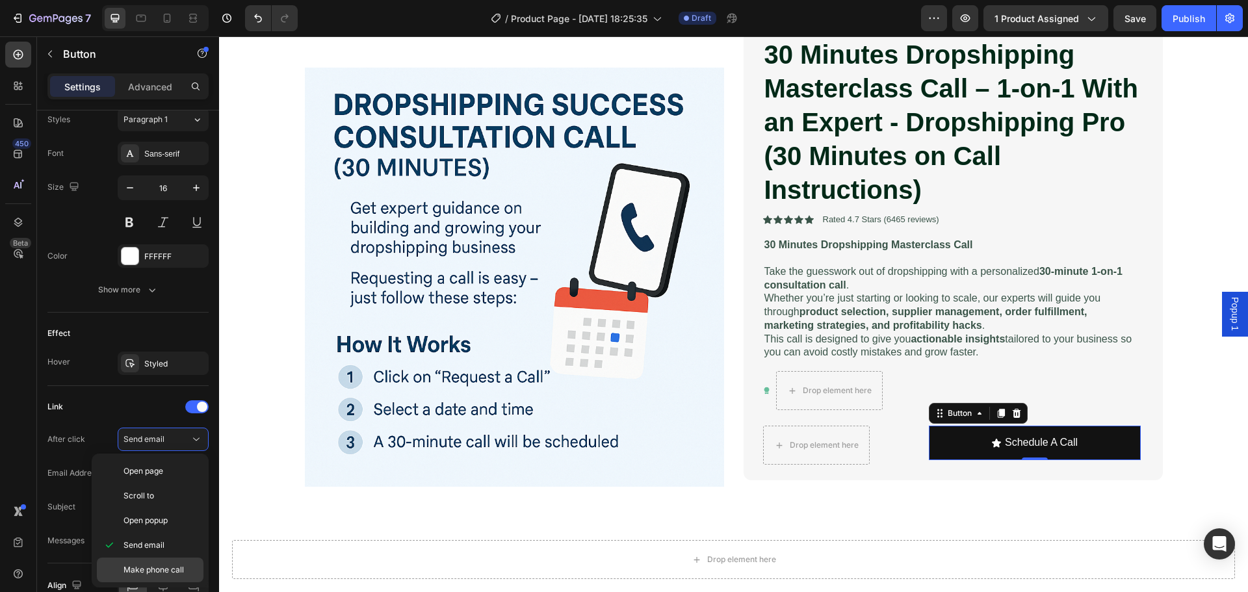
click at [141, 565] on span "Make phone call" at bounding box center [154, 570] width 60 height 12
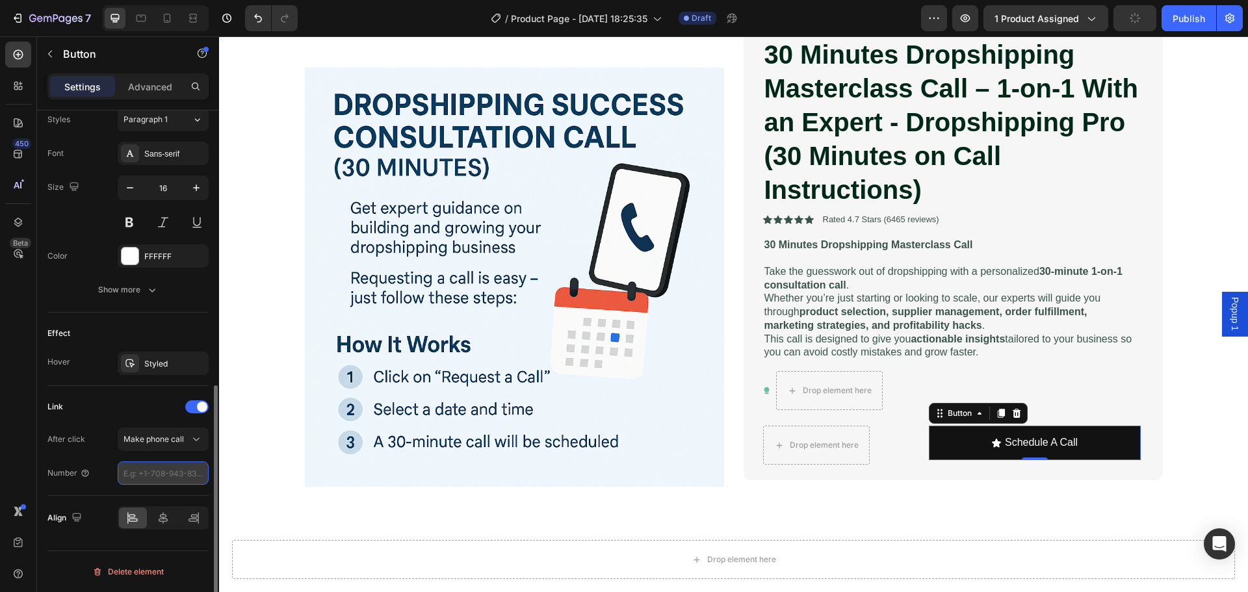
click at [150, 473] on input "tel" at bounding box center [163, 473] width 91 height 23
click at [163, 444] on span "Make phone call" at bounding box center [154, 440] width 60 height 12
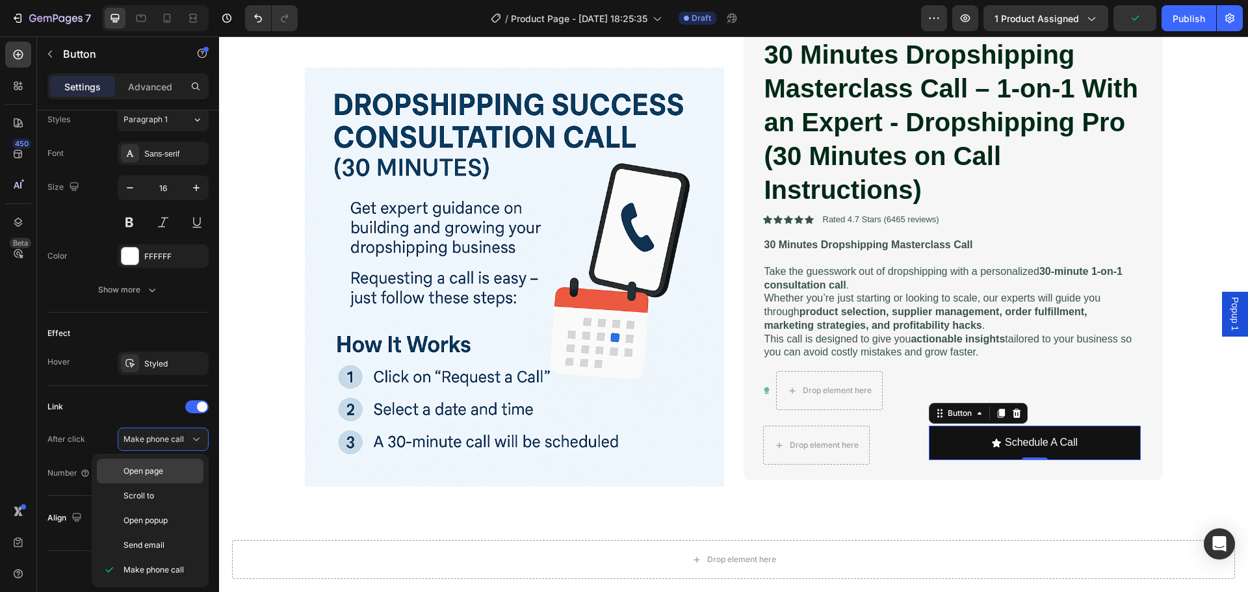
click at [165, 464] on div "Open page" at bounding box center [150, 471] width 107 height 25
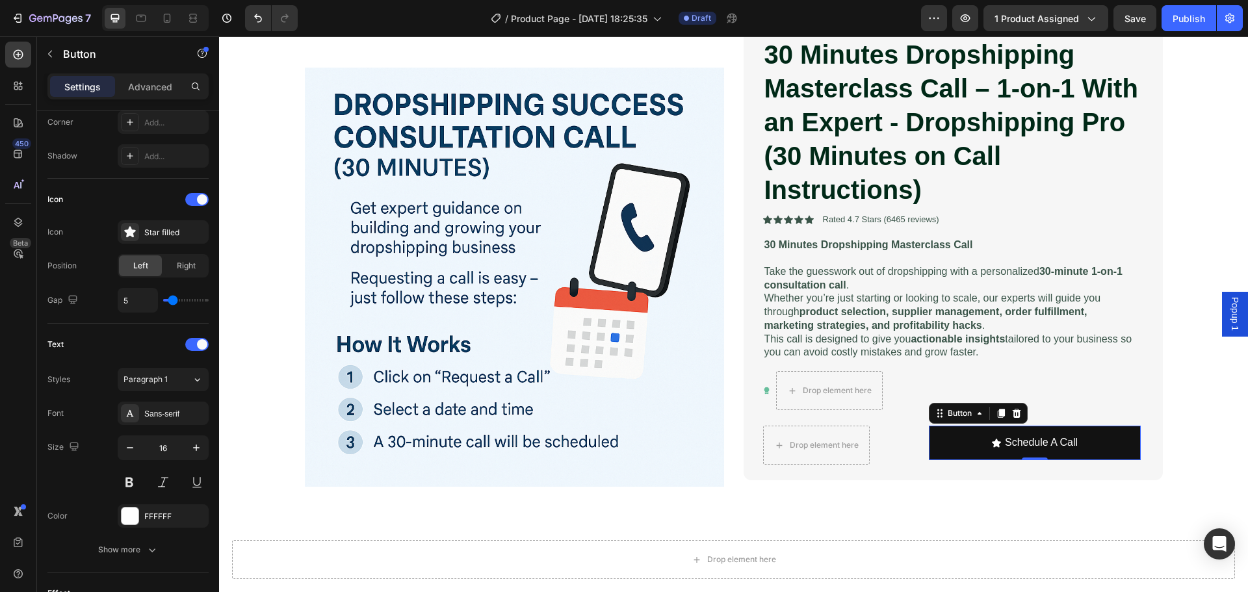
scroll to position [584, 0]
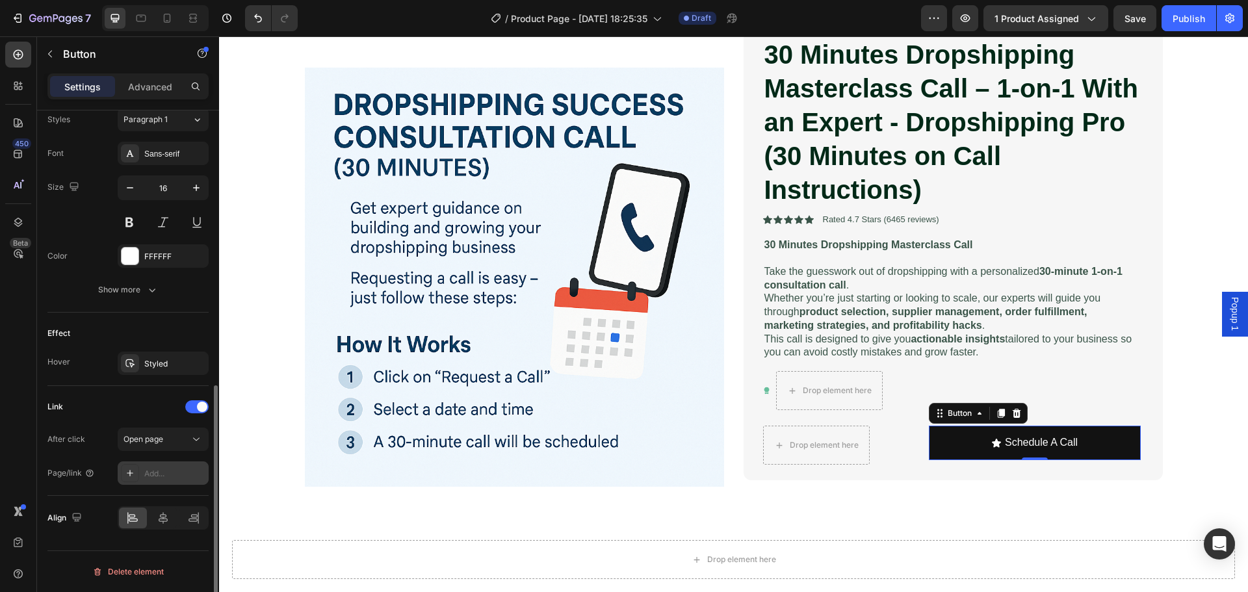
click at [146, 473] on div "Add..." at bounding box center [174, 474] width 61 height 12
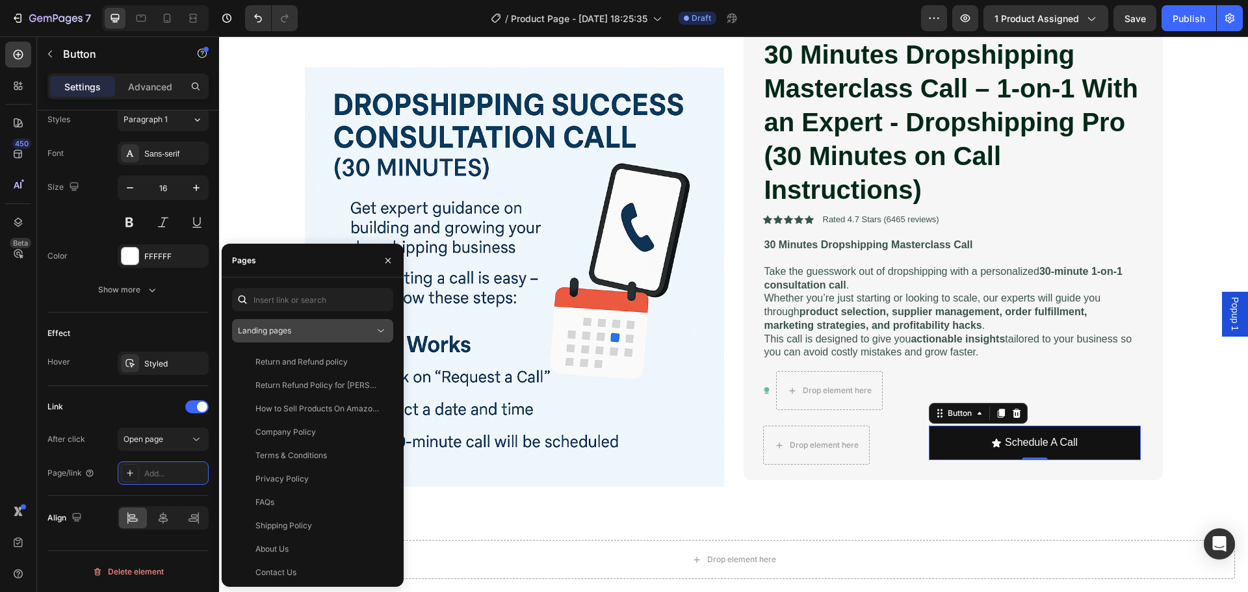
click at [382, 334] on icon at bounding box center [380, 330] width 13 height 13
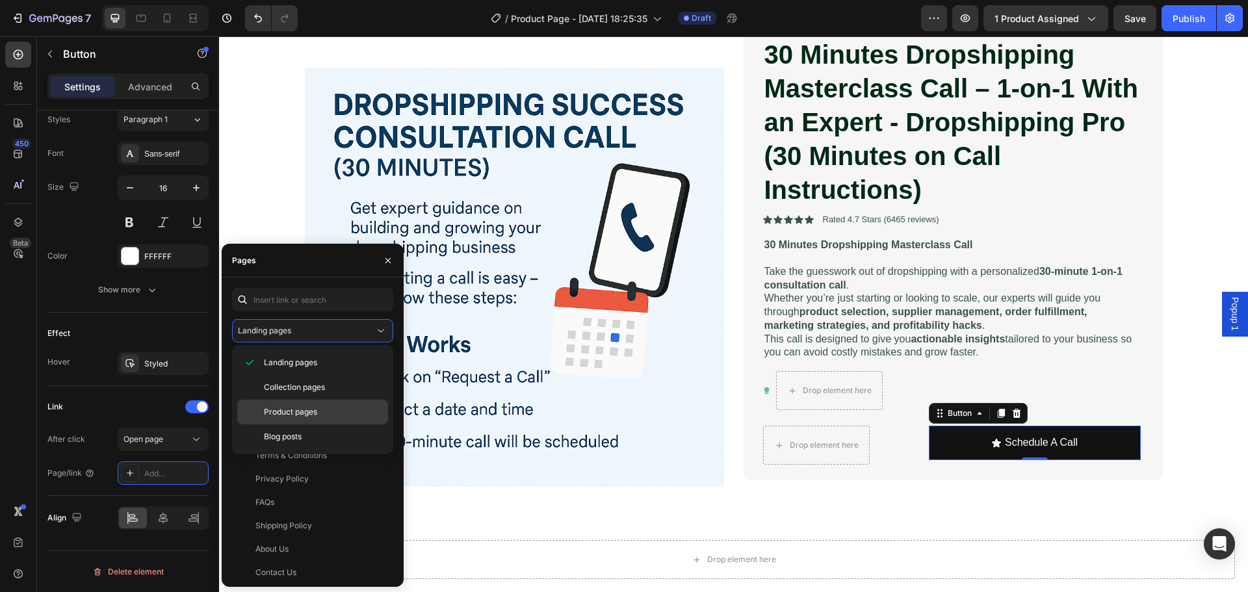
click at [320, 404] on div "Product pages" at bounding box center [312, 412] width 151 height 25
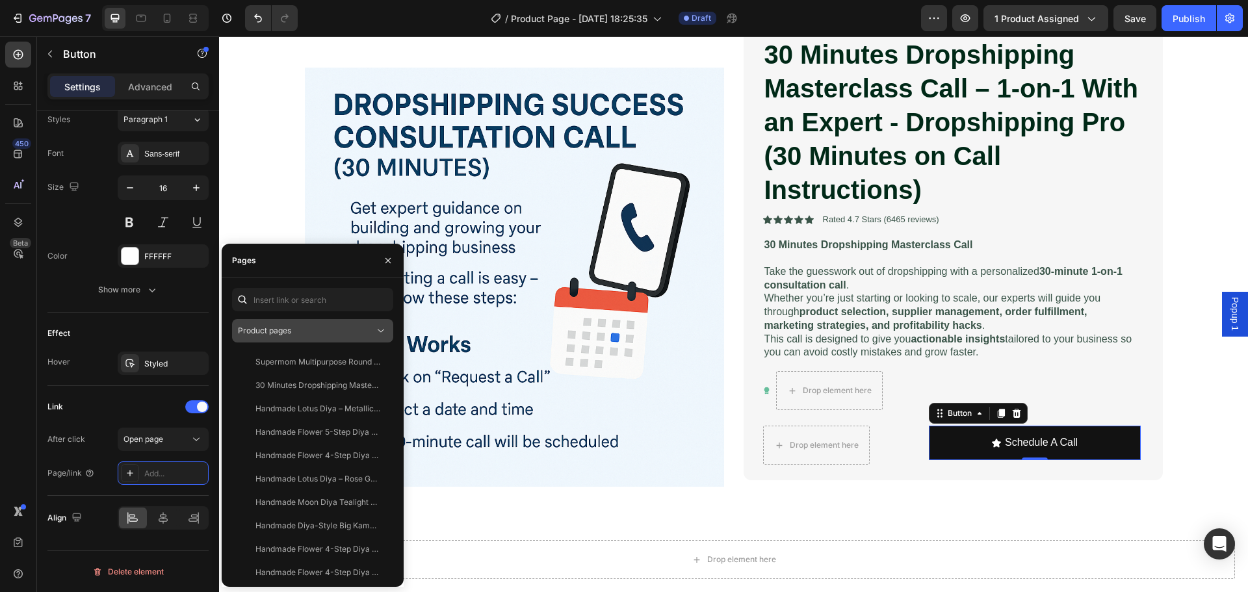
click at [380, 331] on icon at bounding box center [380, 330] width 13 height 13
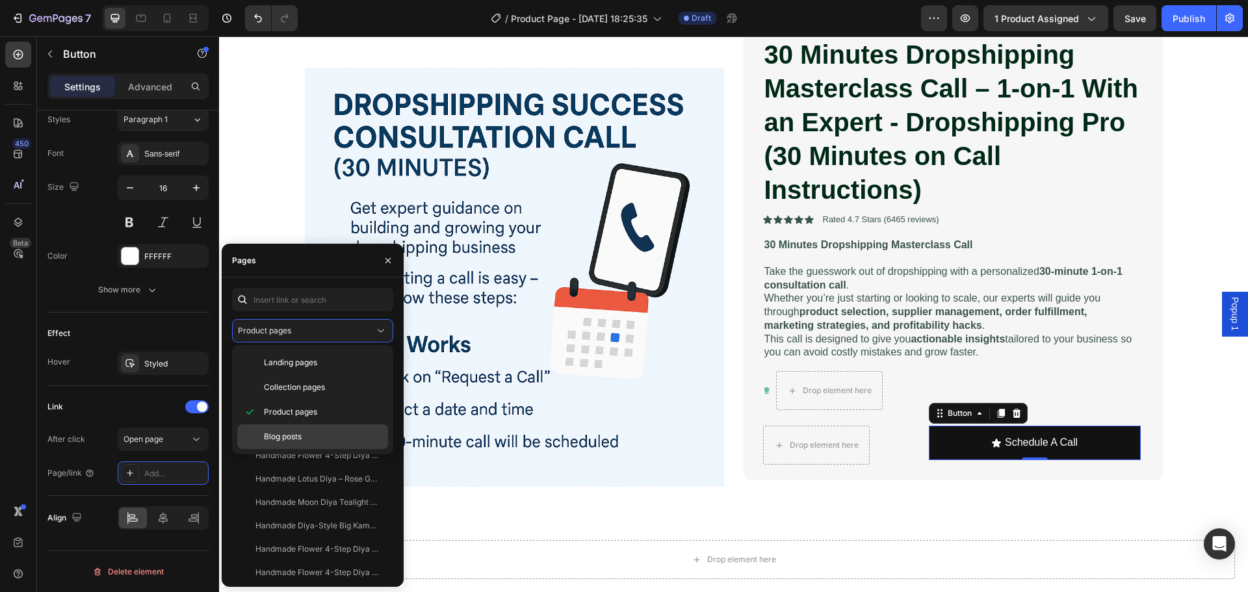
click at [294, 436] on span "Blog posts" at bounding box center [283, 437] width 38 height 12
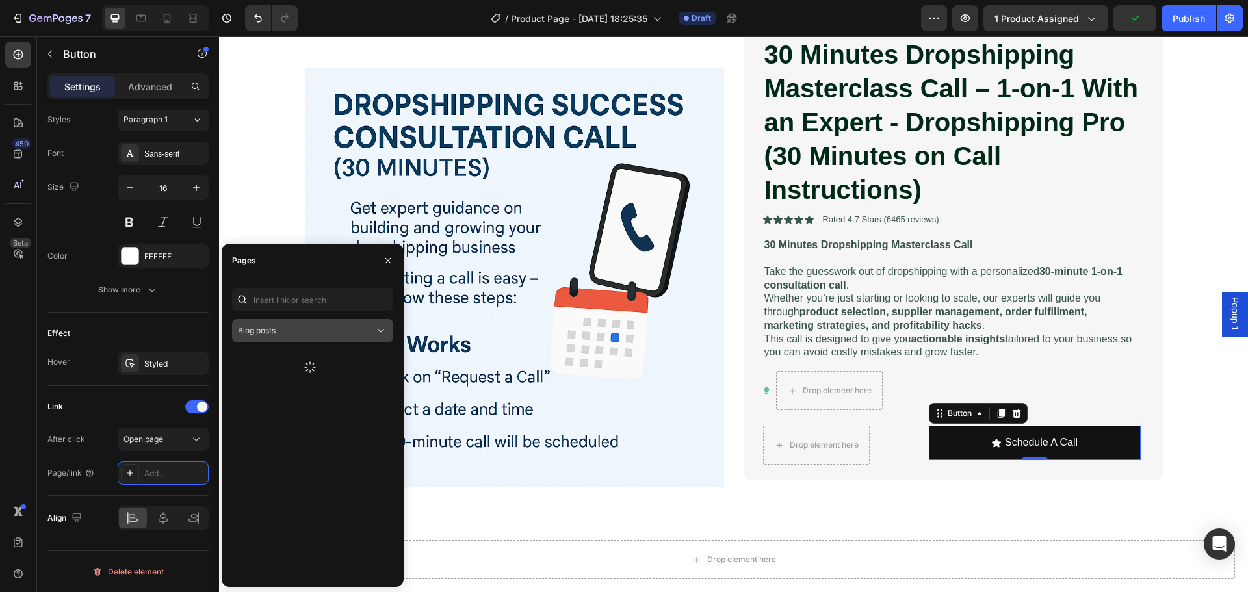
click at [378, 328] on icon at bounding box center [380, 330] width 13 height 13
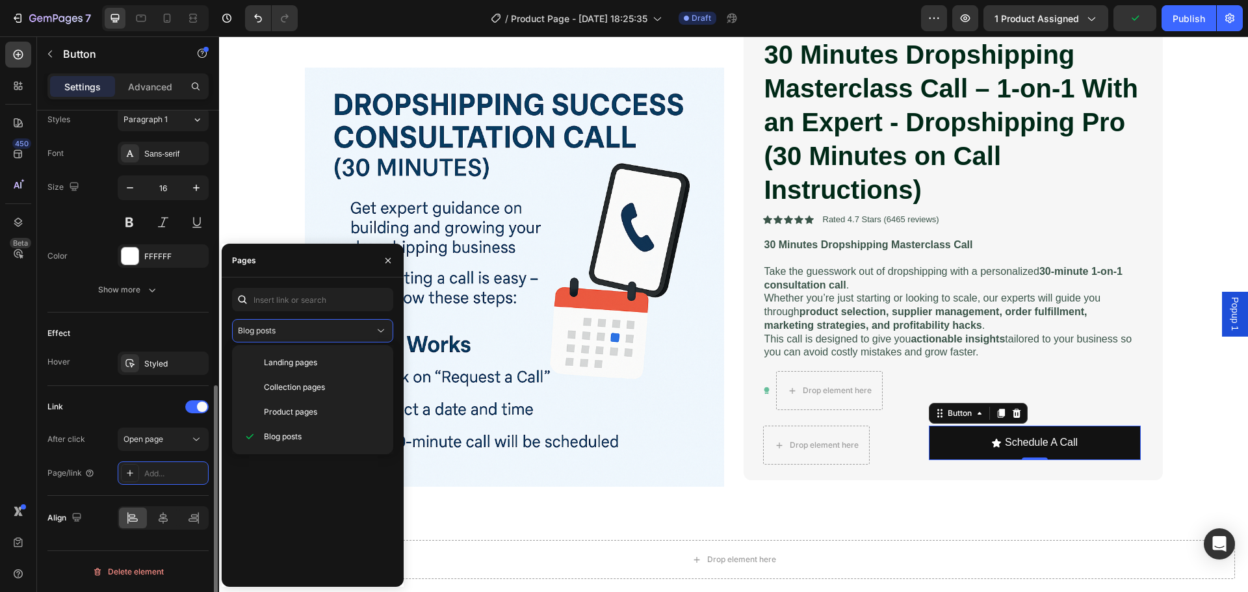
click at [125, 397] on div "Link" at bounding box center [127, 407] width 161 height 21
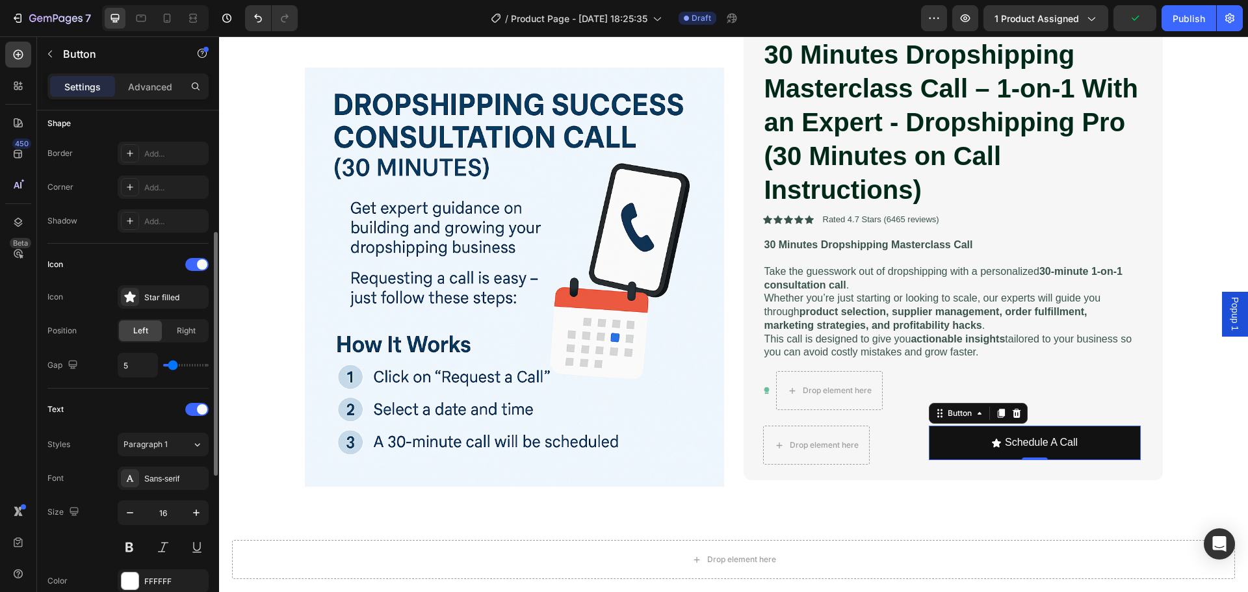
scroll to position [0, 0]
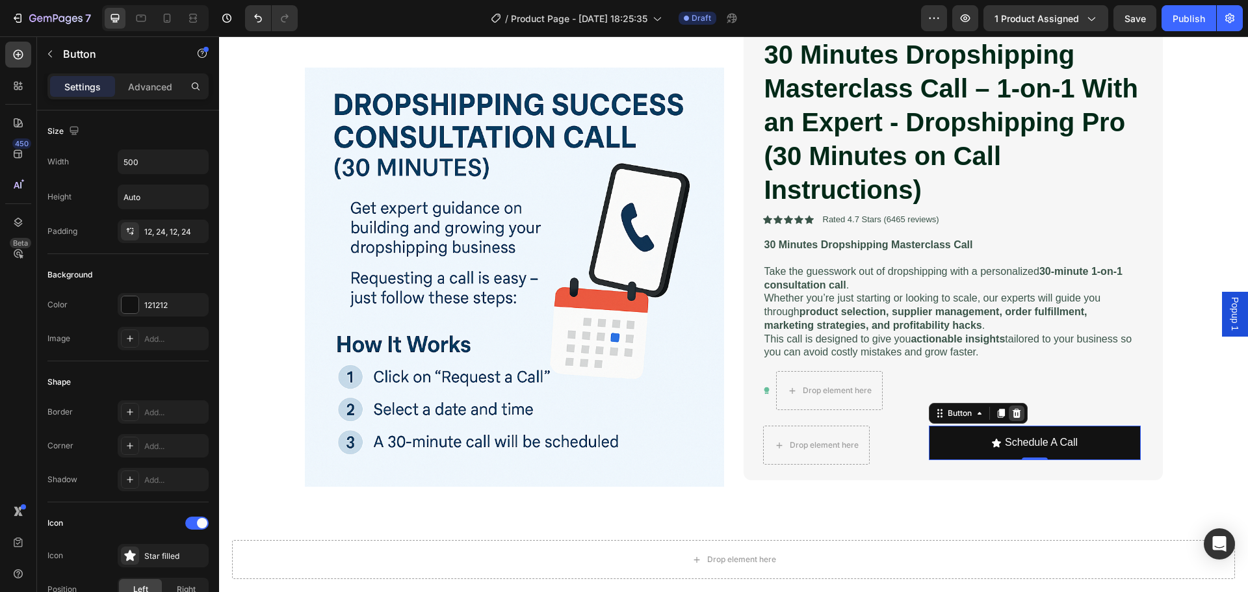
click at [1014, 414] on icon at bounding box center [1017, 413] width 10 height 10
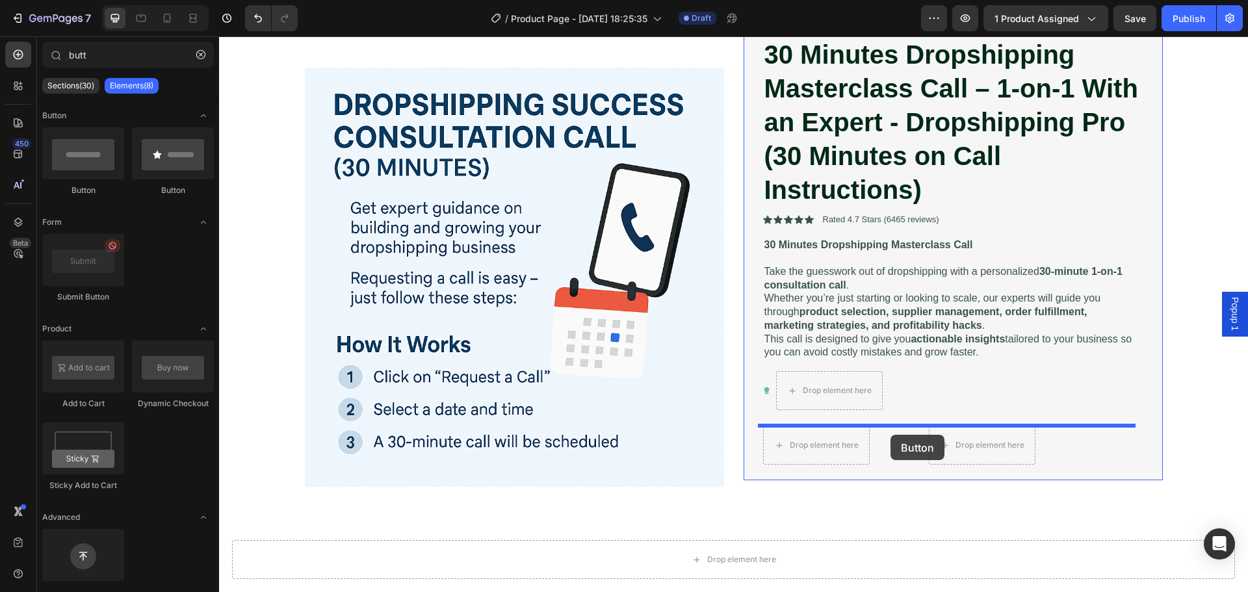
drag, startPoint x: 308, startPoint y: 206, endPoint x: 891, endPoint y: 435, distance: 626.5
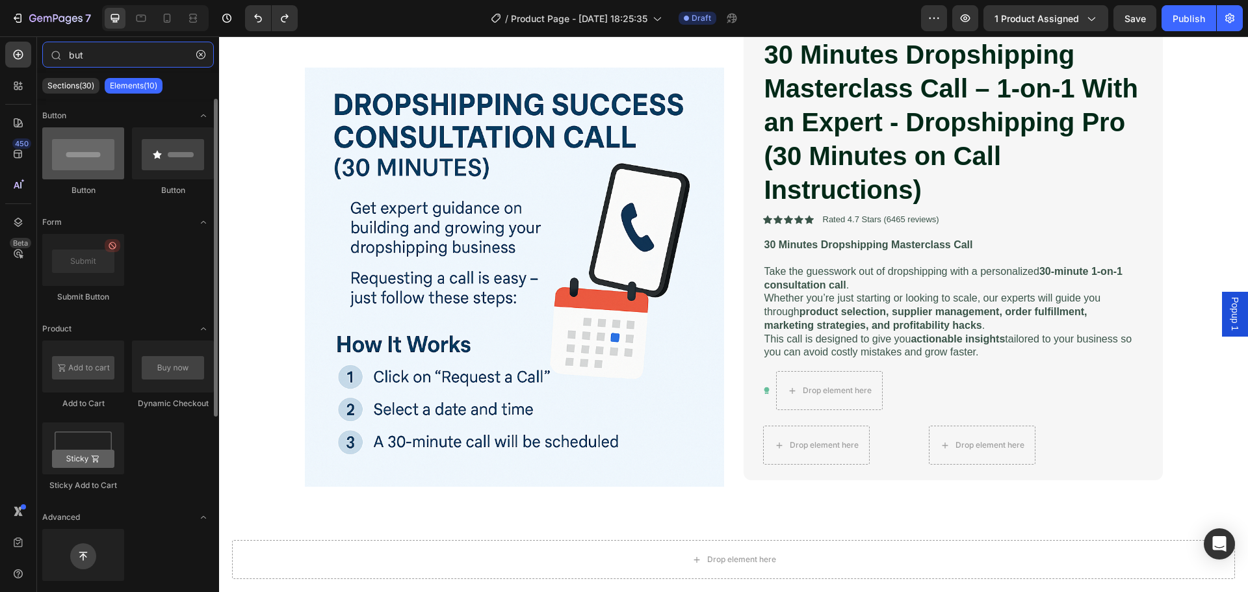
type input "but"
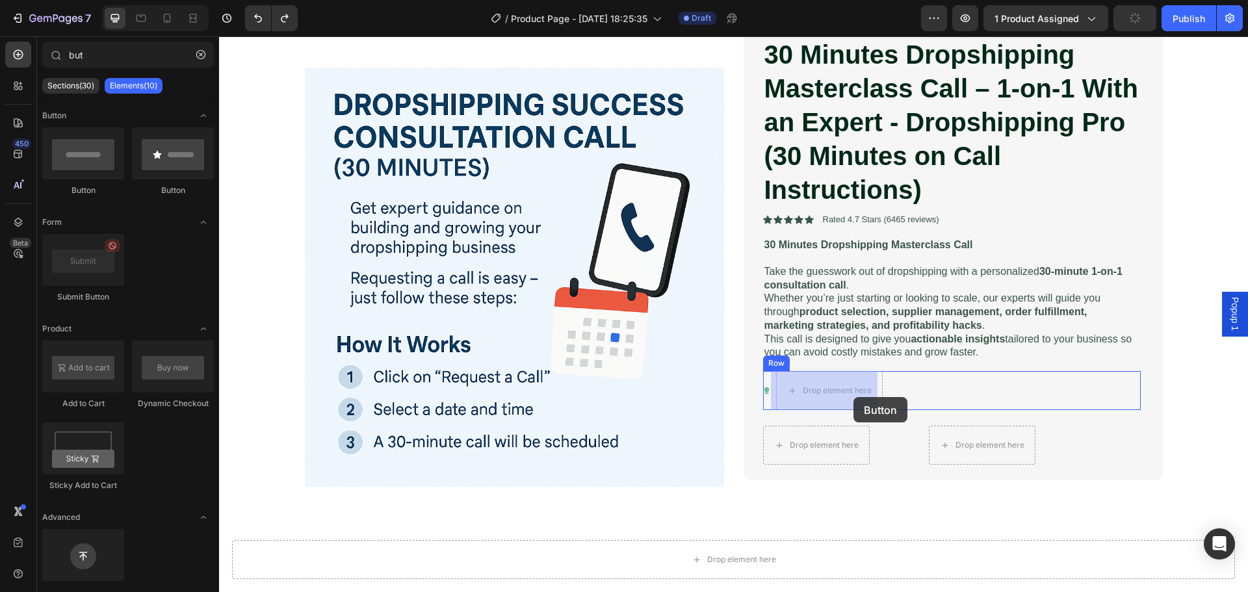
drag, startPoint x: 304, startPoint y: 202, endPoint x: 854, endPoint y: 397, distance: 583.2
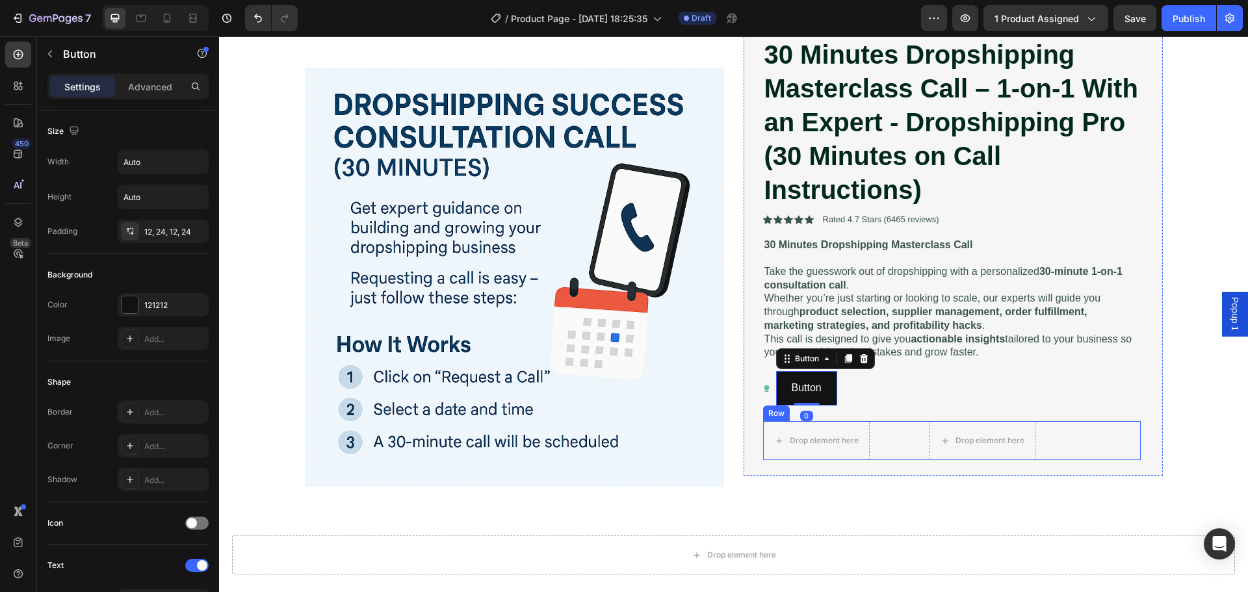
click at [884, 443] on div "Drop element here Drop element here Row" at bounding box center [952, 440] width 378 height 39
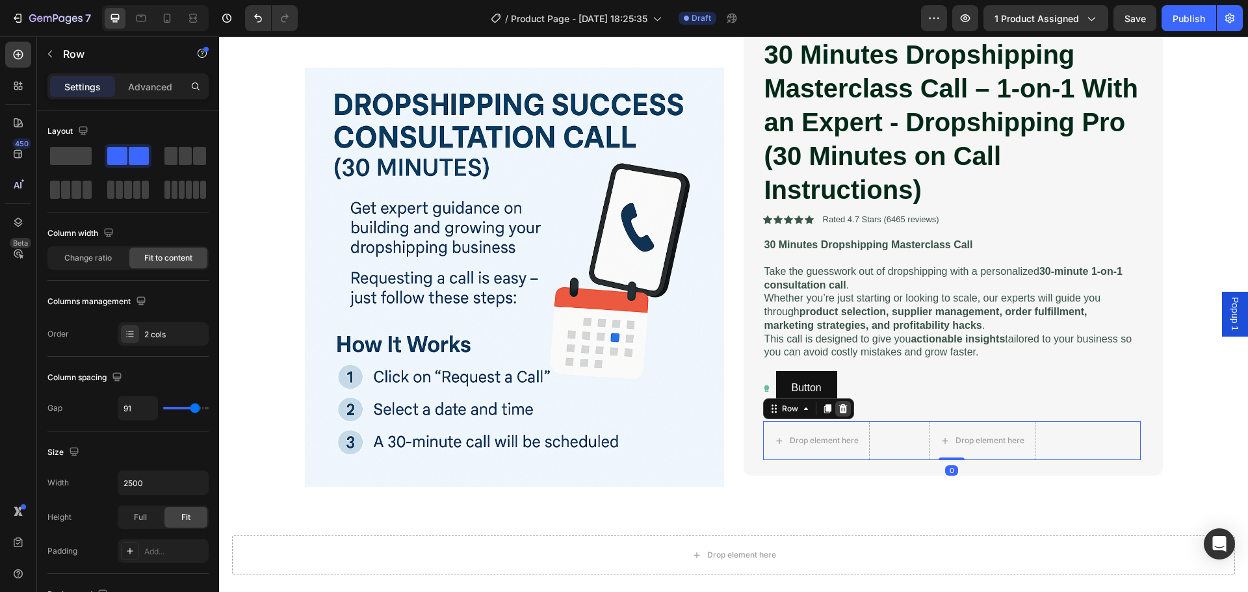
click at [839, 408] on icon at bounding box center [843, 408] width 8 height 9
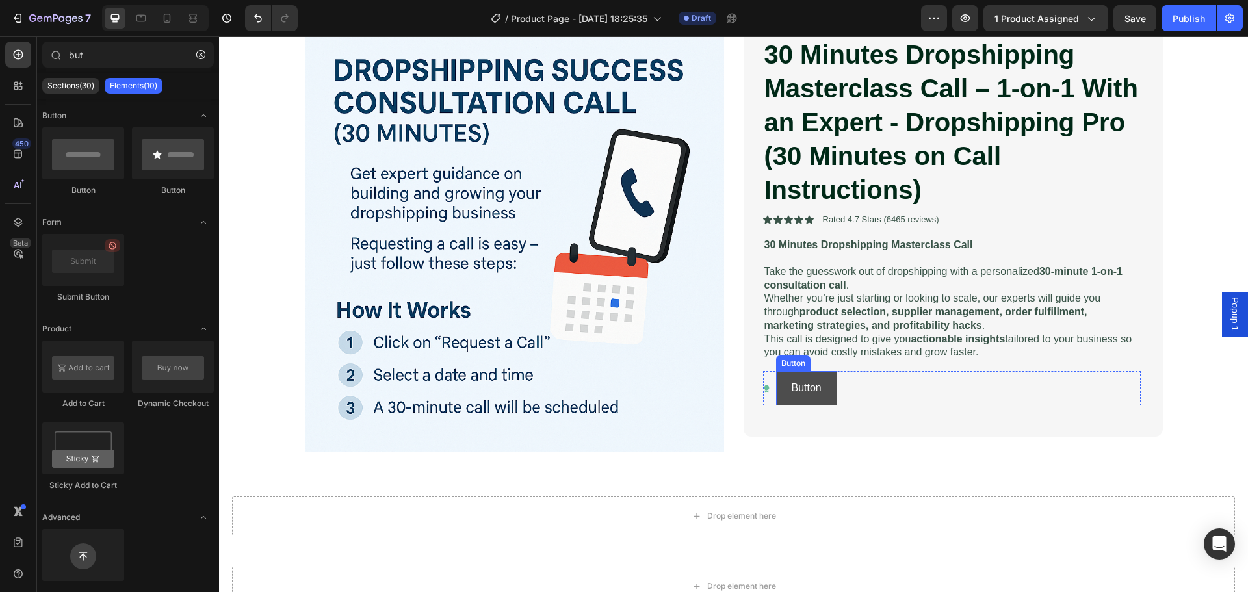
click at [821, 393] on button "Button" at bounding box center [806, 388] width 61 height 34
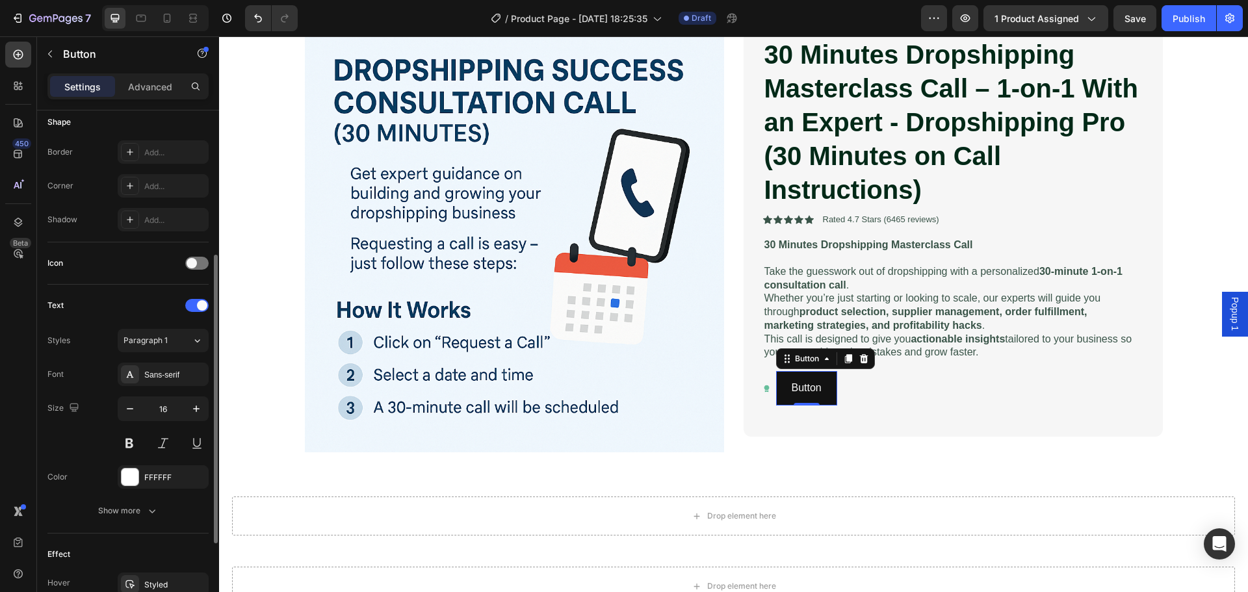
scroll to position [413, 0]
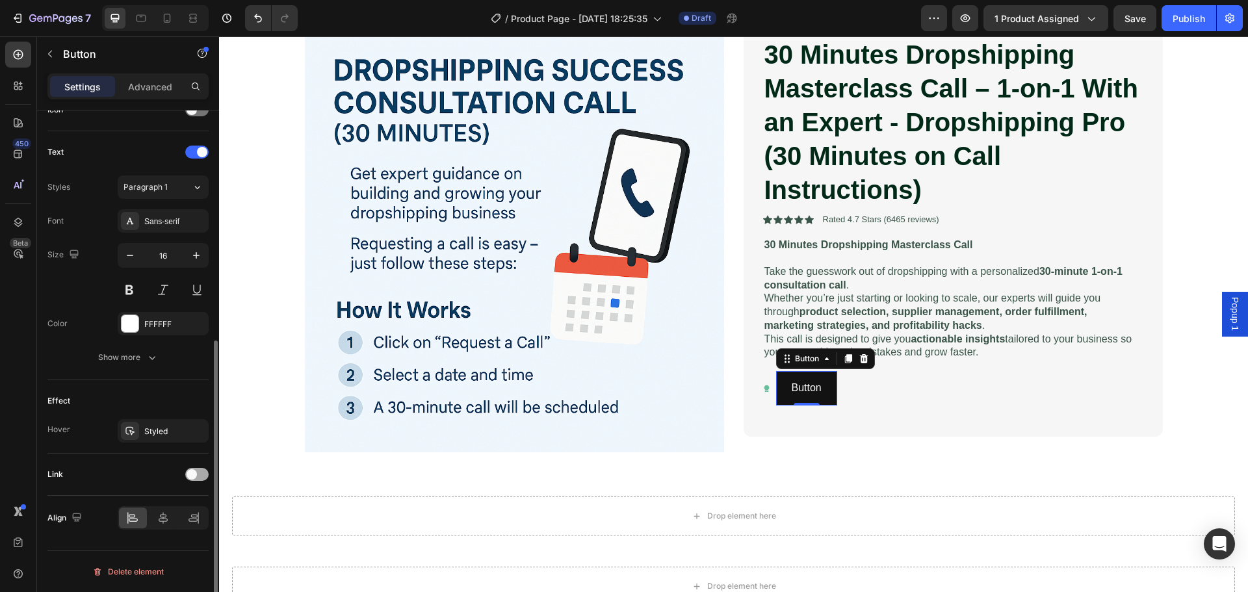
click at [194, 475] on span at bounding box center [192, 474] width 10 height 10
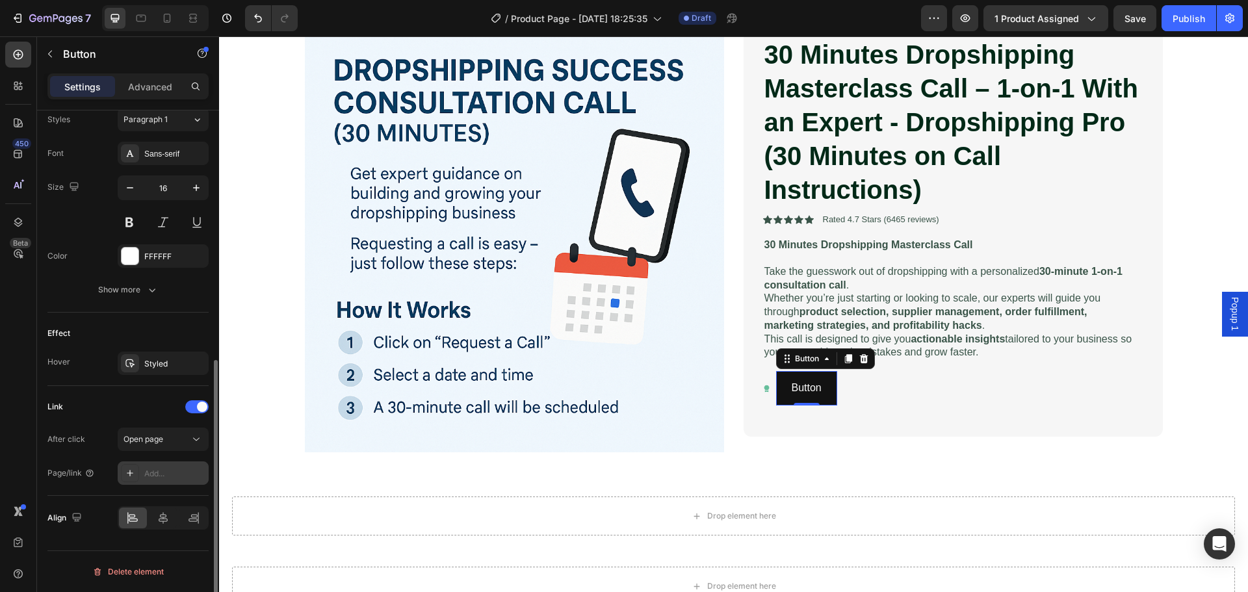
click at [170, 471] on div "Add..." at bounding box center [174, 474] width 61 height 12
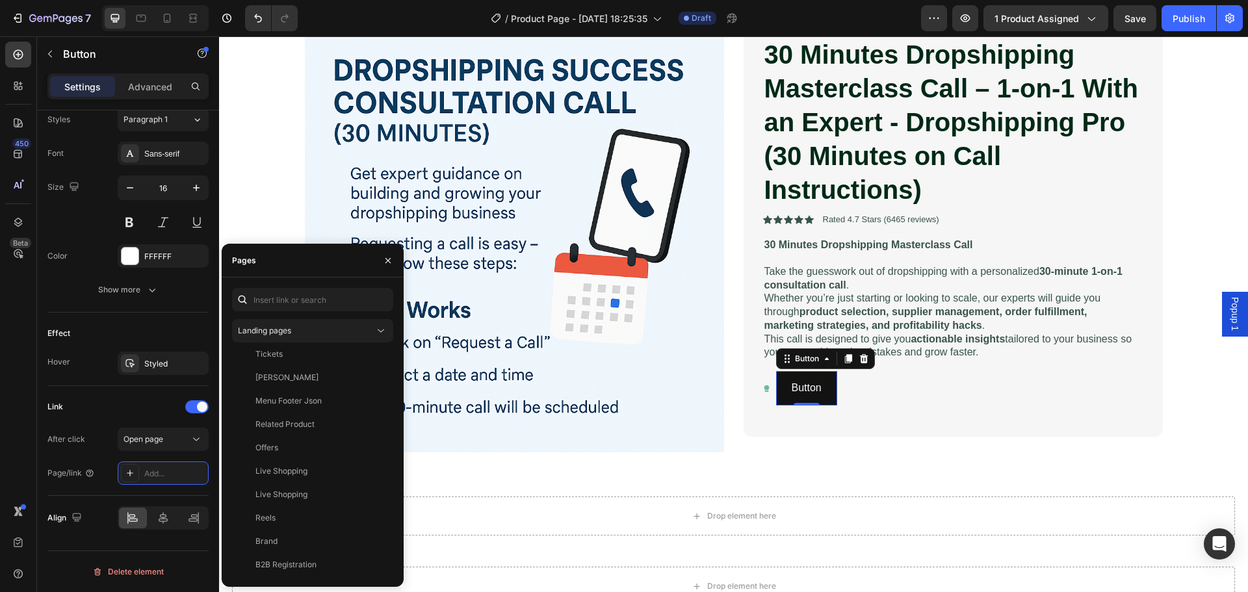
scroll to position [1412, 0]
click at [345, 563] on div "Dropshipping service page" at bounding box center [305, 565] width 98 height 12
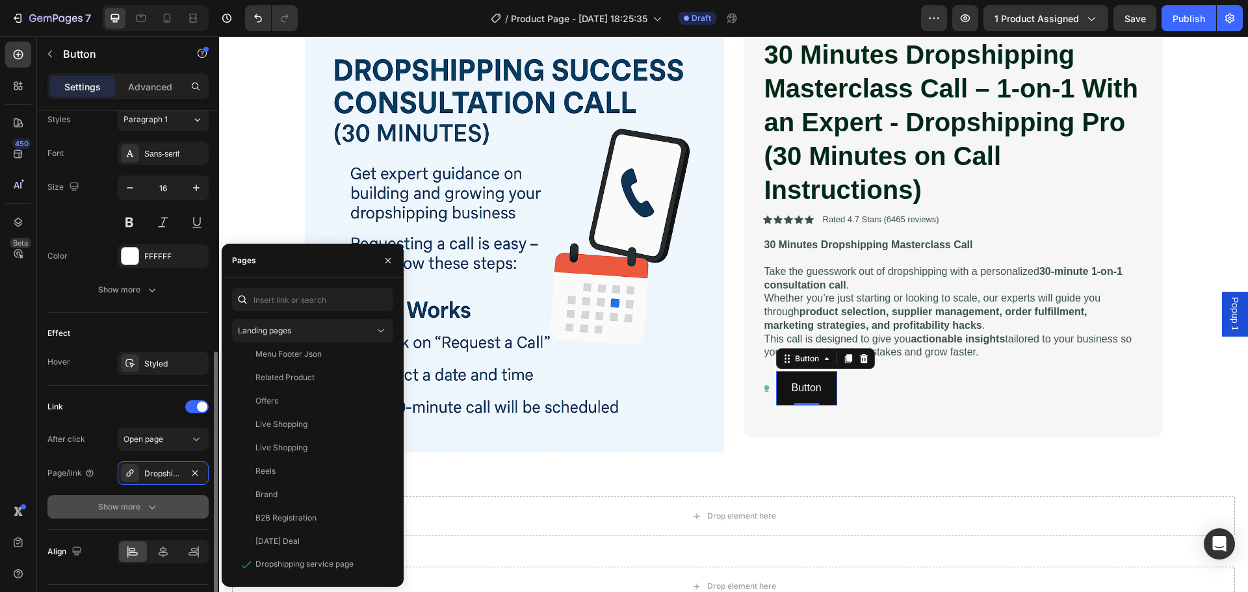
click at [151, 510] on icon "button" at bounding box center [152, 507] width 13 height 13
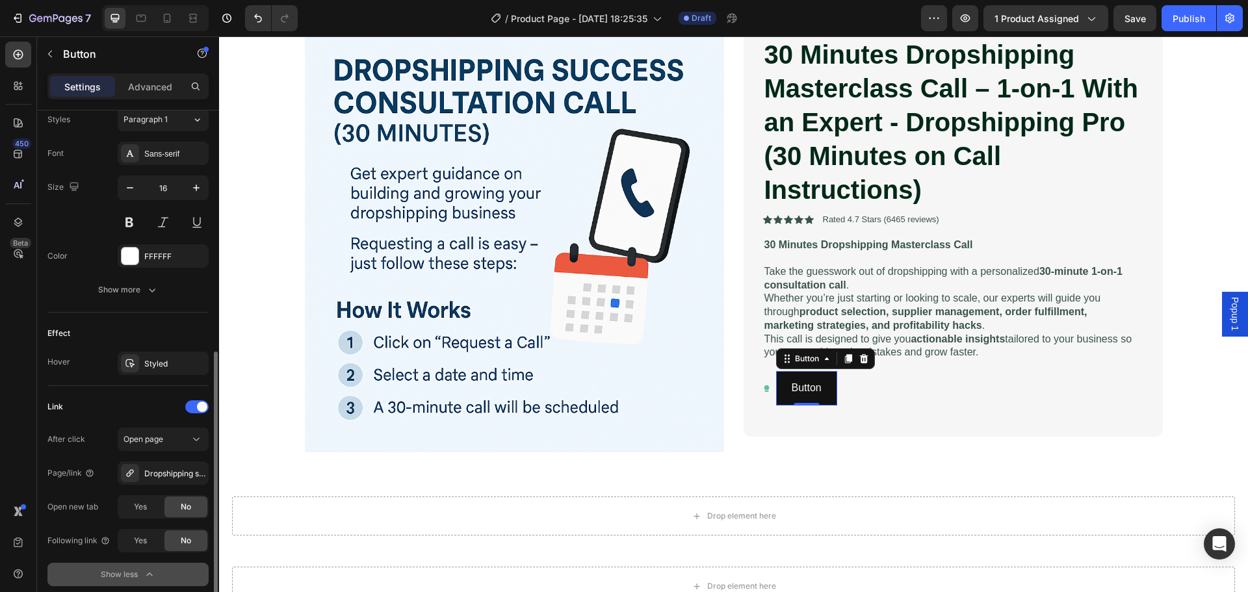
scroll to position [583, 0]
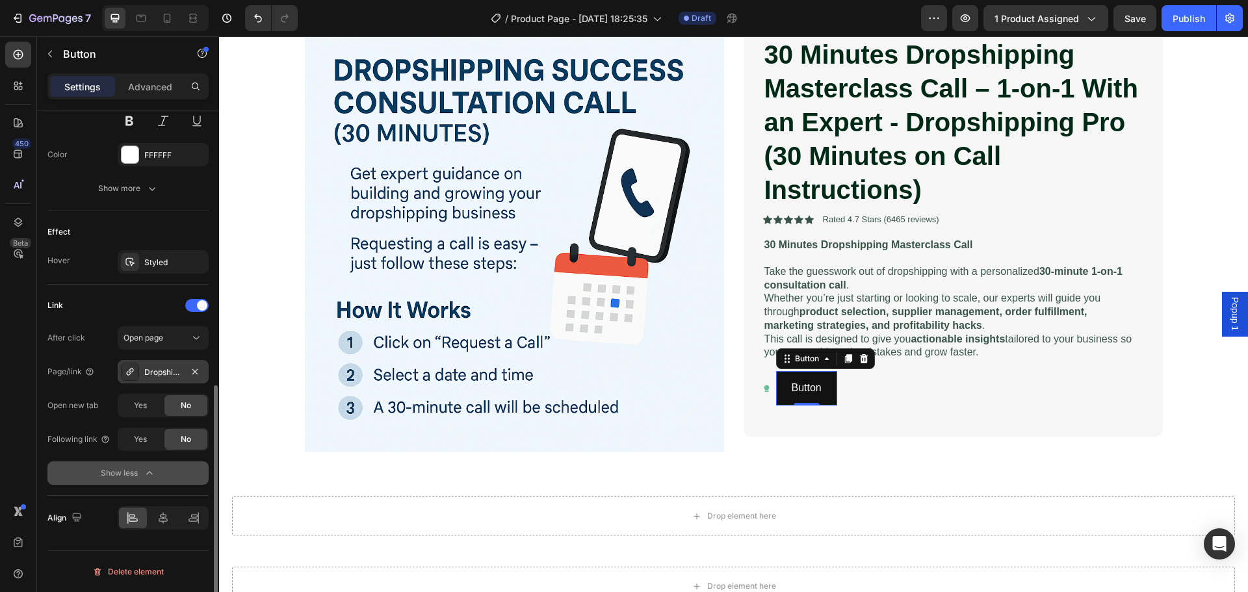
click at [158, 370] on div "Dropshipping service page" at bounding box center [163, 373] width 38 height 12
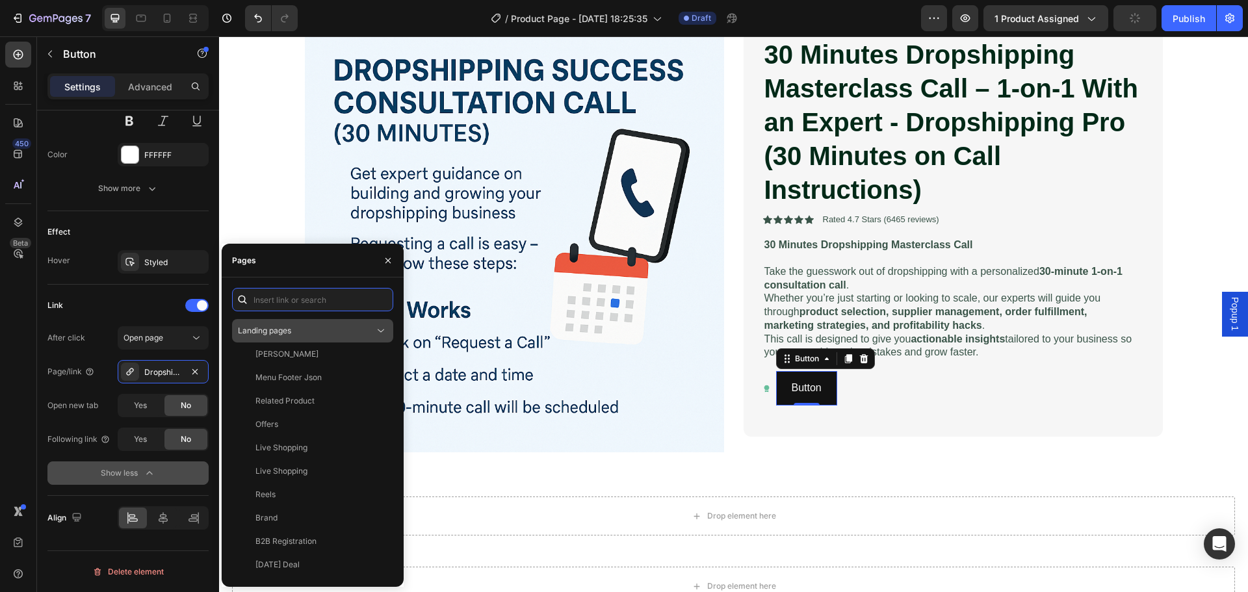
paste input "https://deodap.in?bookeasy-type=with-product&bookeasy-id=53046659940662"
type input "https://deodap.in?bookeasy-type=with-product&bookeasy-id=53046659940662"
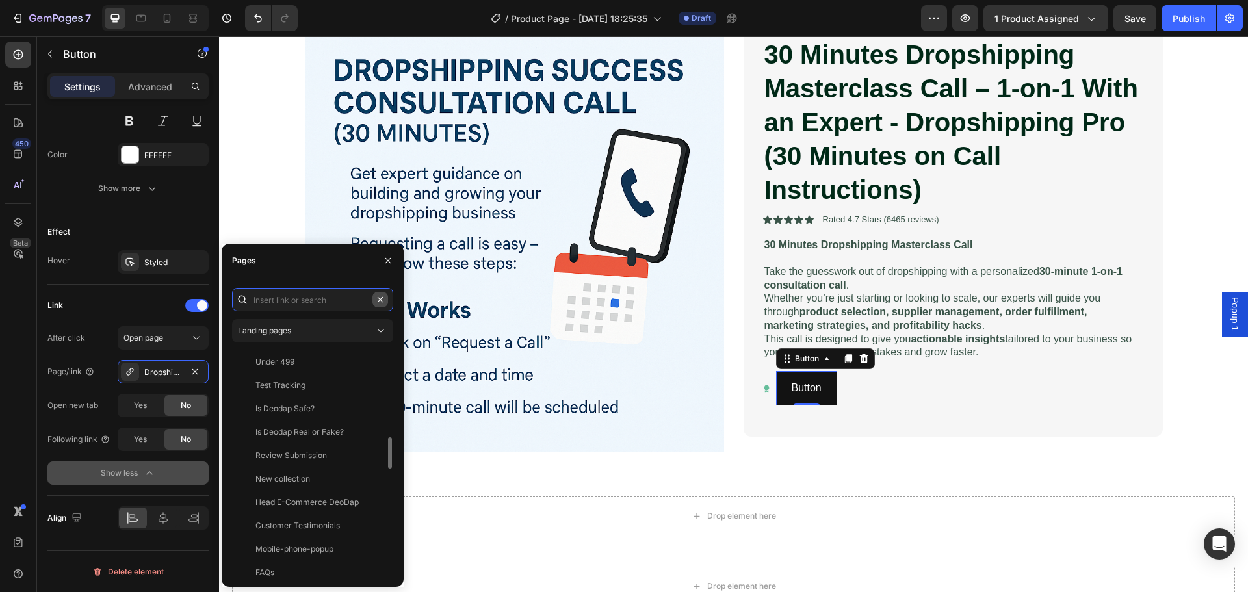
scroll to position [0, 0]
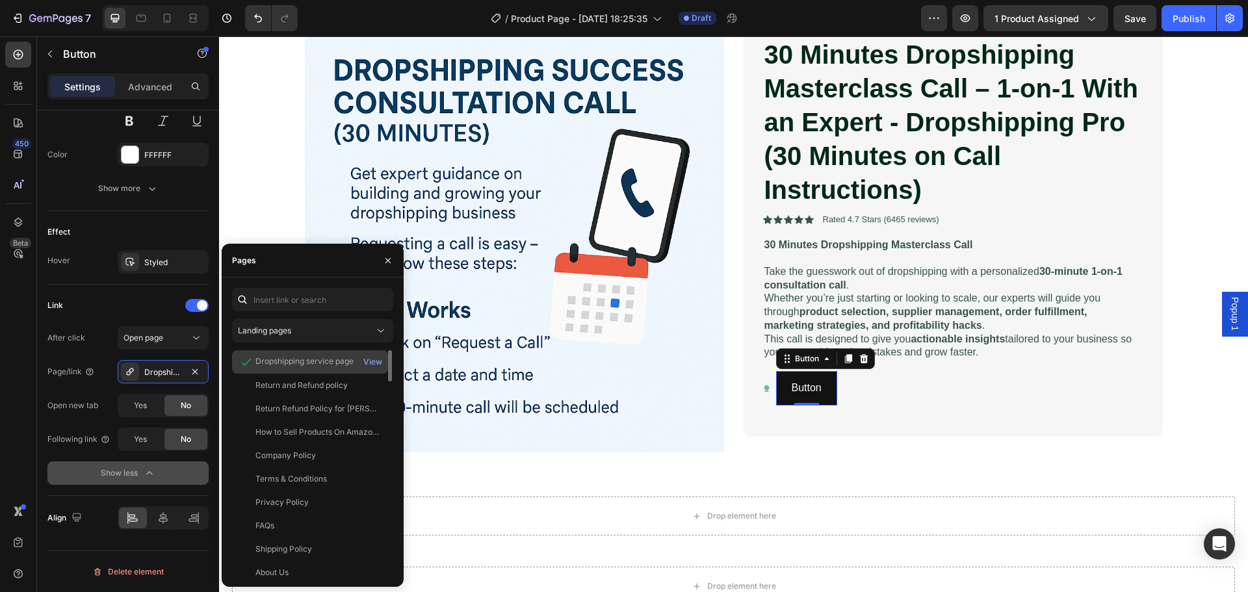
click at [303, 365] on div "Dropshipping service page" at bounding box center [305, 362] width 98 height 12
click at [189, 371] on button "button" at bounding box center [195, 372] width 16 height 16
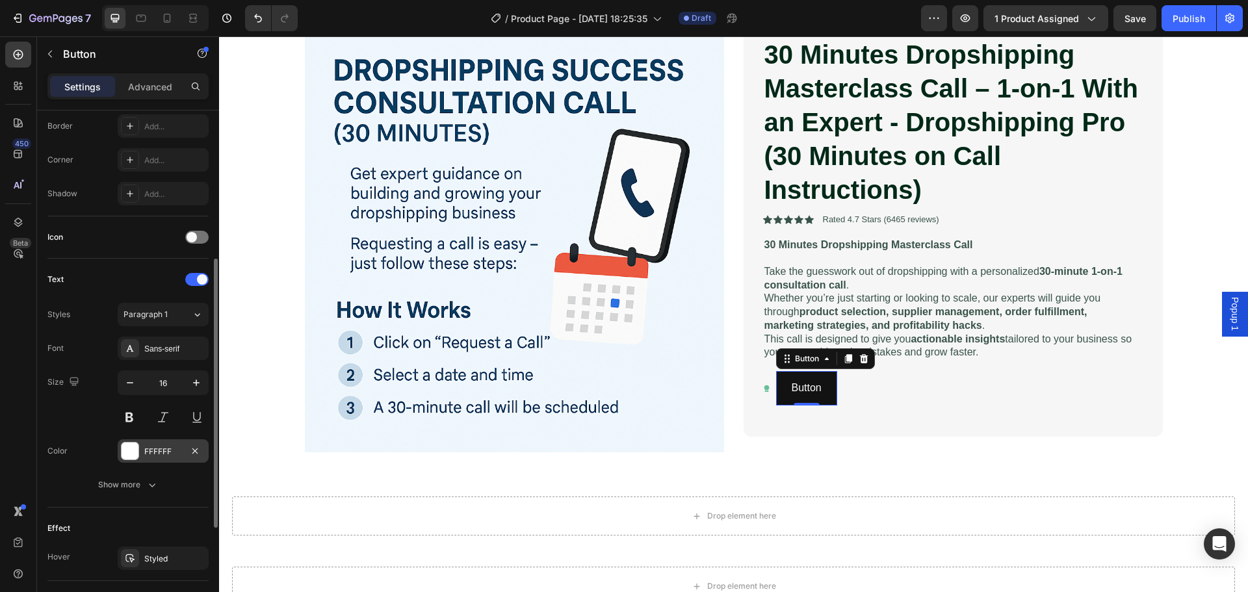
scroll to position [481, 0]
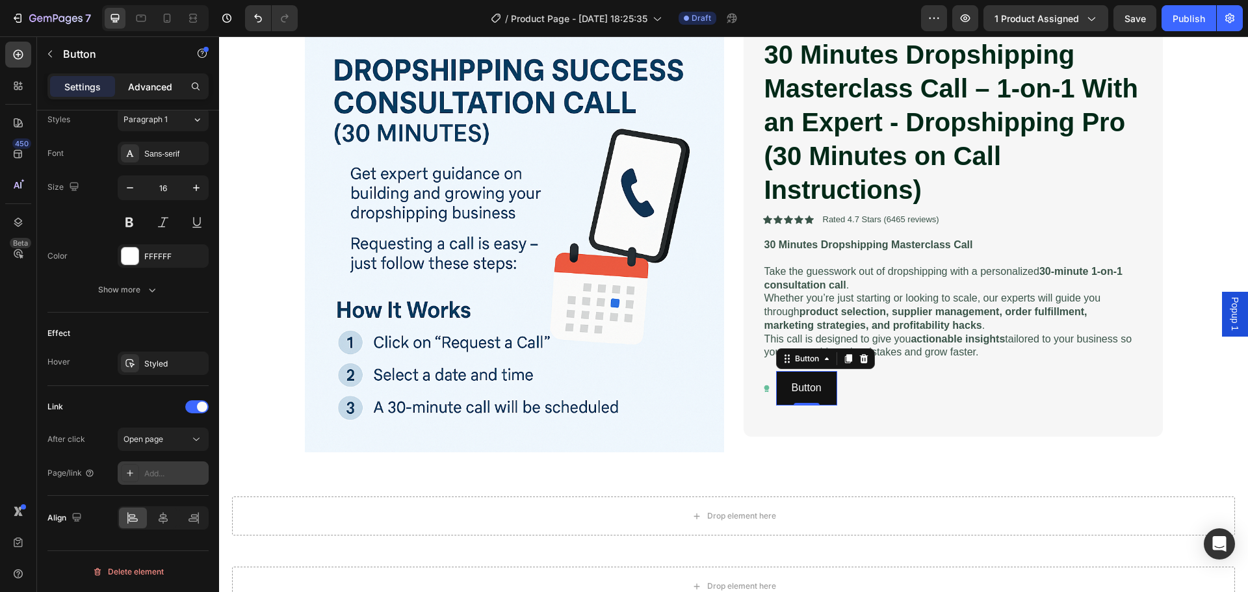
click at [154, 77] on div "Advanced" at bounding box center [150, 86] width 65 height 21
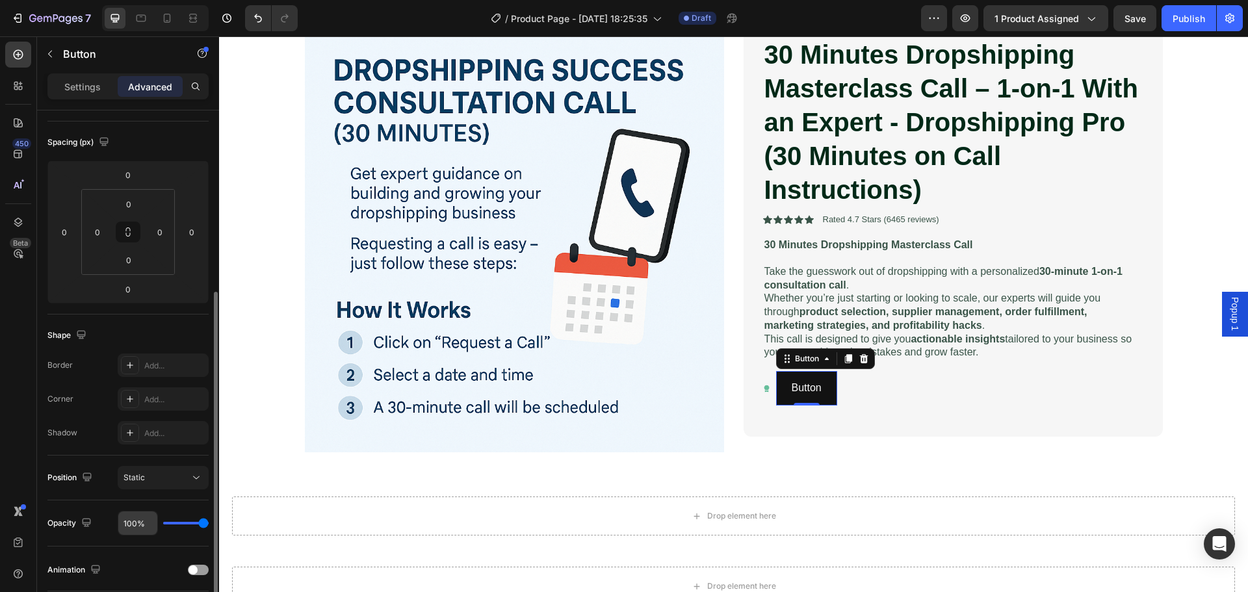
scroll to position [260, 0]
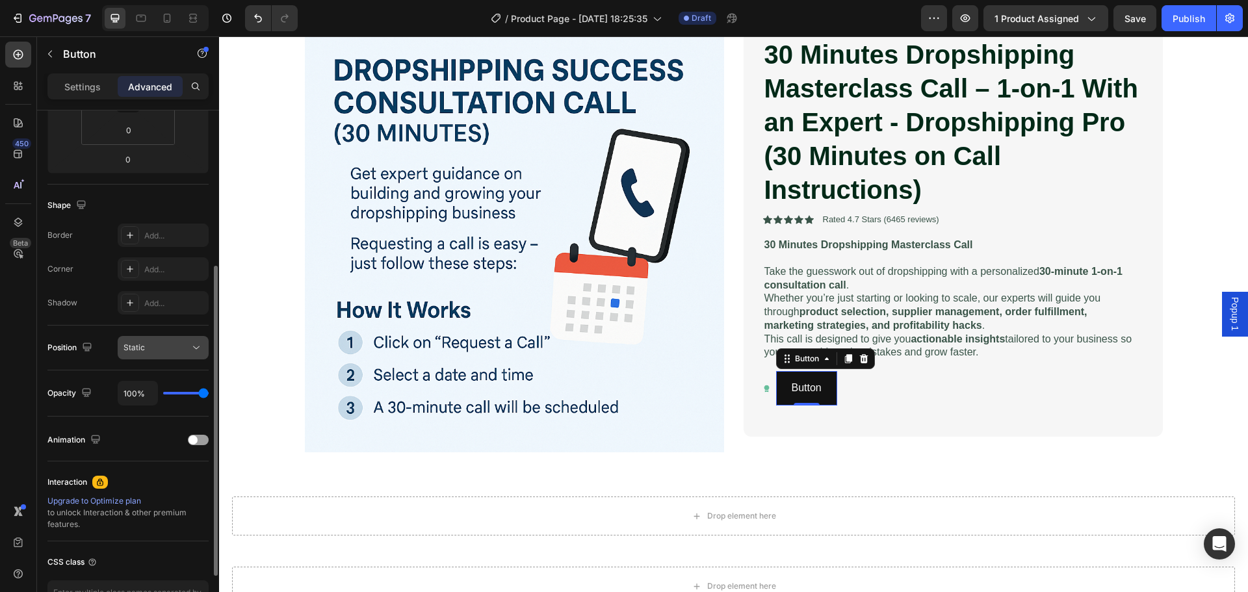
click at [147, 348] on div "Static" at bounding box center [157, 348] width 66 height 12
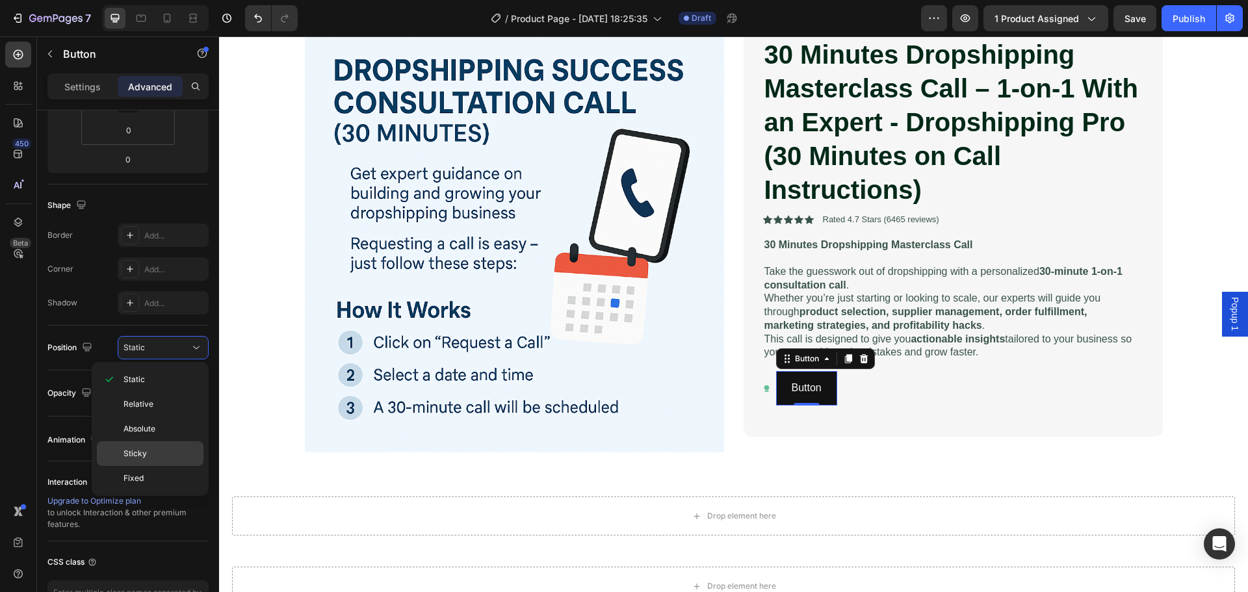
click at [143, 450] on span "Sticky" at bounding box center [135, 454] width 23 height 12
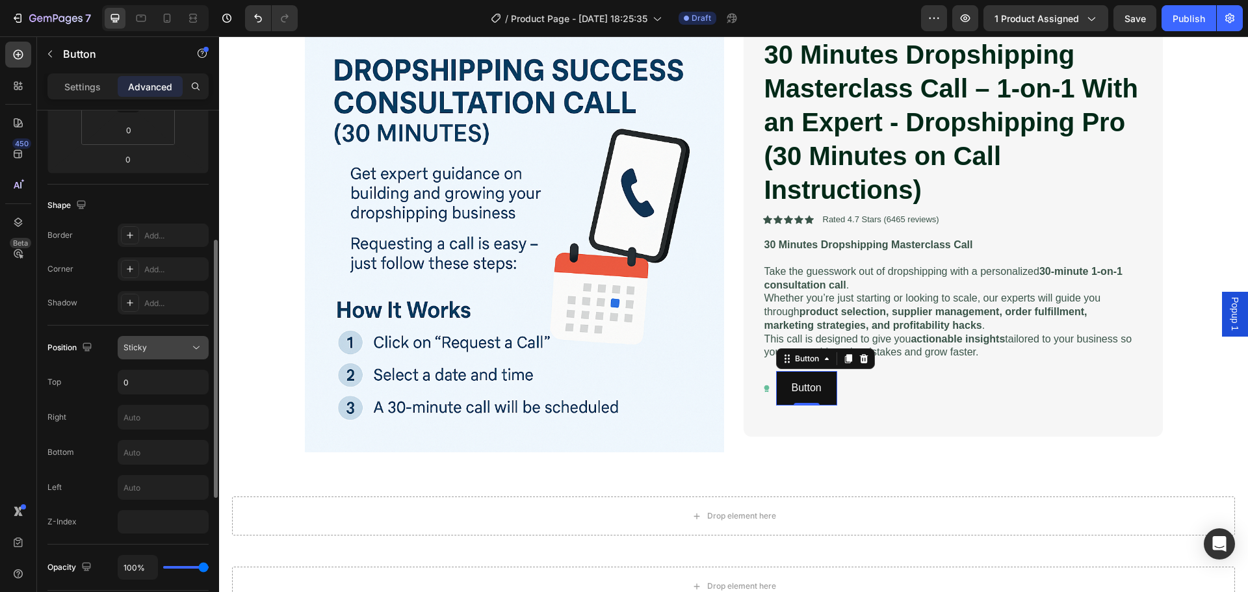
click at [150, 347] on div "Sticky" at bounding box center [157, 348] width 66 height 12
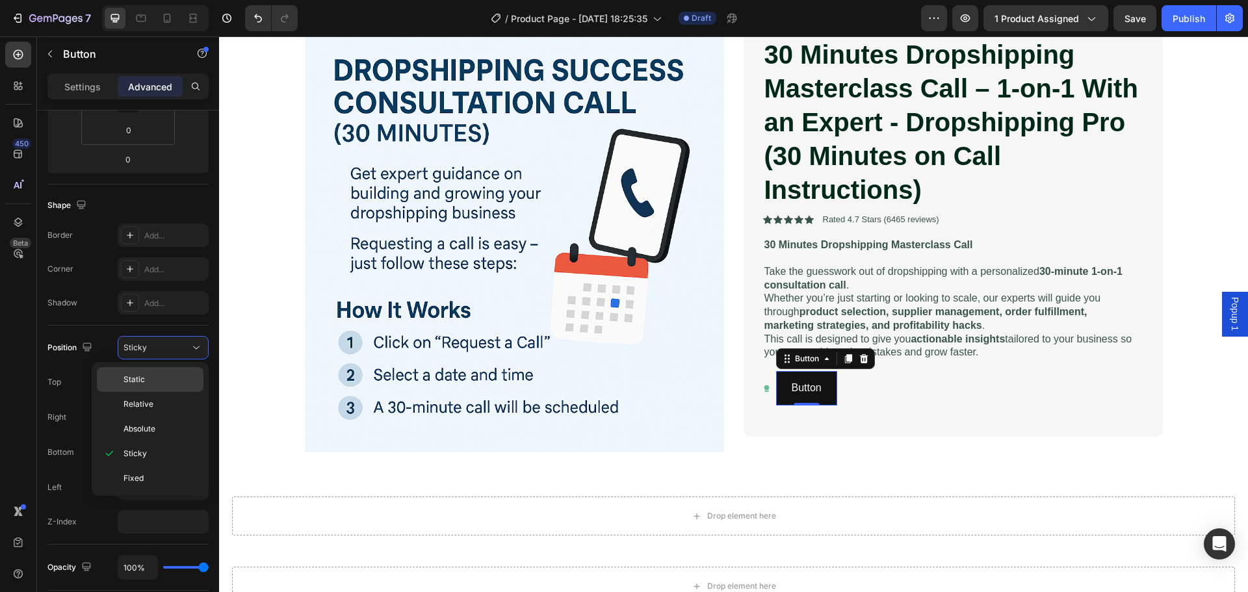
click at [142, 378] on span "Static" at bounding box center [134, 380] width 21 height 12
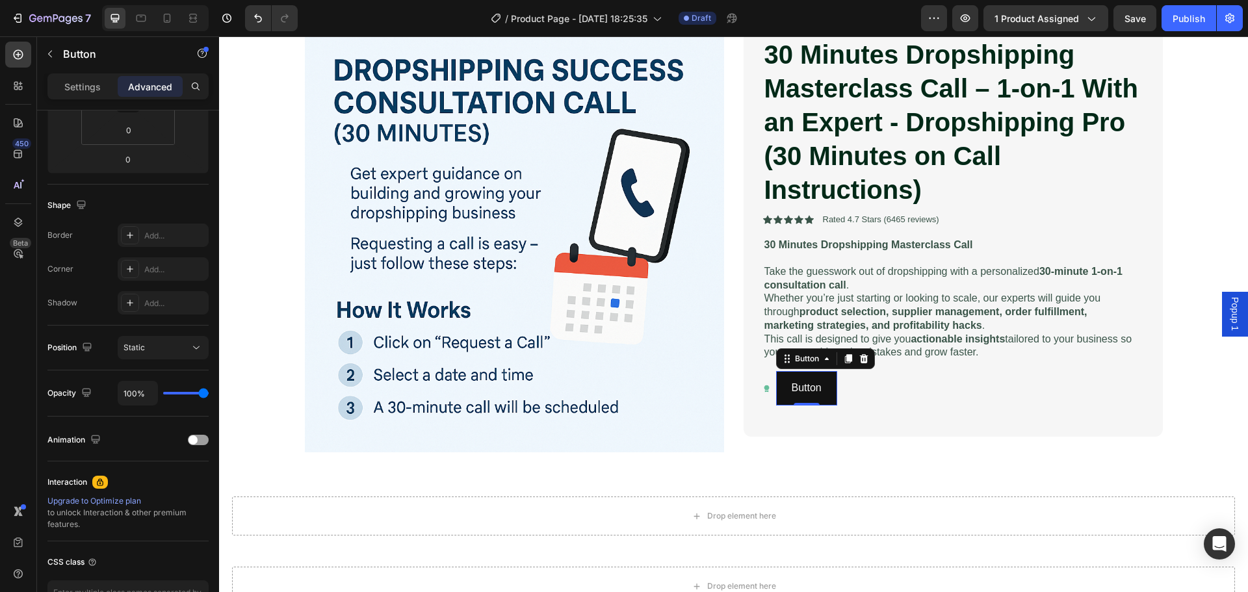
click at [93, 97] on div "Settings Advanced" at bounding box center [127, 86] width 161 height 26
click at [106, 85] on div "Settings" at bounding box center [82, 86] width 65 height 21
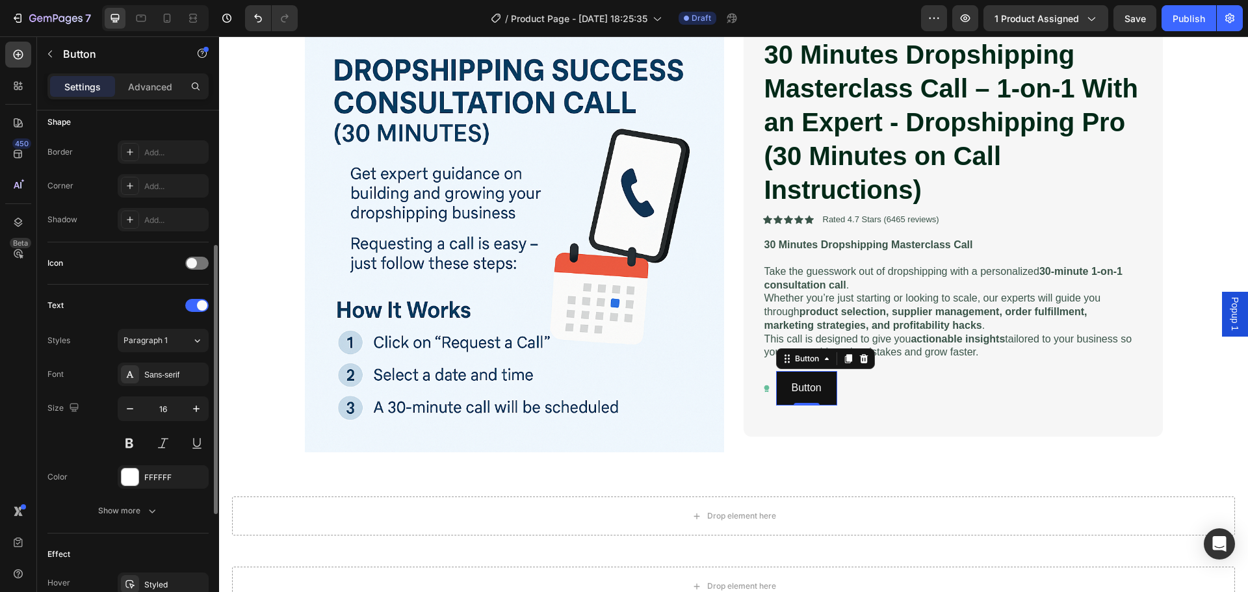
click at [183, 262] on div "Icon" at bounding box center [127, 263] width 161 height 21
click at [187, 262] on span at bounding box center [192, 263] width 10 height 10
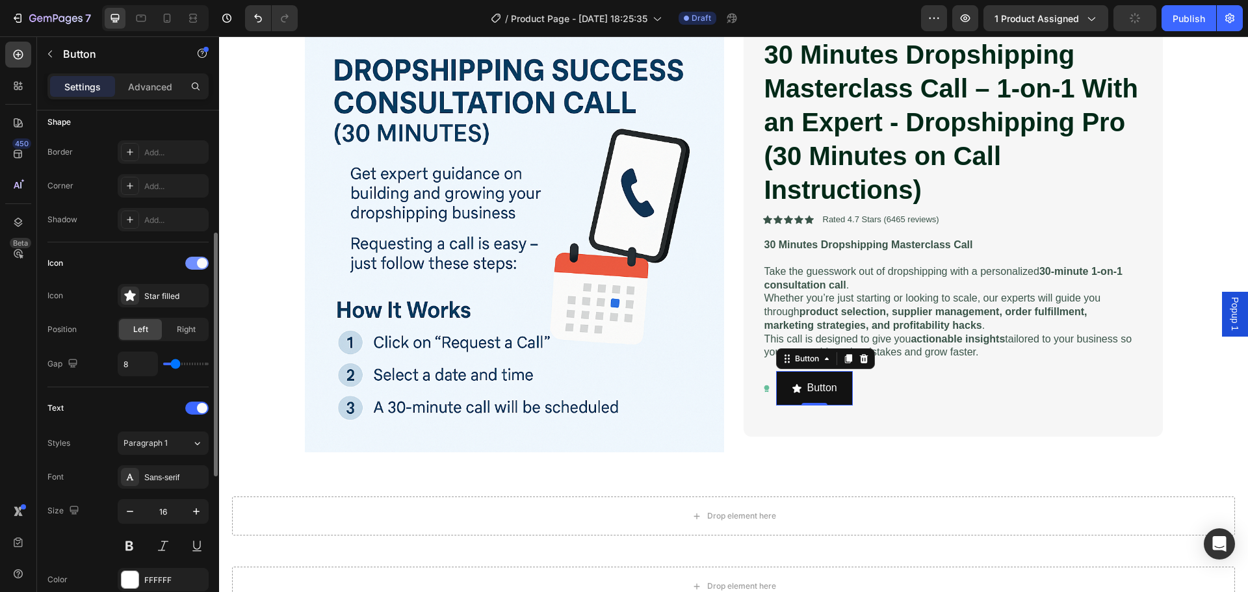
click at [194, 261] on div at bounding box center [196, 263] width 23 height 13
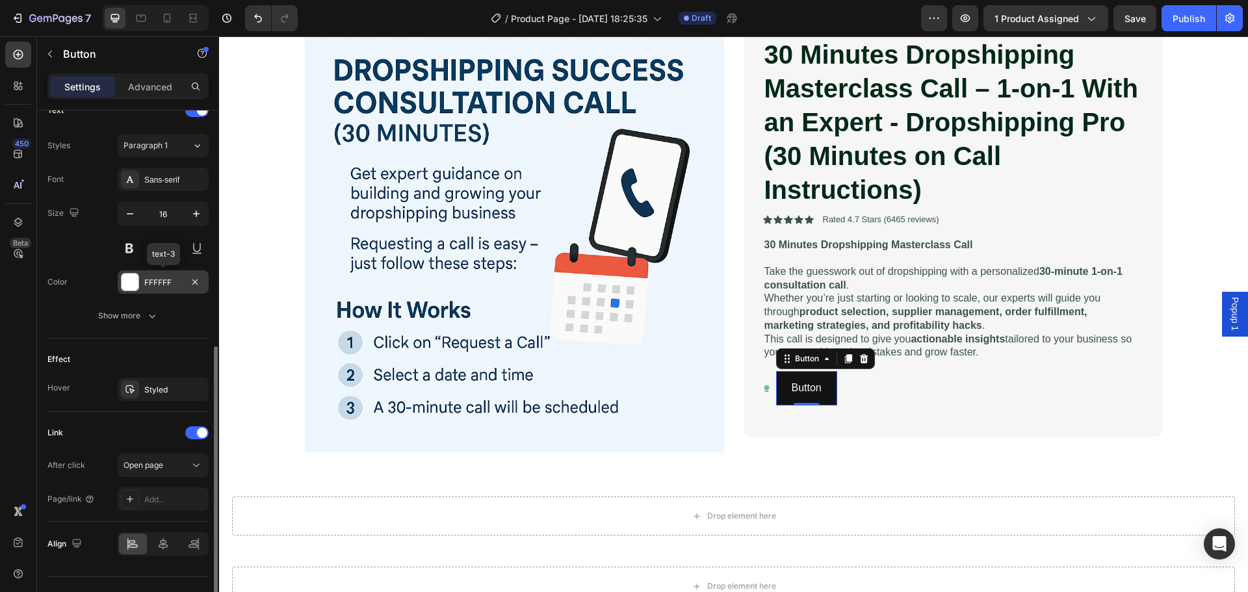
scroll to position [481, 0]
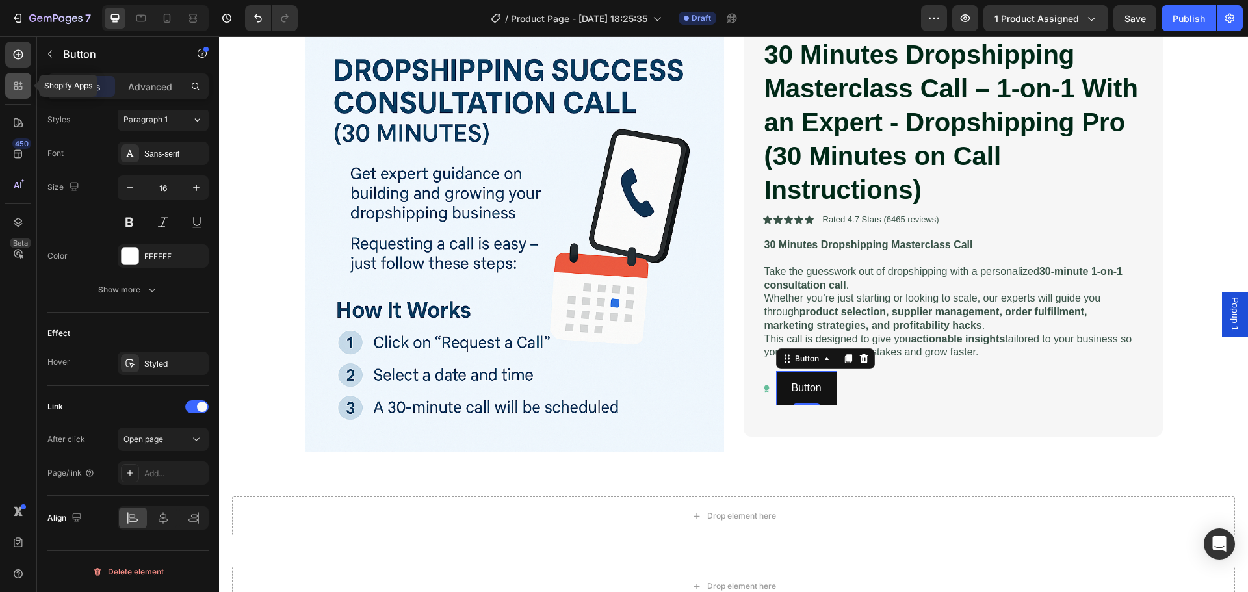
click at [13, 90] on icon at bounding box center [18, 85] width 13 height 13
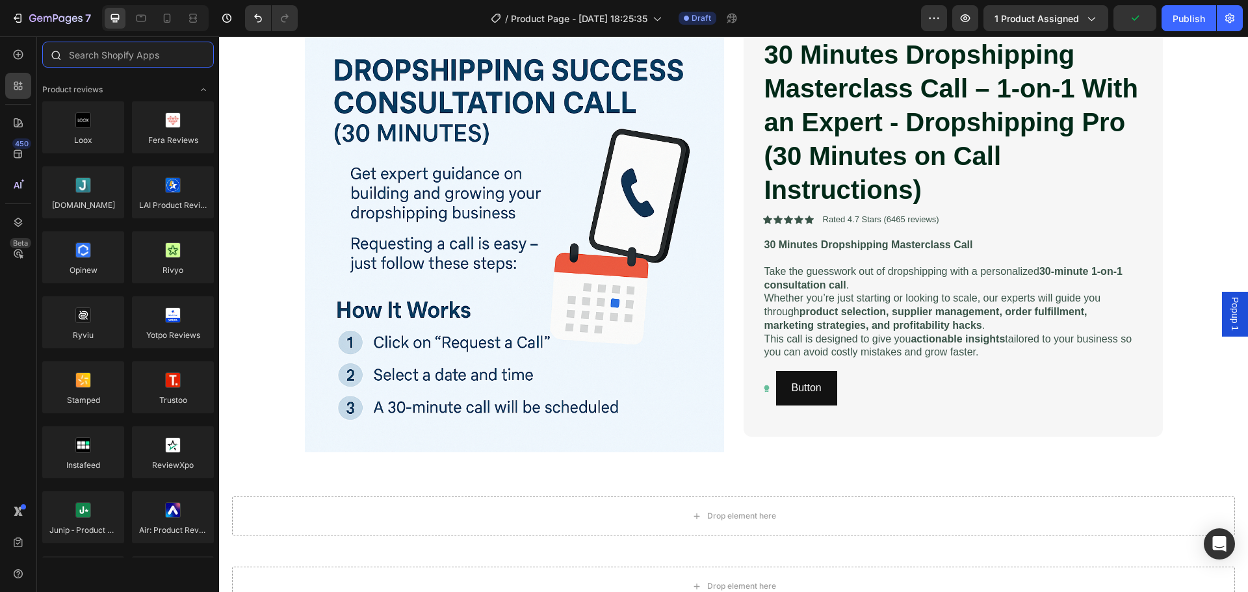
click at [128, 62] on input "text" at bounding box center [128, 55] width 172 height 26
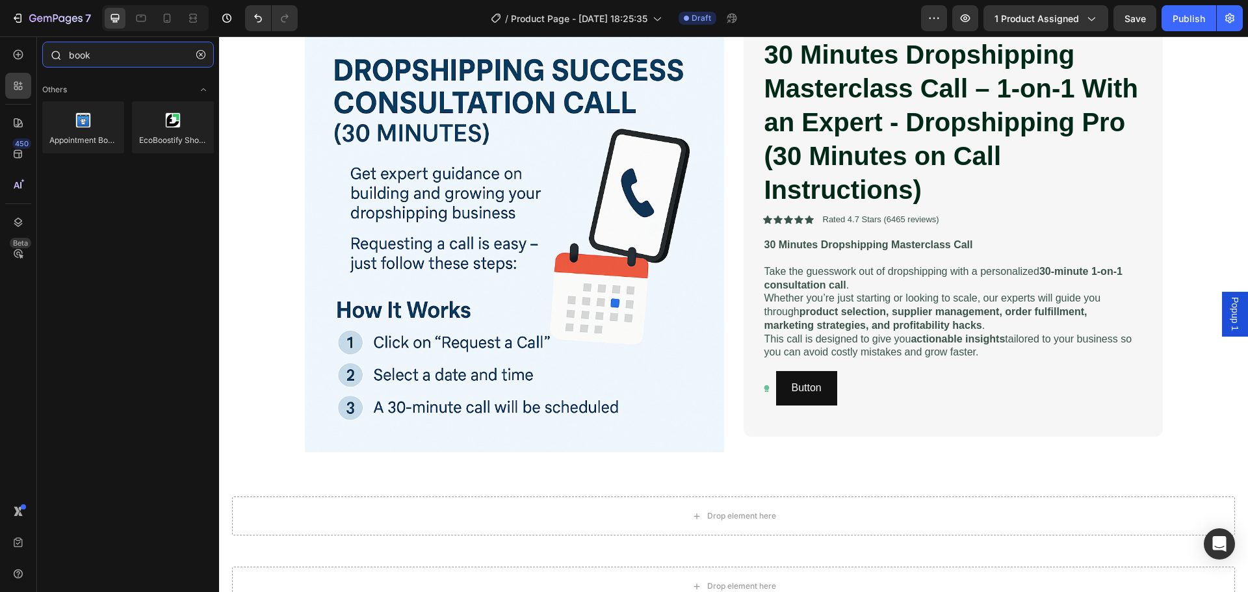
type input "bookx"
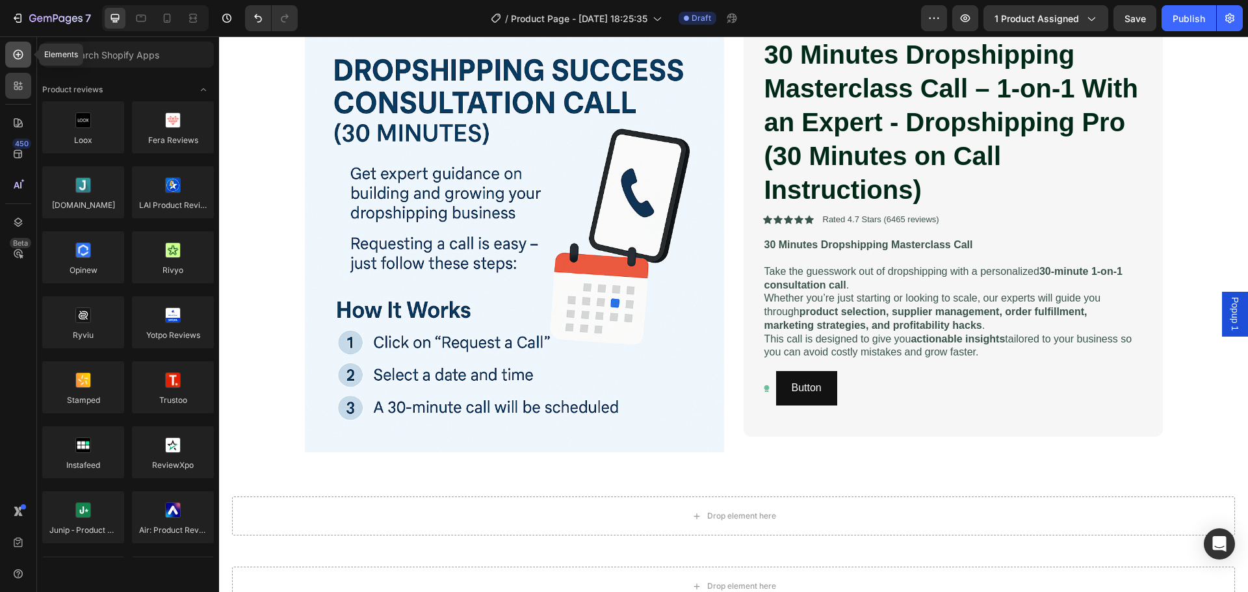
click at [26, 57] on div at bounding box center [18, 55] width 26 height 26
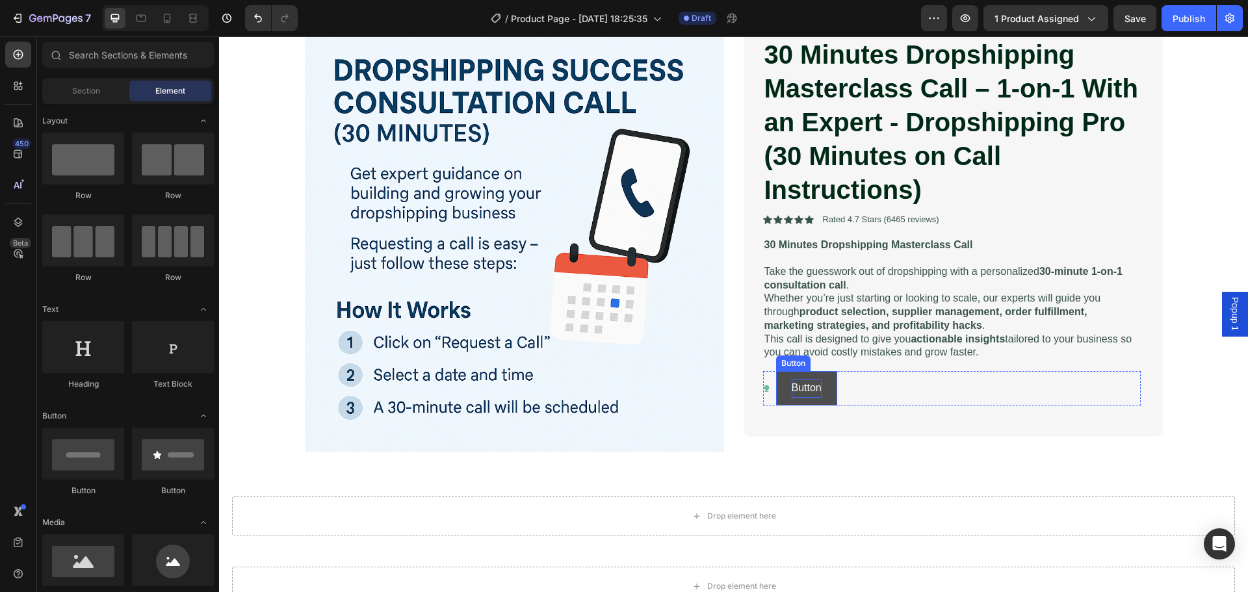
click at [797, 393] on p "Button" at bounding box center [807, 388] width 30 height 19
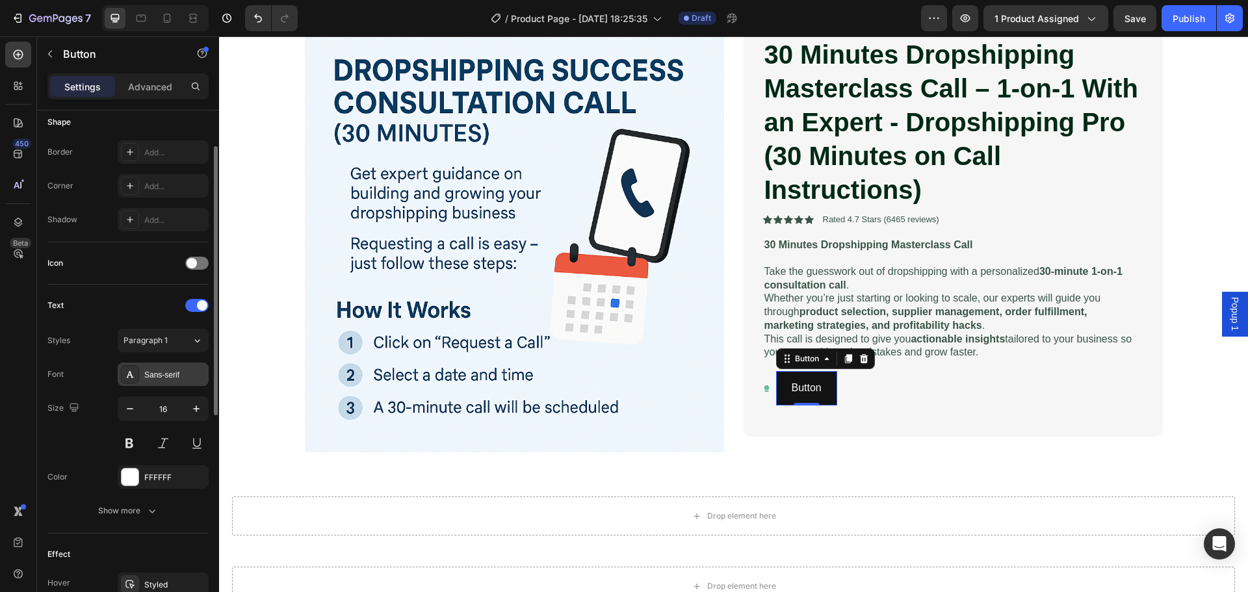
scroll to position [0, 0]
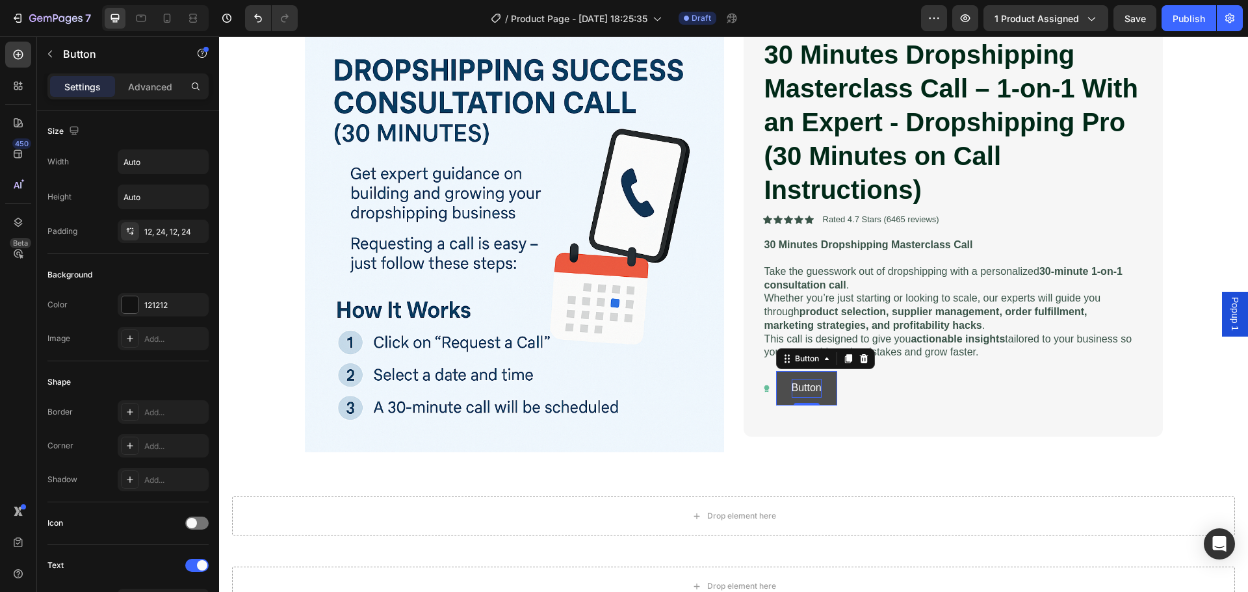
click at [792, 393] on p "Button" at bounding box center [807, 388] width 30 height 19
click at [776, 371] on button "Schedule" at bounding box center [813, 388] width 75 height 34
click at [776, 371] on button "Schedule A" at bounding box center [818, 388] width 84 height 34
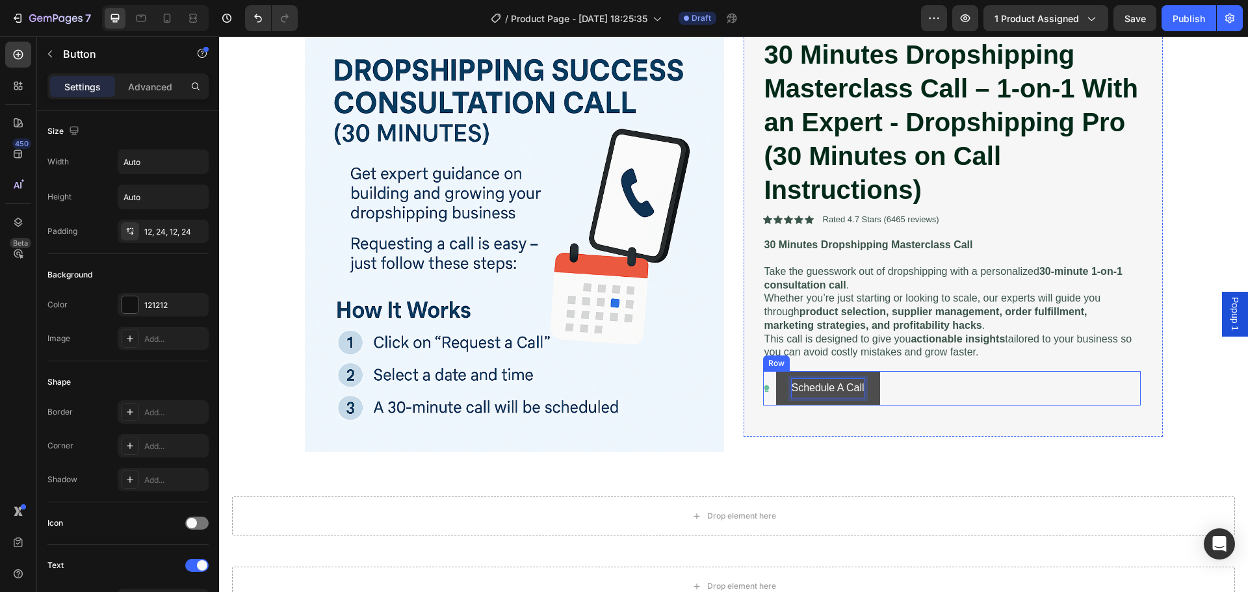
click at [887, 394] on div "Icon Schedule A Call Button 0 Row" at bounding box center [952, 388] width 378 height 34
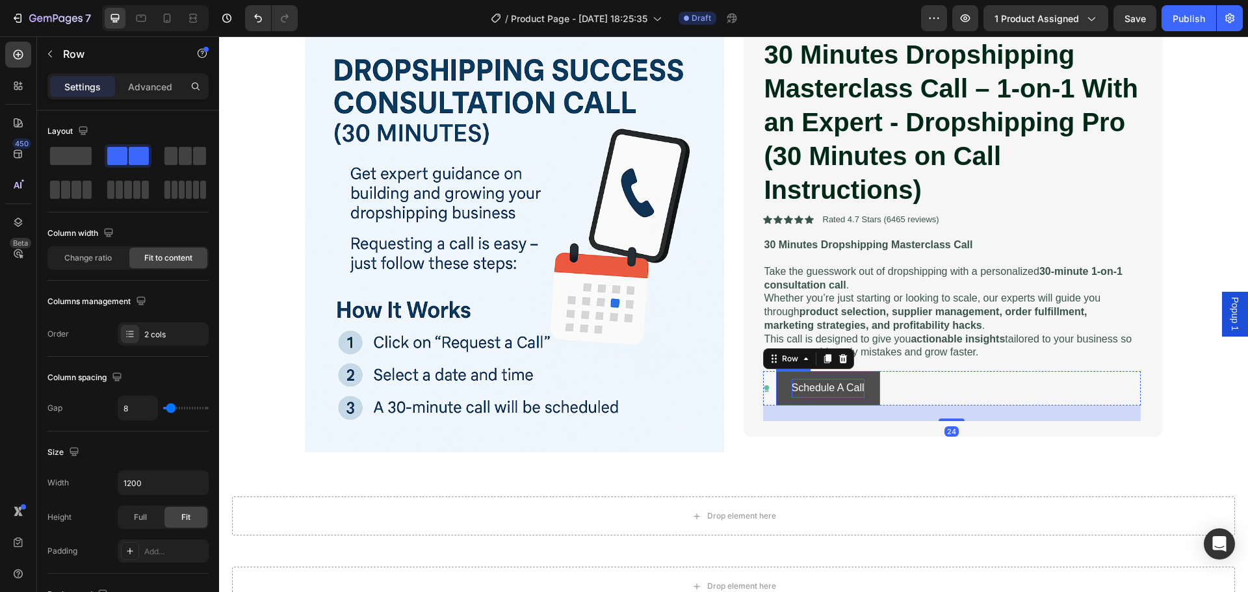
click at [871, 396] on button "Schedule A Call" at bounding box center [828, 388] width 104 height 34
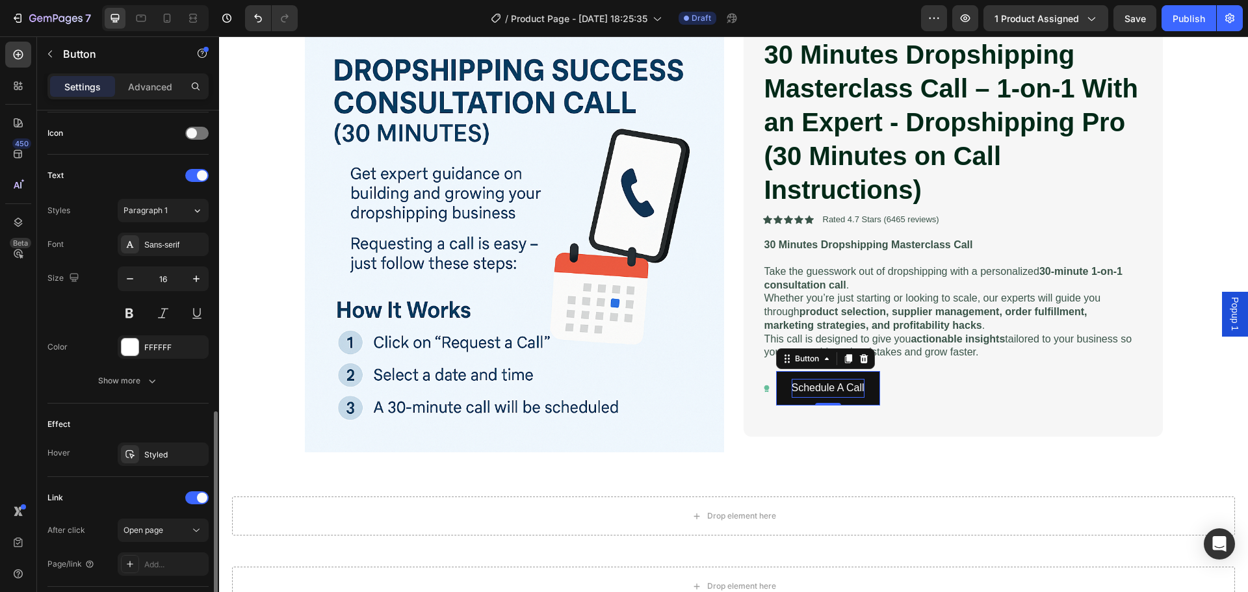
scroll to position [481, 0]
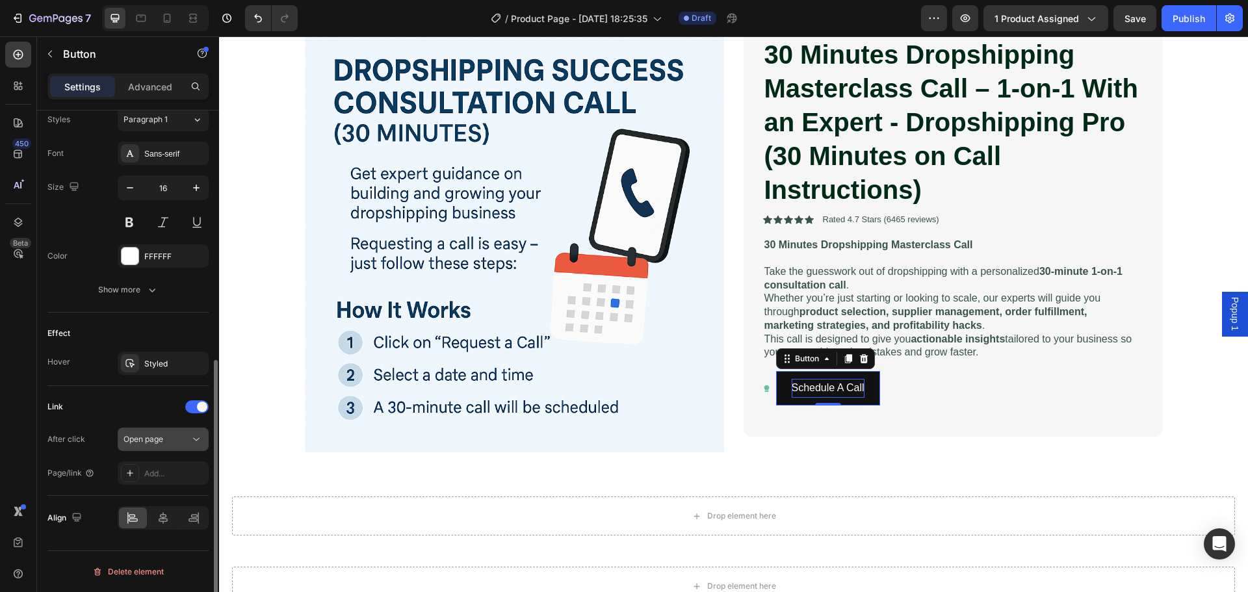
click at [197, 436] on icon at bounding box center [196, 439] width 13 height 13
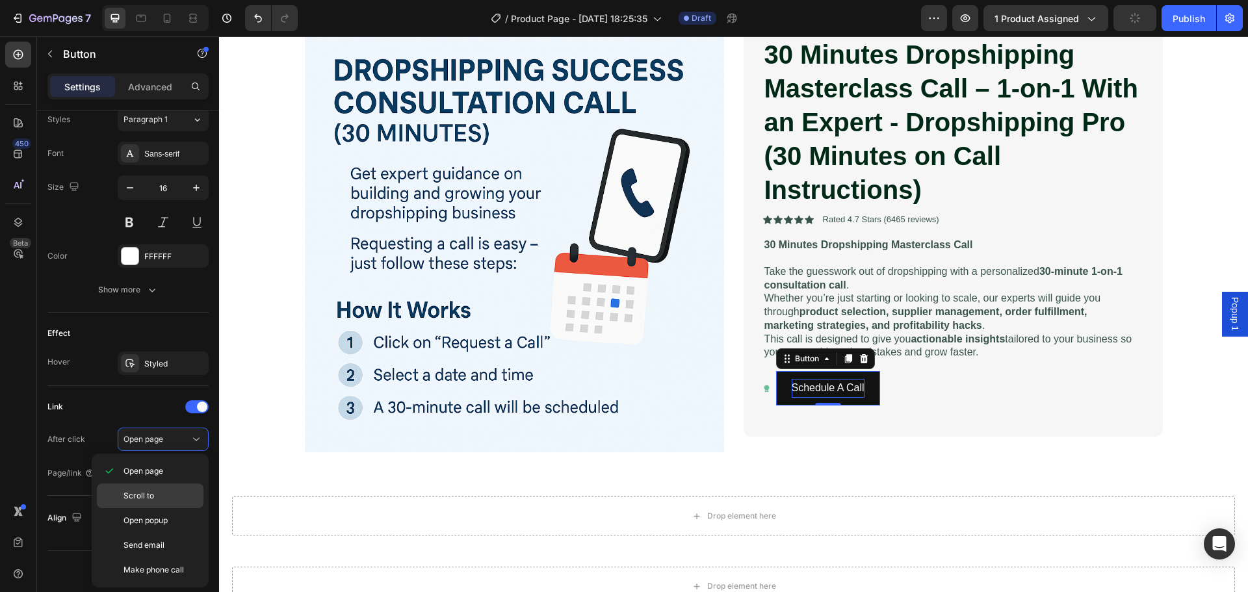
click at [166, 501] on p "Scroll to" at bounding box center [161, 496] width 74 height 12
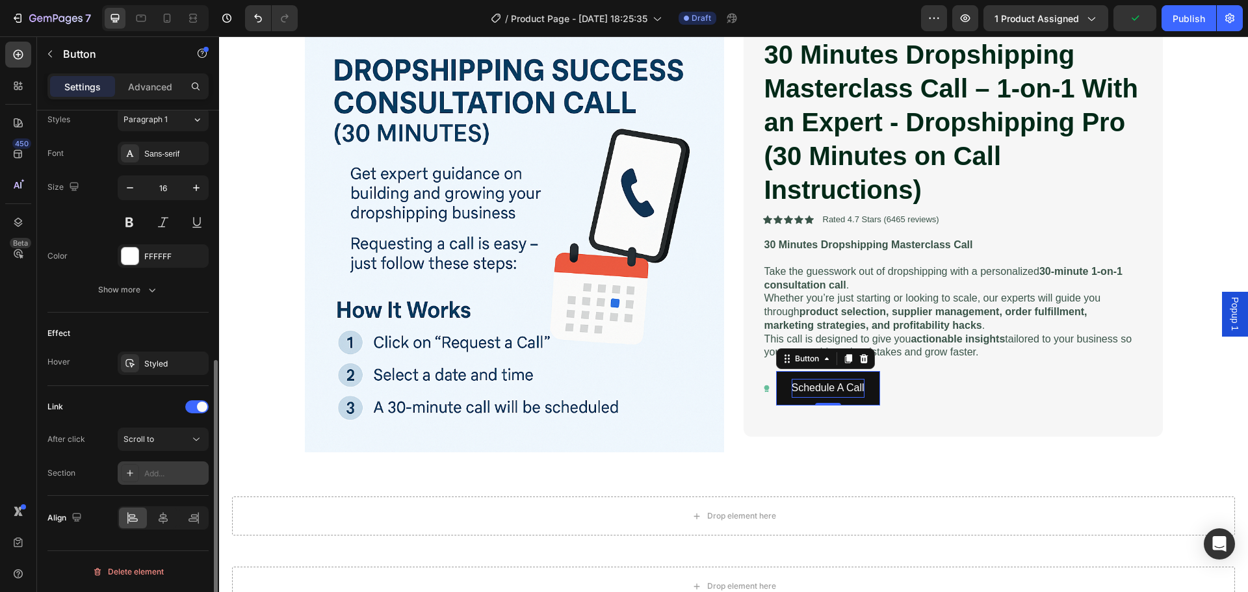
click at [166, 469] on div "Add..." at bounding box center [174, 474] width 61 height 12
click at [177, 435] on div "Scroll to" at bounding box center [157, 440] width 66 height 12
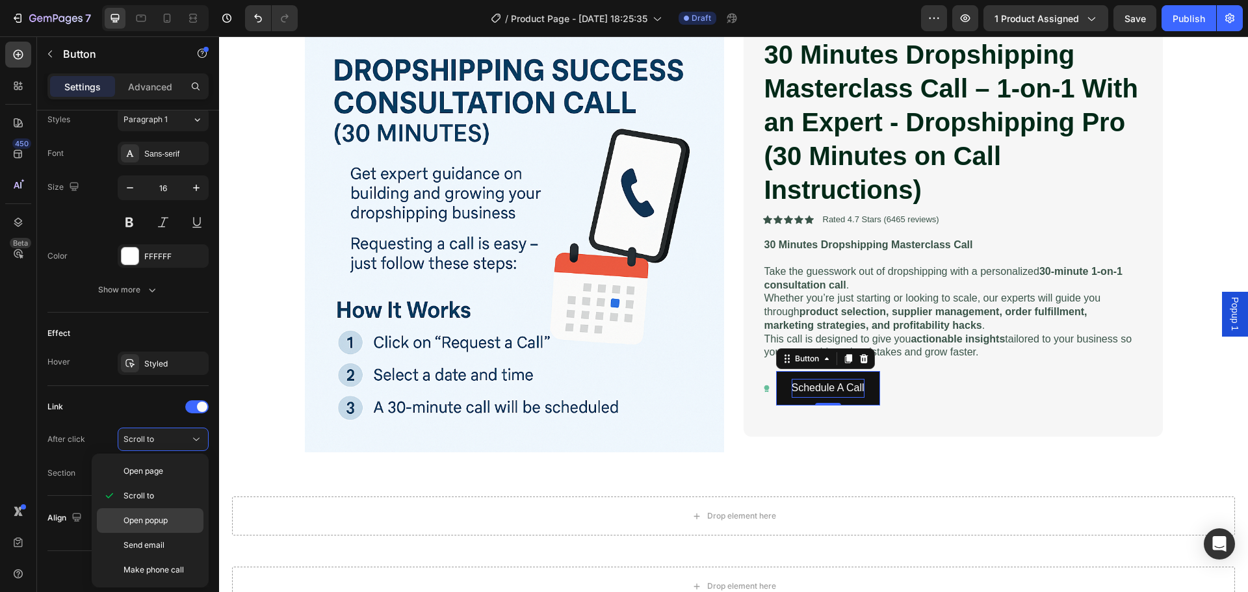
click at [163, 519] on span "Open popup" at bounding box center [146, 521] width 44 height 12
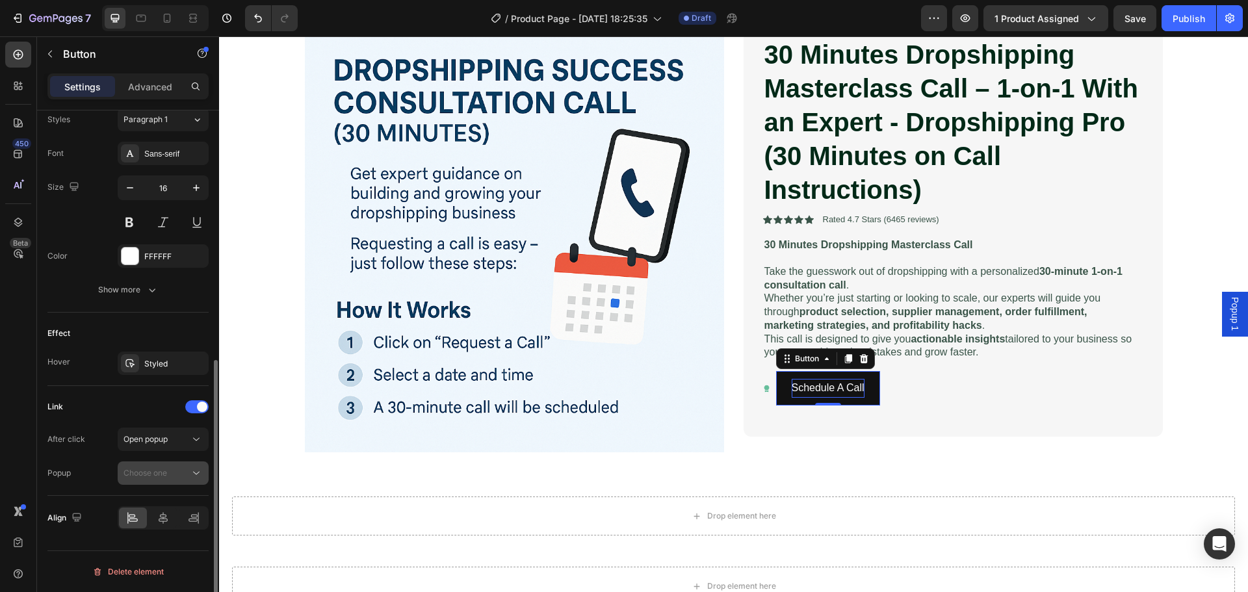
click at [159, 479] on div "Choose one" at bounding box center [163, 473] width 79 height 13
click at [137, 506] on span "Popup 1" at bounding box center [138, 505] width 29 height 12
click at [179, 441] on div "Open popup" at bounding box center [157, 440] width 66 height 12
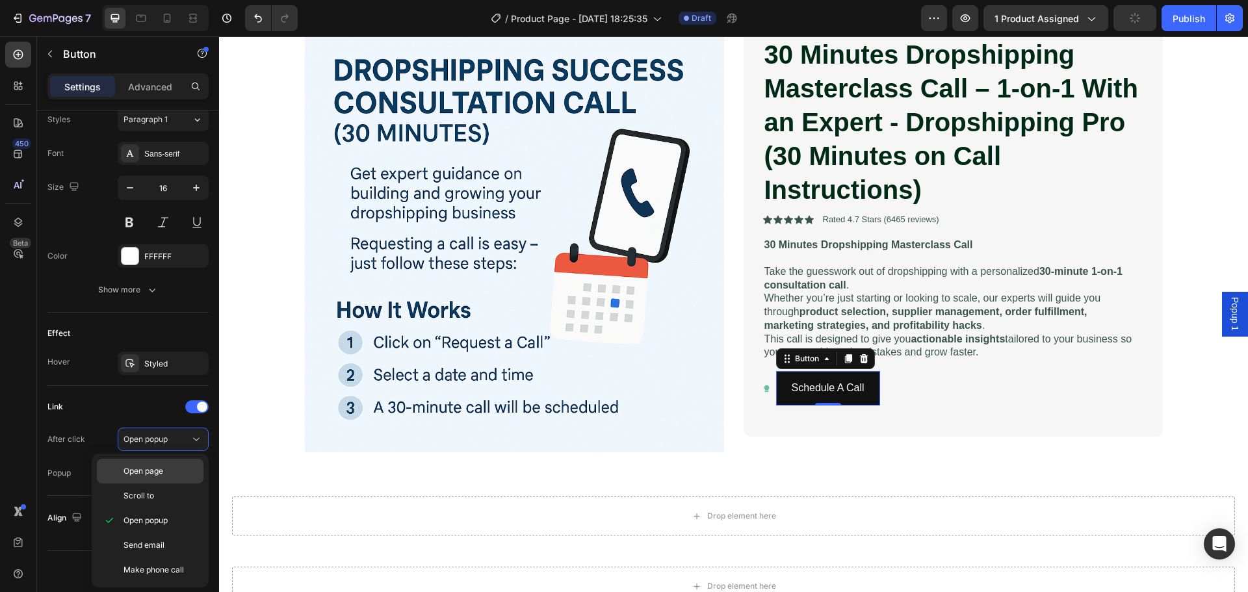
click at [168, 471] on p "Open page" at bounding box center [161, 472] width 74 height 12
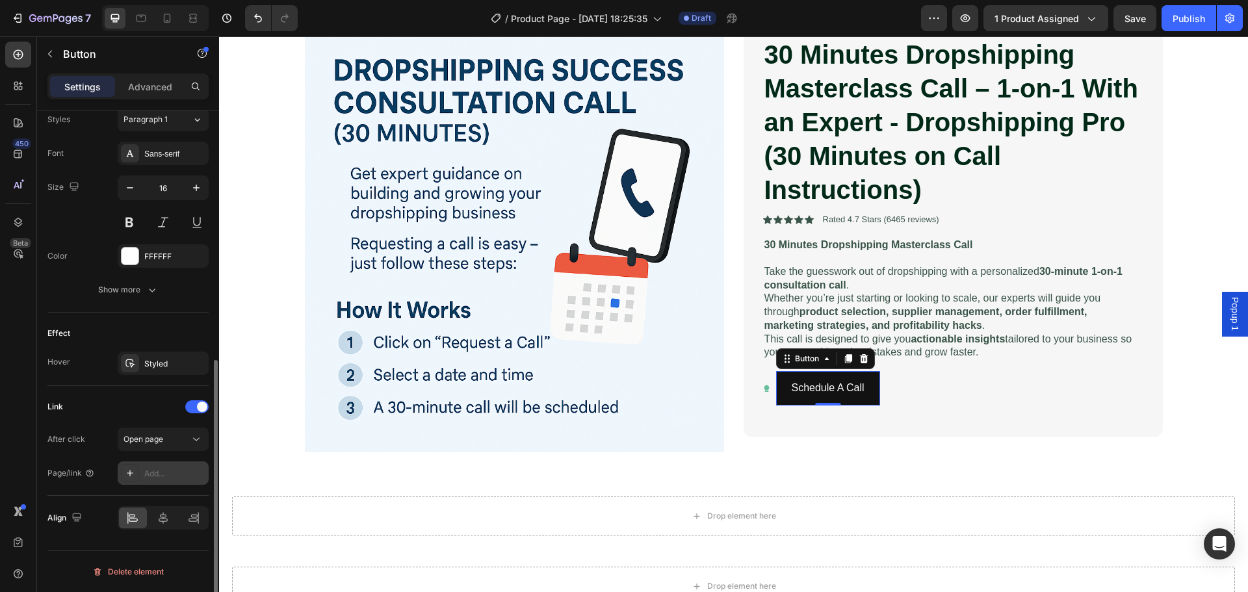
click at [155, 477] on div "Add..." at bounding box center [174, 474] width 61 height 12
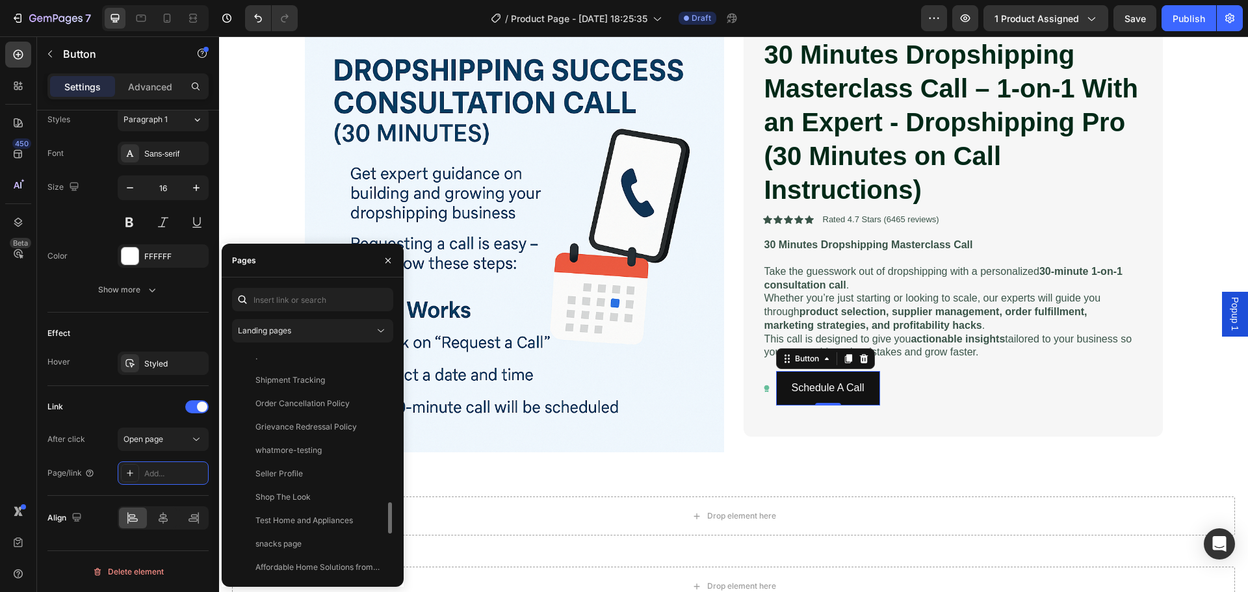
scroll to position [1412, 0]
click at [371, 564] on div "View" at bounding box center [372, 565] width 19 height 12
click at [93, 402] on div "Link" at bounding box center [127, 407] width 161 height 21
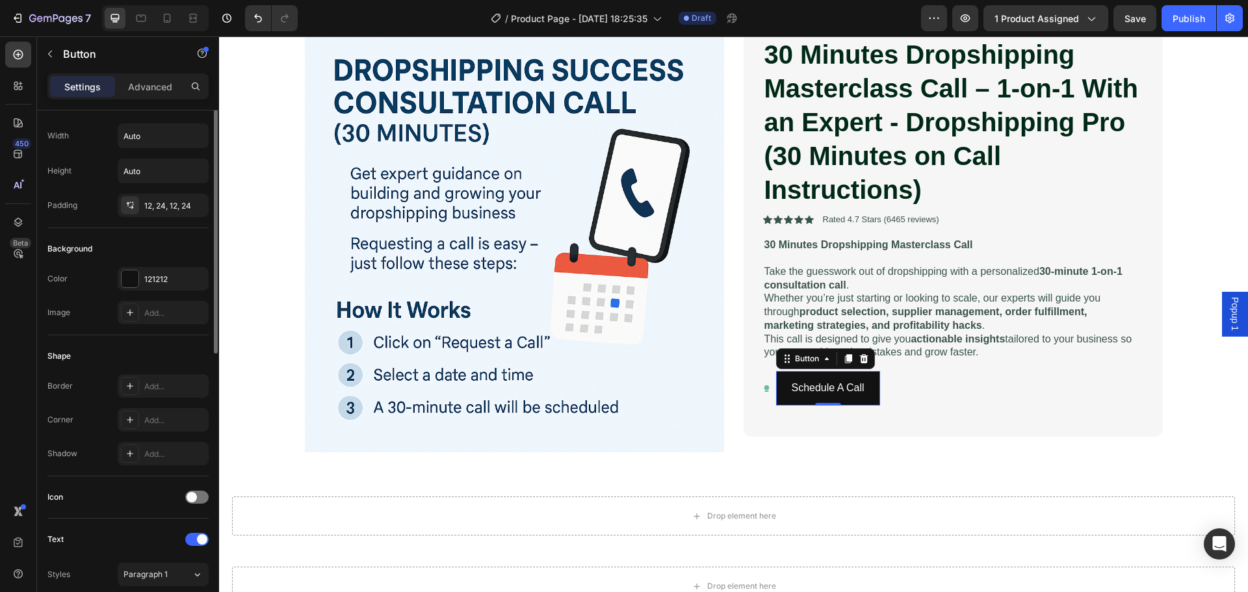
scroll to position [0, 0]
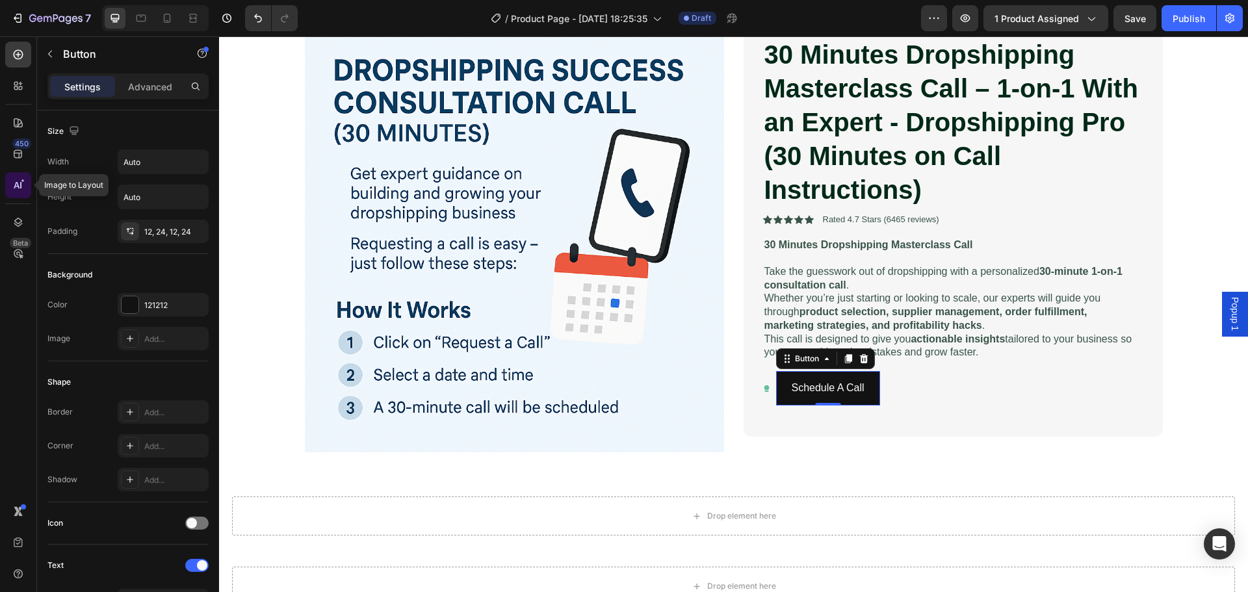
click at [26, 185] on div at bounding box center [18, 185] width 26 height 26
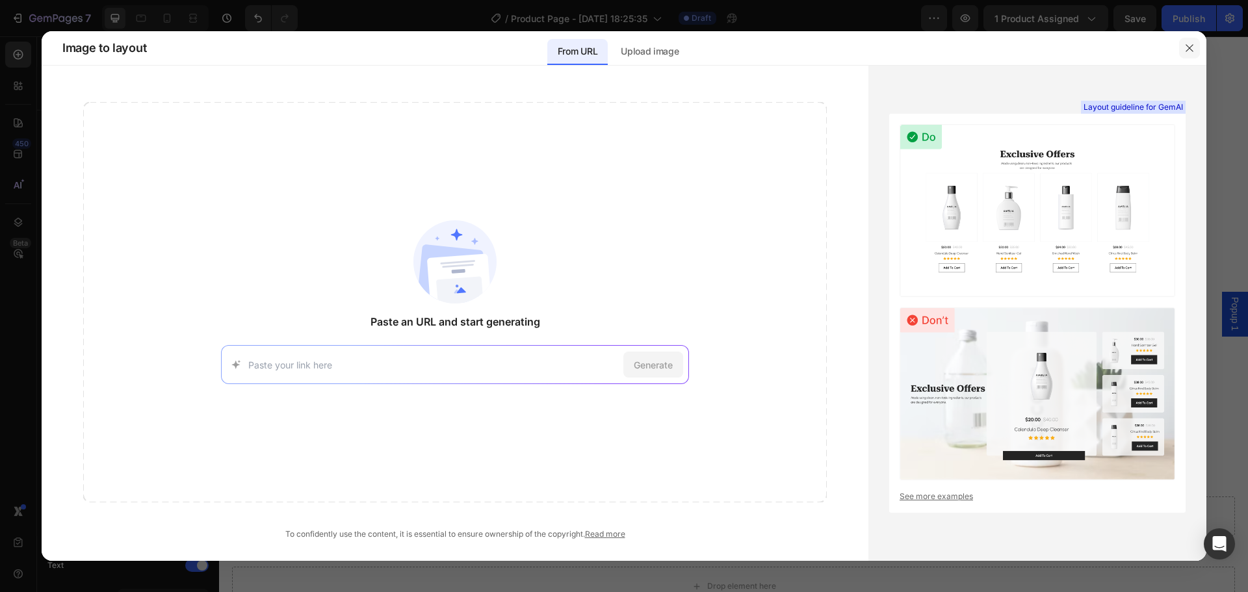
click at [1189, 47] on icon "button" at bounding box center [1190, 48] width 10 height 10
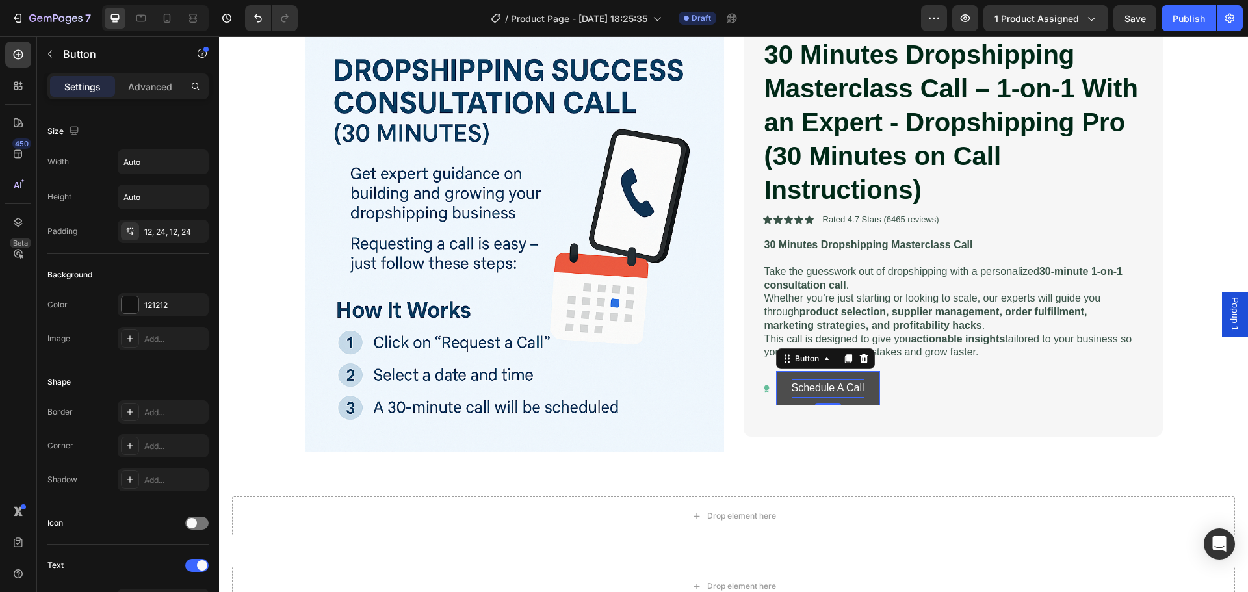
click at [833, 384] on p "Schedule A Call" at bounding box center [828, 388] width 73 height 19
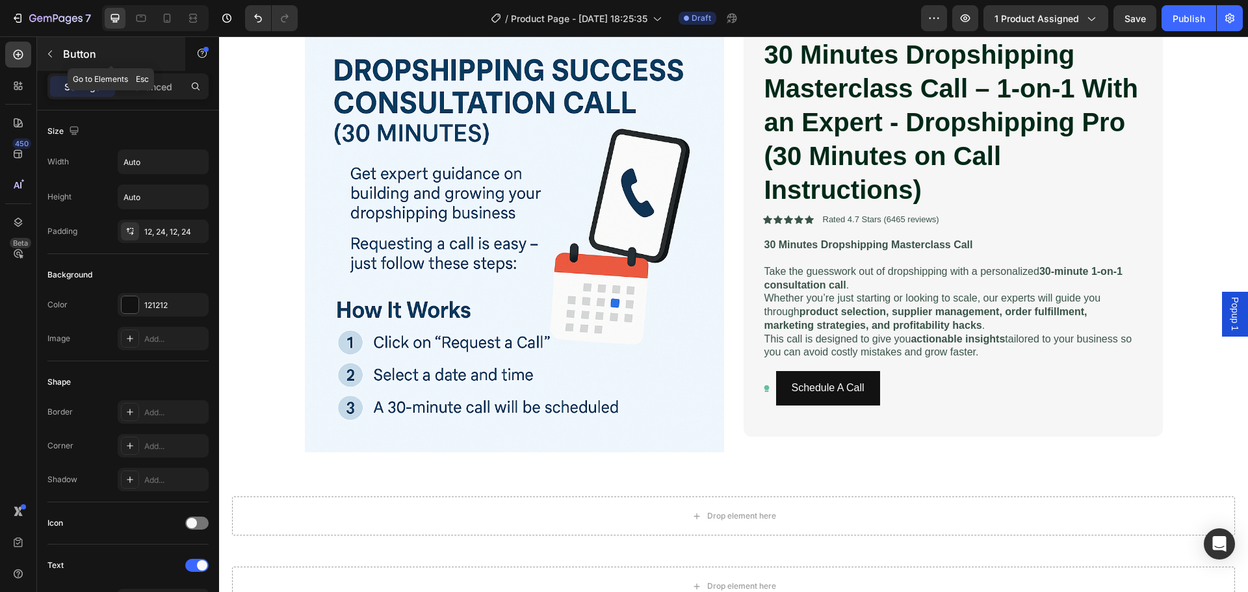
click at [51, 55] on icon "button" at bounding box center [50, 54] width 10 height 10
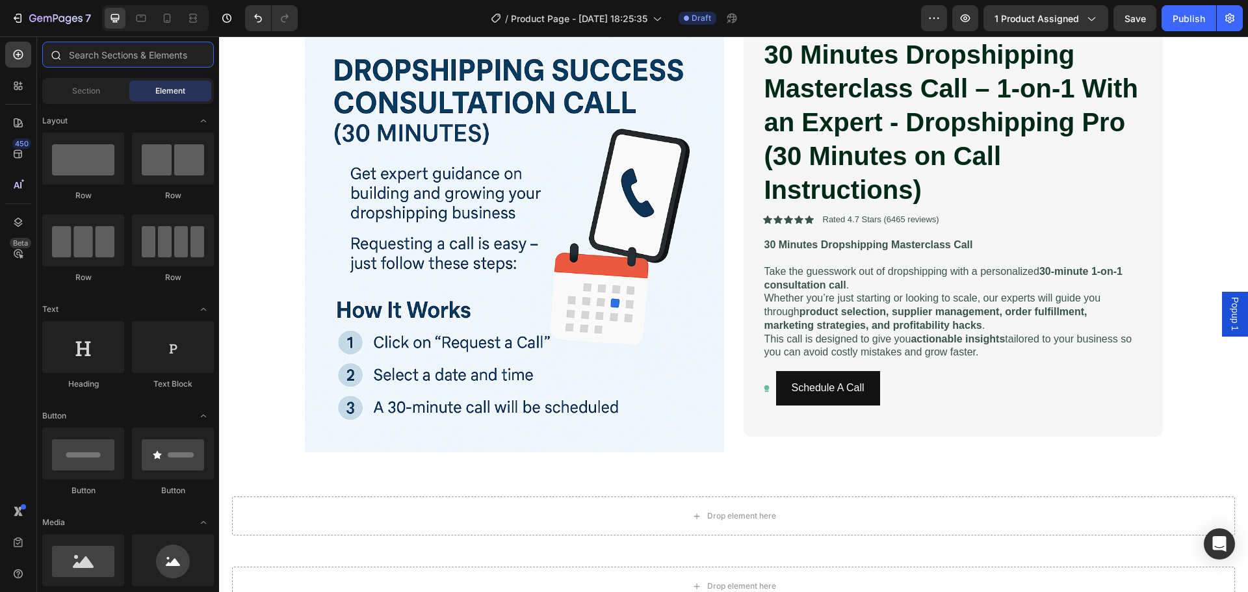
click at [105, 56] on input "text" at bounding box center [128, 55] width 172 height 26
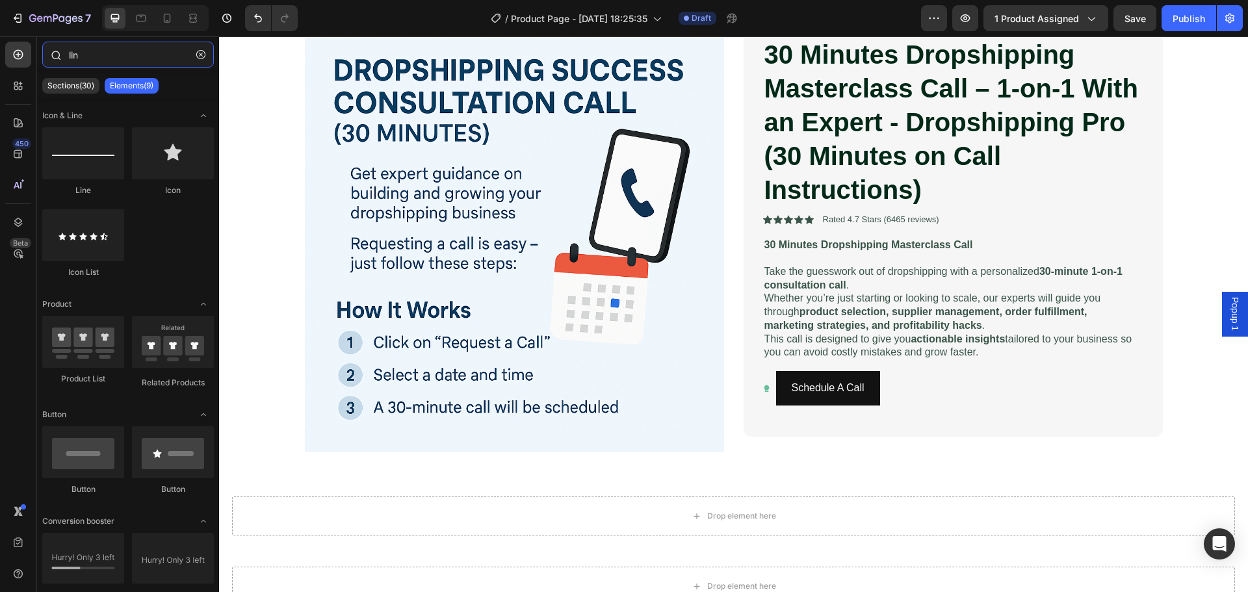
type input "link"
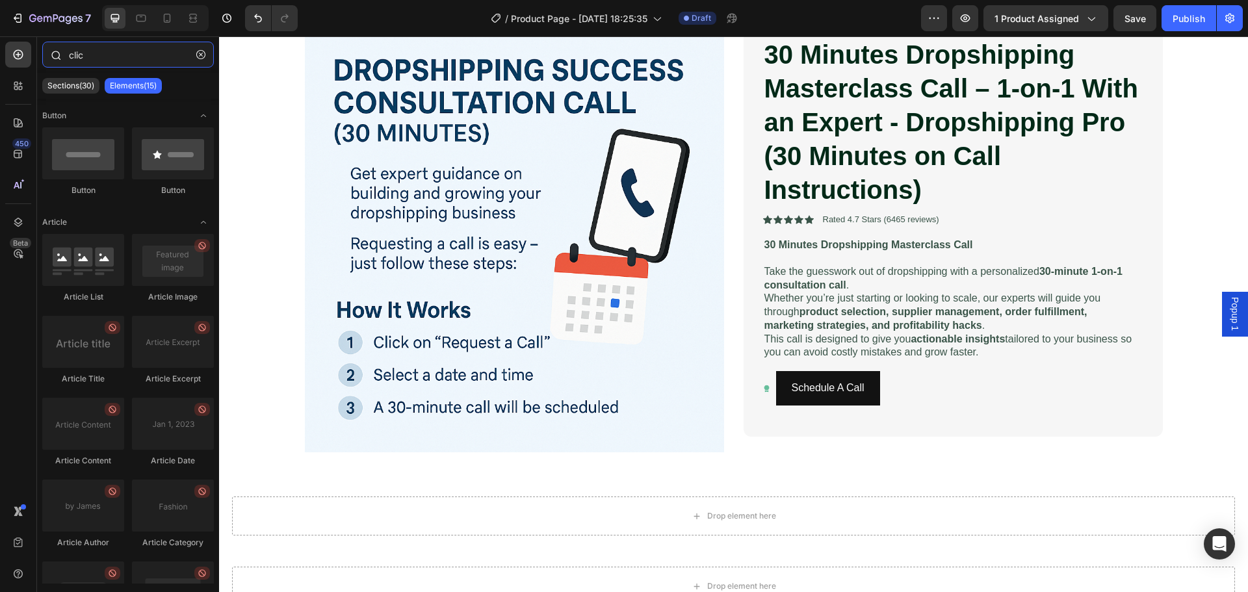
type input "click"
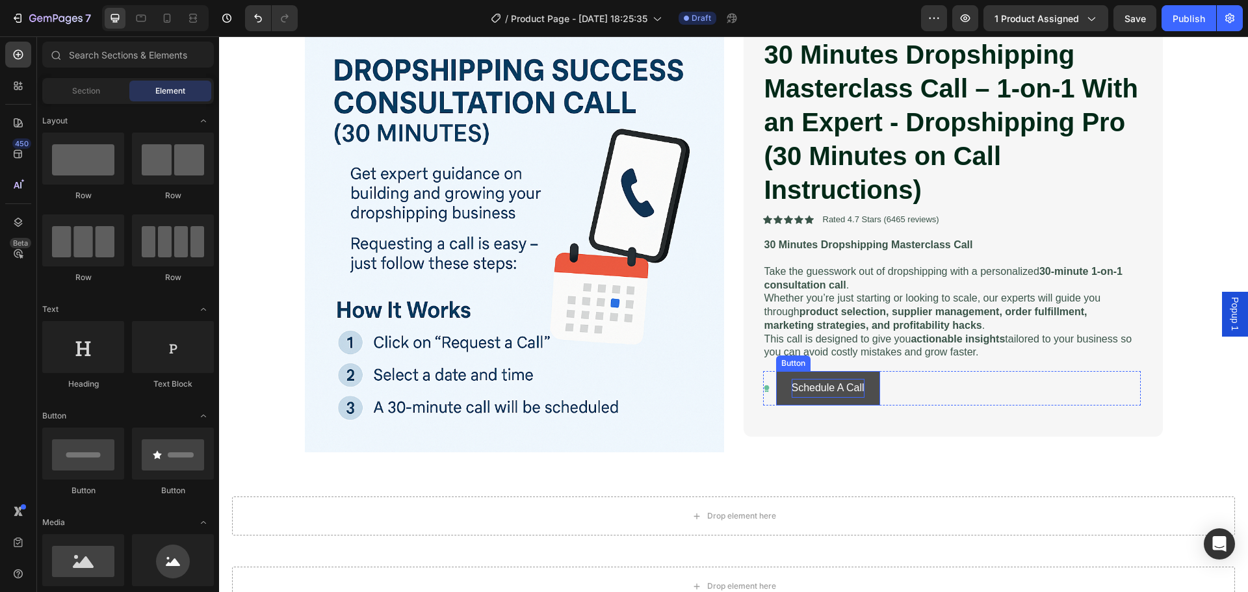
click at [849, 387] on p "Schedule A Call" at bounding box center [828, 388] width 73 height 19
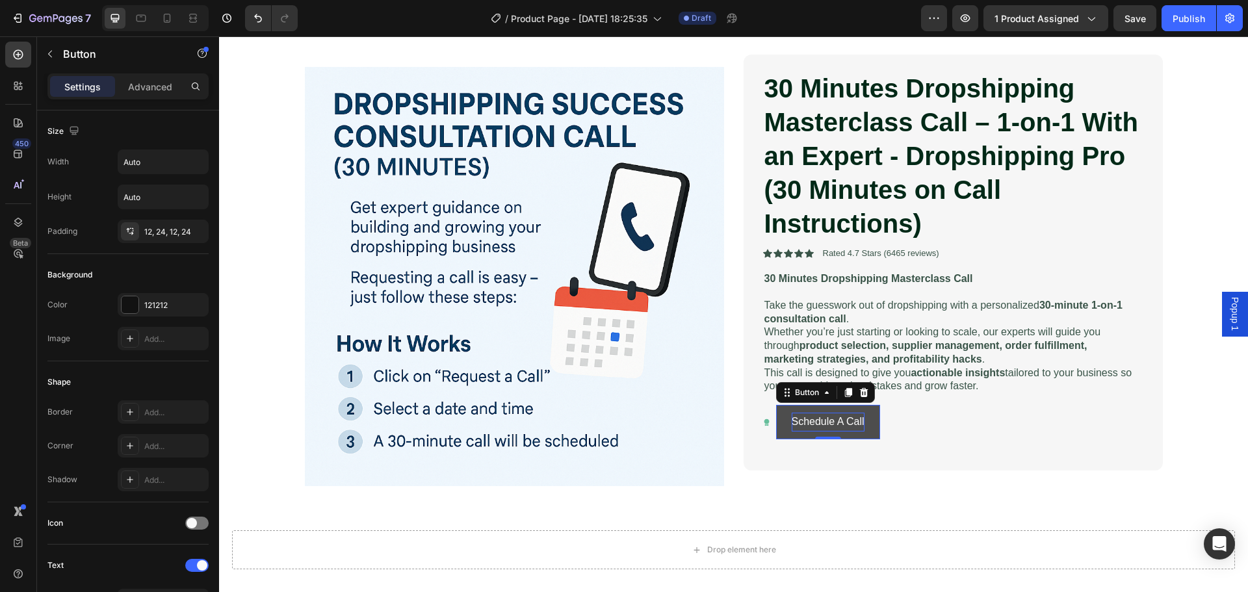
scroll to position [65, 0]
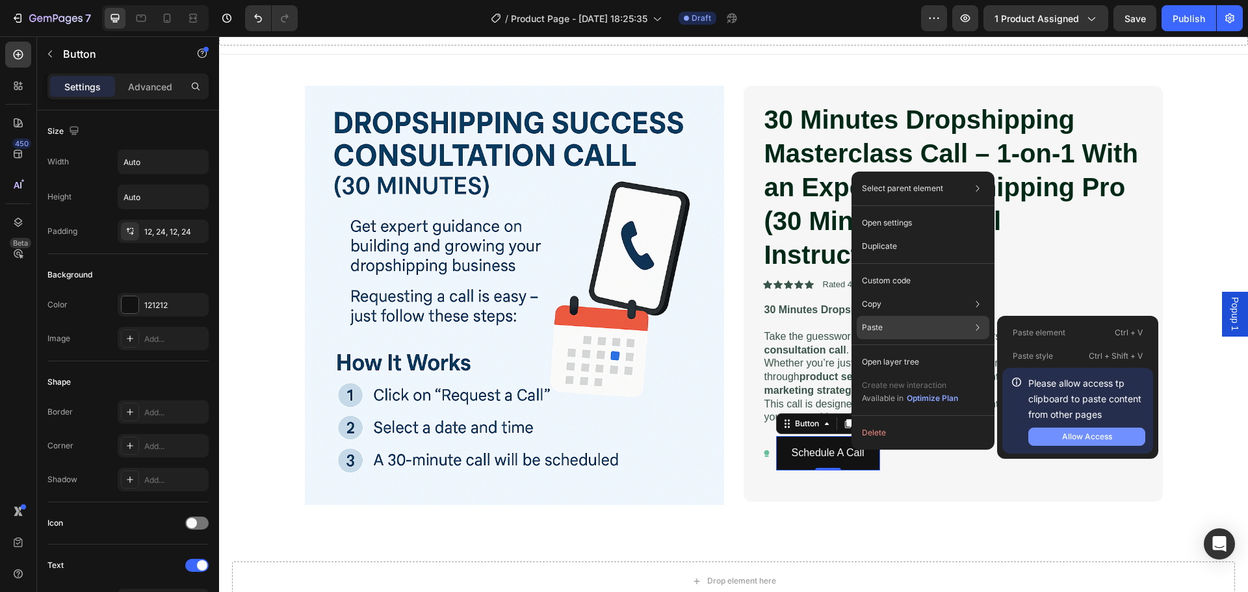
click at [1077, 438] on div "Allow Access" at bounding box center [1087, 437] width 50 height 12
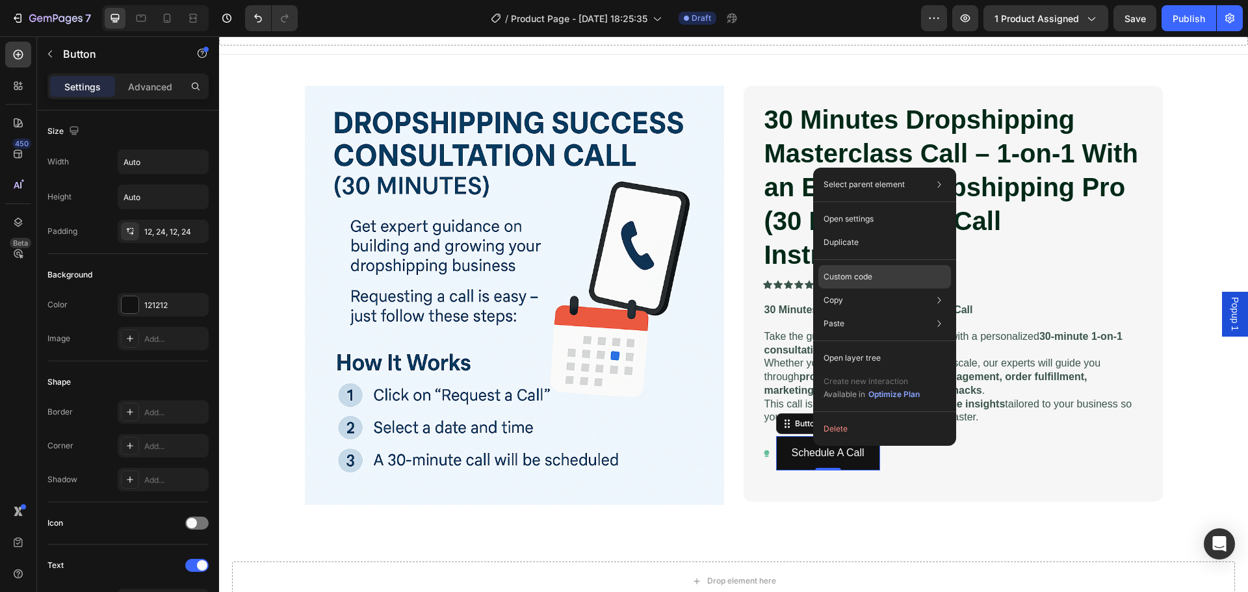
click at [876, 276] on div "Custom code" at bounding box center [885, 276] width 133 height 23
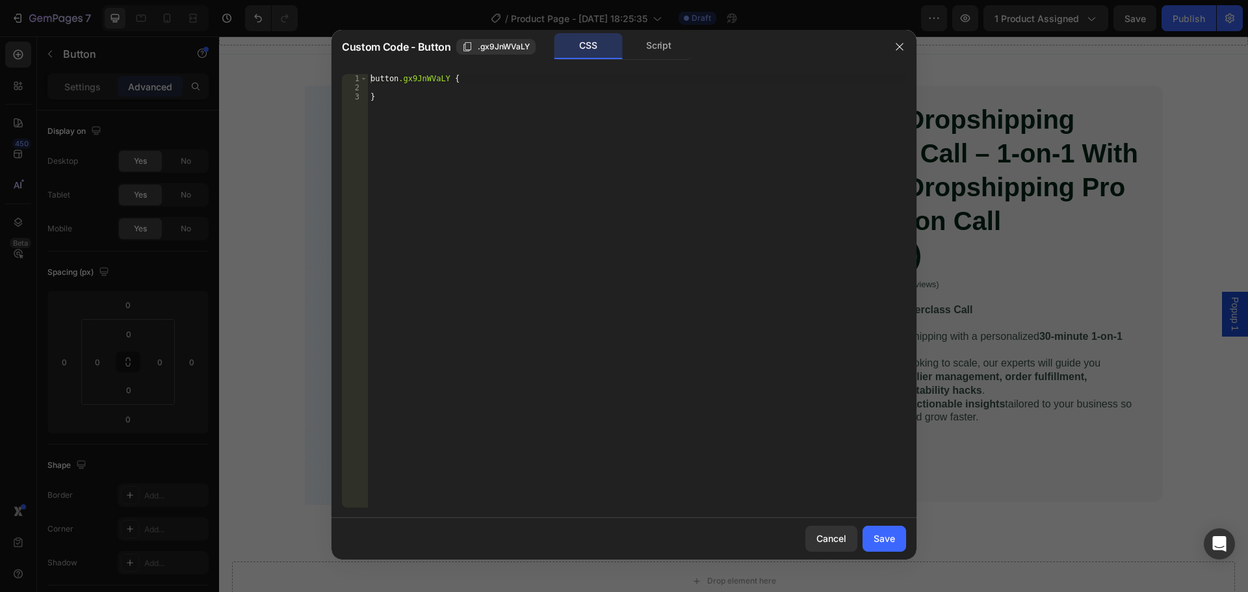
click at [472, 168] on div "button .gx9JnWVaLY { }" at bounding box center [637, 300] width 538 height 452
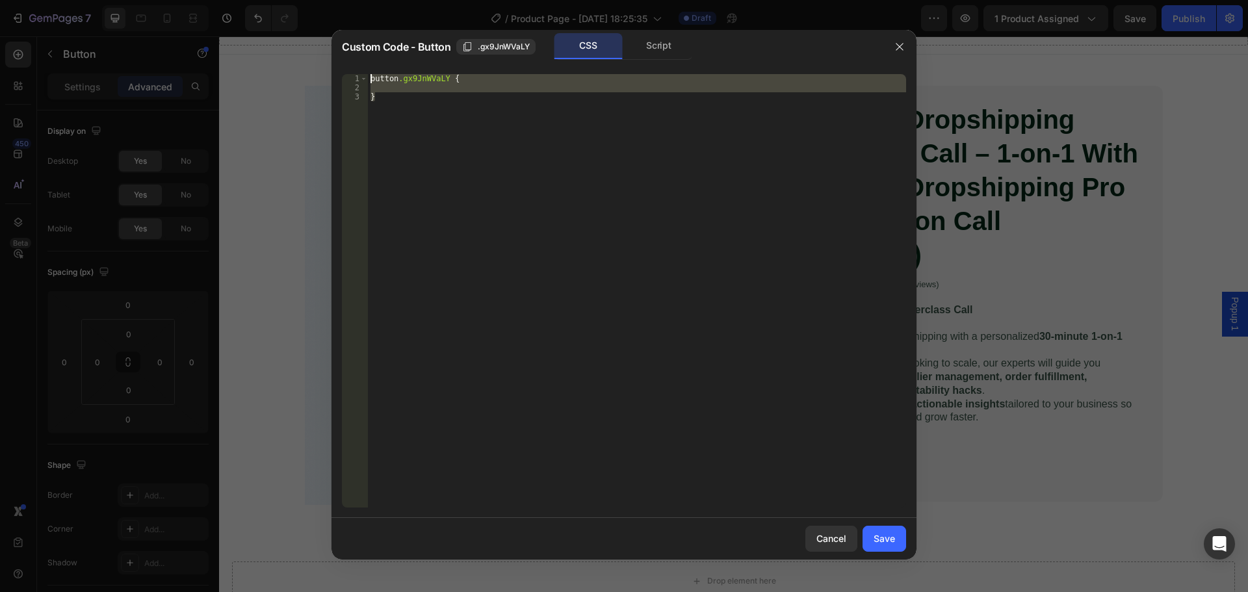
drag, startPoint x: 482, startPoint y: 125, endPoint x: 326, endPoint y: 60, distance: 168.4
click at [326, 60] on div "Custom Code - Button .gx9JnWVaLY CSS Script } 1 2 3 button .gx9JnWVaLY { } הההה…" at bounding box center [624, 296] width 1248 height 592
click at [446, 118] on div "button .gx9JnWVaLY { }" at bounding box center [637, 291] width 538 height 434
click at [588, 162] on div "button .gx9JnWVaLY { }" at bounding box center [637, 291] width 538 height 434
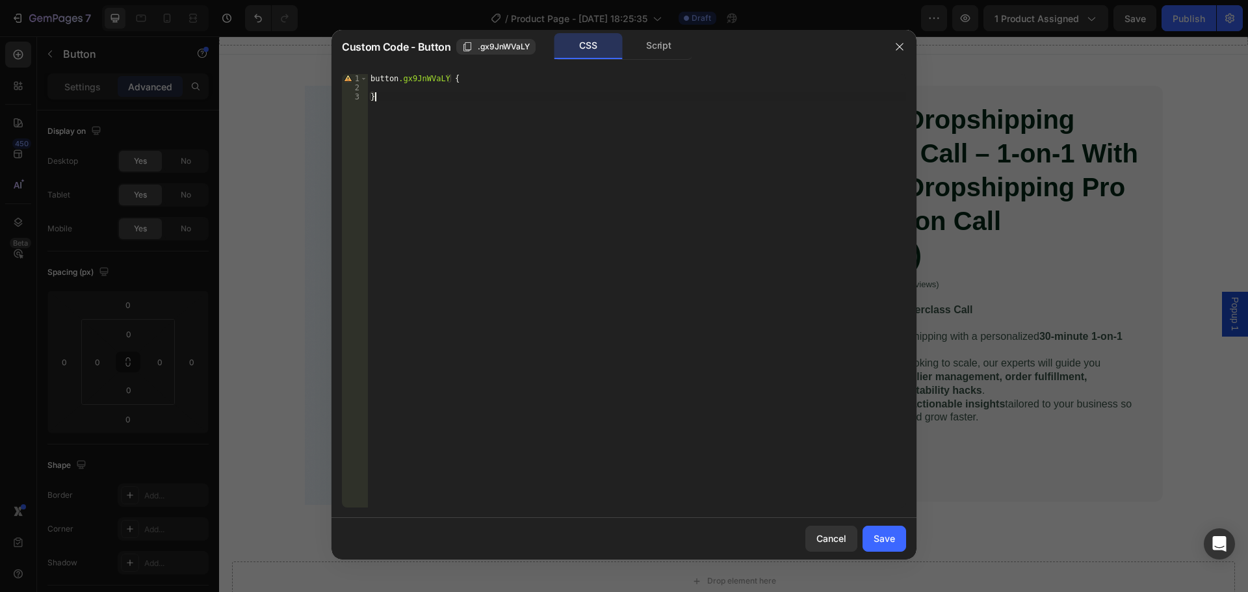
type textarea "}"
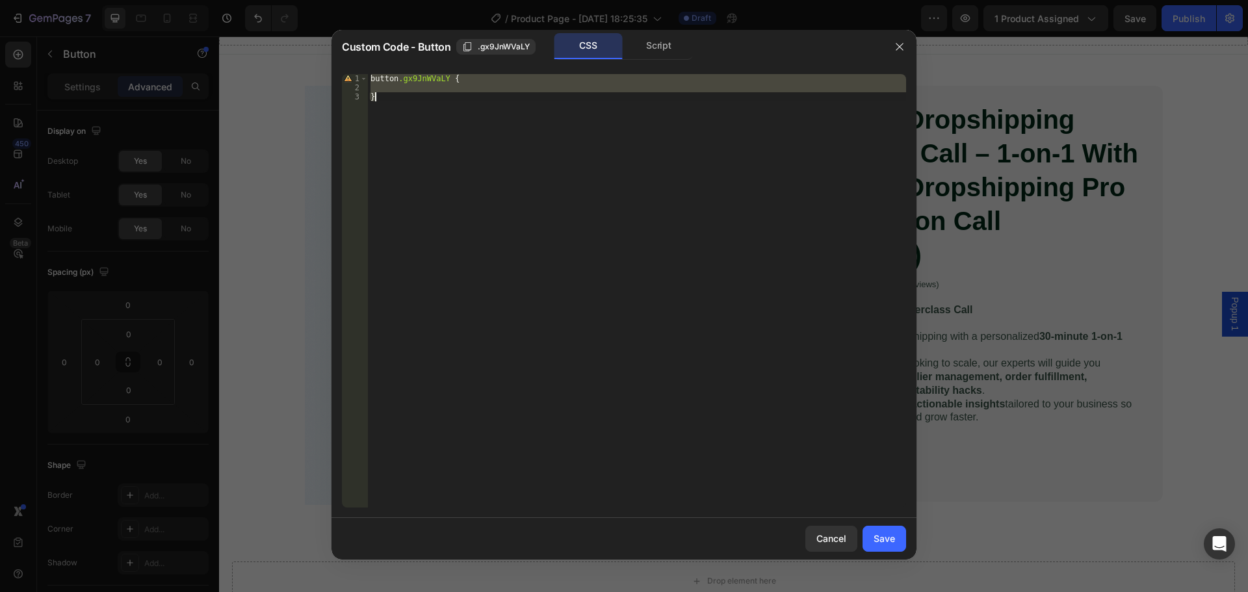
paste textarea
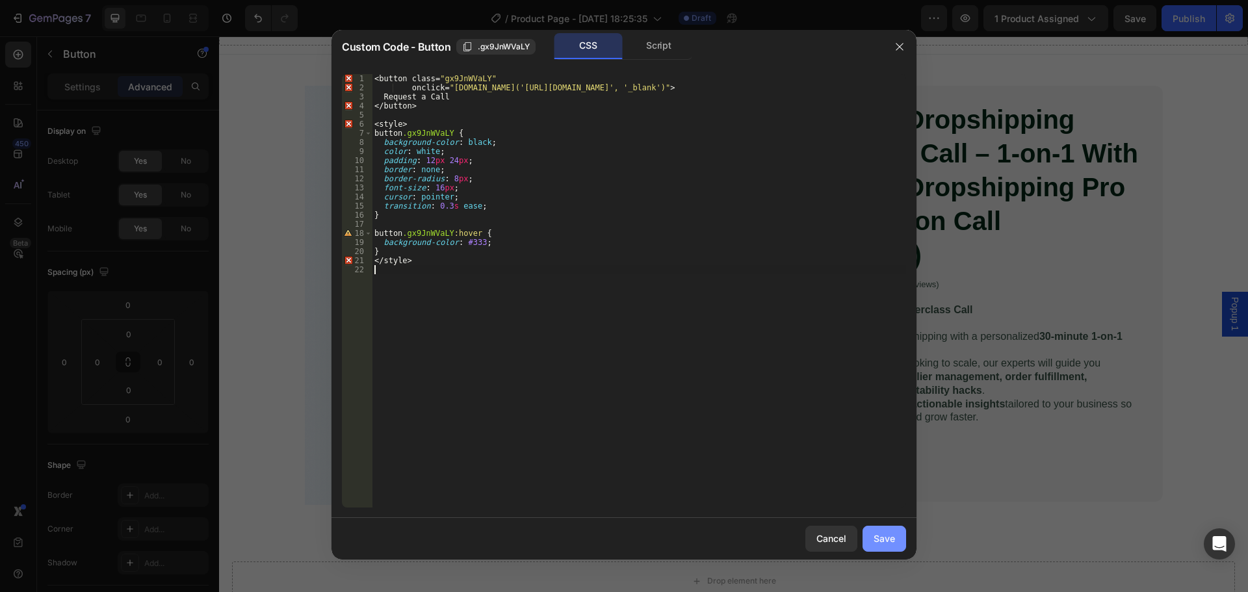
click at [887, 538] on div "Save" at bounding box center [884, 539] width 21 height 14
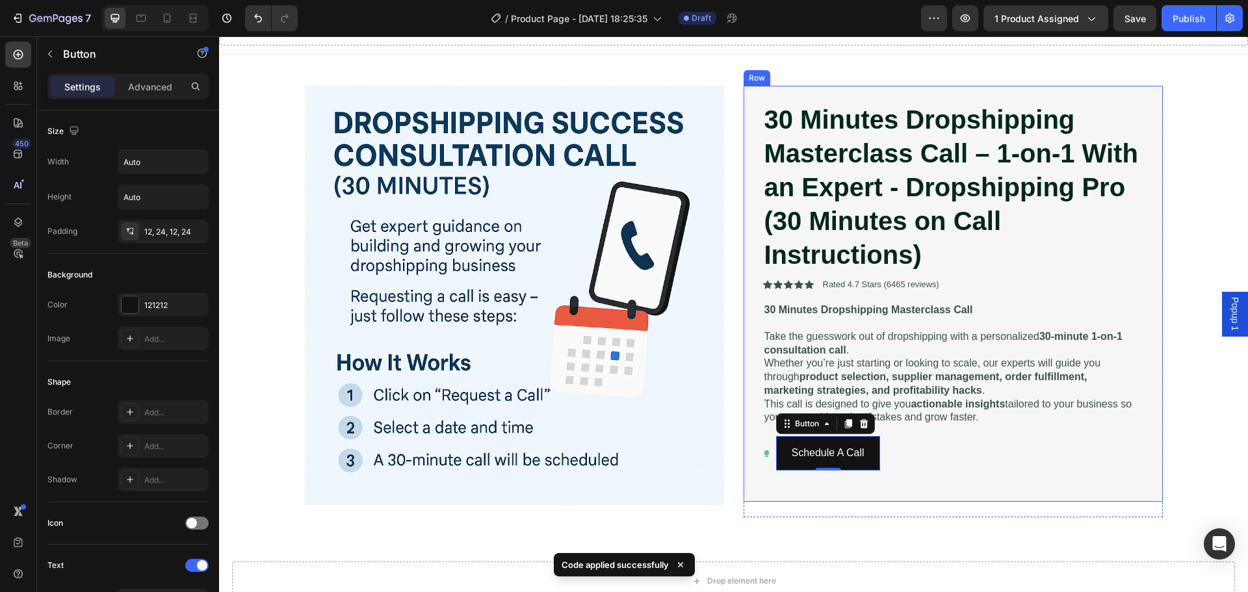
click at [928, 486] on div "30 Minutes Dropshipping Masterclass Call – 1-on-1 With an Expert - Dropshipping…" at bounding box center [952, 293] width 378 height 385
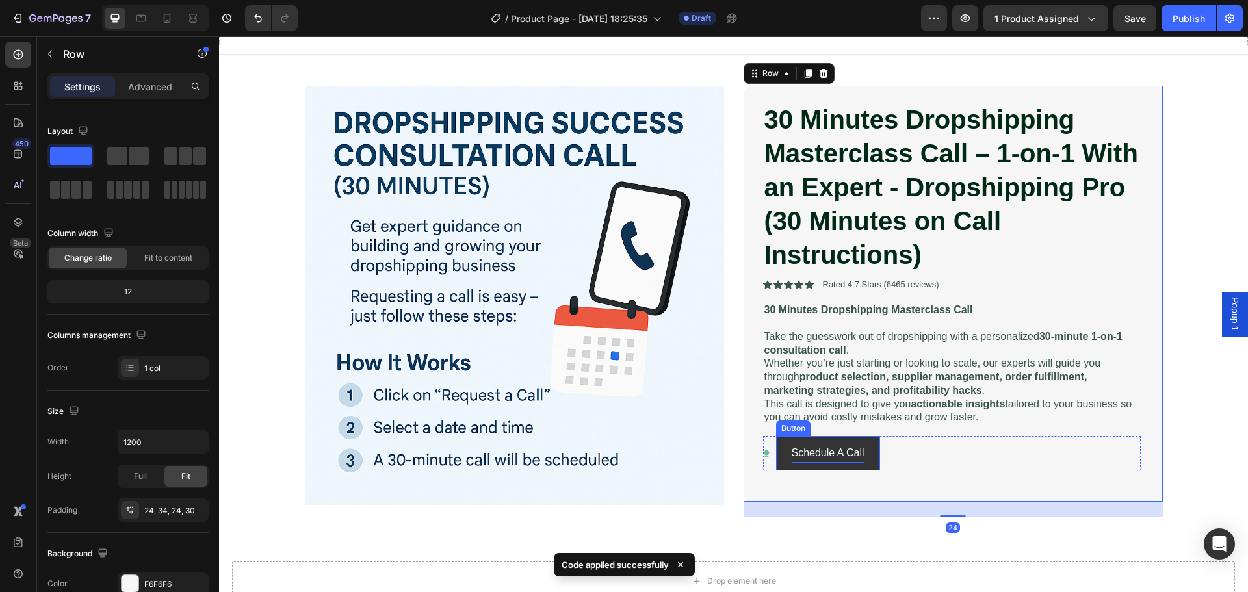
click at [830, 451] on p "Schedule A Call" at bounding box center [828, 453] width 73 height 19
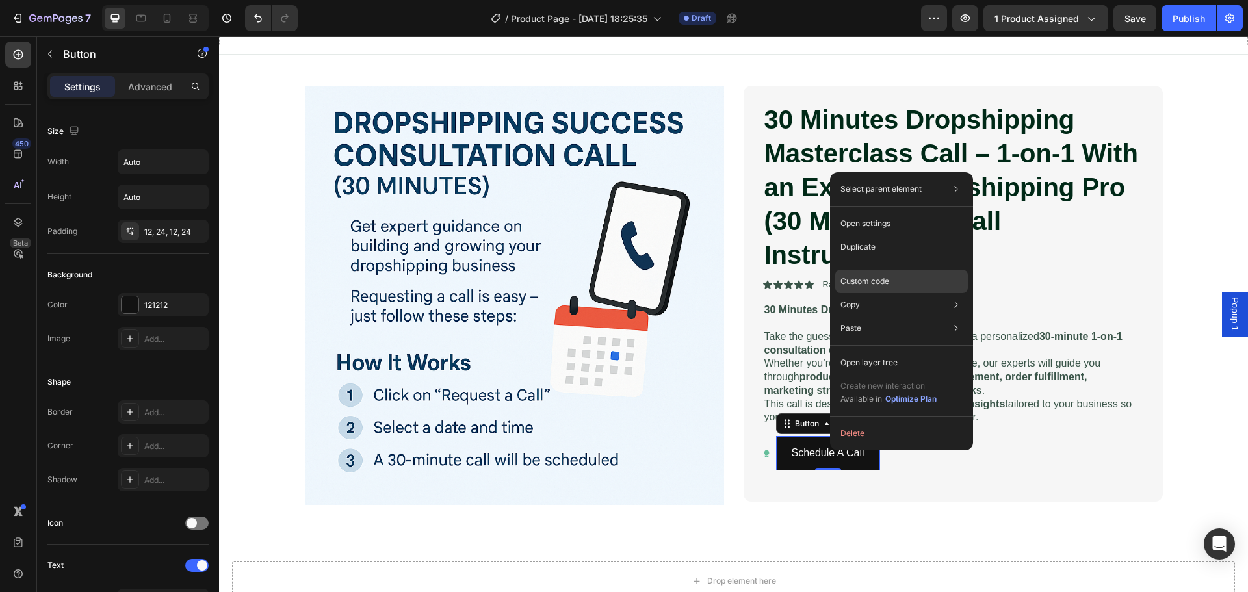
click at [916, 278] on div "Custom code" at bounding box center [901, 281] width 133 height 23
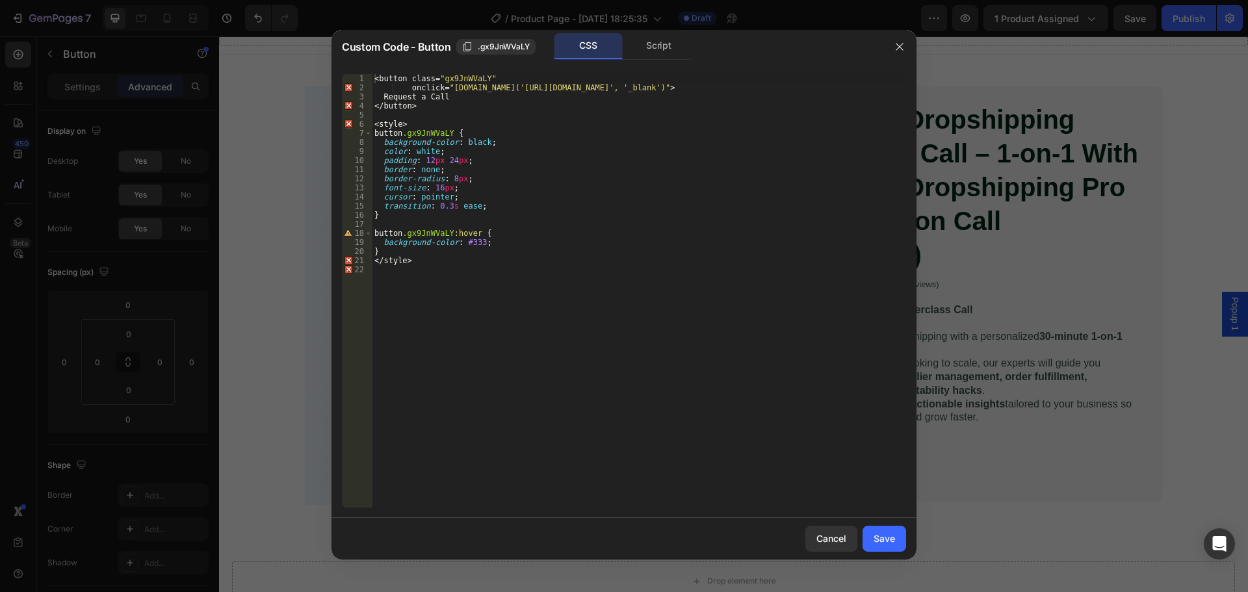
click at [573, 204] on div "< button class = " gx9JnWVaLY " onclick = " window.open('https://deodap.in?book…" at bounding box center [639, 300] width 534 height 452
click at [452, 161] on div "< button class = " gx9JnWVaLY " onclick = " window.open('https://deodap.in?book…" at bounding box center [639, 300] width 534 height 452
click at [608, 200] on div "< button class = " gx9JnWVaLY " onclick = " window.open('https://deodap.in?book…" at bounding box center [639, 300] width 534 height 452
type textarea "</style>"
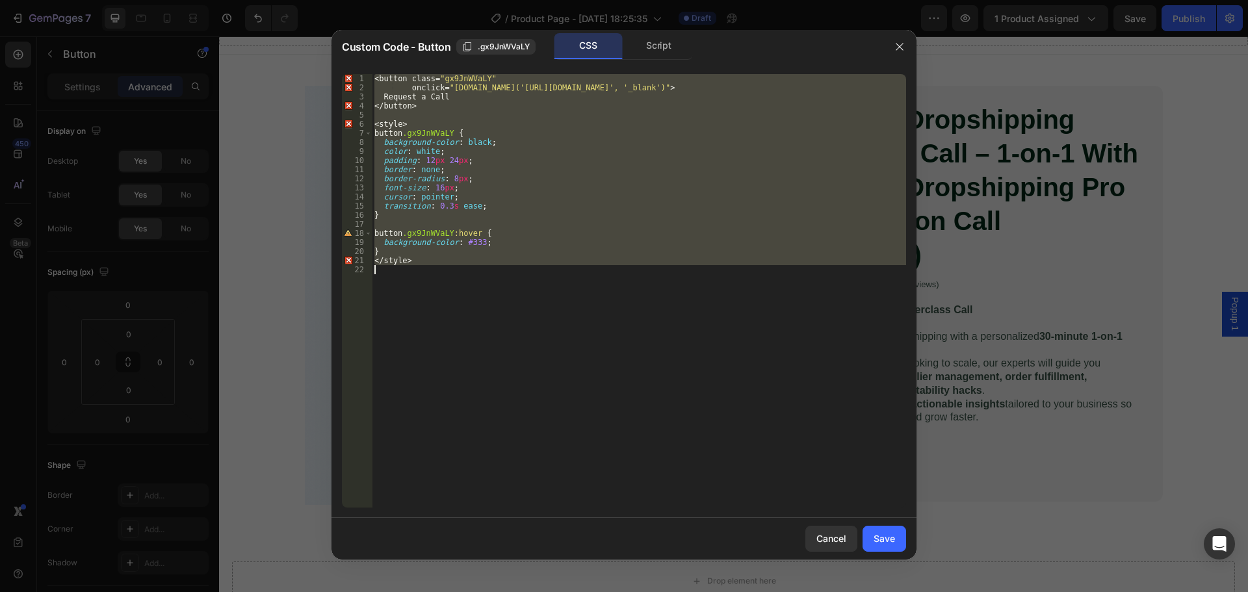
paste textarea
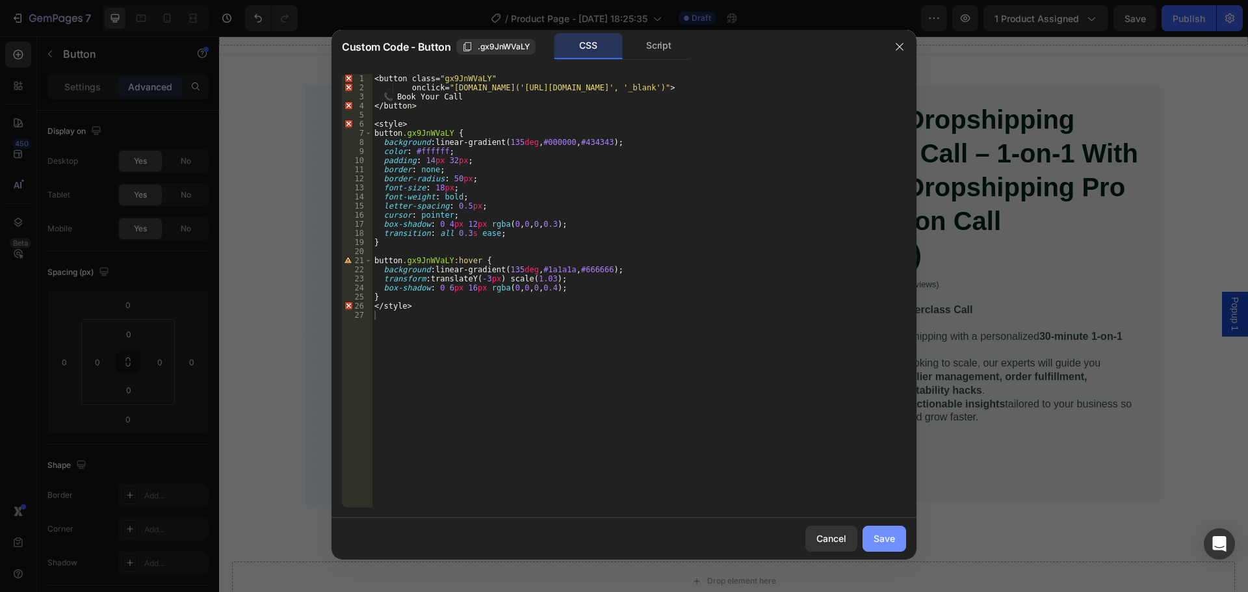
click at [881, 538] on div "Save" at bounding box center [884, 539] width 21 height 14
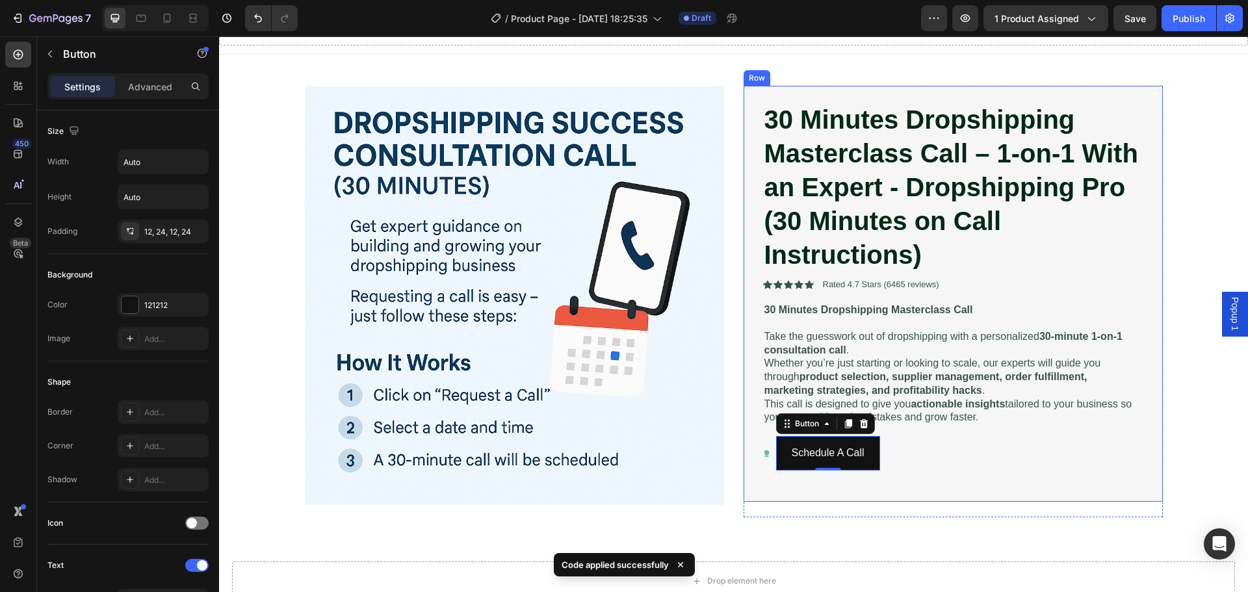
click at [934, 480] on div "30 Minutes Dropshipping Masterclass Call – 1-on-1 With an Expert - Dropshipping…" at bounding box center [952, 293] width 378 height 385
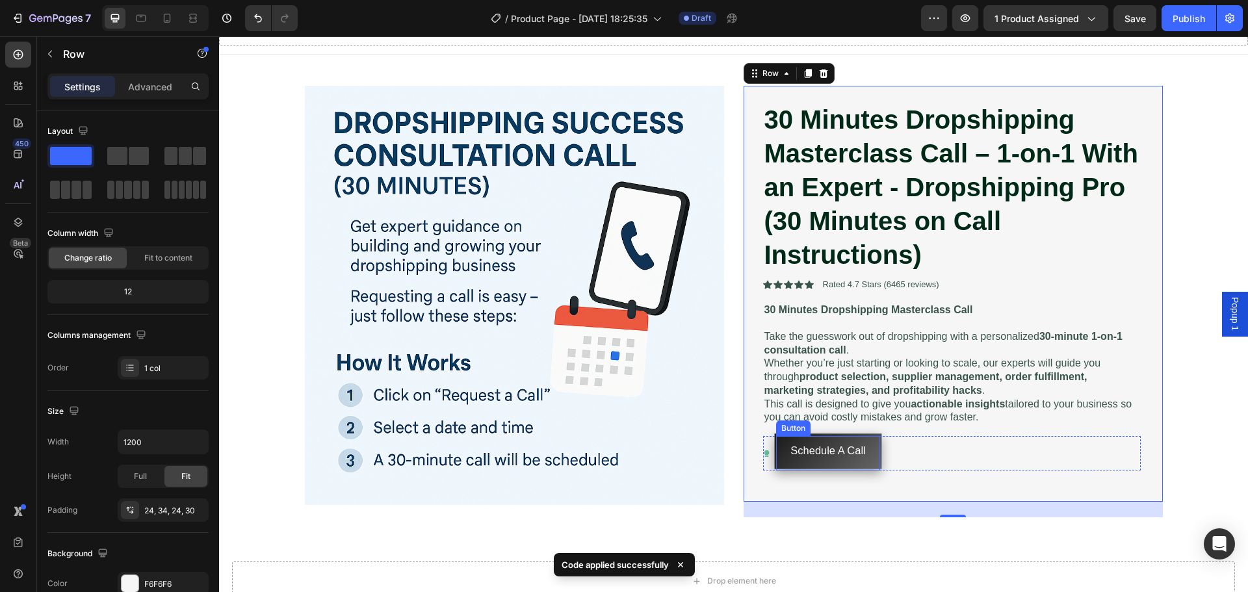
click at [783, 447] on button "Schedule A Call" at bounding box center [827, 451] width 107 height 35
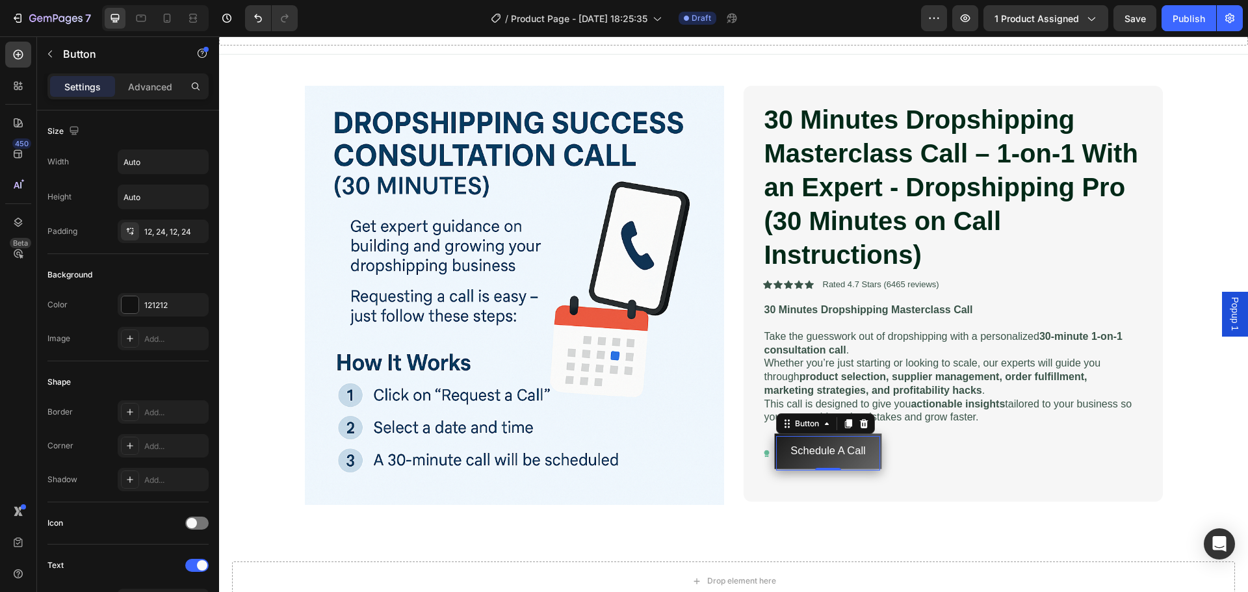
click at [865, 456] on button "Schedule A Call" at bounding box center [827, 451] width 107 height 35
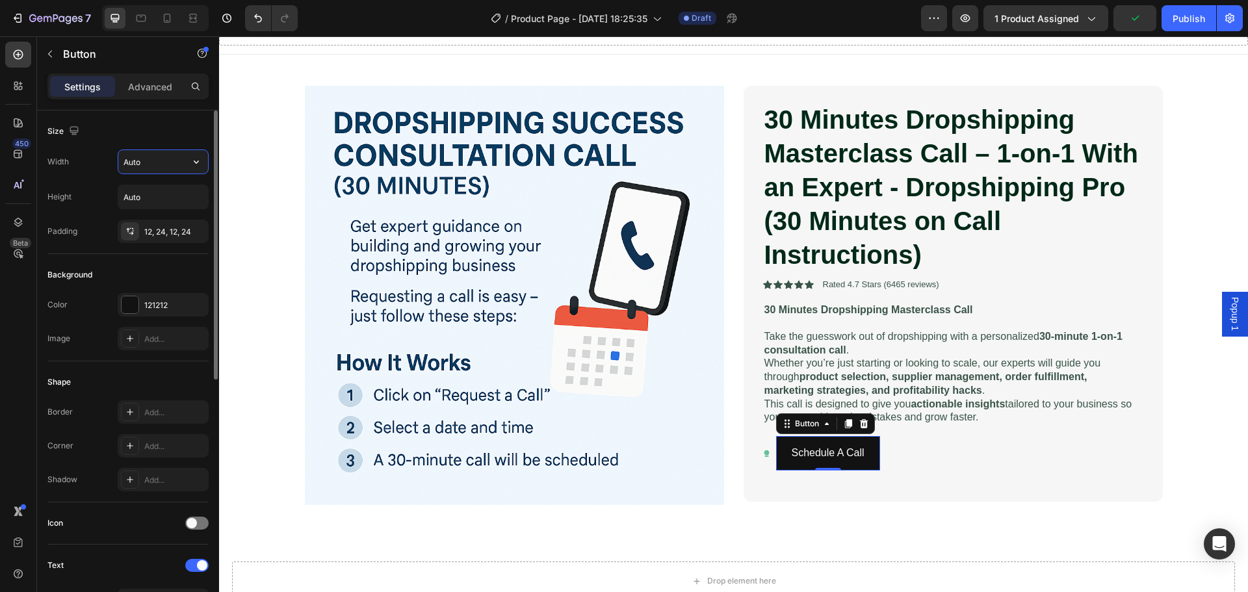
click at [172, 164] on input "Auto" at bounding box center [163, 161] width 90 height 23
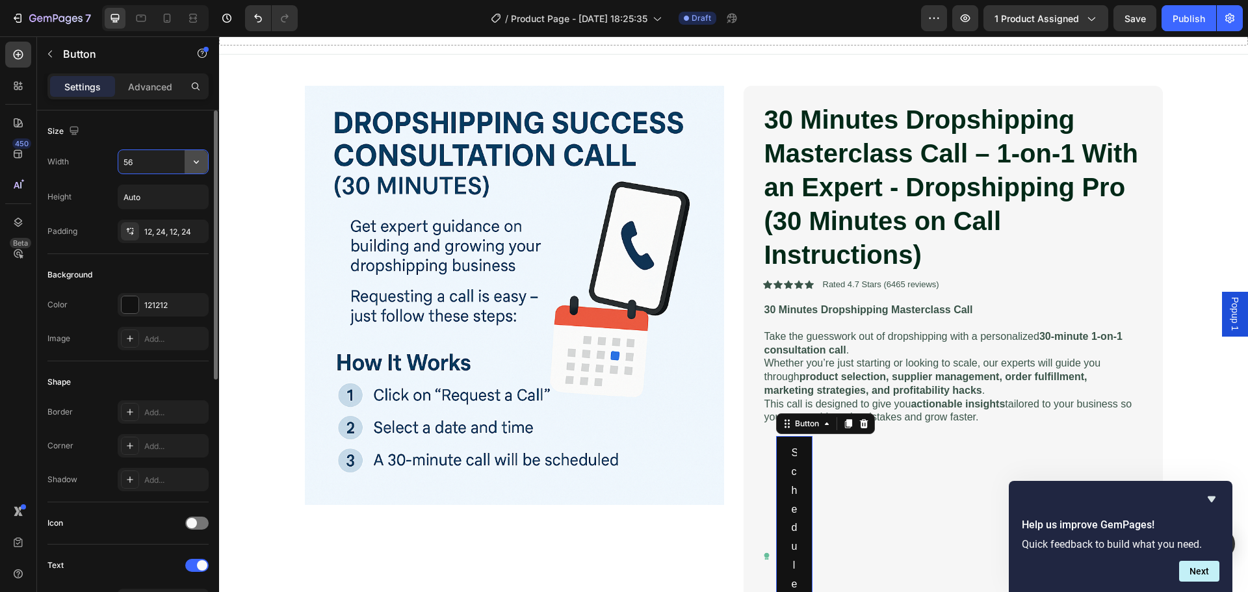
type input "5"
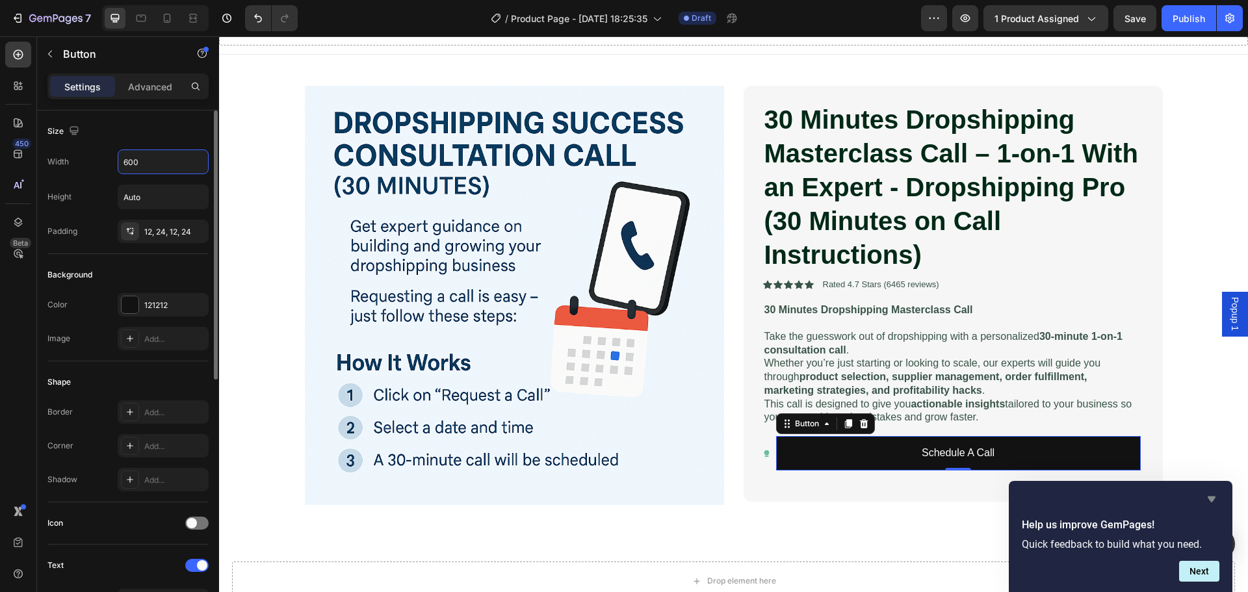
type input "600"
click at [1211, 501] on icon "Hide survey" at bounding box center [1212, 500] width 8 height 6
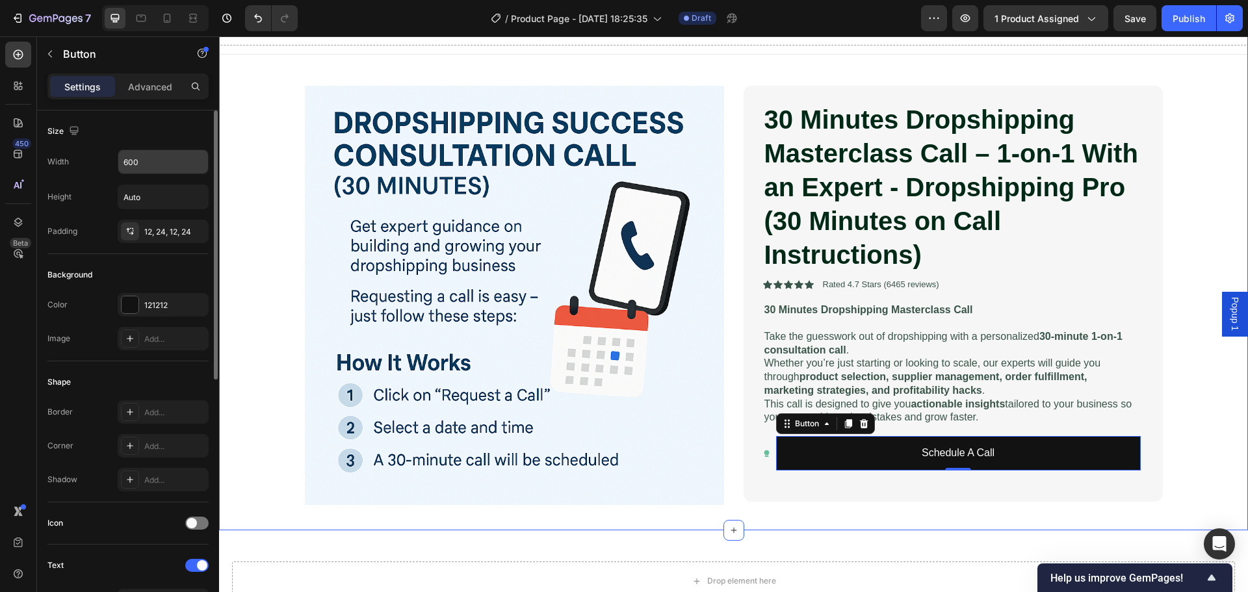
click at [1201, 449] on div "Drop element here Row Product Images 30 Minutes Dropshipping Masterclass Call –…" at bounding box center [733, 264] width 1029 height 532
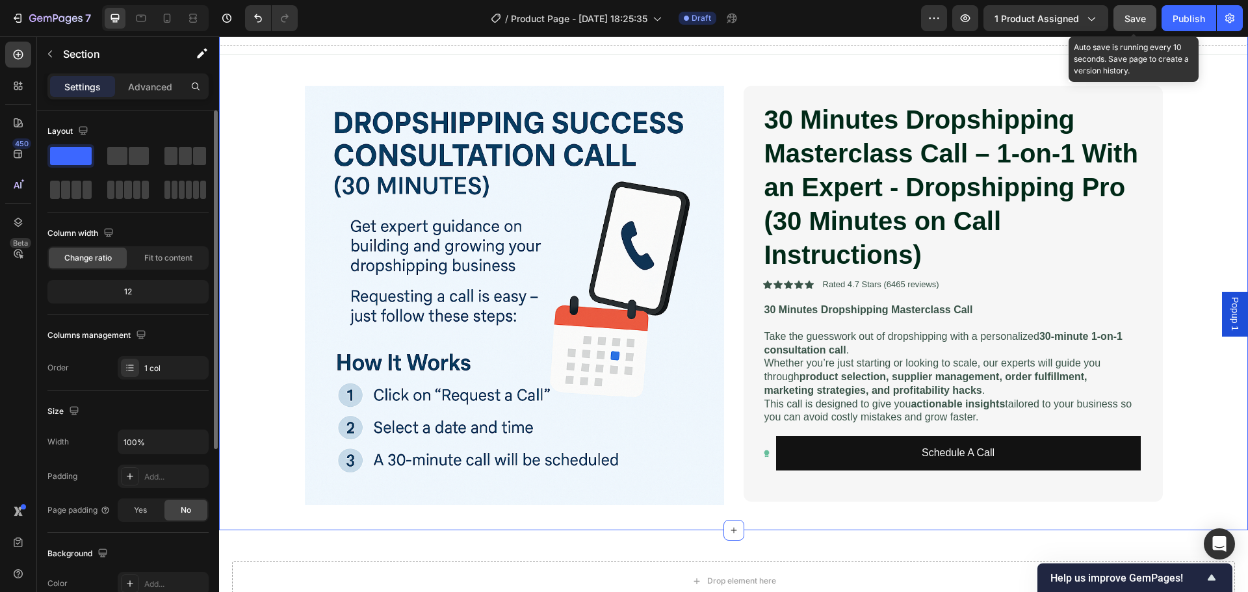
click at [1142, 14] on span "Save" at bounding box center [1135, 18] width 21 height 11
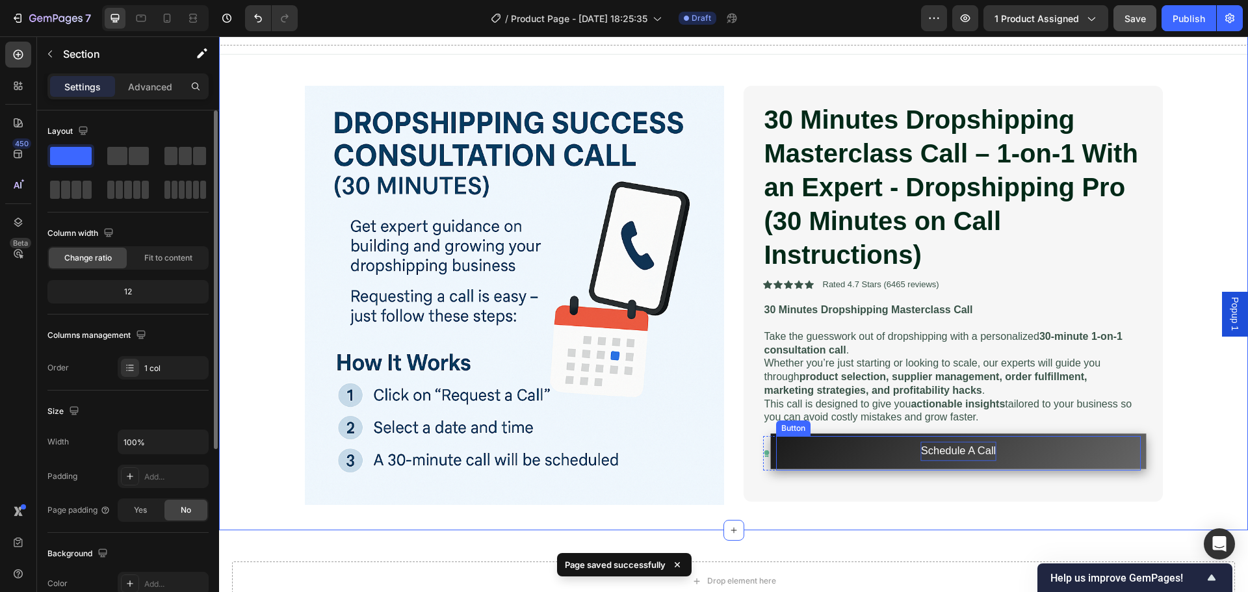
click at [943, 451] on p "Schedule A Call" at bounding box center [958, 452] width 75 height 20
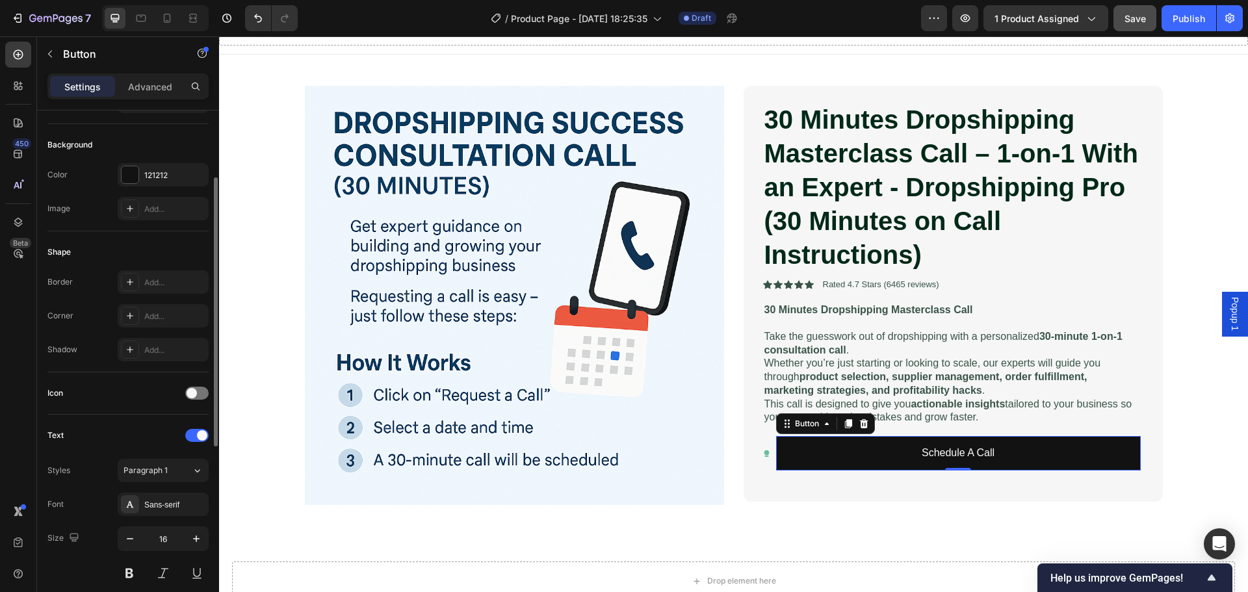
scroll to position [260, 0]
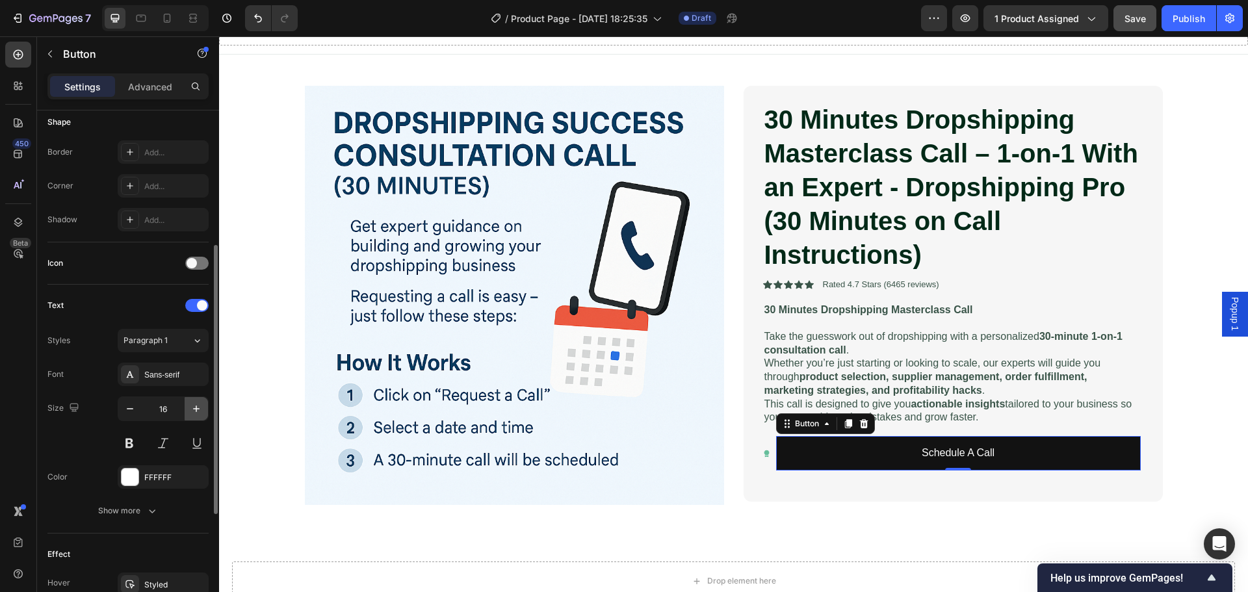
click at [197, 410] on icon "button" at bounding box center [196, 408] width 13 height 13
type input "19"
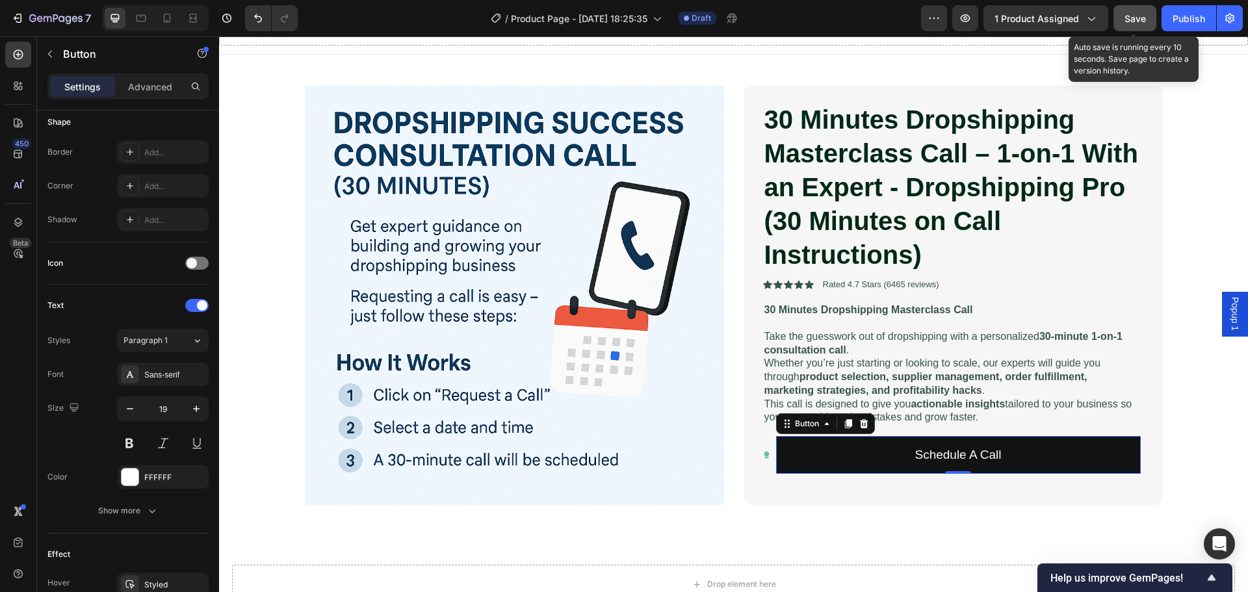
click at [1133, 26] on button "Save" at bounding box center [1135, 18] width 43 height 26
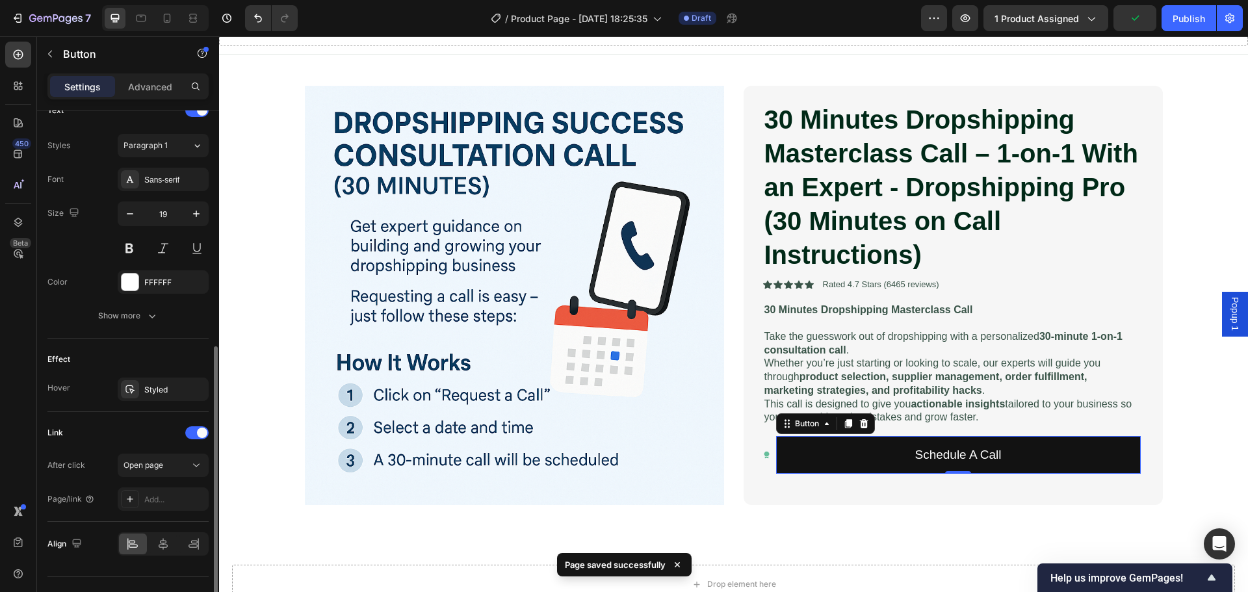
scroll to position [481, 0]
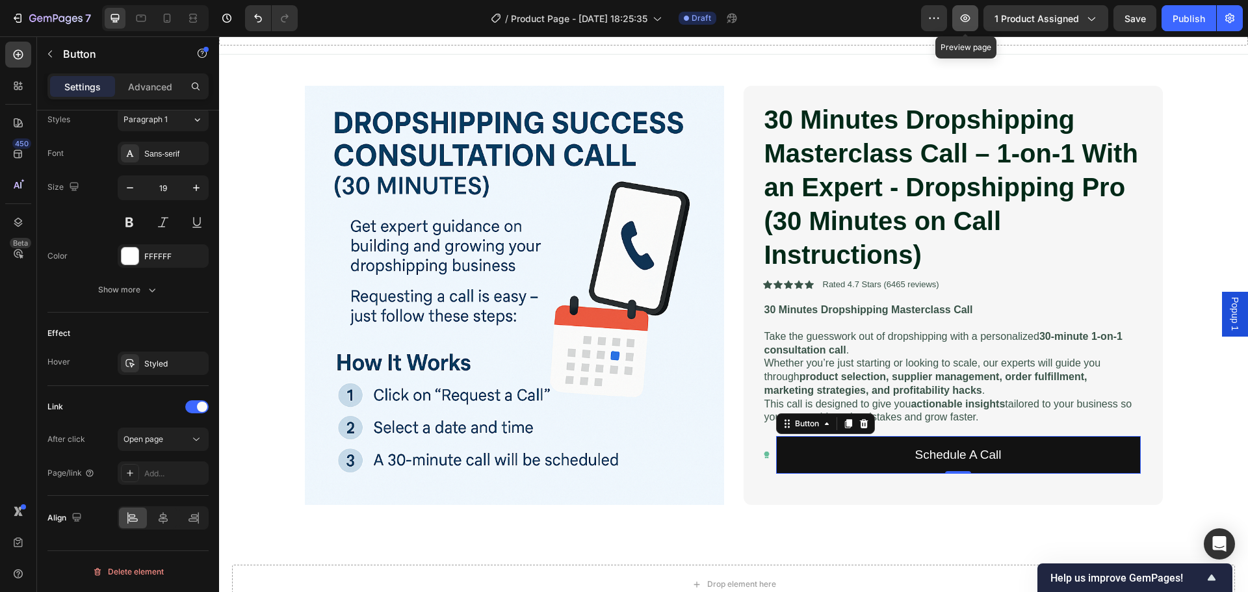
click at [967, 18] on icon "button" at bounding box center [965, 18] width 13 height 13
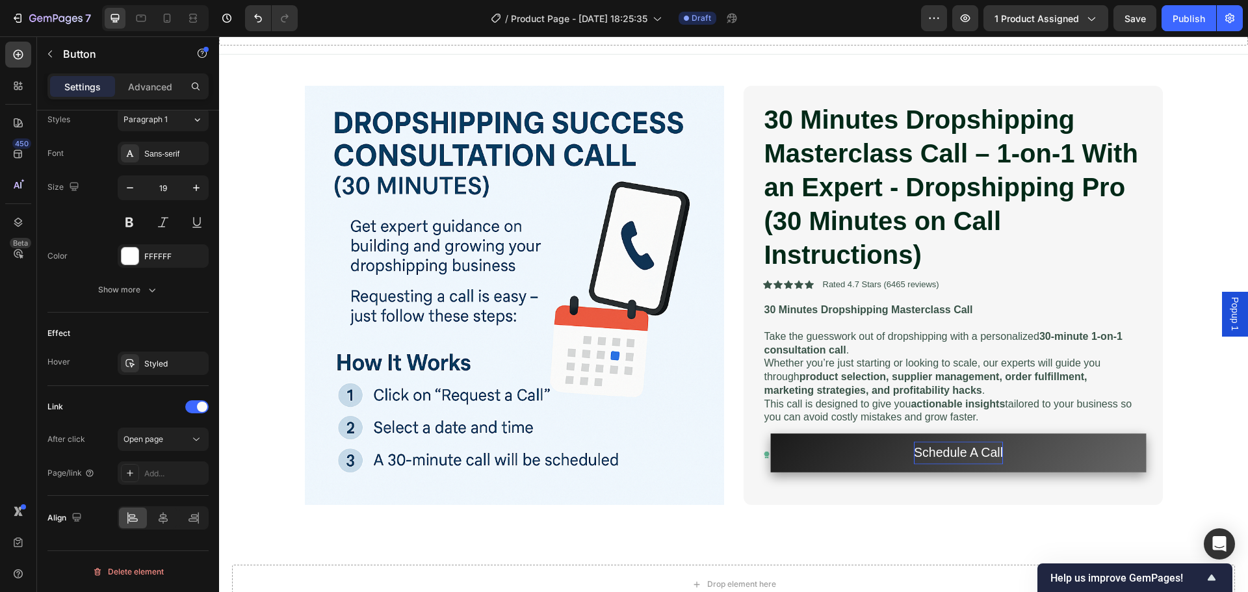
click at [1058, 448] on button "Schedule A Call" at bounding box center [958, 453] width 376 height 39
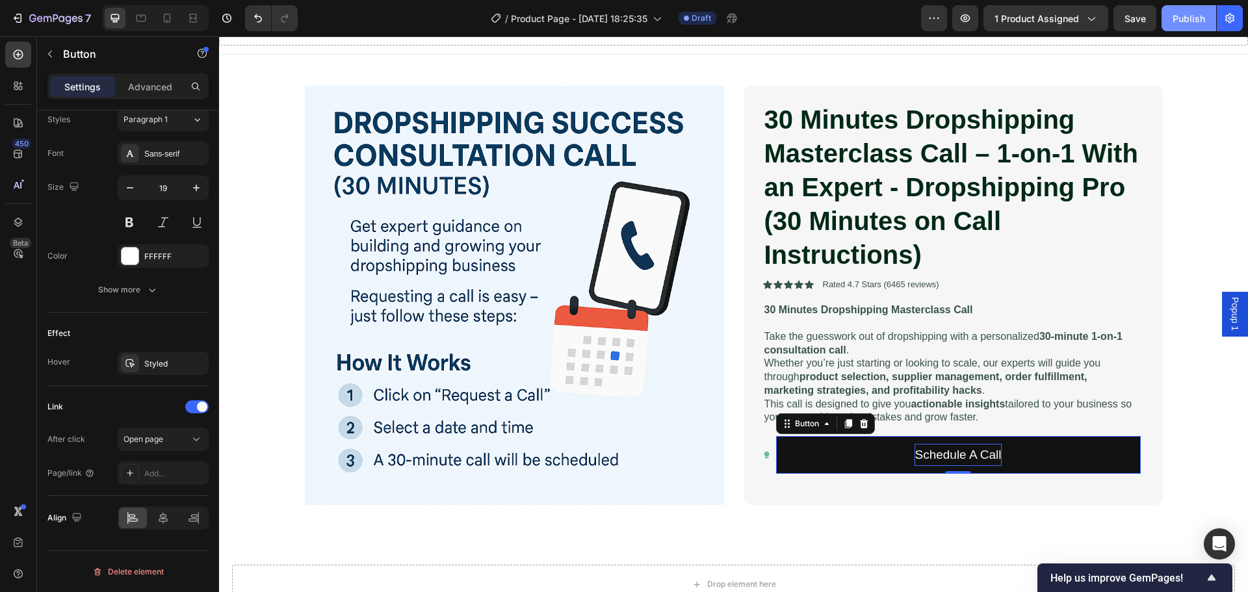
click at [1173, 18] on div "Publish" at bounding box center [1189, 19] width 33 height 14
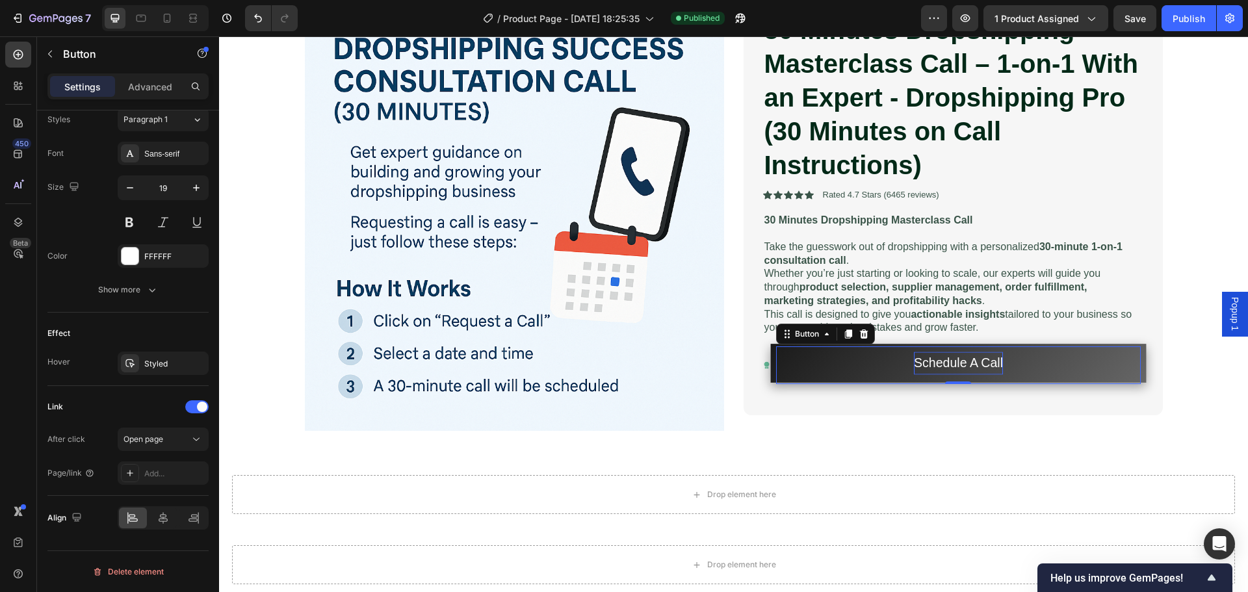
scroll to position [195, 0]
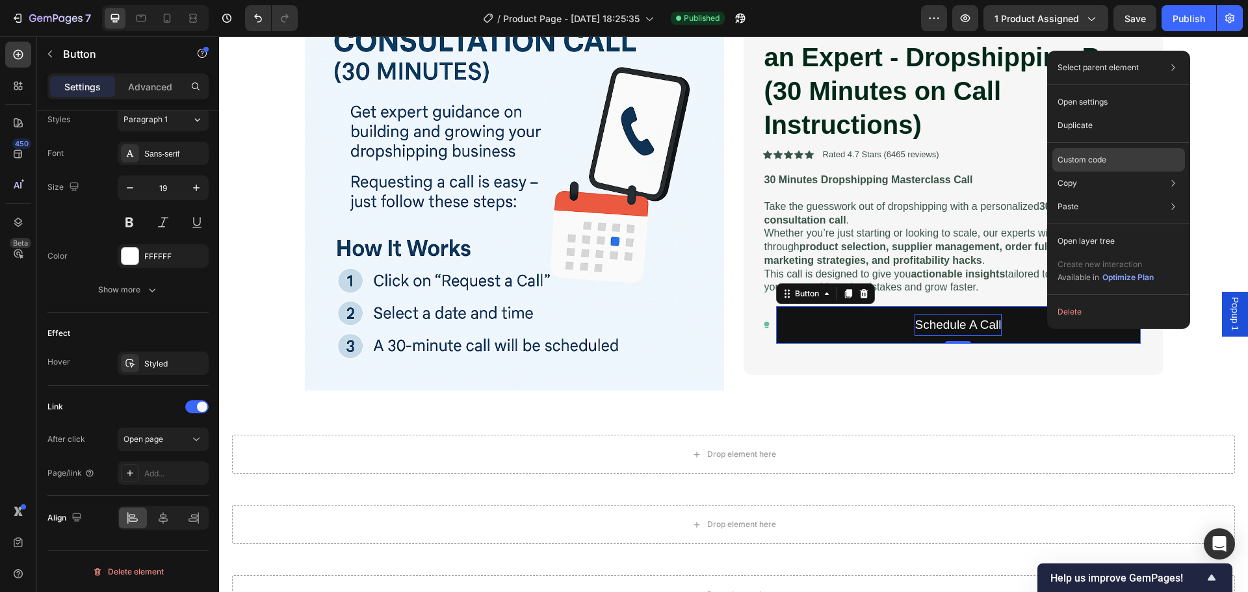
click at [1092, 157] on p "Custom code" at bounding box center [1082, 160] width 49 height 12
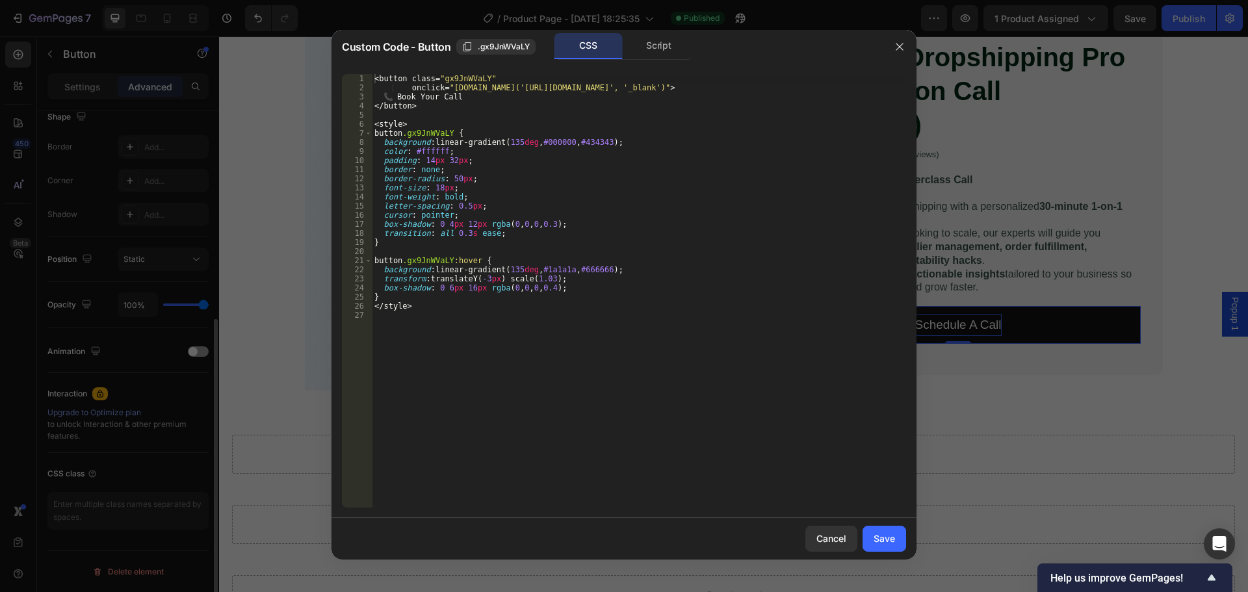
scroll to position [348, 0]
click at [901, 53] on button "button" at bounding box center [899, 46] width 21 height 21
